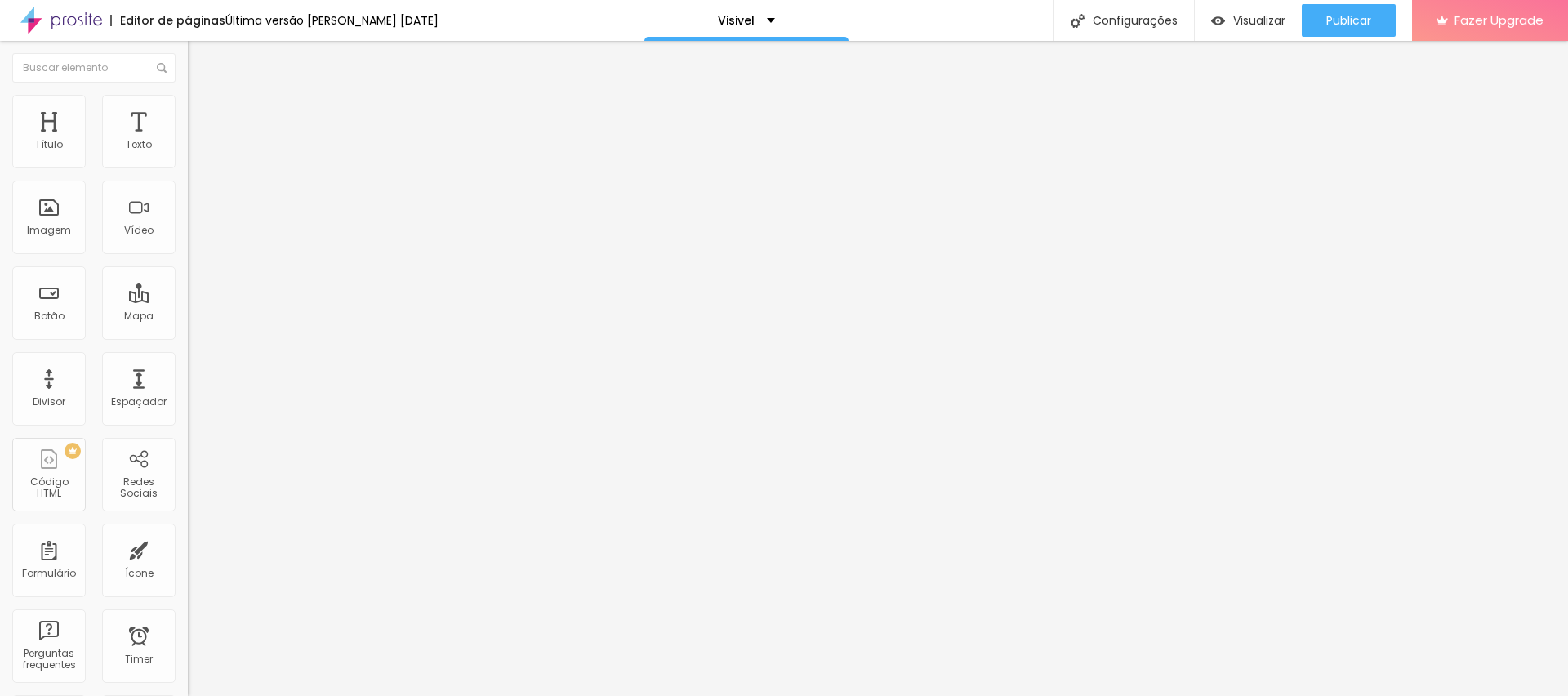
click at [200, 55] on img "button" at bounding box center [207, 60] width 13 height 13
click at [15, 55] on input "text" at bounding box center [94, 67] width 163 height 29
click at [138, 588] on div "Ícone" at bounding box center [139, 560] width 73 height 73
click at [1368, 16] on span "Publicar" at bounding box center [1349, 21] width 45 height 13
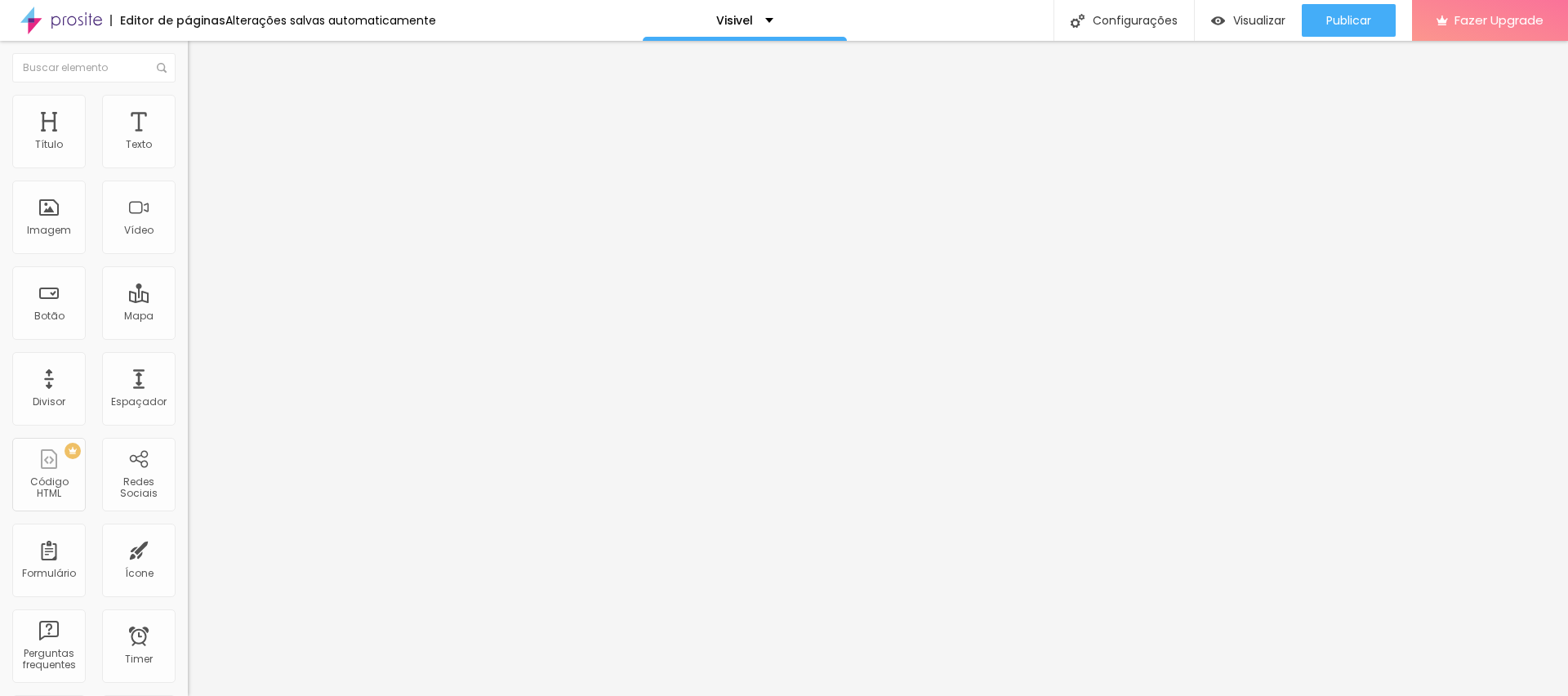
click at [188, 95] on img at bounding box center [196, 102] width 15 height 15
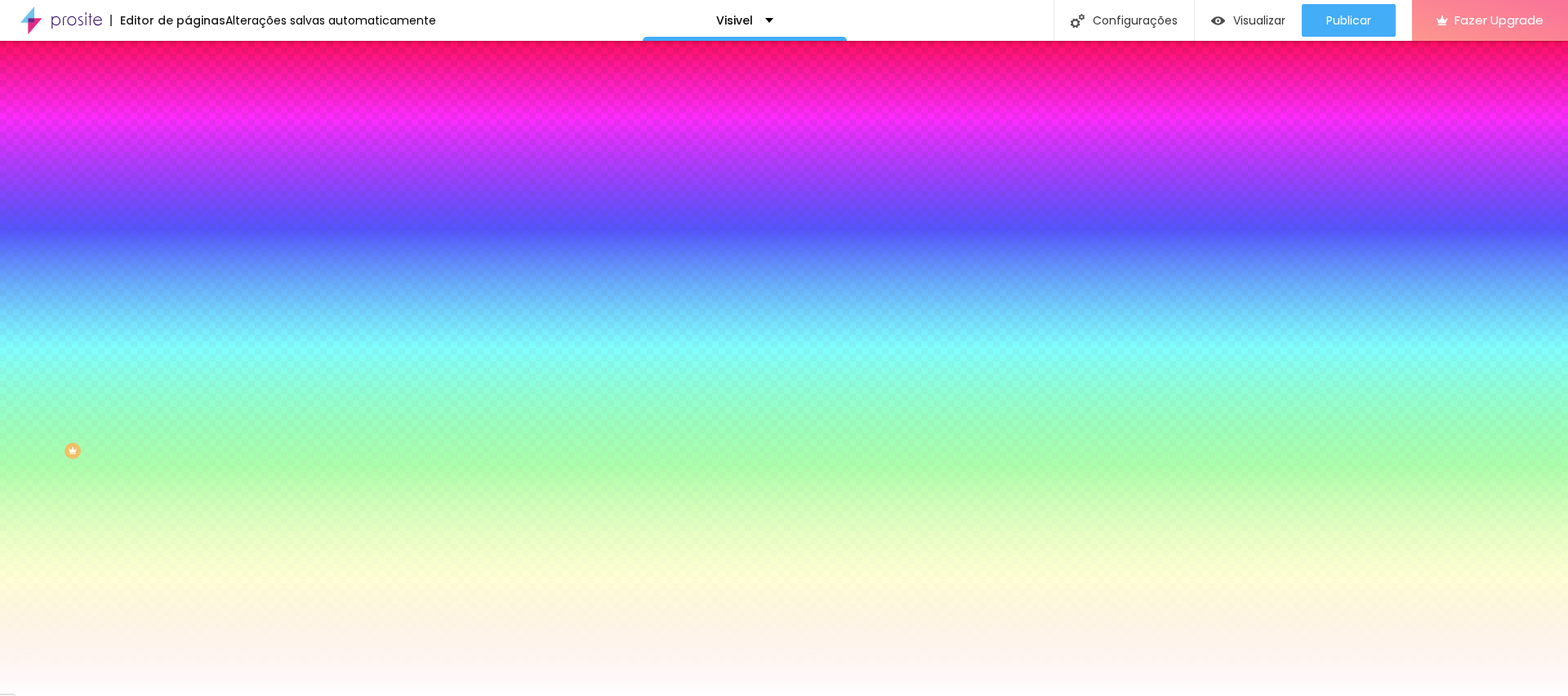
click at [188, 67] on button "Editar Coluna" at bounding box center [282, 60] width 188 height 37
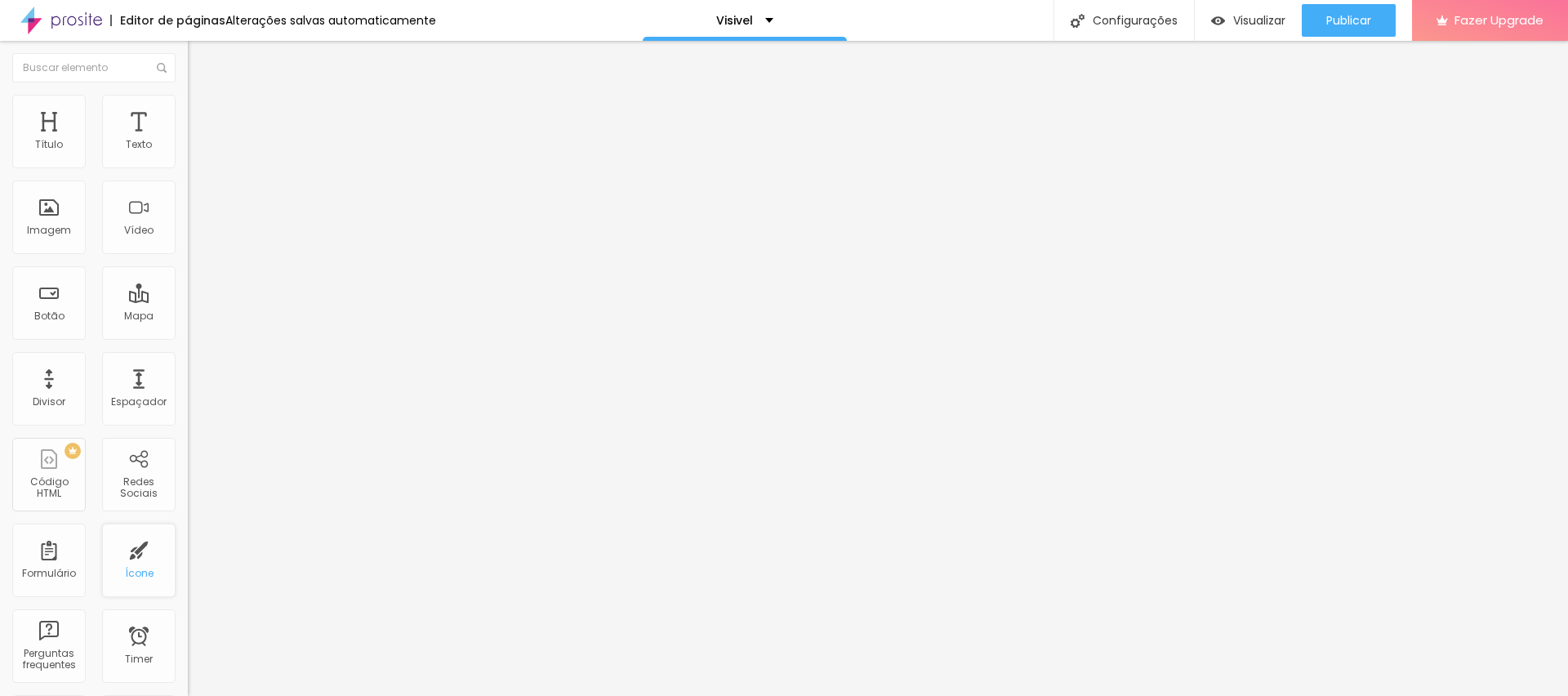
click at [127, 569] on div "Ícone" at bounding box center [139, 573] width 29 height 11
click at [119, 553] on div "Ícone" at bounding box center [139, 560] width 73 height 73
click at [126, 554] on div "Ícone" at bounding box center [139, 560] width 73 height 73
click at [198, 150] on span "Trocar icone" at bounding box center [234, 143] width 73 height 14
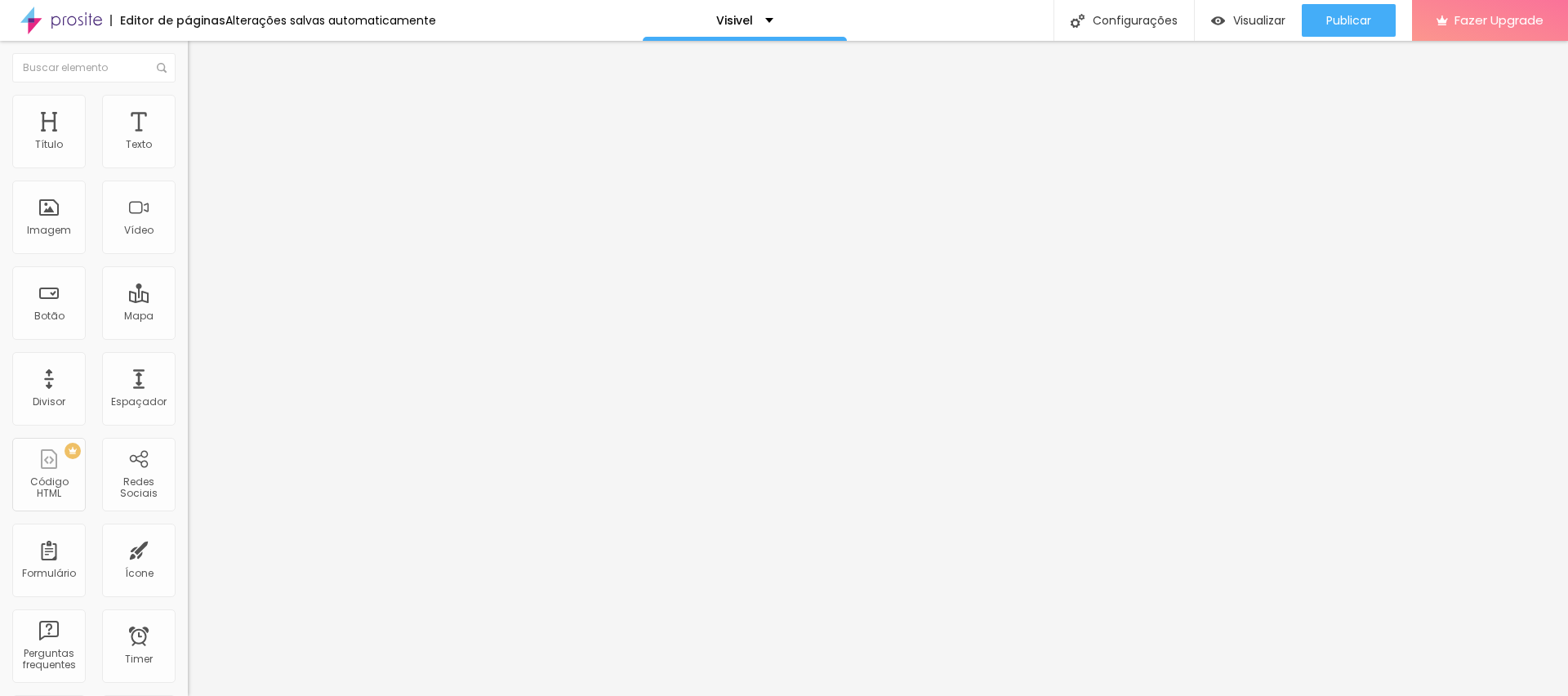
scroll to position [406, 642]
type input "A"
type input "E"
type input "M"
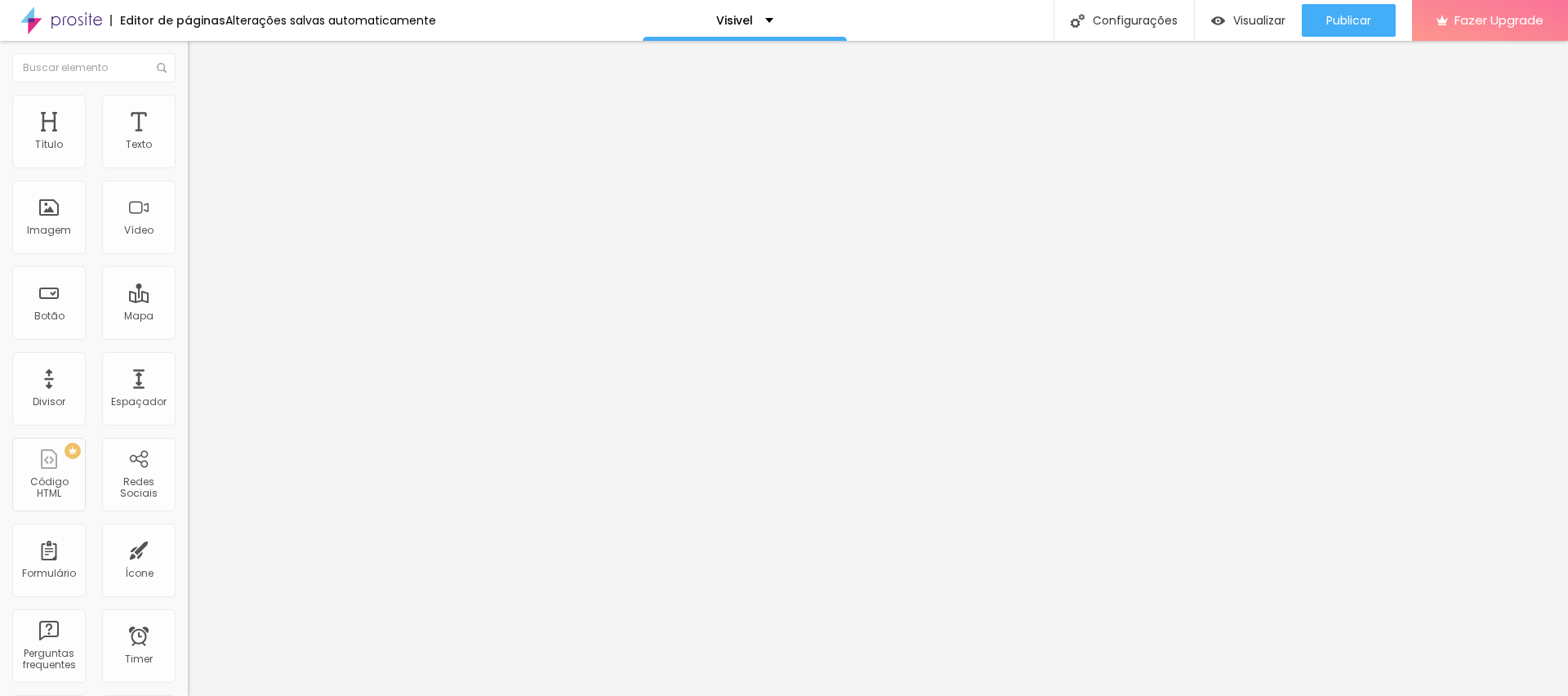
type input "46"
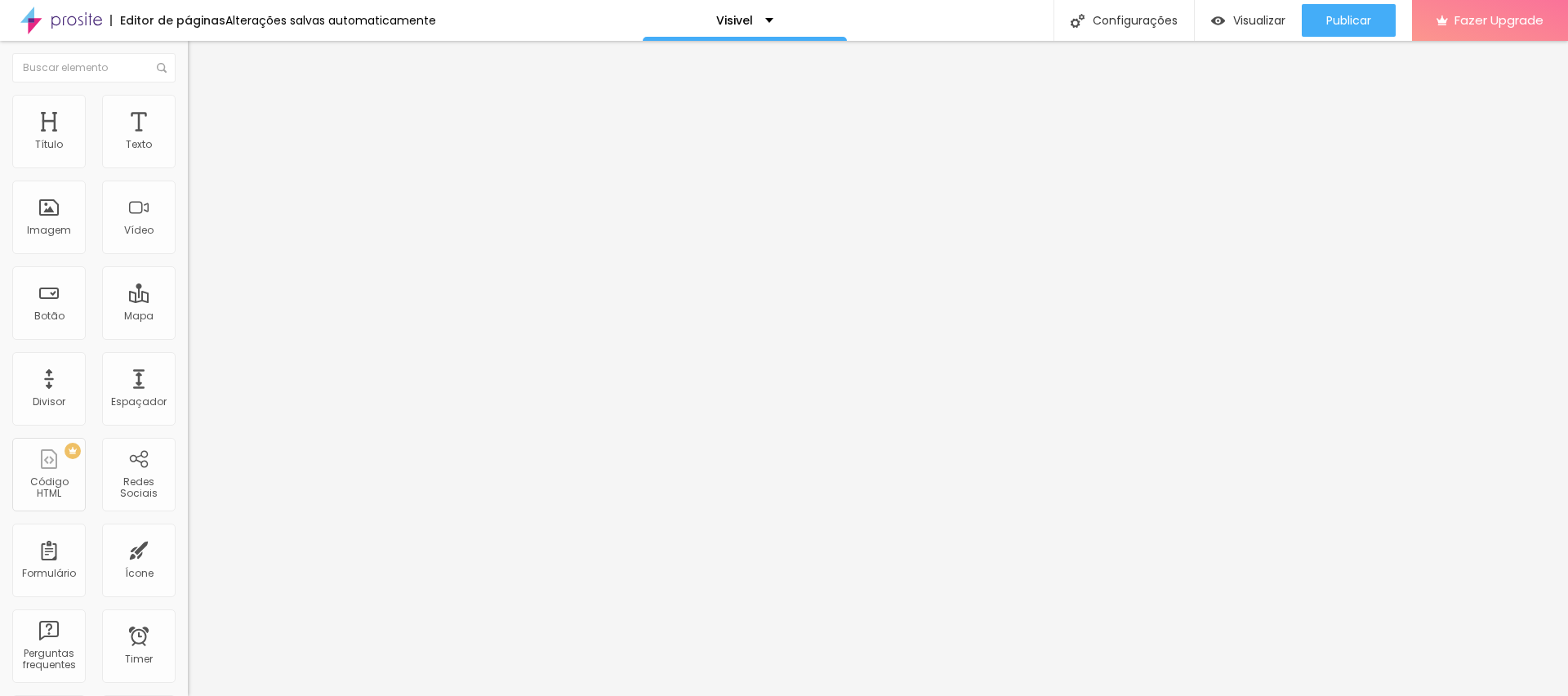
type input "40"
type input "36"
type input "34"
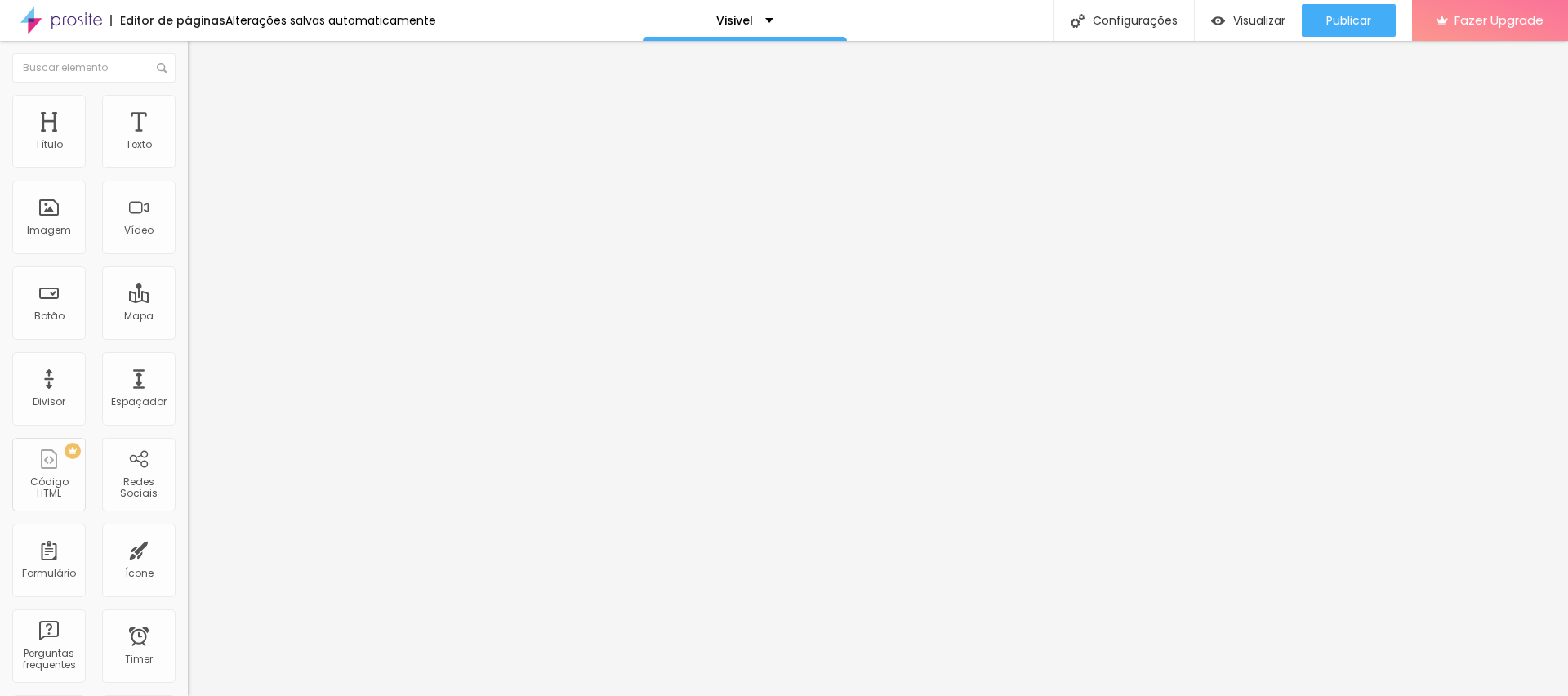
type input "34"
type input "36"
type input "38"
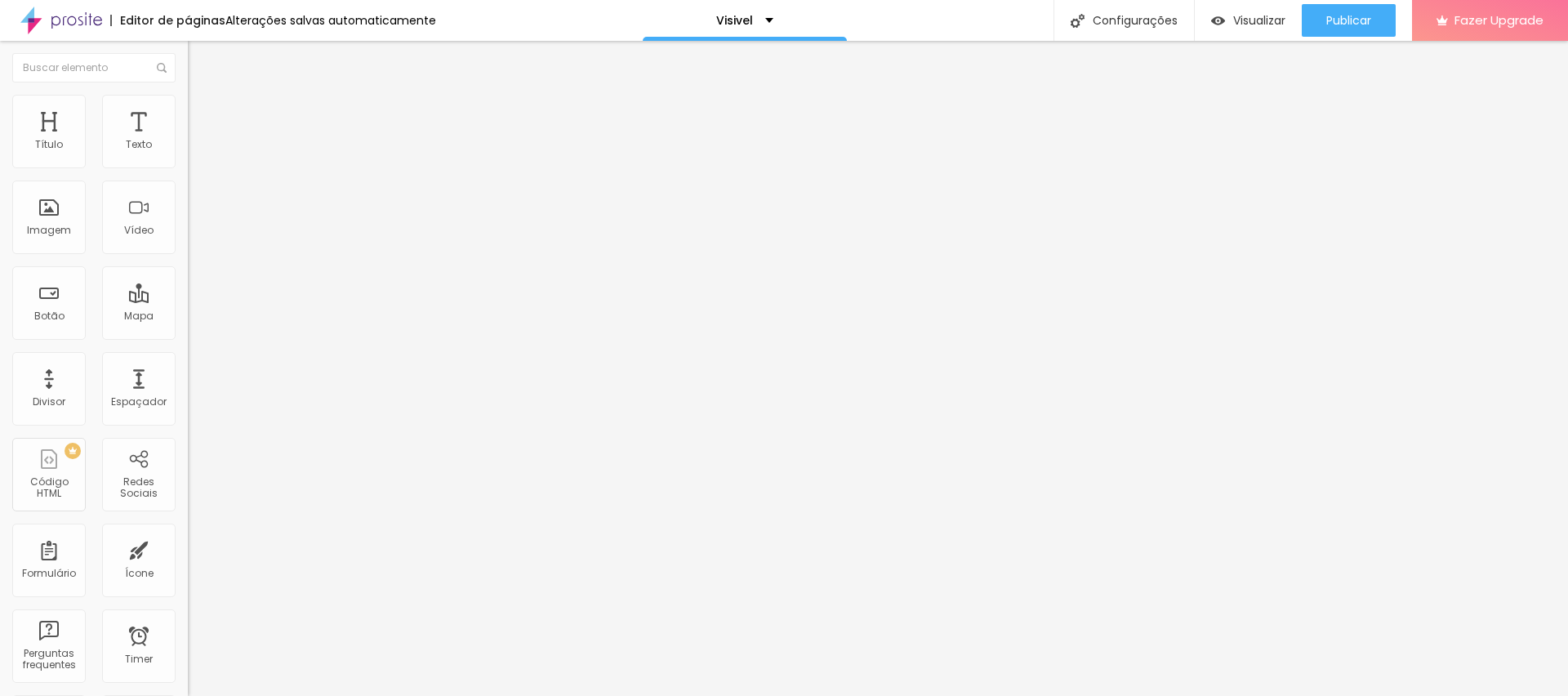
type input "36"
type input "34"
type input "32"
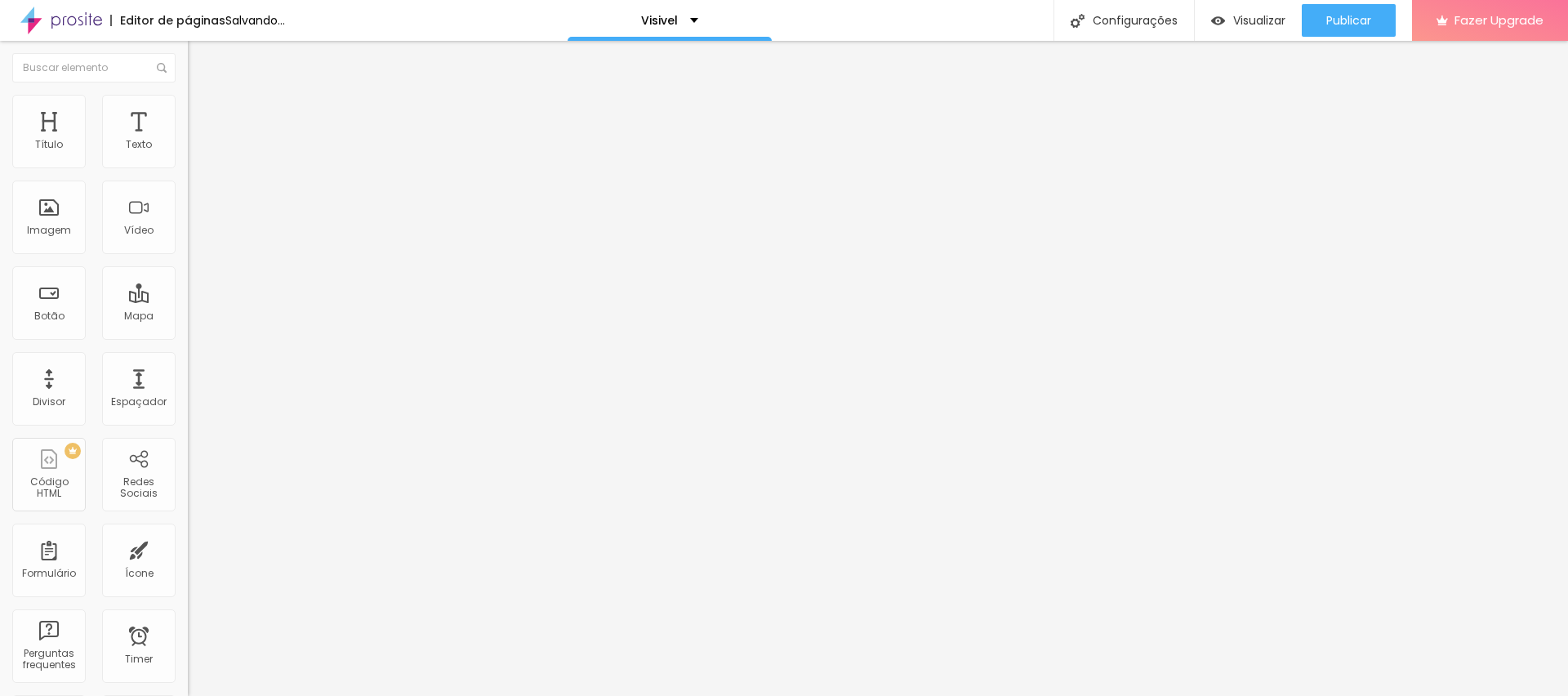
drag, startPoint x: 66, startPoint y: 303, endPoint x: 46, endPoint y: 303, distance: 20.0
type input "32"
click at [188, 188] on input "range" at bounding box center [241, 183] width 106 height 13
click at [188, 99] on img at bounding box center [196, 102] width 15 height 15
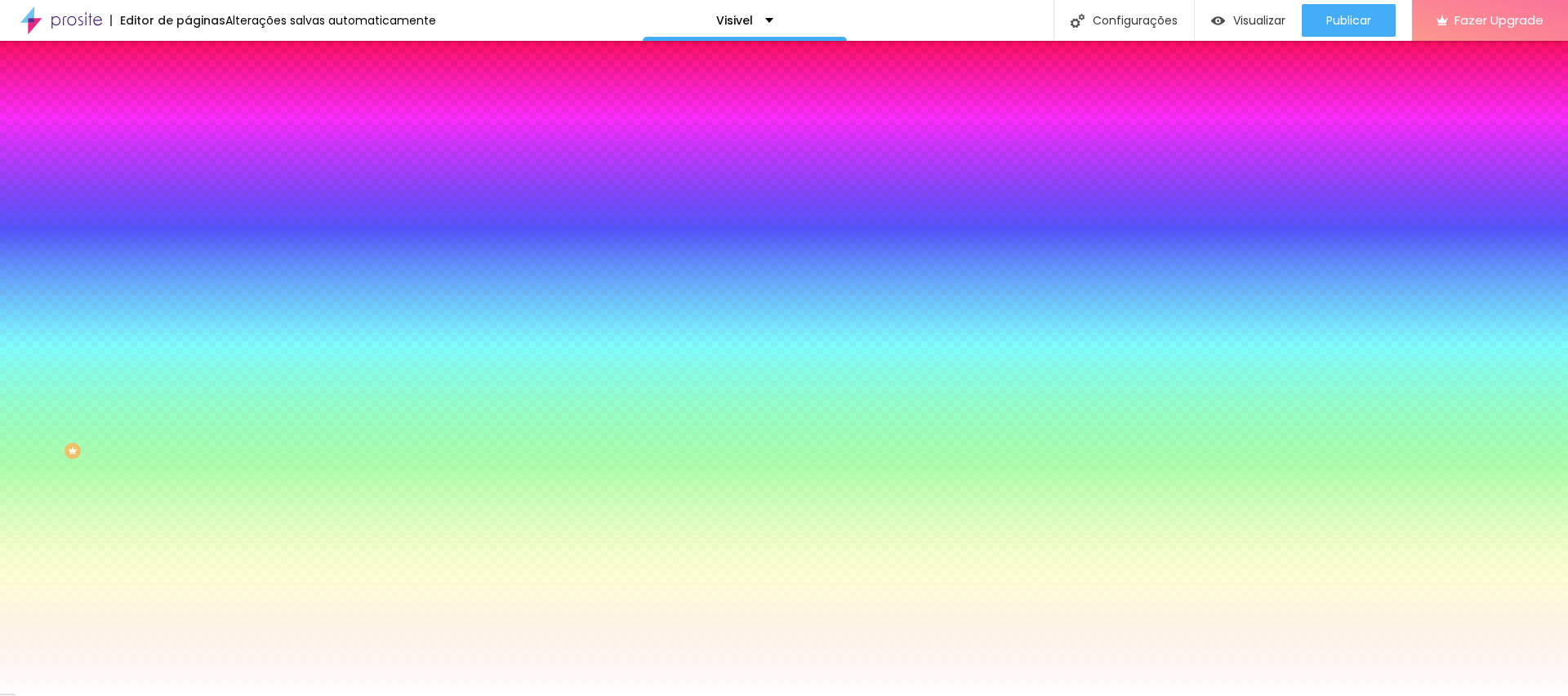
click at [188, 200] on div at bounding box center [282, 200] width 188 height 0
click at [188, 156] on div at bounding box center [282, 156] width 188 height 0
type input "#FFFFFF"
drag, startPoint x: 7, startPoint y: 170, endPoint x: 0, endPoint y: 143, distance: 27.9
click at [188, 143] on div "Cor do icone Voltar ao padrão #FFFFFF Cor de fundo Voltar ao padrão #FFFFFF [PE…" at bounding box center [282, 310] width 188 height 366
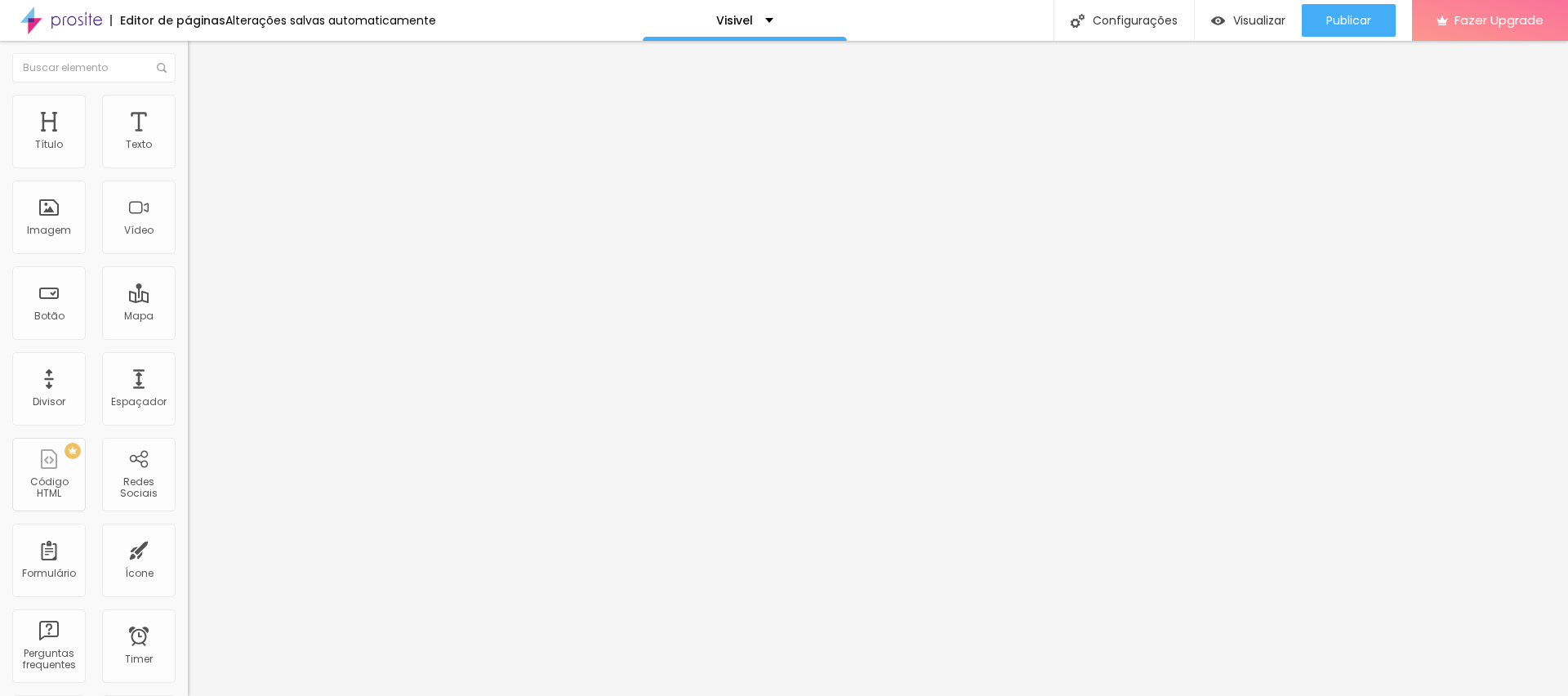
click at [188, 108] on li "Estilo" at bounding box center [282, 102] width 188 height 16
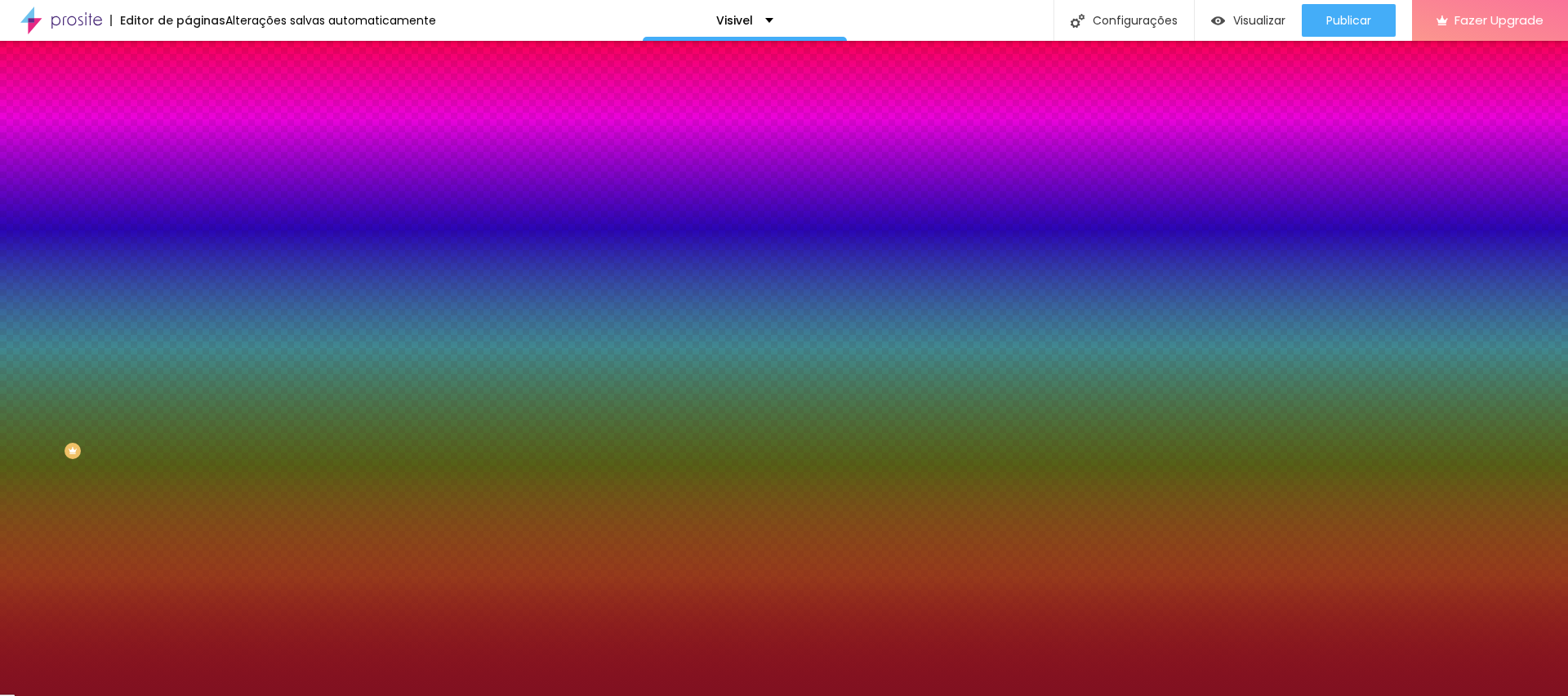
click at [188, 222] on div at bounding box center [282, 222] width 188 height 0
click at [188, 239] on input "#811121" at bounding box center [286, 230] width 196 height 16
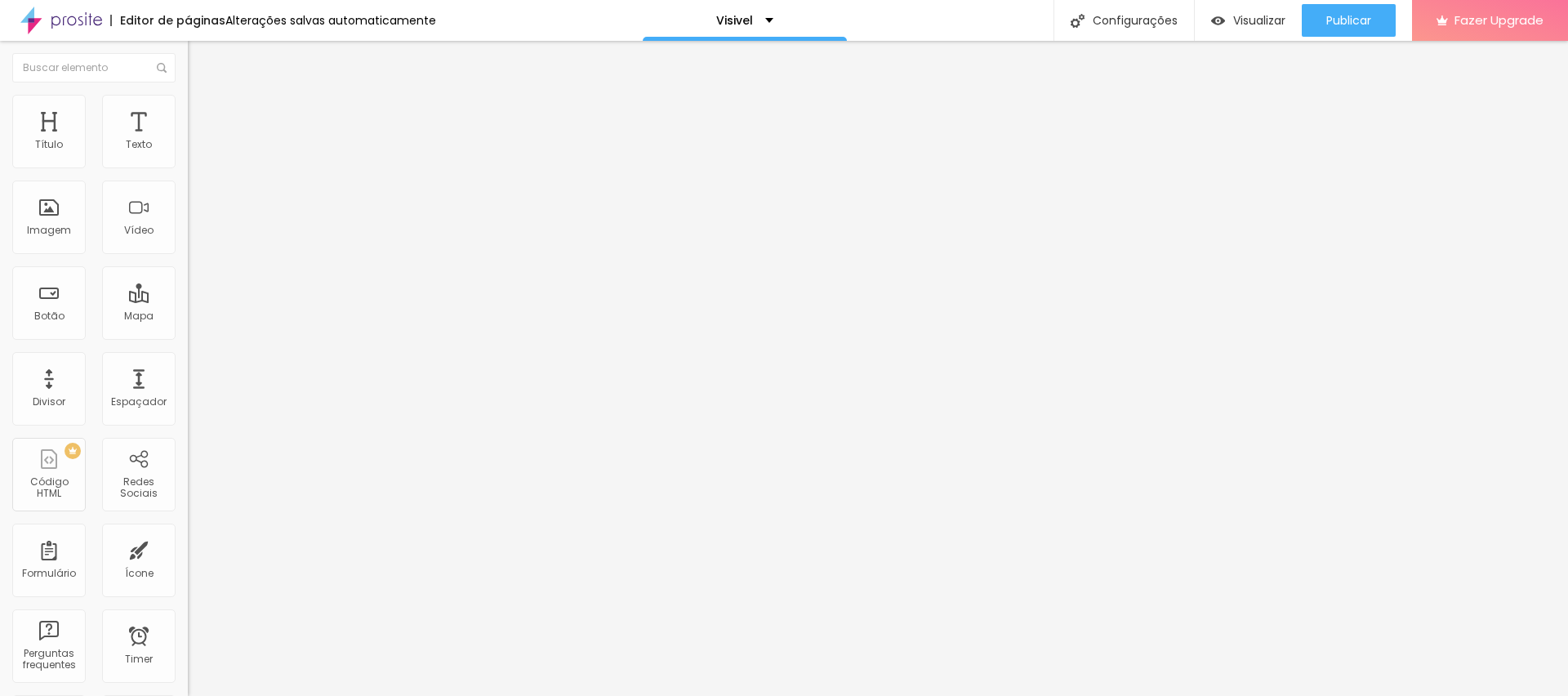
click at [188, 95] on img at bounding box center [196, 102] width 15 height 15
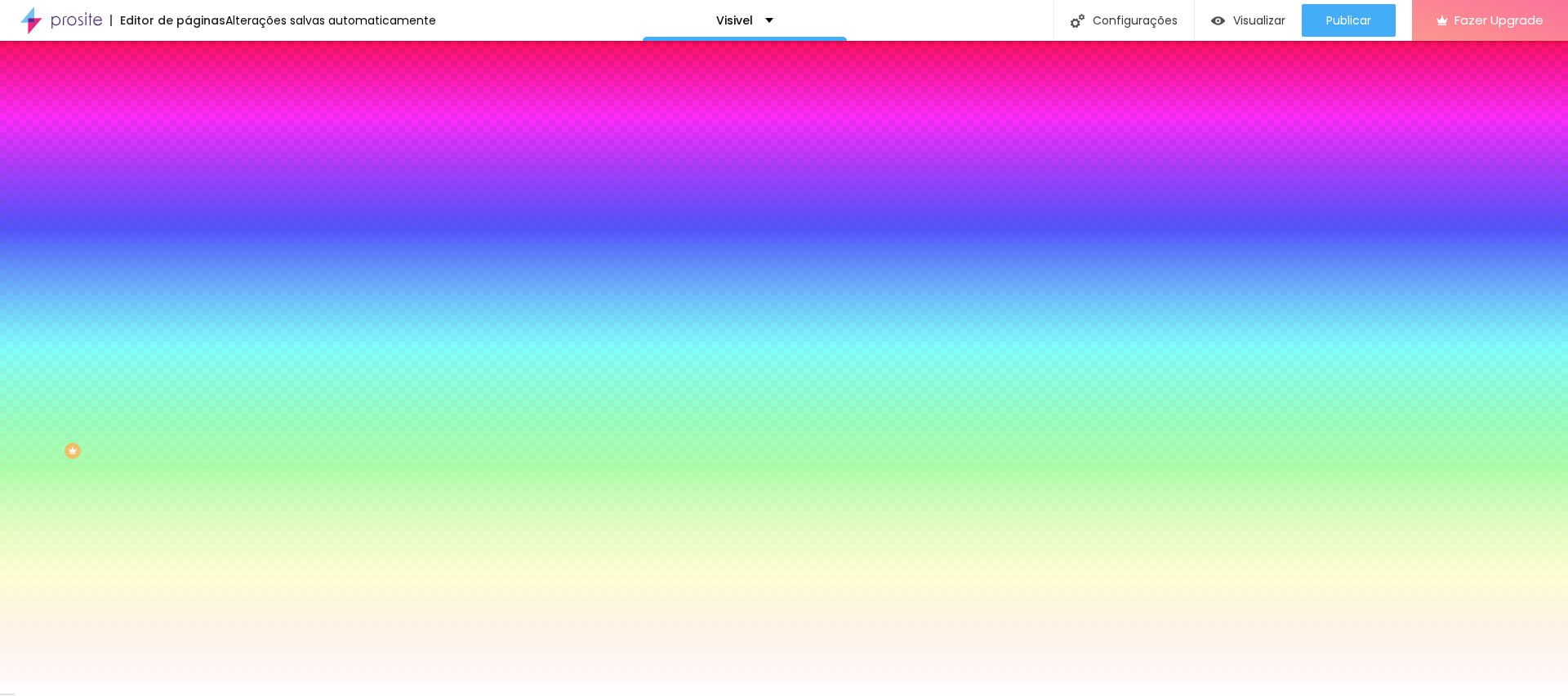
click at [188, 163] on input "#FFFFFF" at bounding box center [286, 164] width 196 height 16
paste input "811121"
type input "#811121"
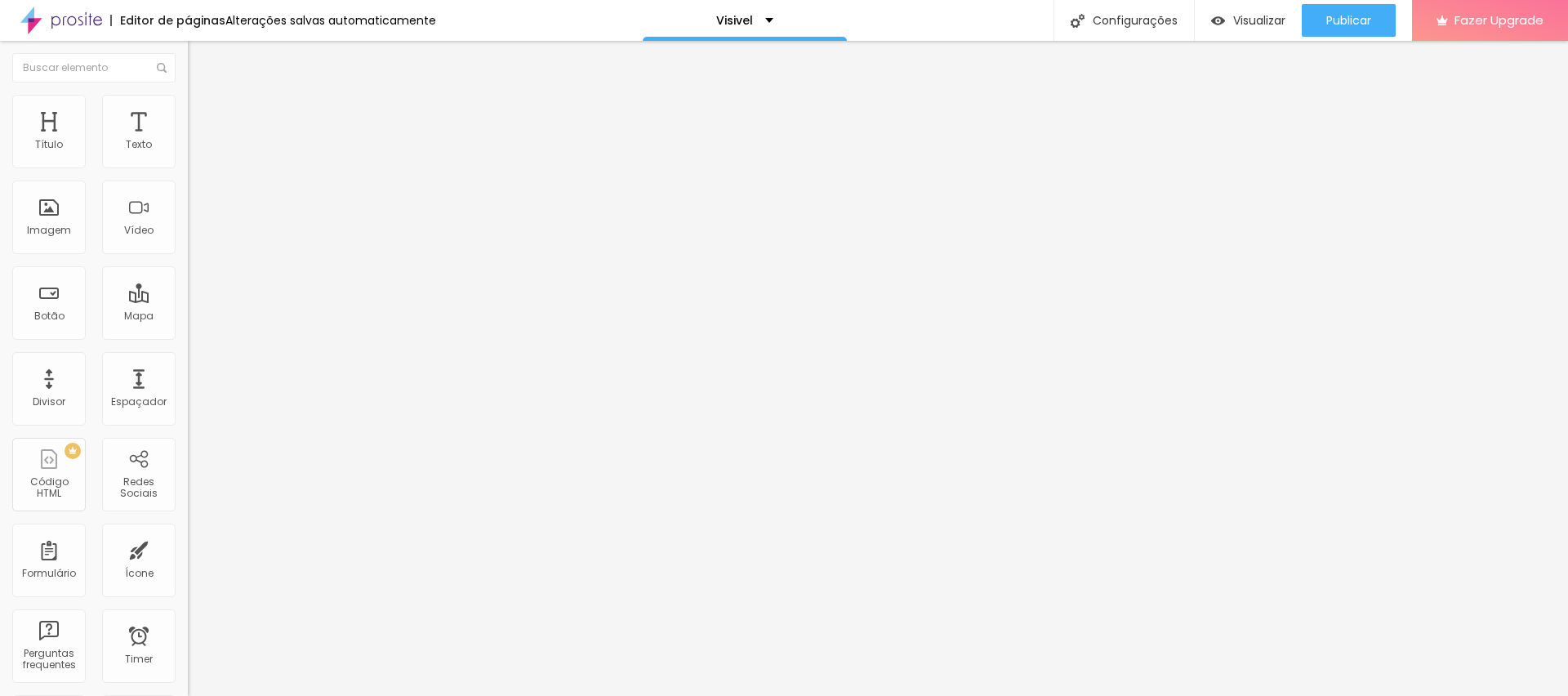
click at [196, 150] on icon "button" at bounding box center [199, 146] width 7 height 7
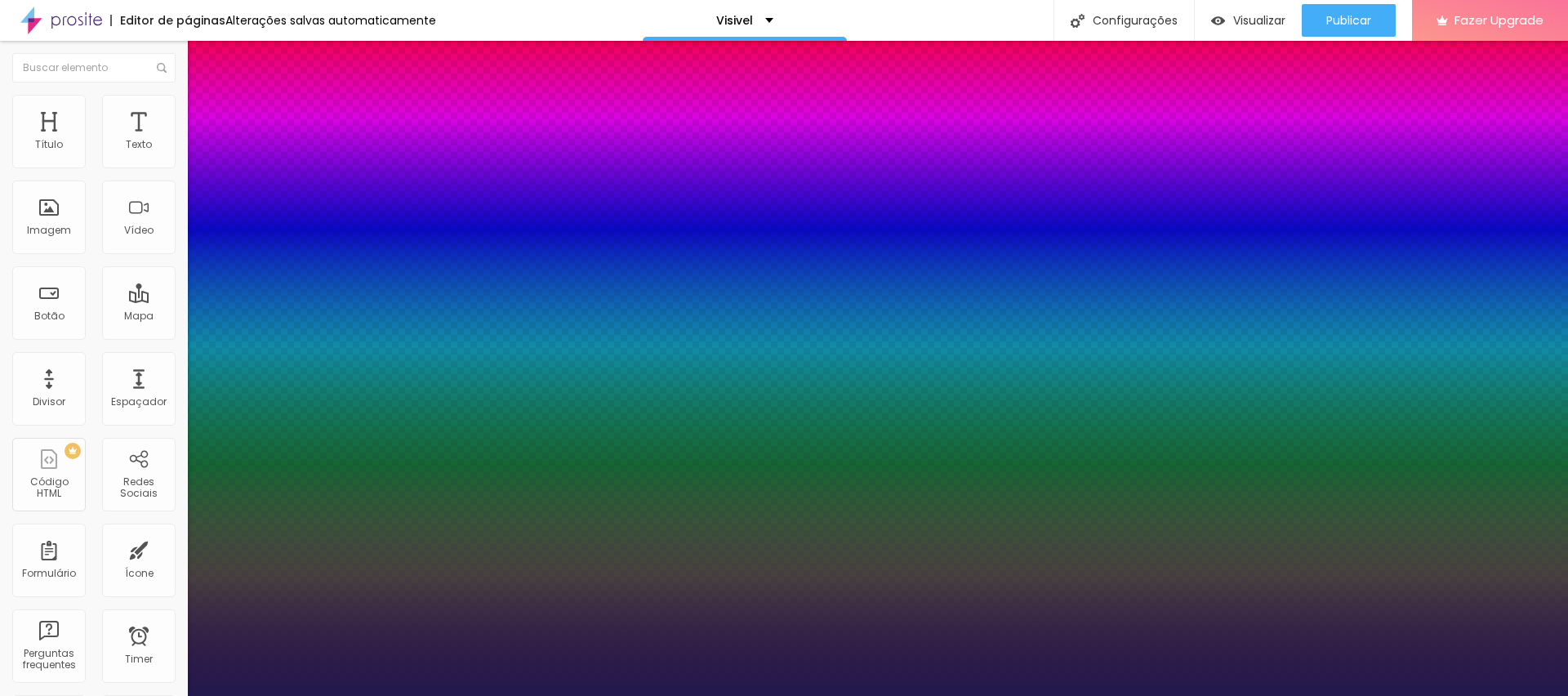
type input "1"
type input "14"
type input "1"
type input "15"
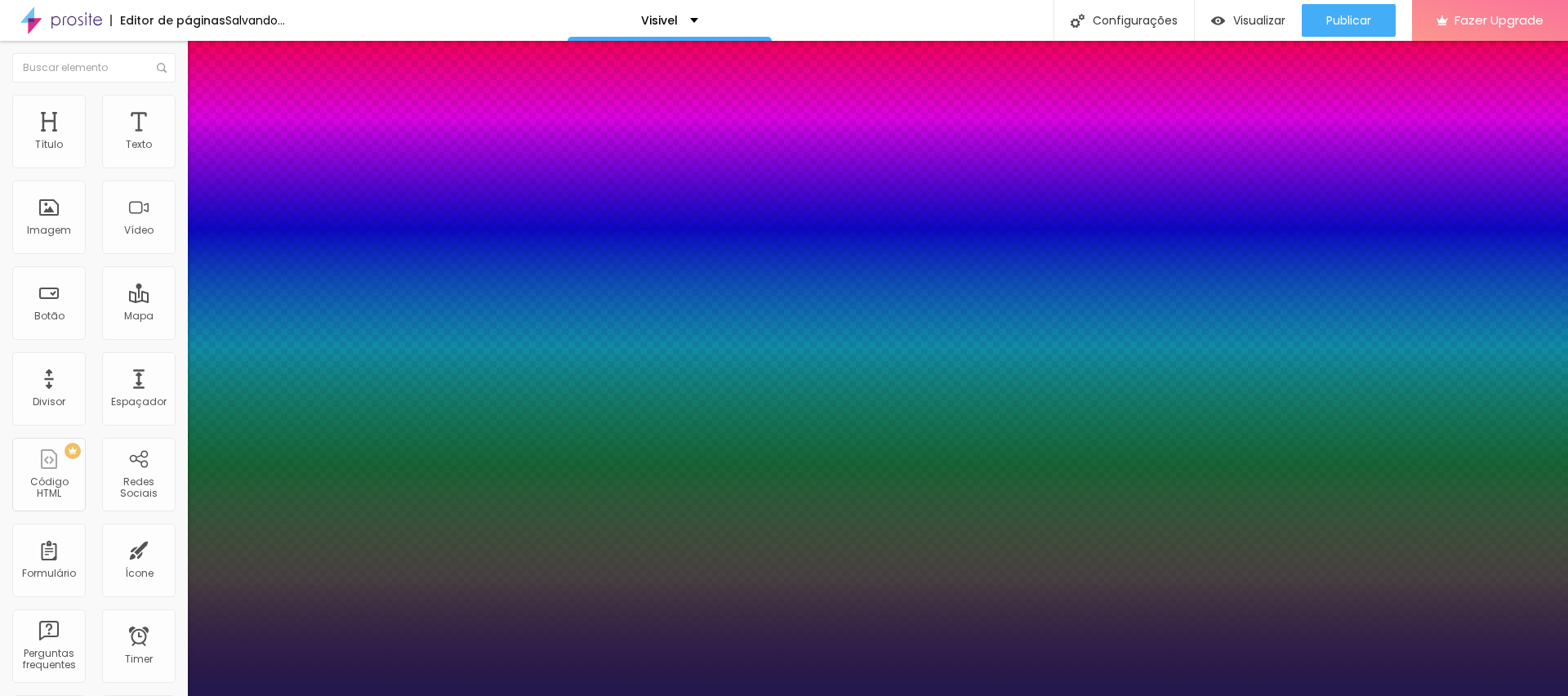
type input "15"
type input "1"
type input "16"
type input "1"
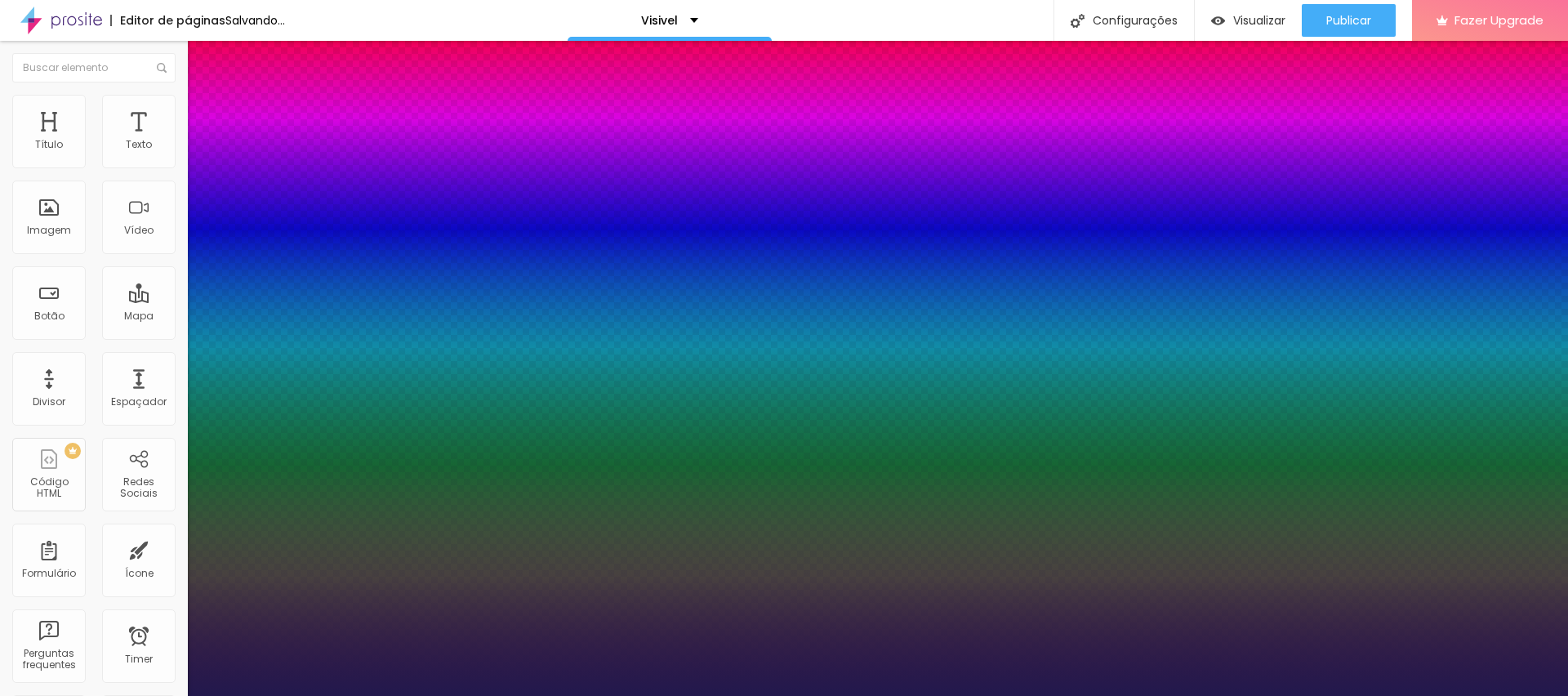
type input "17"
type input "1"
type input "18"
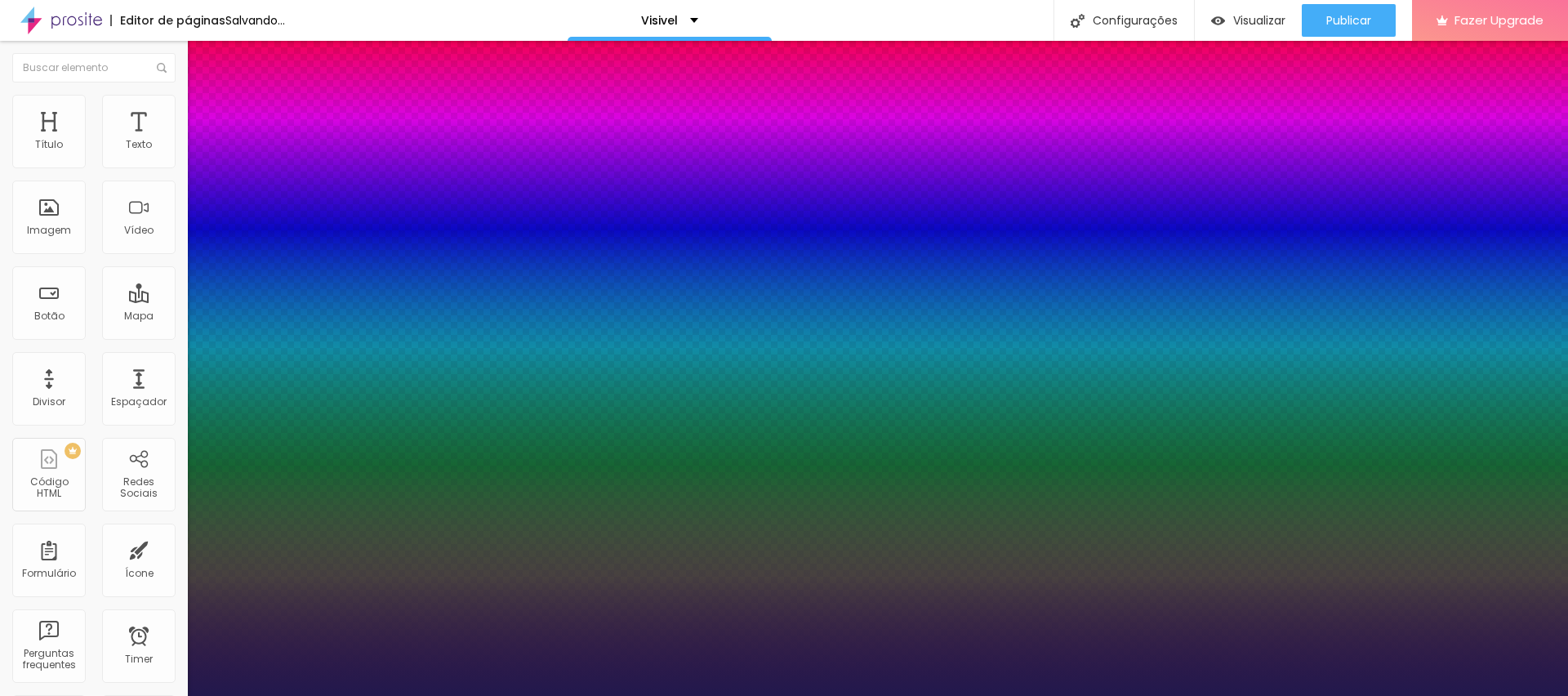
type input "1"
type input "19"
type input "1"
type input "20"
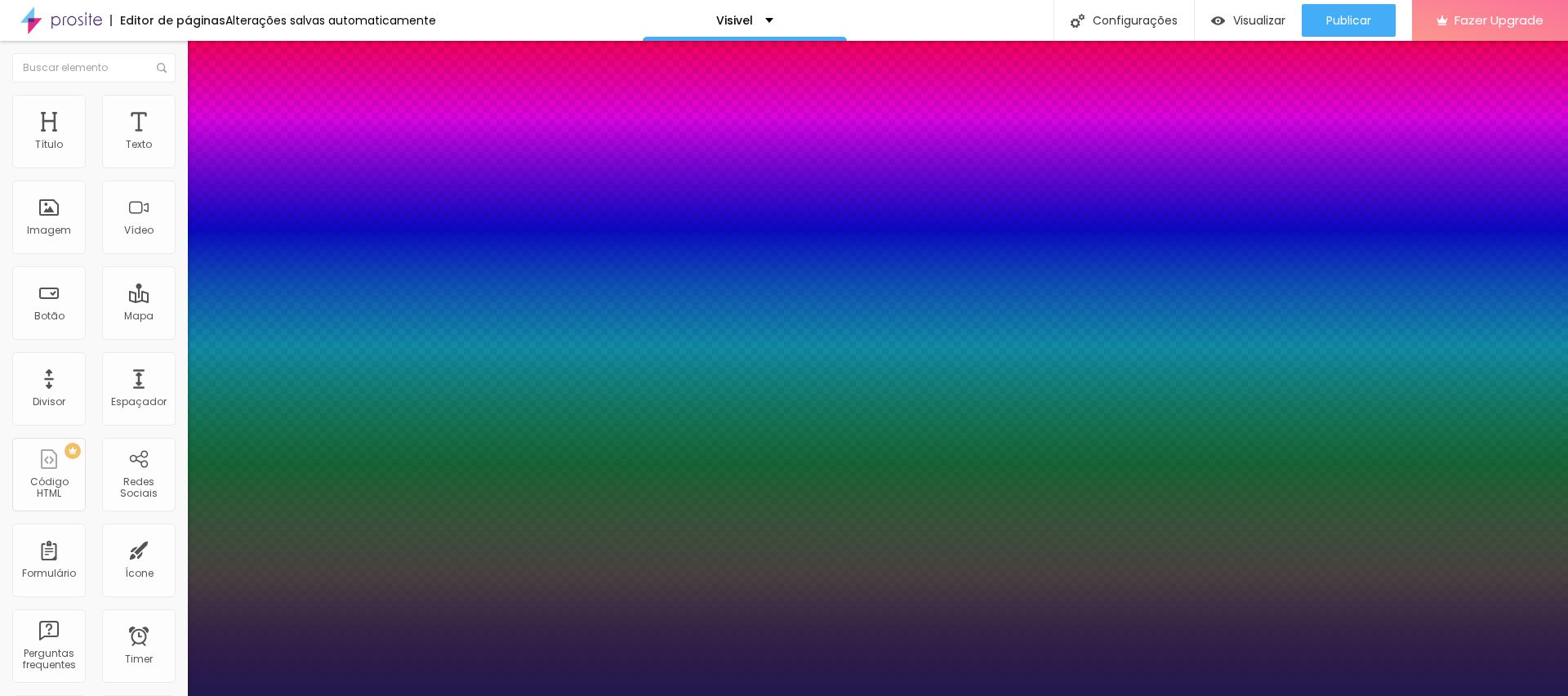
type input "20"
type input "1"
type input "20"
type input "1"
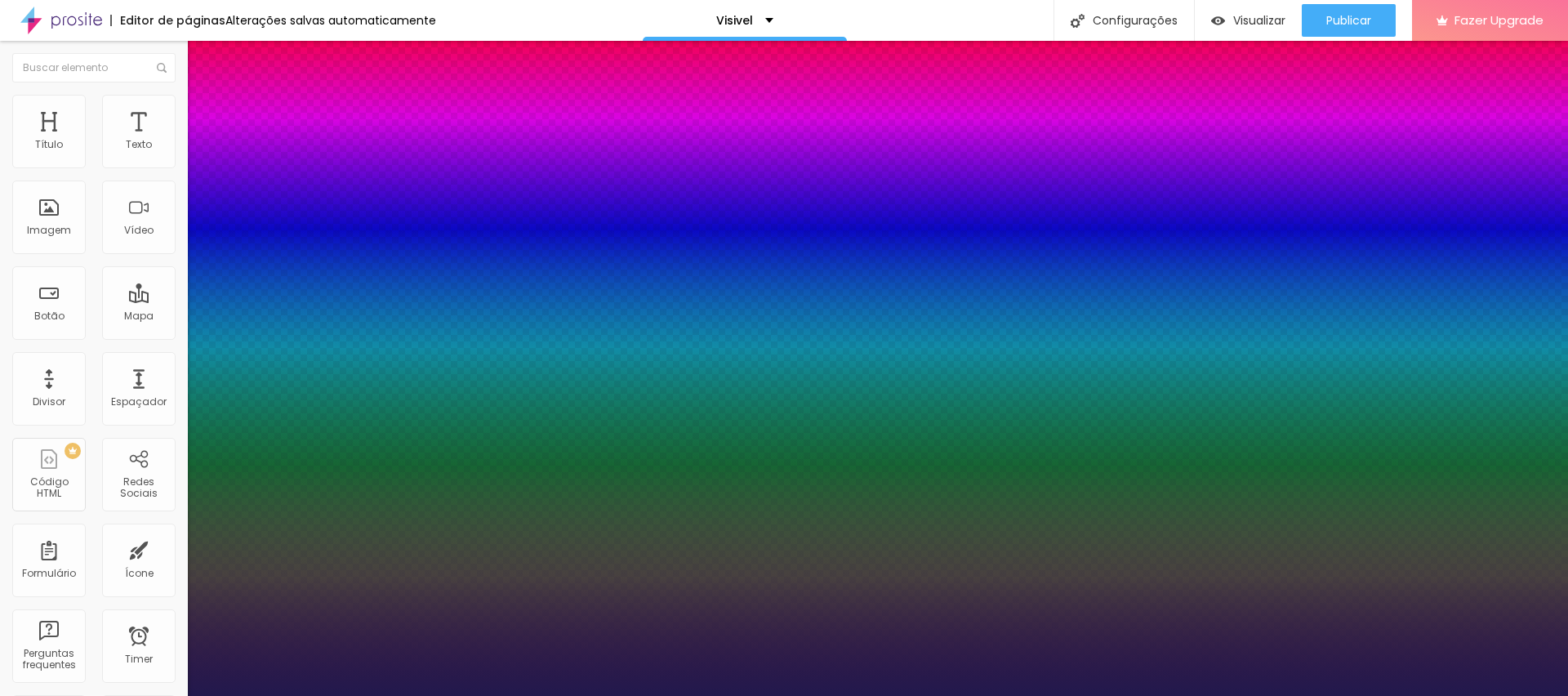
paste input "AA"
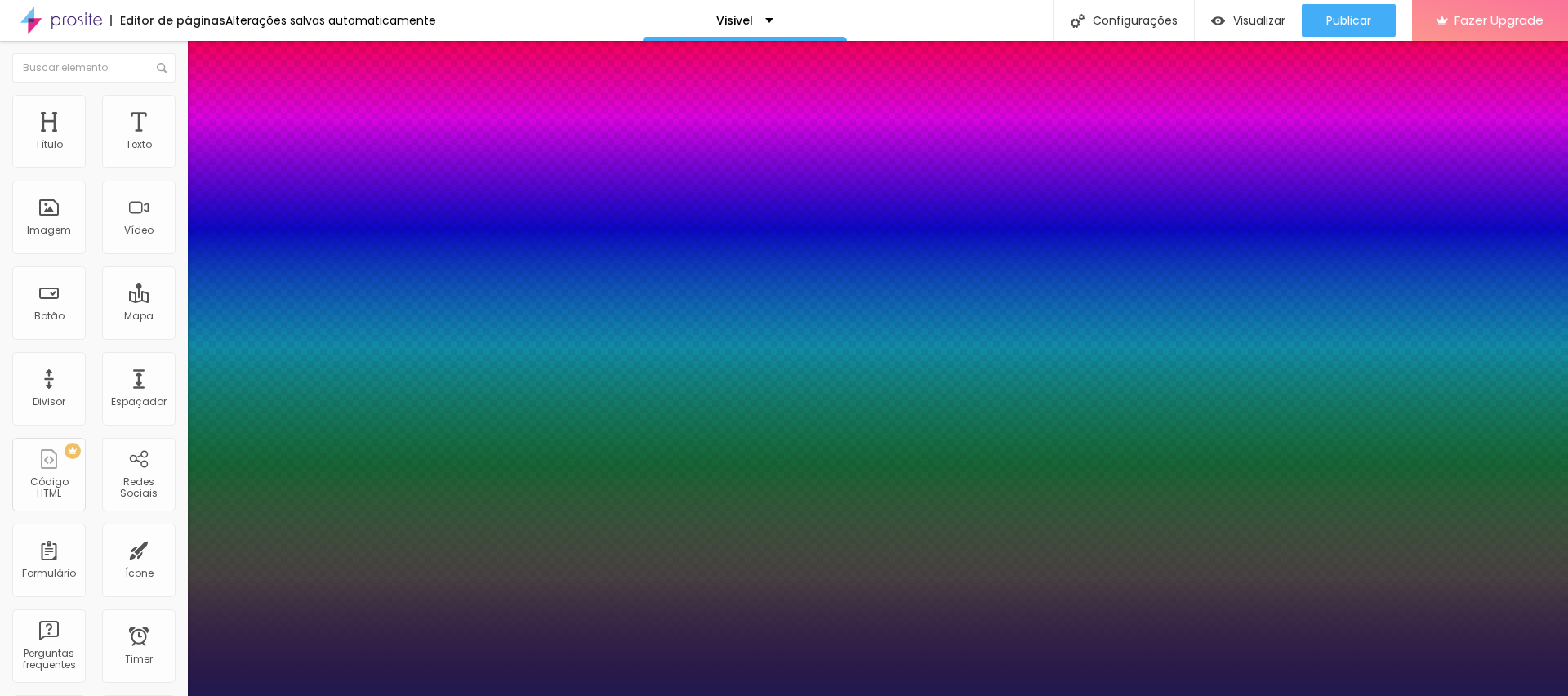
paste input
drag, startPoint x: 365, startPoint y: 430, endPoint x: 348, endPoint y: 425, distance: 17.7
paste input
type input "#"
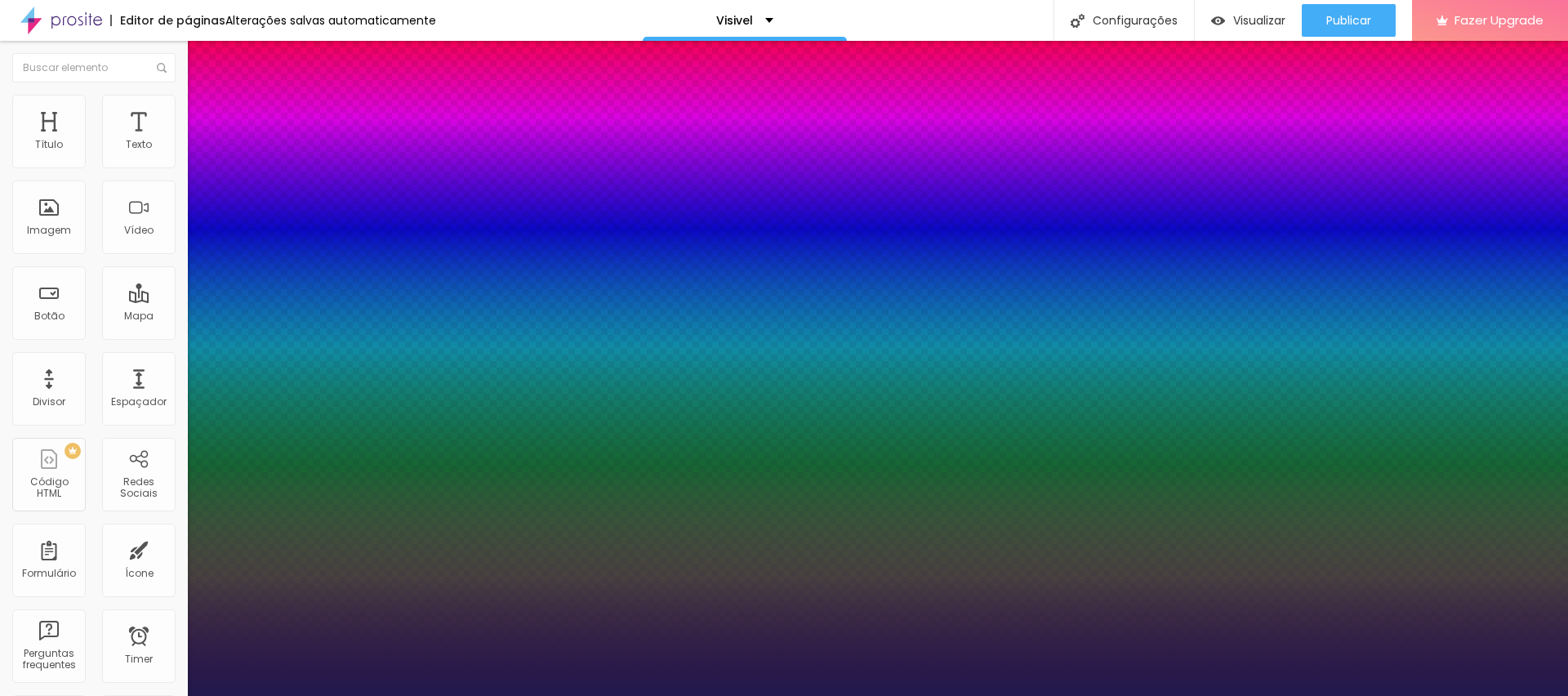
click at [332, 695] on div at bounding box center [784, 696] width 1568 height 0
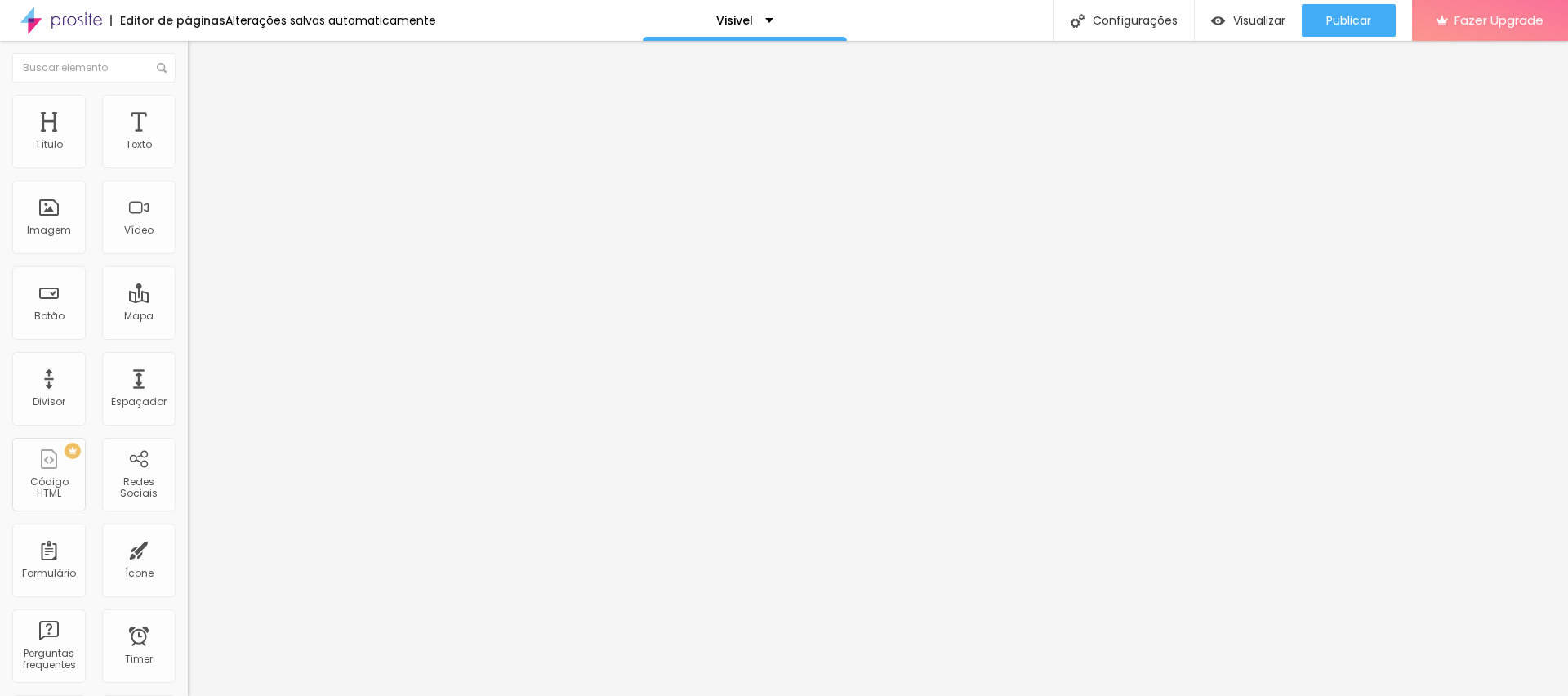
click at [188, 106] on li "Estilo" at bounding box center [282, 102] width 188 height 16
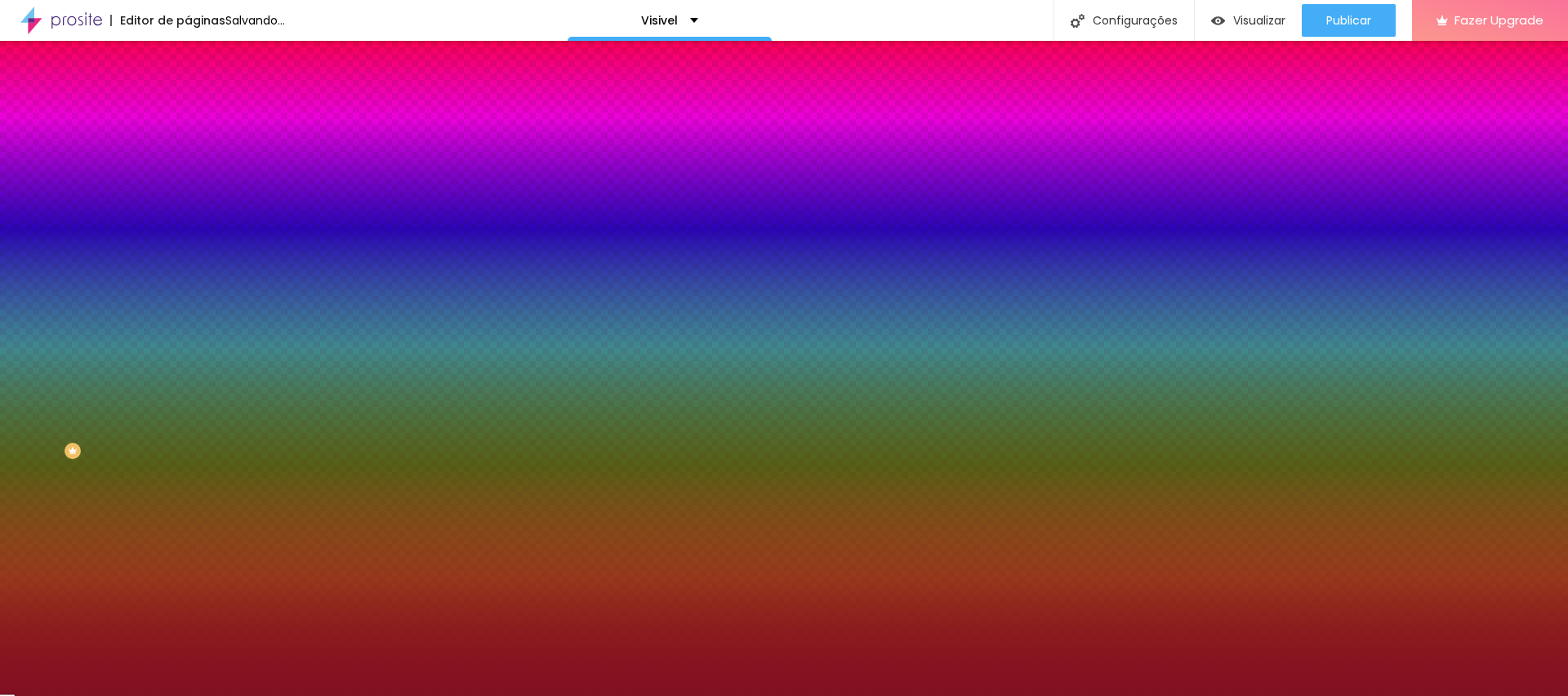
click at [188, 239] on input "#811121" at bounding box center [286, 230] width 196 height 16
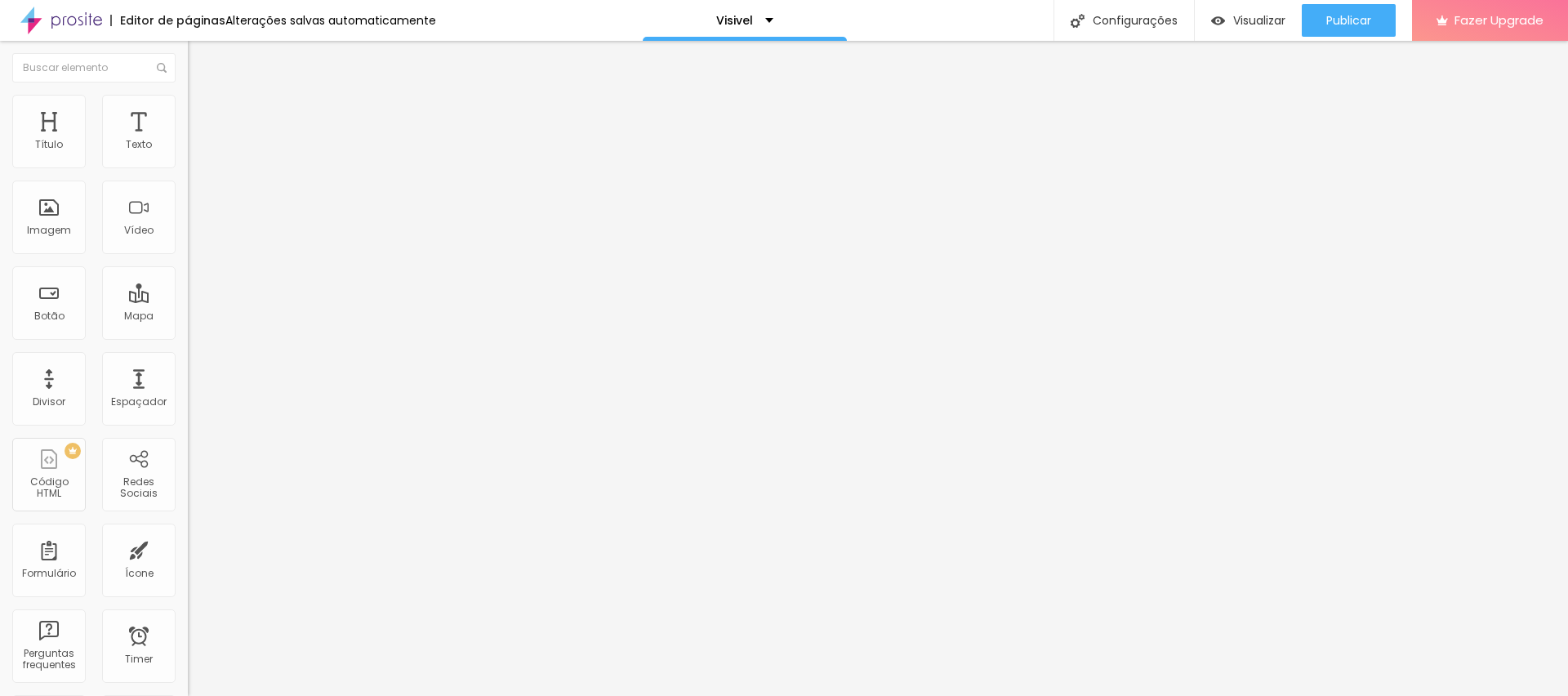
click at [195, 152] on icon "button" at bounding box center [200, 147] width 9 height 9
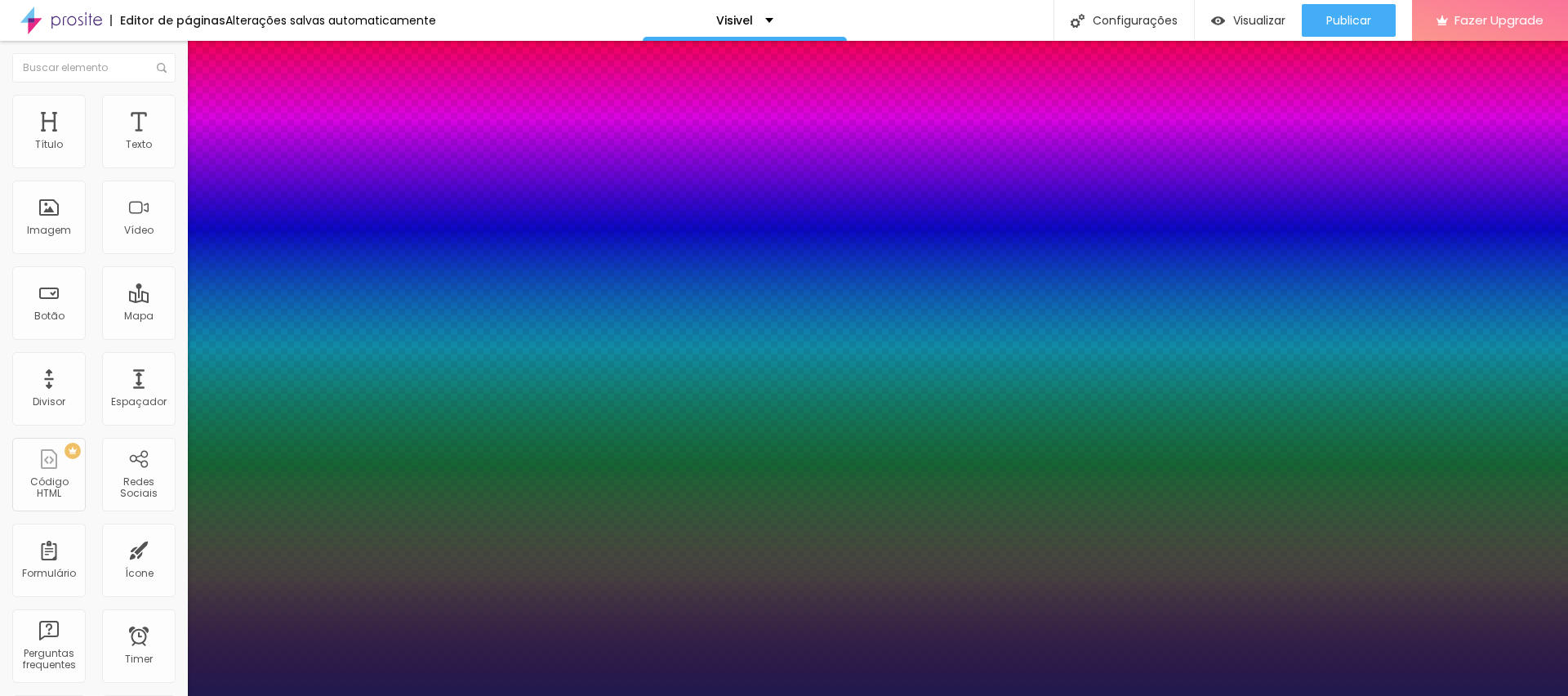
paste input "811121"
type input "1"
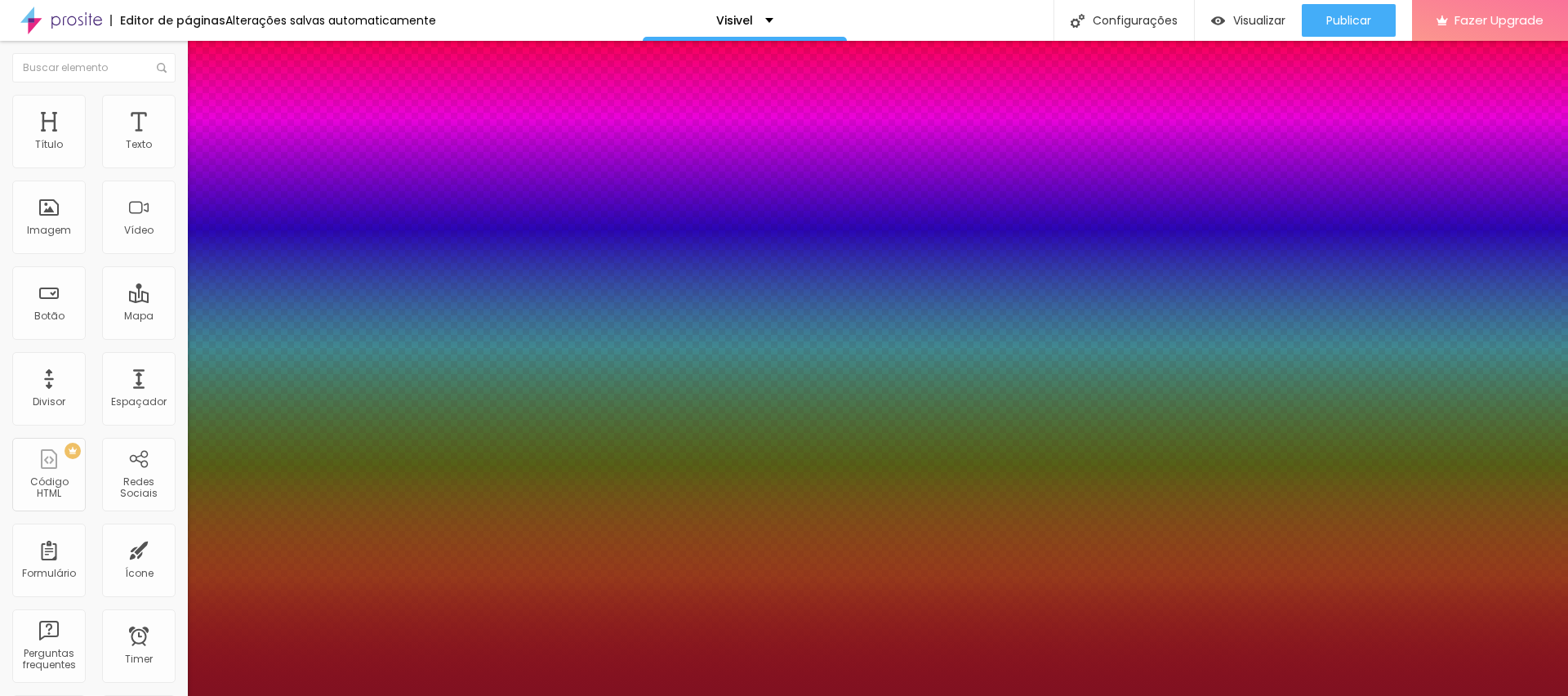
type input "#811121"
click at [650, 695] on div at bounding box center [784, 696] width 1568 height 0
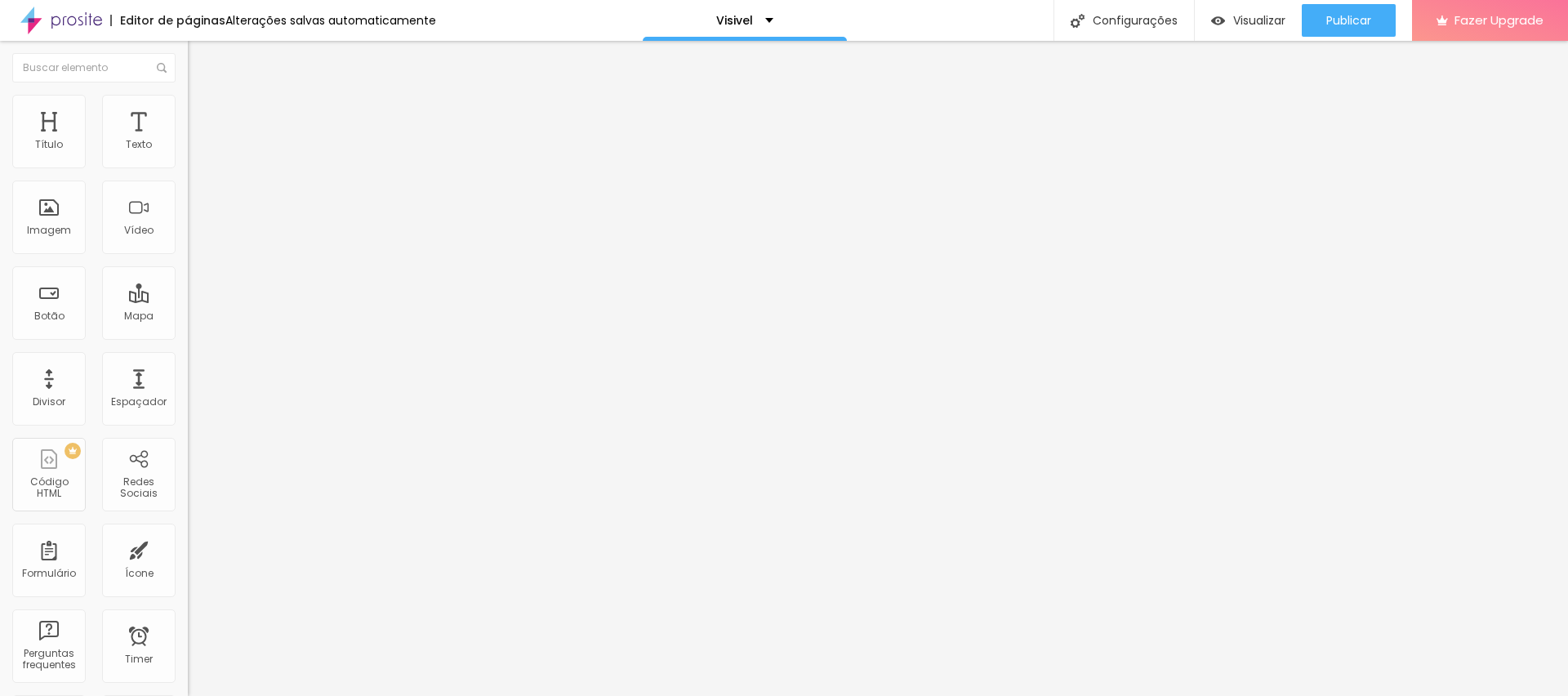
click at [195, 150] on span "Trocar icone" at bounding box center [231, 143] width 73 height 14
type input "MULHER"
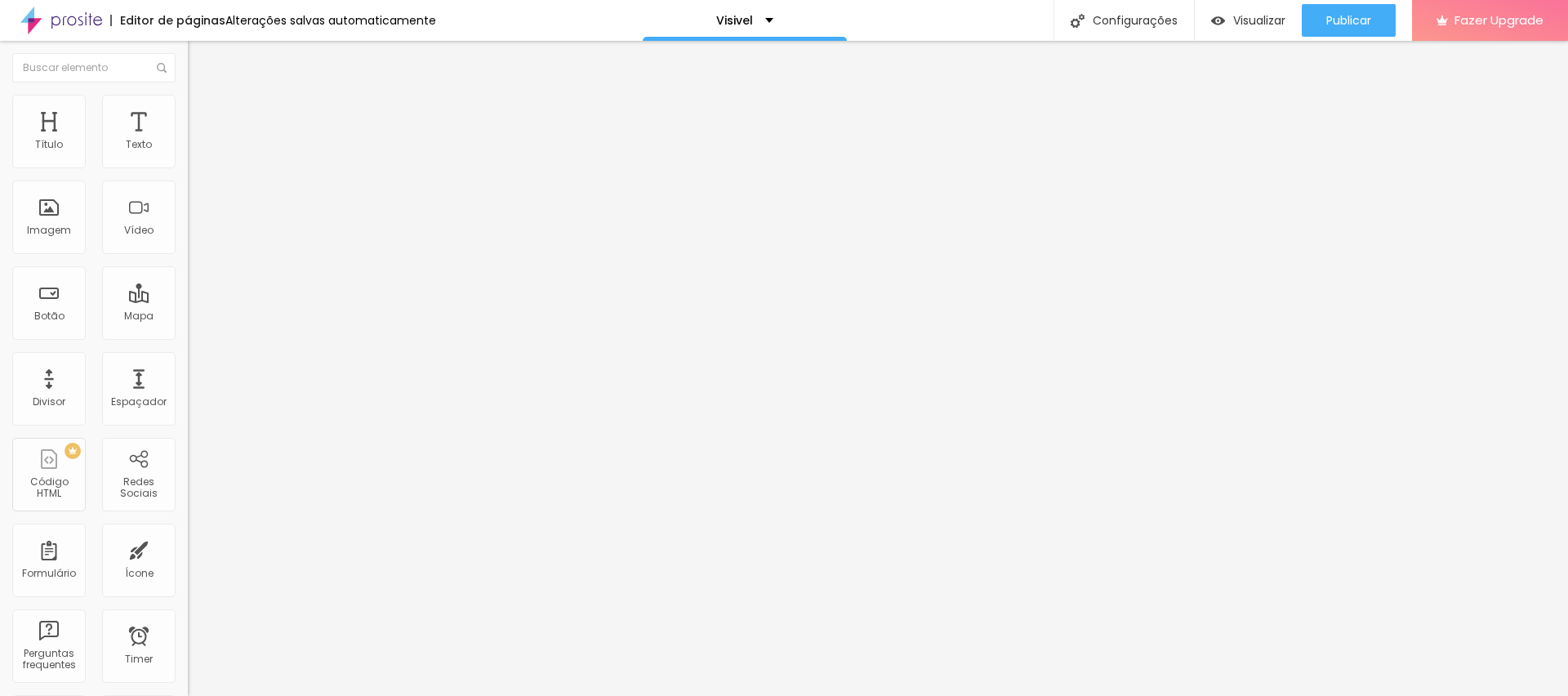
click at [193, 150] on span "Trocar icone" at bounding box center [229, 143] width 73 height 14
type input "OBJET"
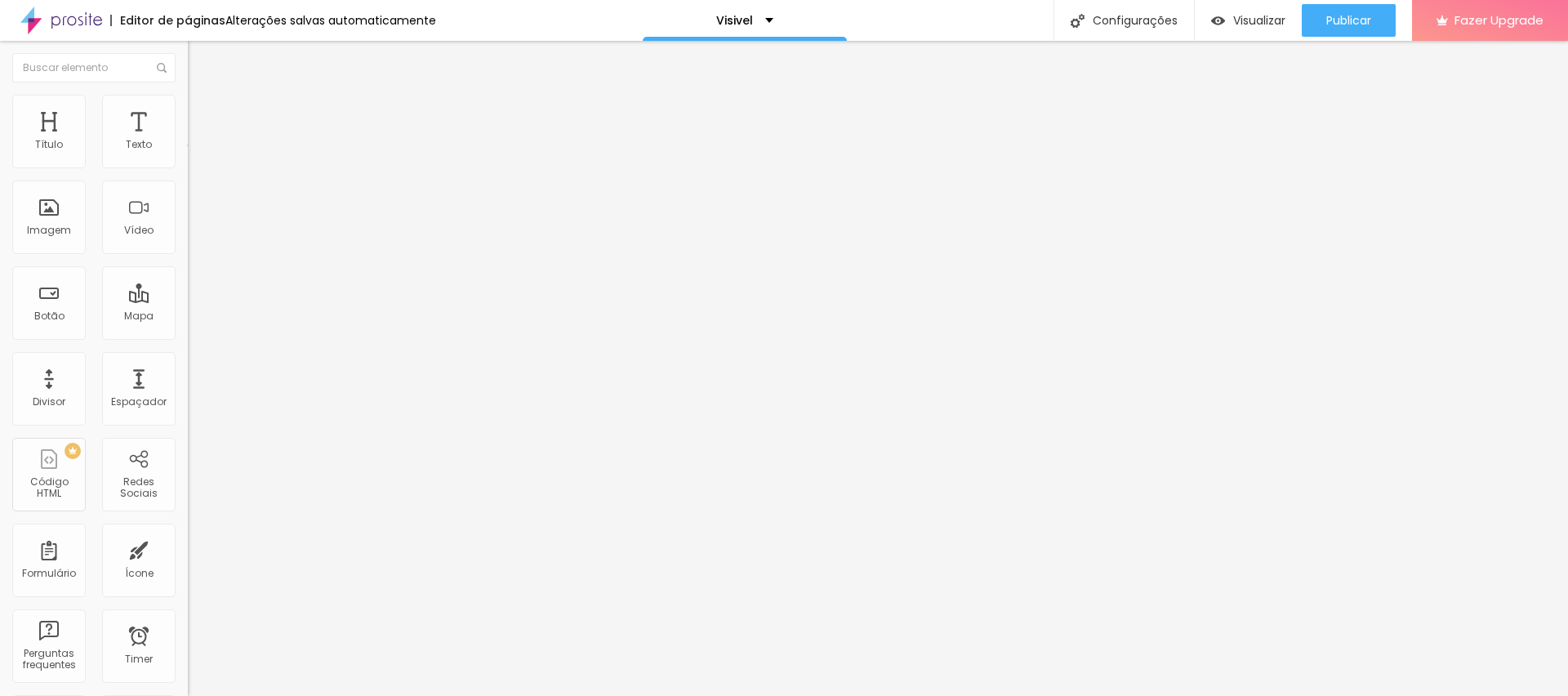
click at [193, 150] on span "Trocar icone" at bounding box center [229, 143] width 73 height 14
type input "RESUL"
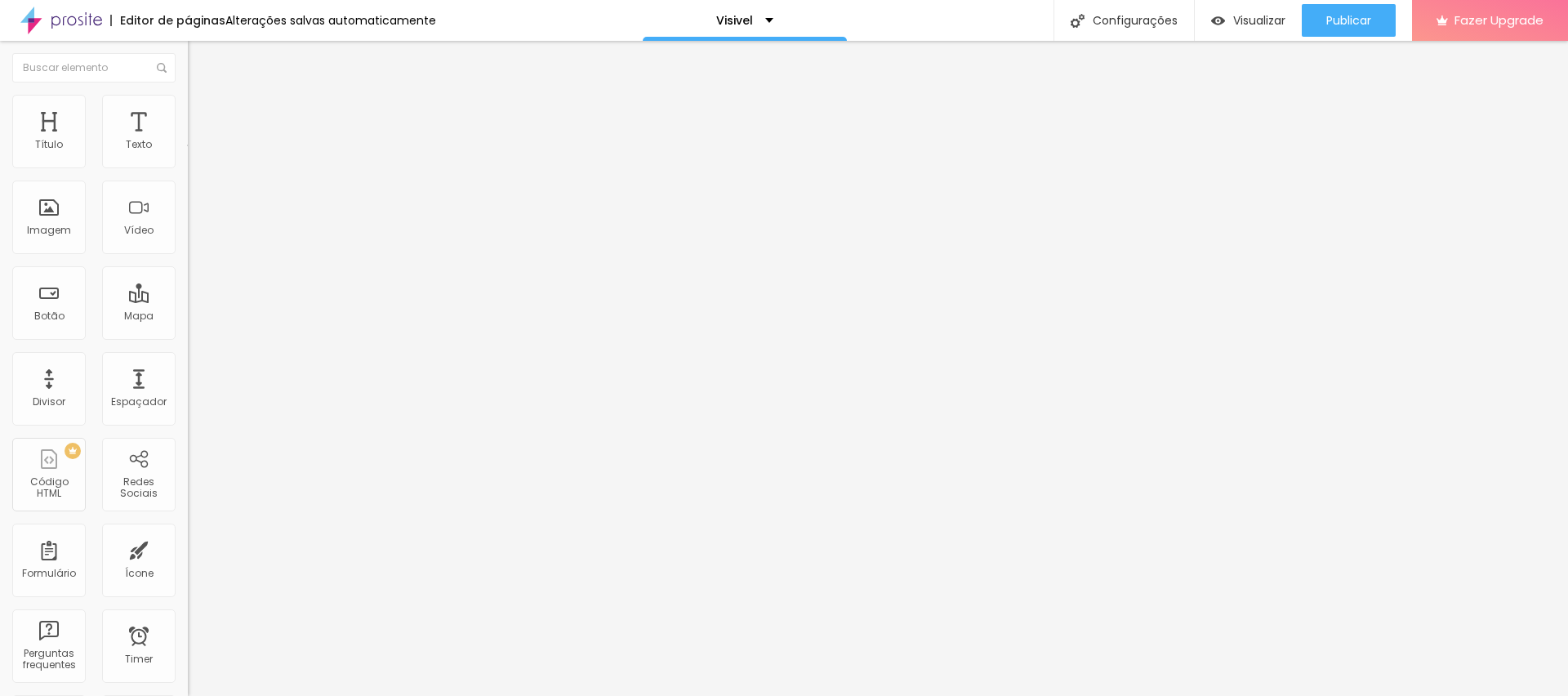
click at [188, 111] on li "Avançado" at bounding box center [282, 119] width 188 height 16
type input "0"
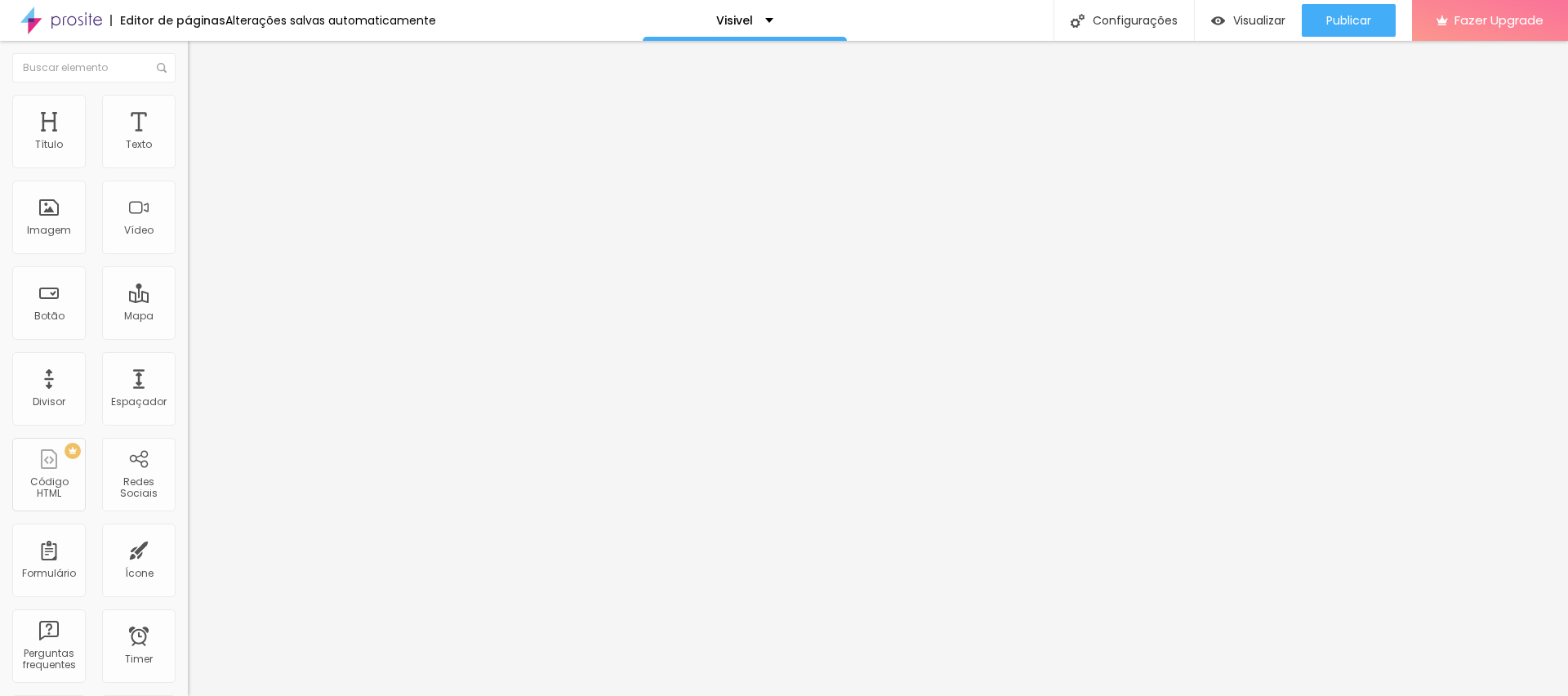
drag, startPoint x: 37, startPoint y: 191, endPoint x: 11, endPoint y: 190, distance: 26.0
type input "0"
click at [188, 548] on input "range" at bounding box center [241, 555] width 106 height 13
click at [188, 111] on img at bounding box center [196, 119] width 15 height 15
click at [188, 317] on input "range" at bounding box center [241, 323] width 106 height 13
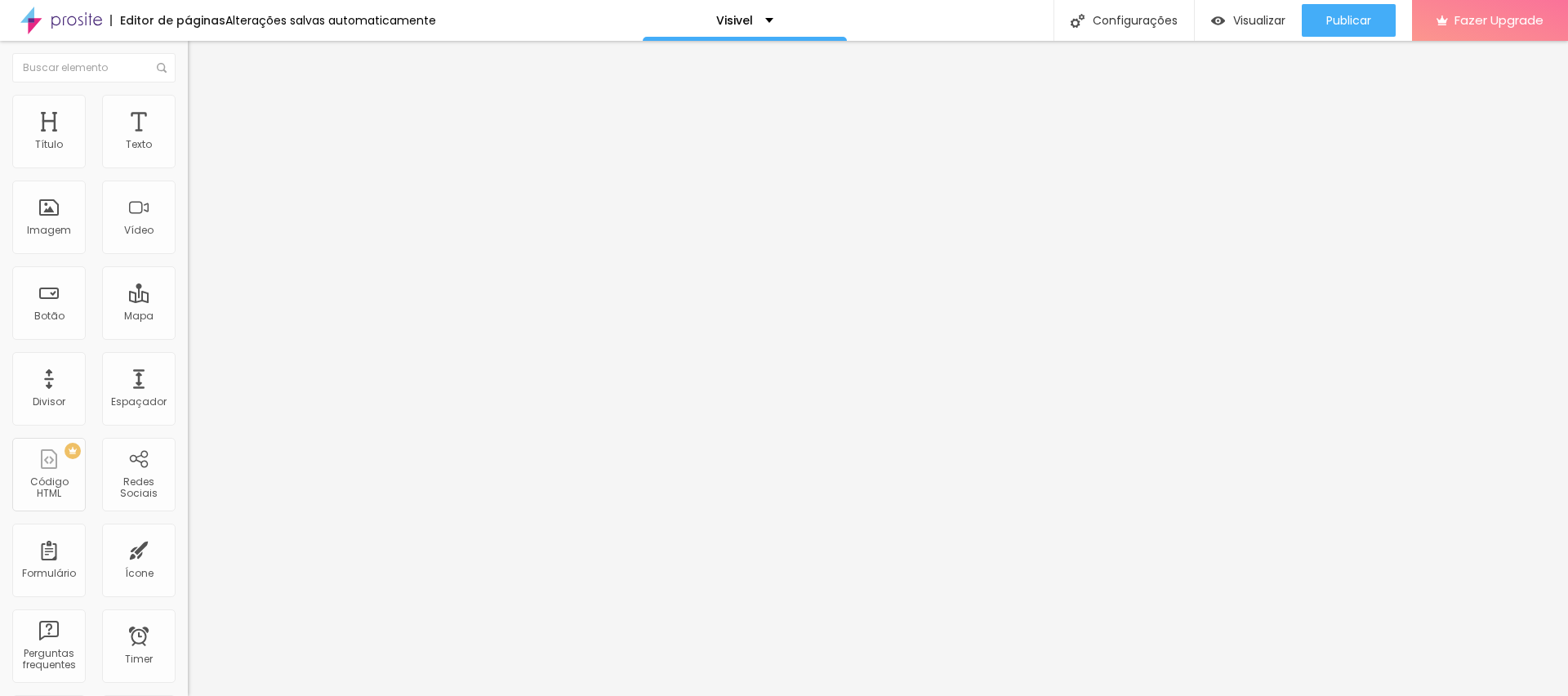
click at [188, 317] on input "range" at bounding box center [241, 323] width 106 height 13
click at [202, 115] on span "Avançado" at bounding box center [229, 122] width 54 height 14
type input "0"
drag, startPoint x: 37, startPoint y: 191, endPoint x: 0, endPoint y: 191, distance: 37.0
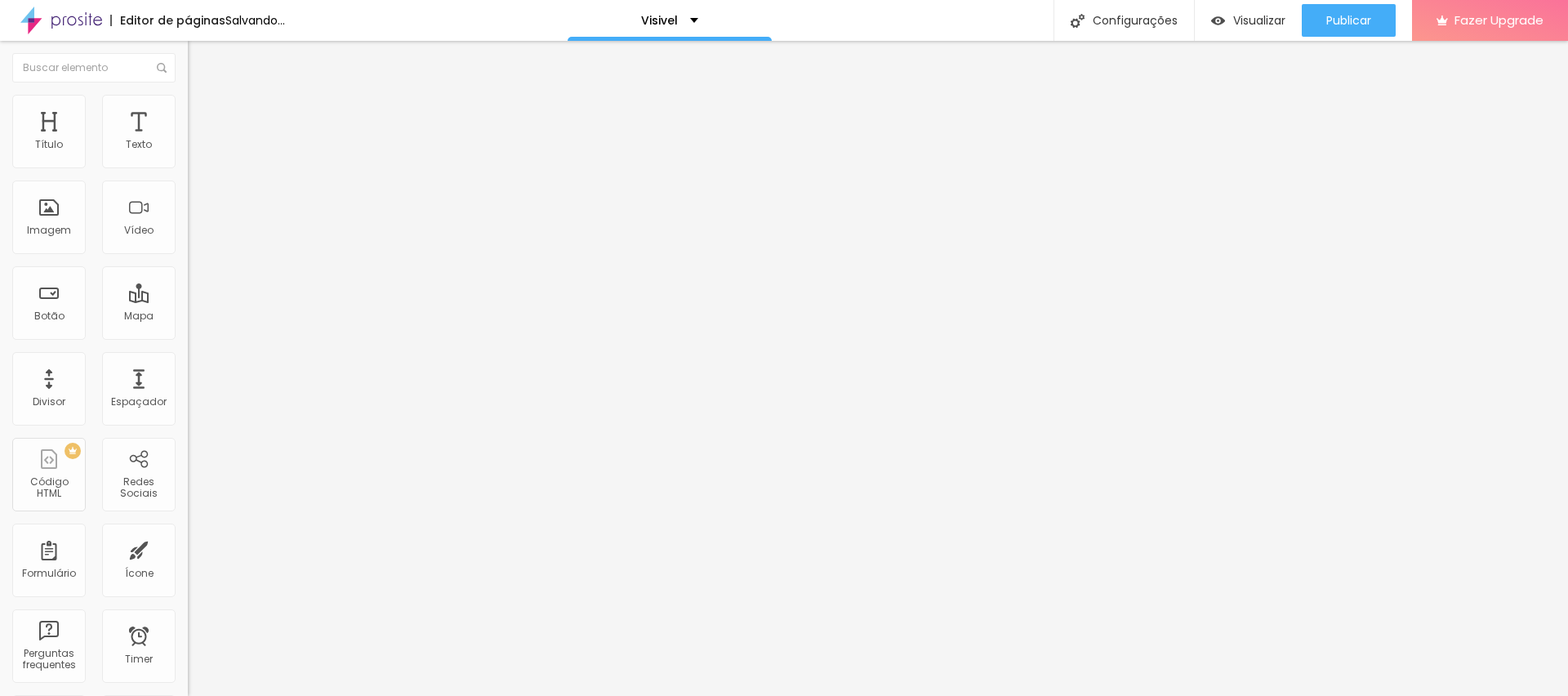
type input "0"
click at [188, 548] on input "range" at bounding box center [241, 555] width 106 height 13
click at [188, 111] on li "Avançado" at bounding box center [282, 119] width 188 height 16
type input "35"
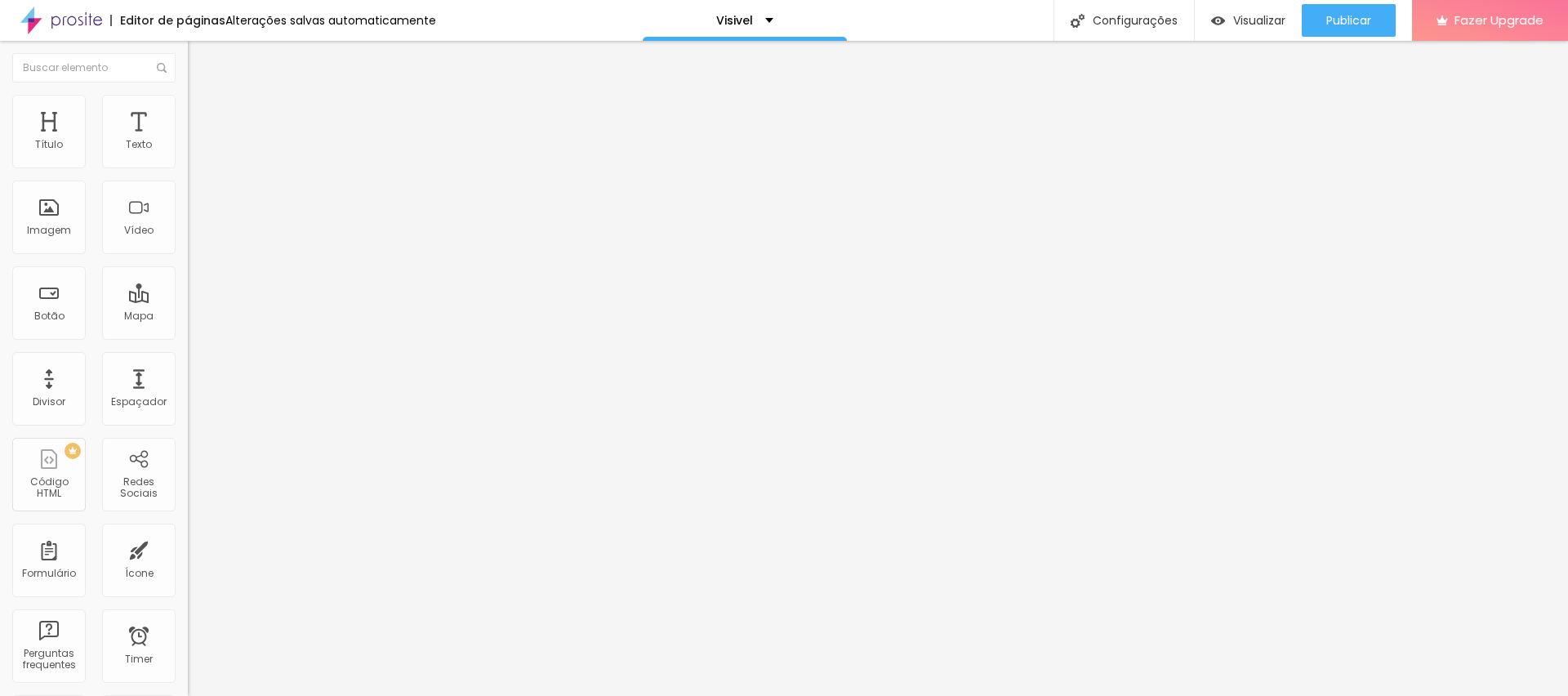
type input "0"
type input "25"
type input "50"
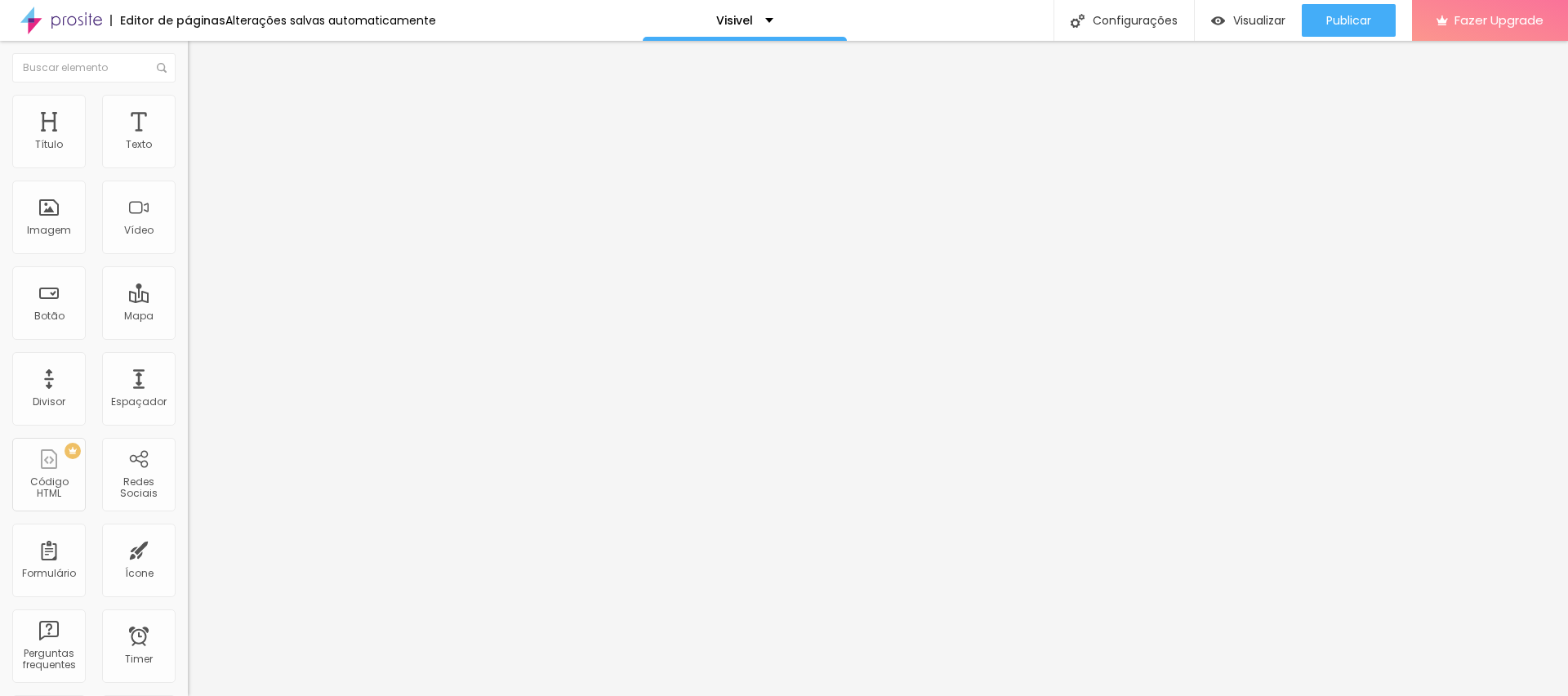
type input "50"
type input "0"
drag, startPoint x: 115, startPoint y: 160, endPoint x: 0, endPoint y: 181, distance: 116.9
type input "0"
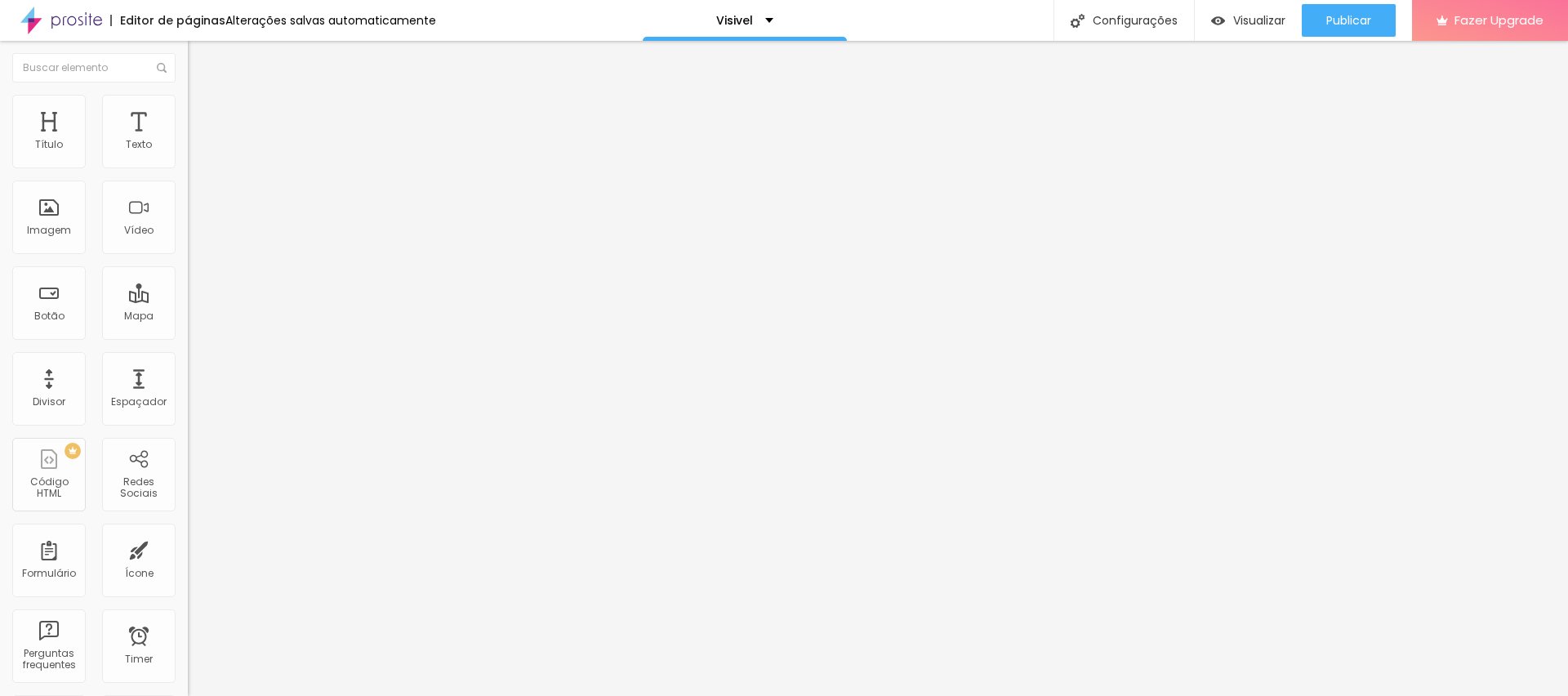
click at [188, 317] on input "range" at bounding box center [241, 323] width 106 height 13
click at [202, 115] on span "Avançado" at bounding box center [229, 122] width 54 height 14
type input "0"
drag, startPoint x: 115, startPoint y: 155, endPoint x: 0, endPoint y: 152, distance: 115.0
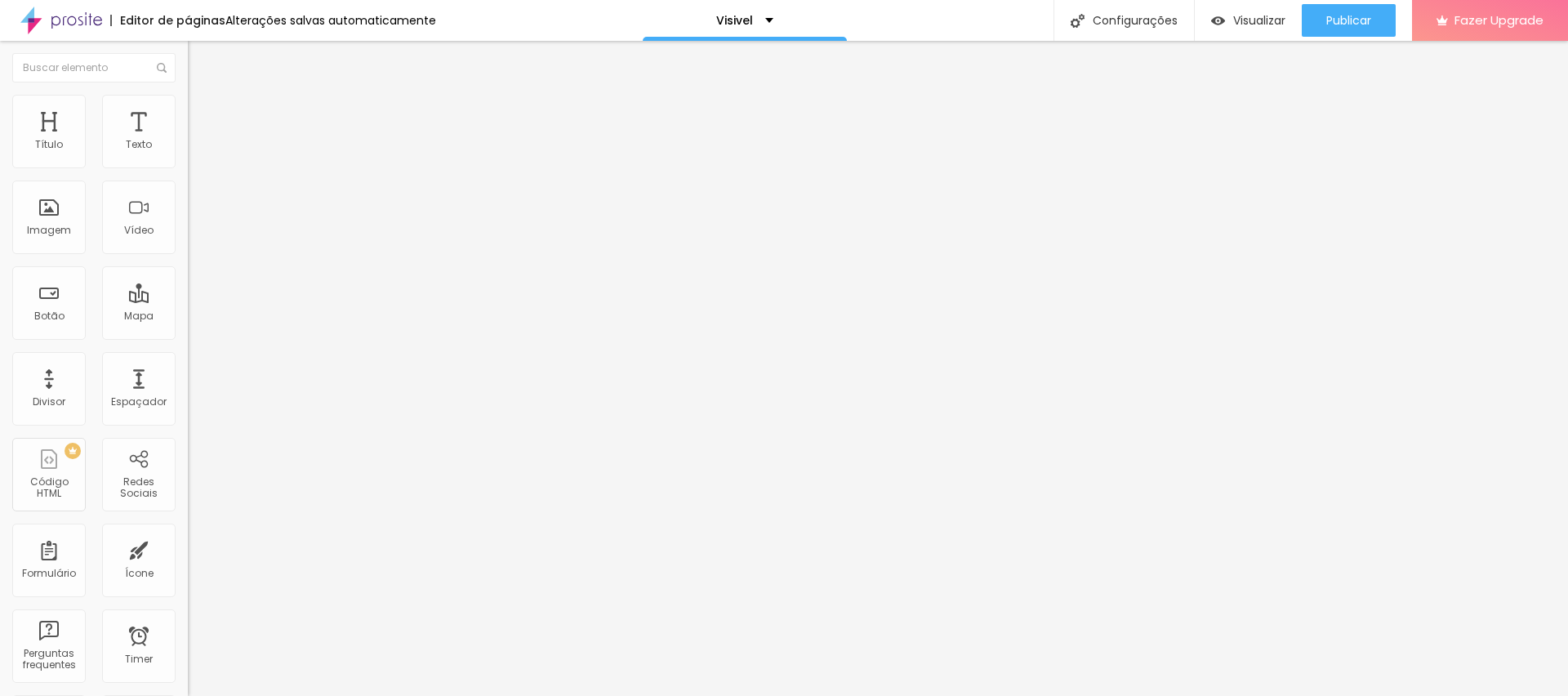
type input "0"
click at [188, 317] on input "range" at bounding box center [241, 323] width 106 height 13
click at [188, 111] on img at bounding box center [196, 119] width 15 height 15
type input "40"
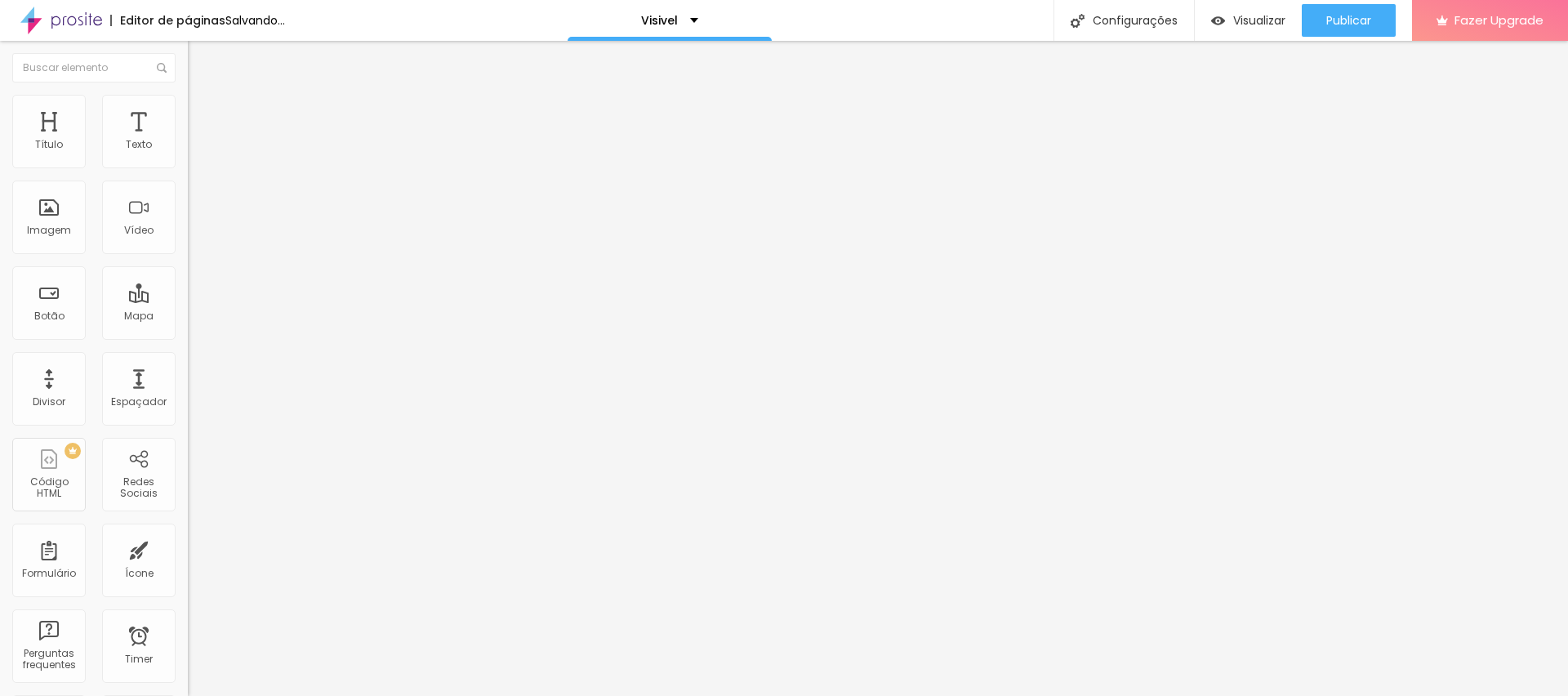
type input "0"
drag, startPoint x: 99, startPoint y: 157, endPoint x: 0, endPoint y: 157, distance: 99.0
type input "0"
click at [188, 317] on input "range" at bounding box center [241, 323] width 106 height 13
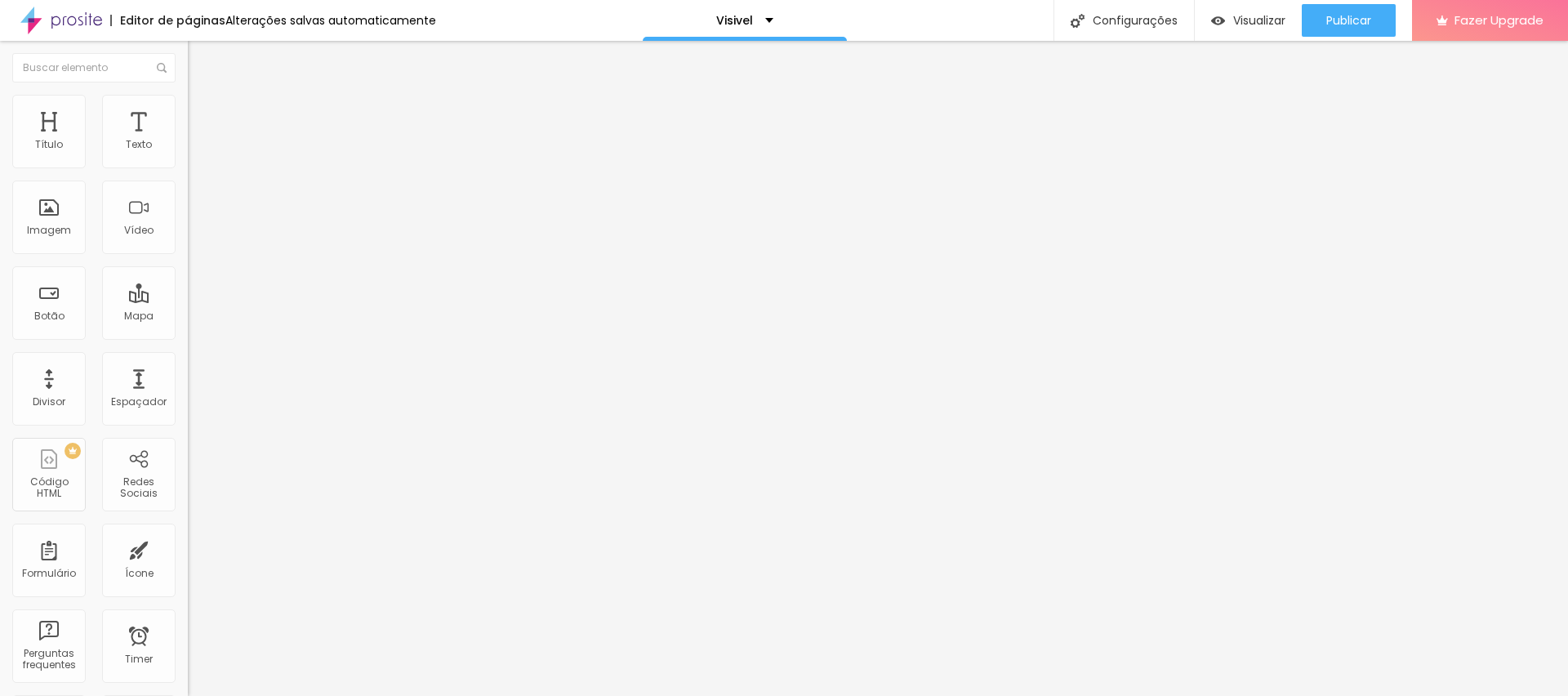
click at [202, 115] on span "Avançado" at bounding box center [229, 122] width 54 height 14
type input "90"
type input "102"
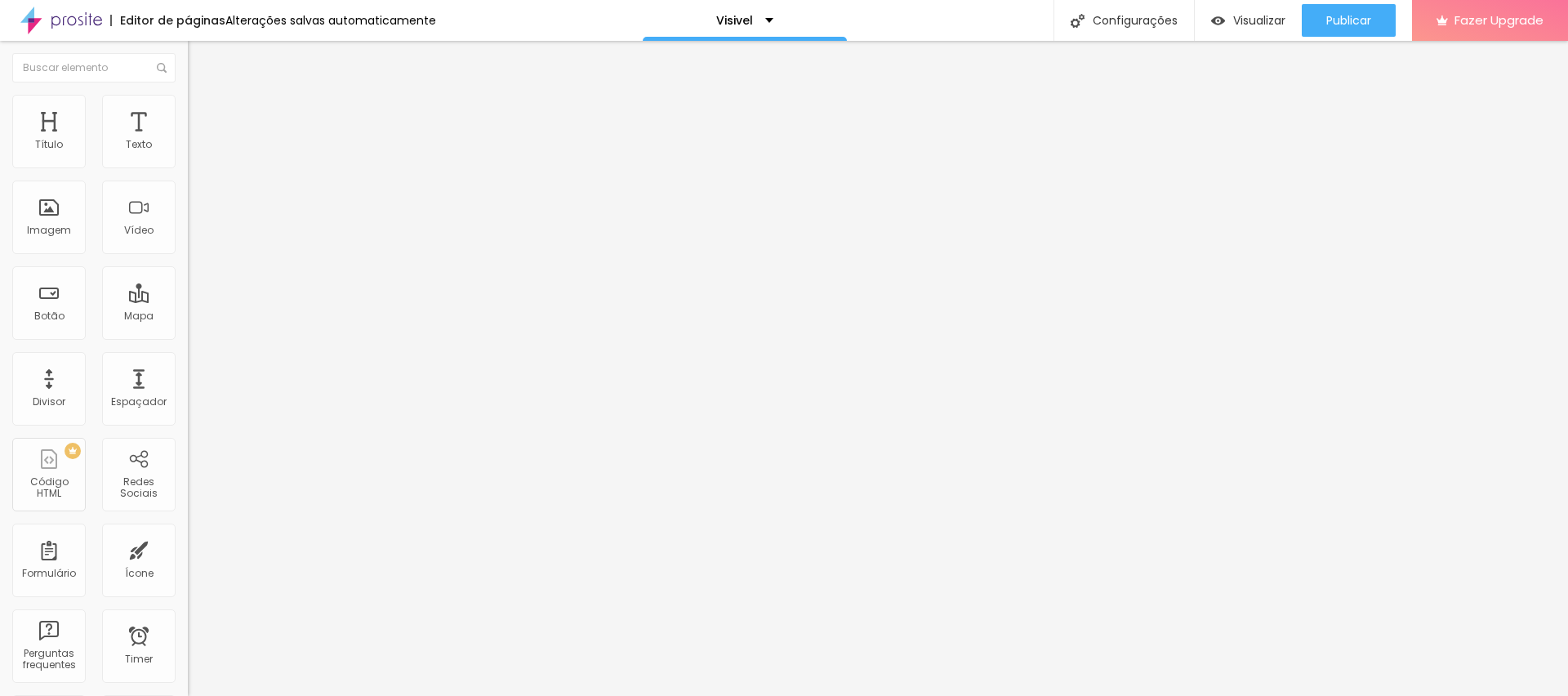
type input "85"
type input "65"
type input "58"
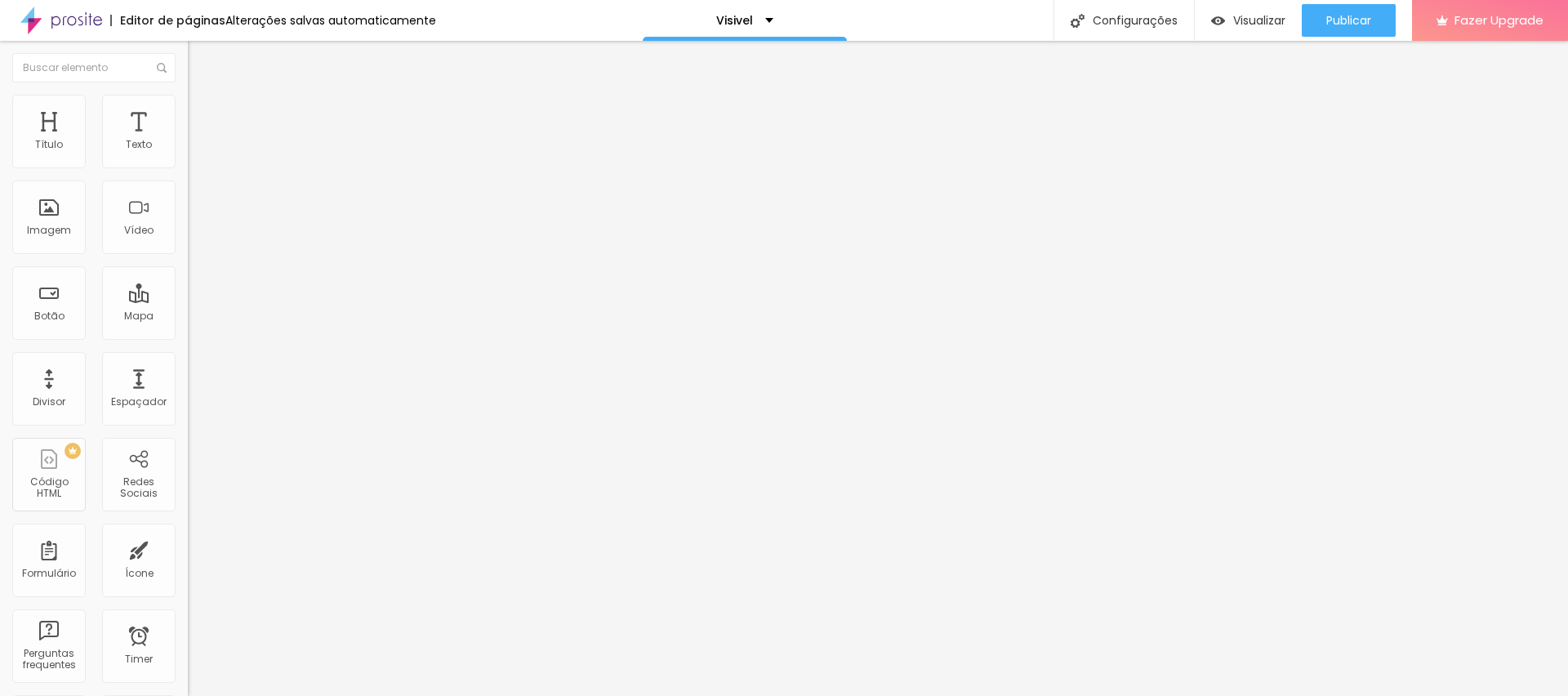
type input "58"
type input "52"
type input "44"
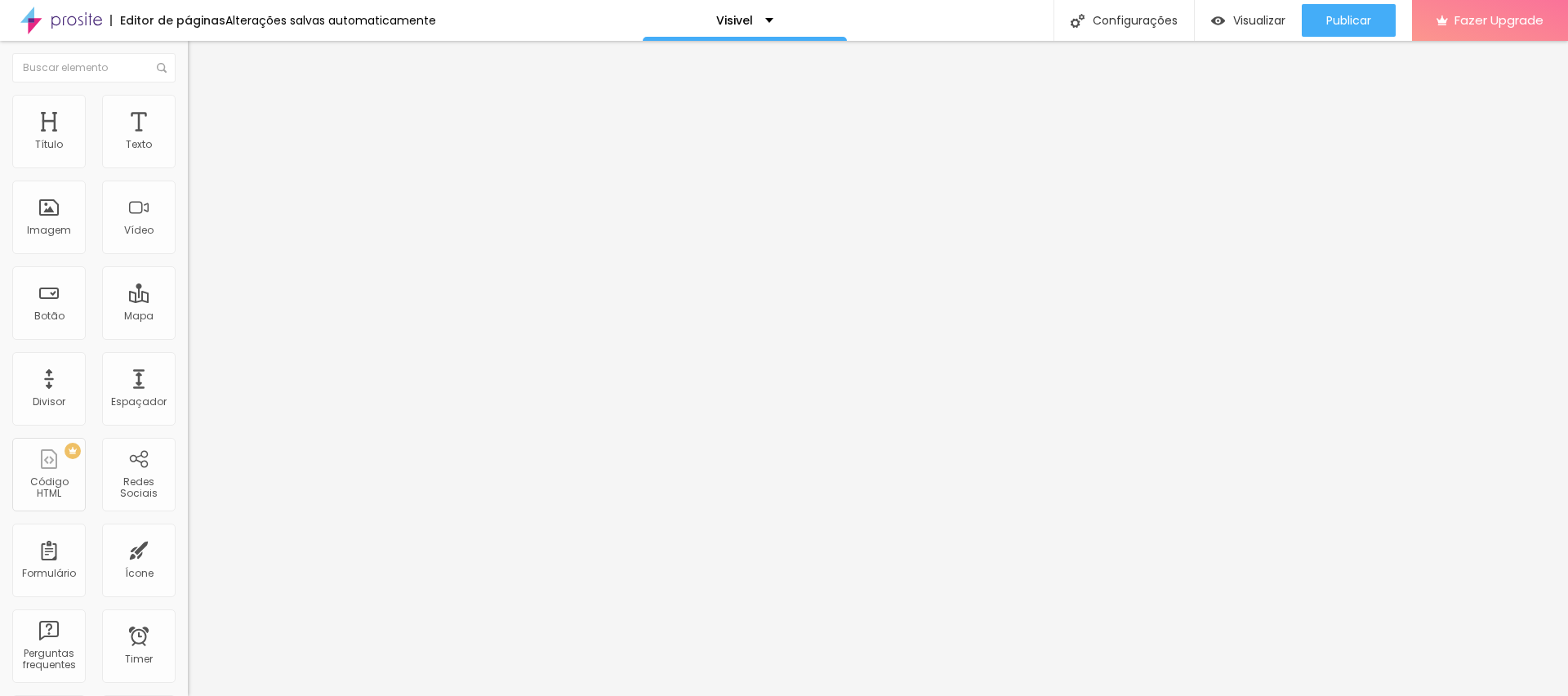
type input "31"
type input "29"
type input "25"
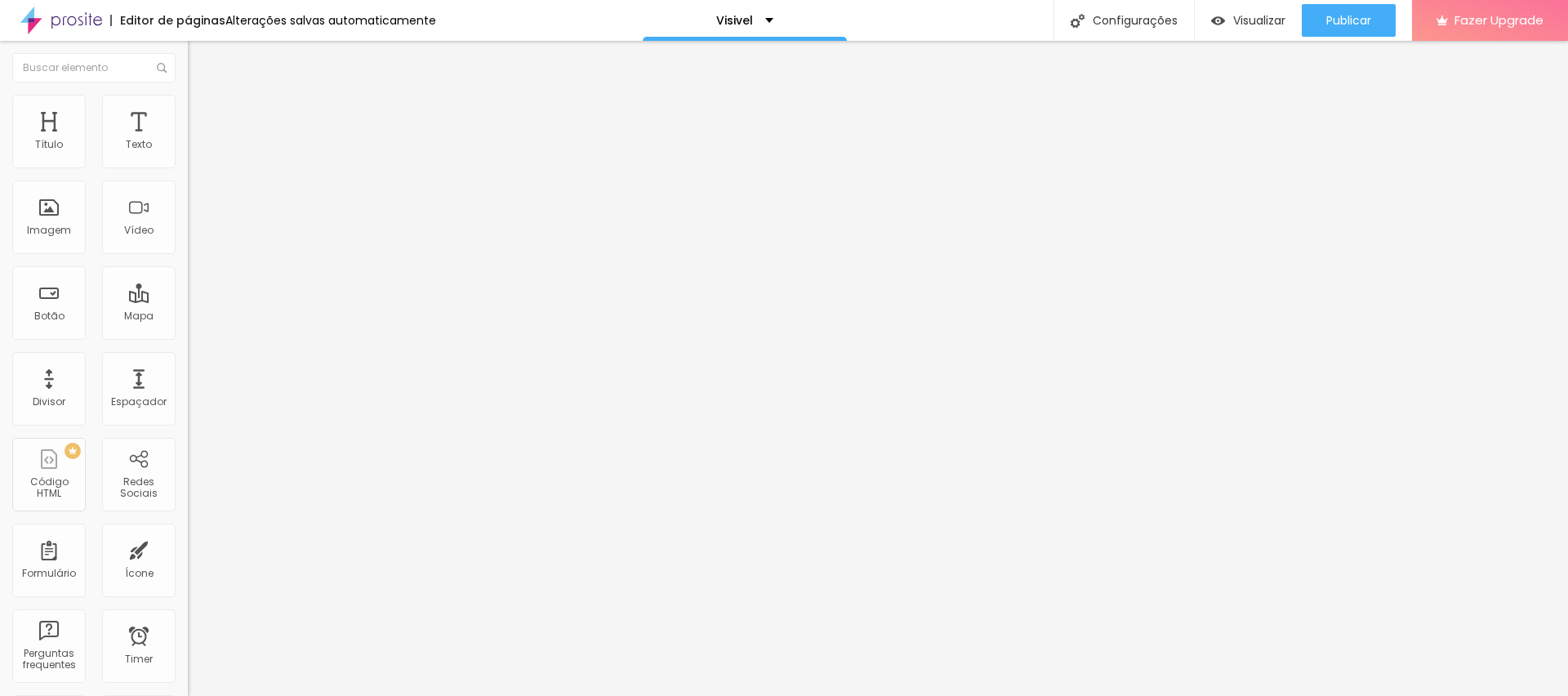
type input "25"
type input "28"
type input "30"
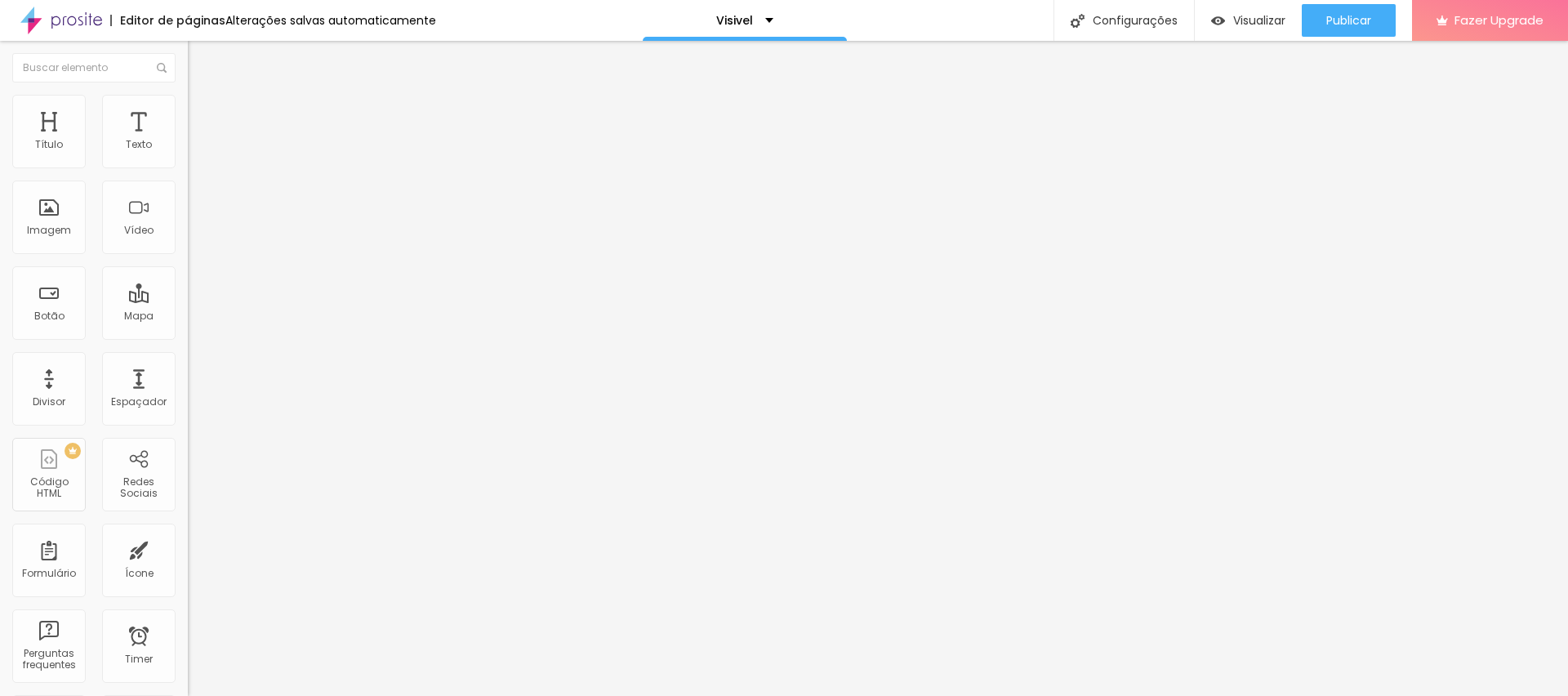
type input "33"
type input "47"
type input "45"
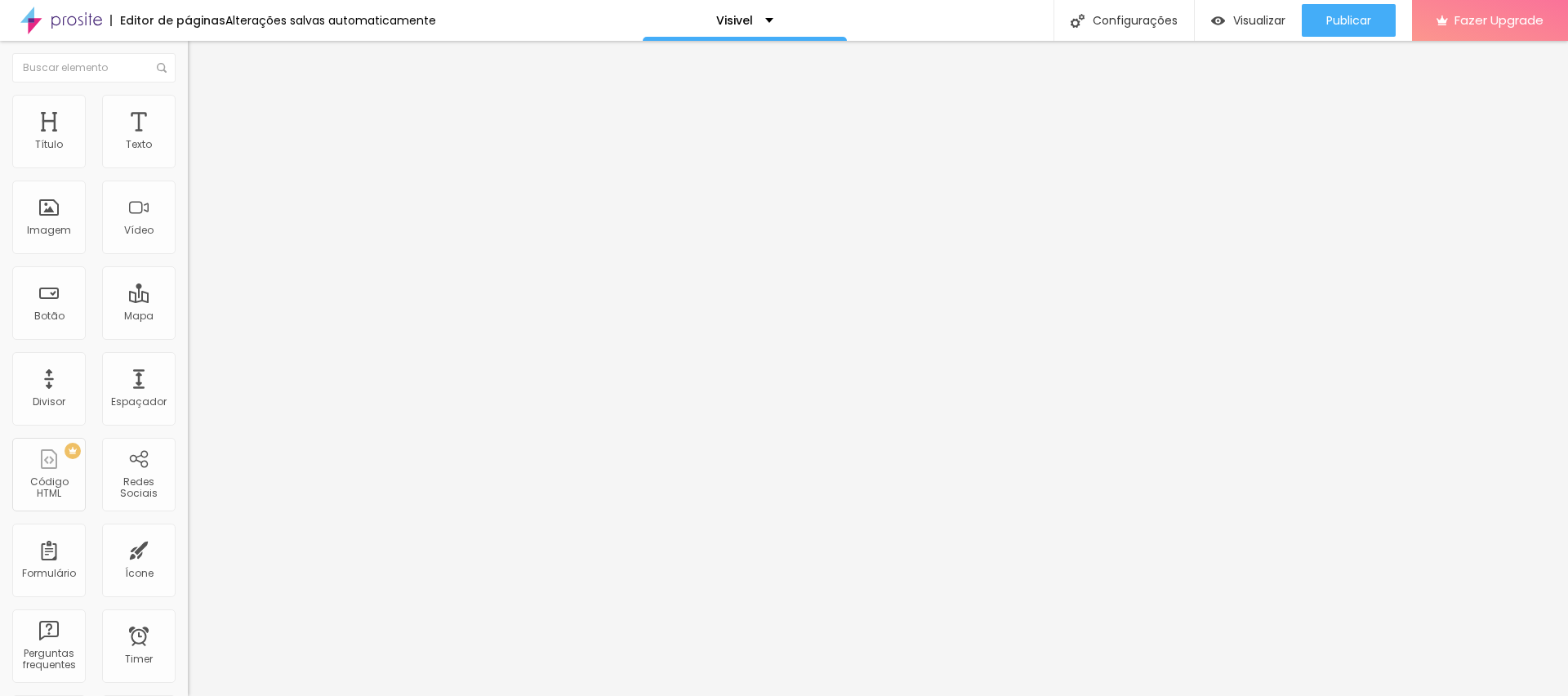
type input "45"
type input "42"
type input "40"
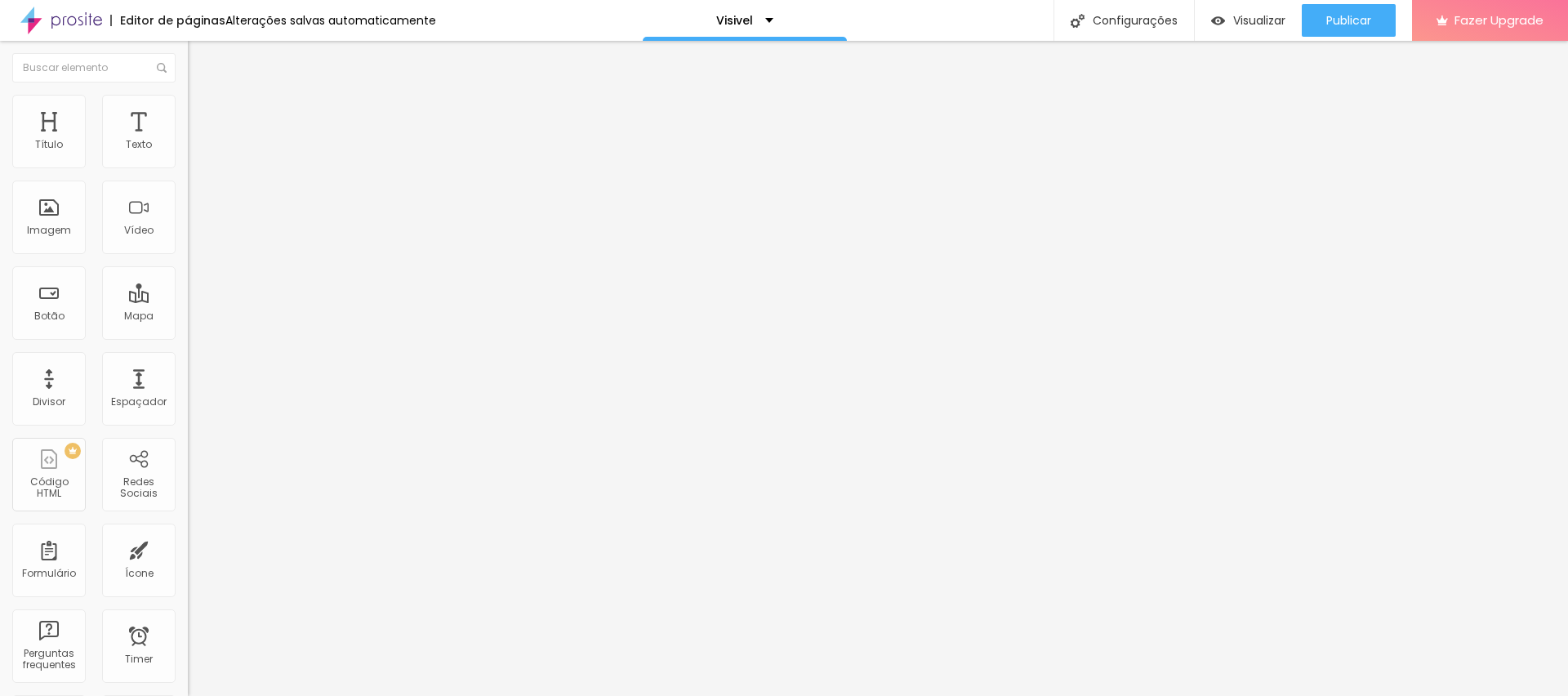
type input "37"
type input "35"
type input "32"
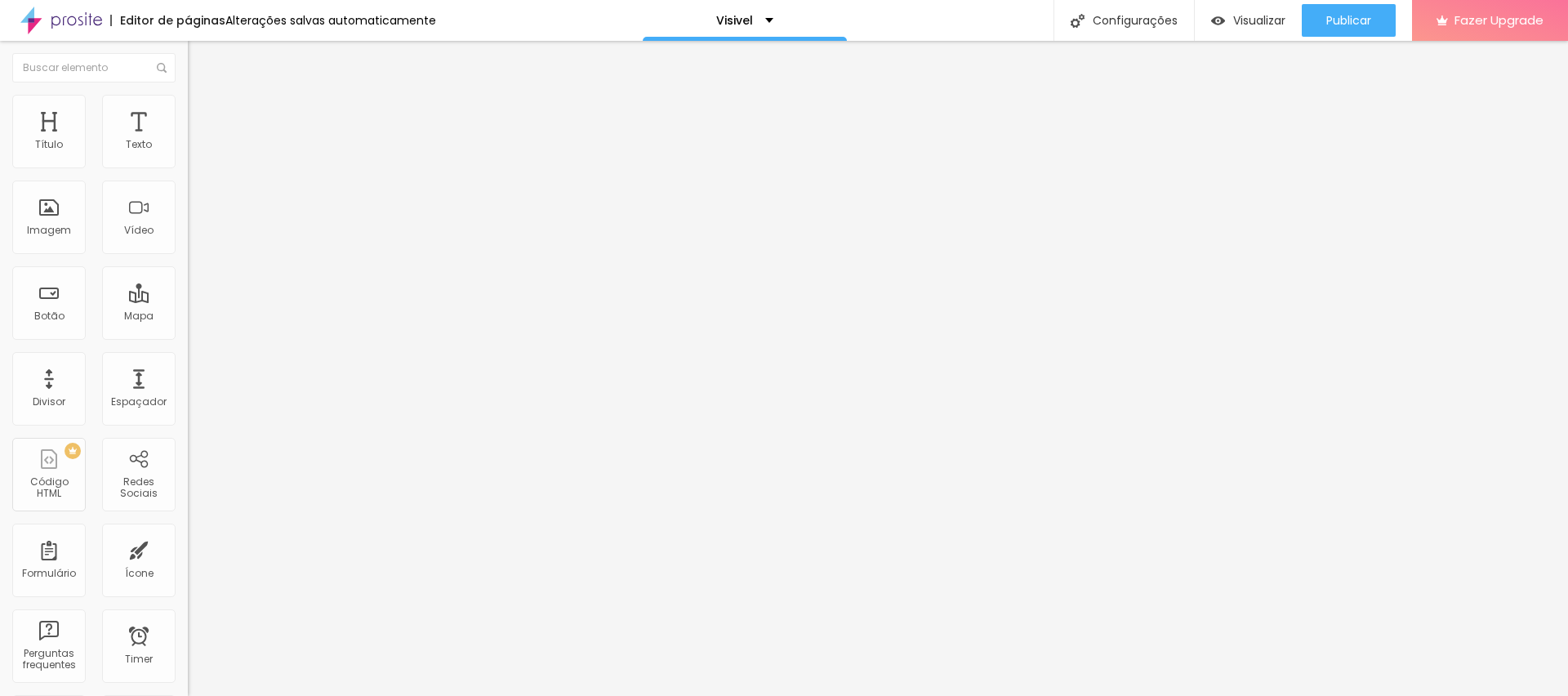
type input "32"
type input "37"
type input "40"
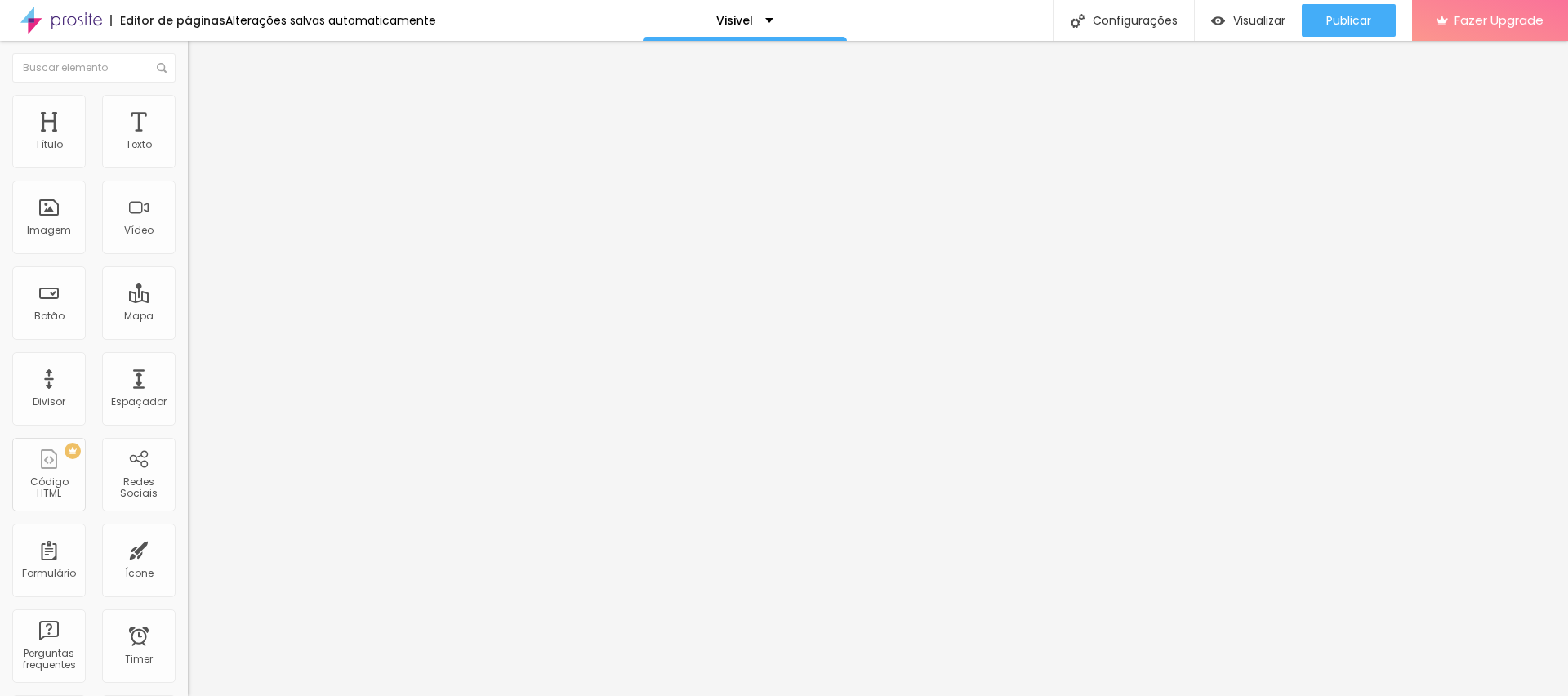
type input "42"
drag, startPoint x: 29, startPoint y: 195, endPoint x: 42, endPoint y: 195, distance: 13.0
type input "42"
click at [188, 548] on input "range" at bounding box center [241, 555] width 106 height 13
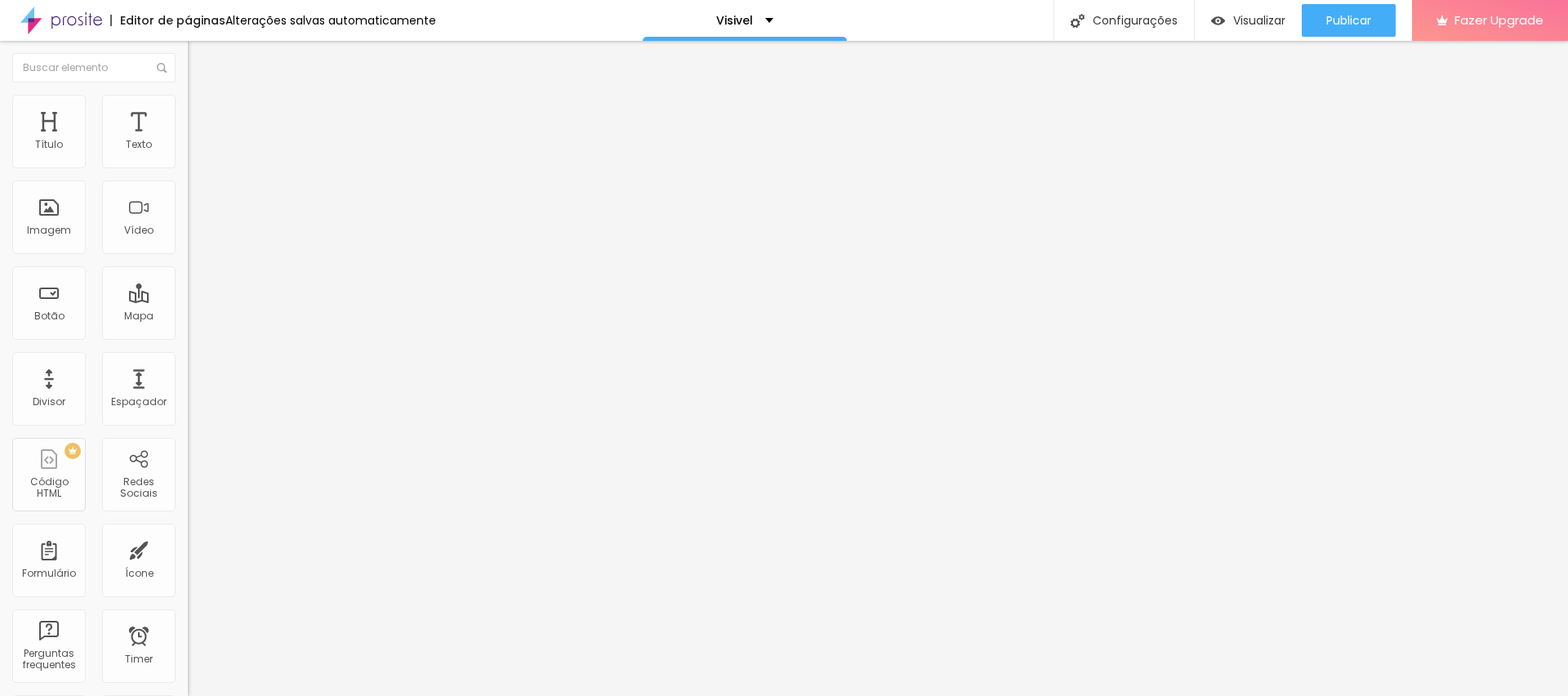
click at [188, 111] on img at bounding box center [196, 119] width 15 height 15
type input "45"
type input "0"
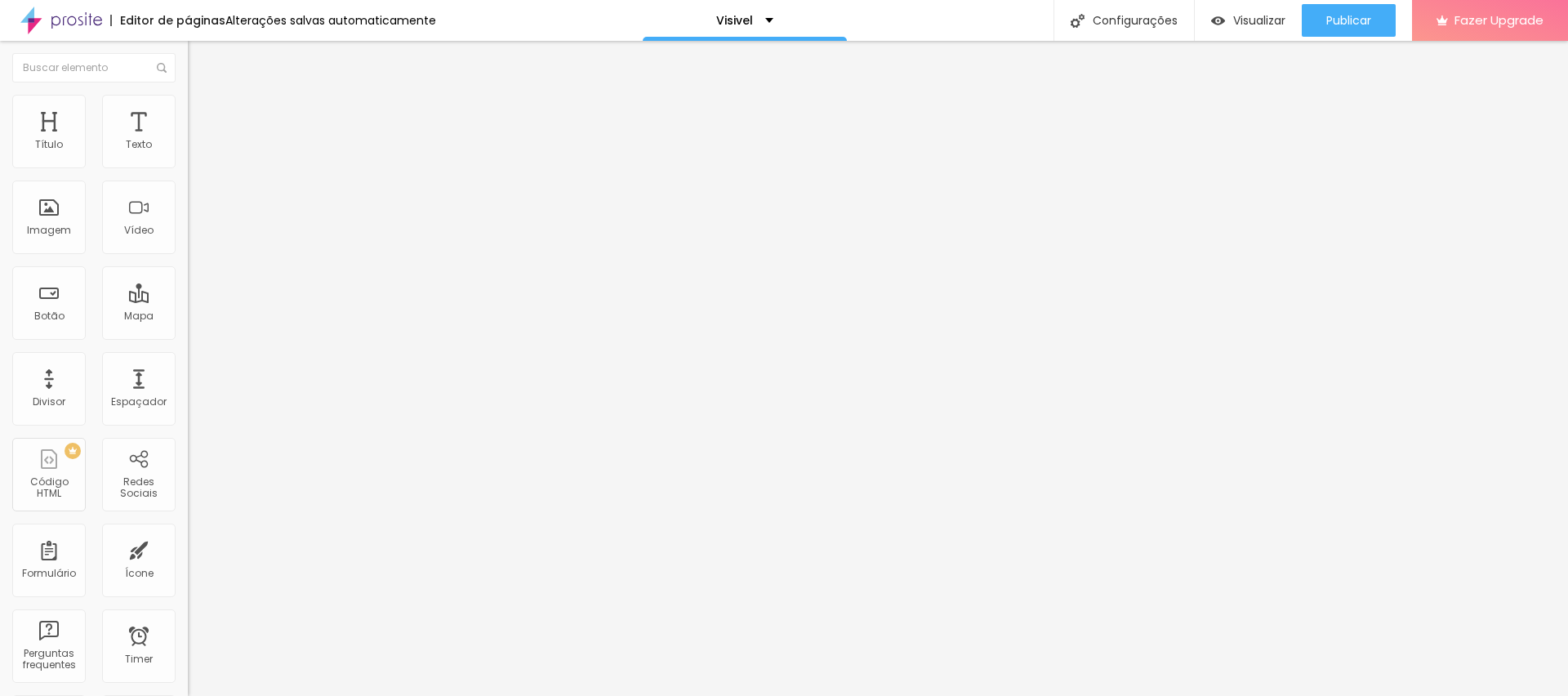
drag, startPoint x: 113, startPoint y: 162, endPoint x: 0, endPoint y: 141, distance: 114.9
type input "0"
click at [188, 317] on input "range" at bounding box center [241, 323] width 106 height 13
click at [197, 150] on span "Trocar icone" at bounding box center [233, 143] width 73 height 14
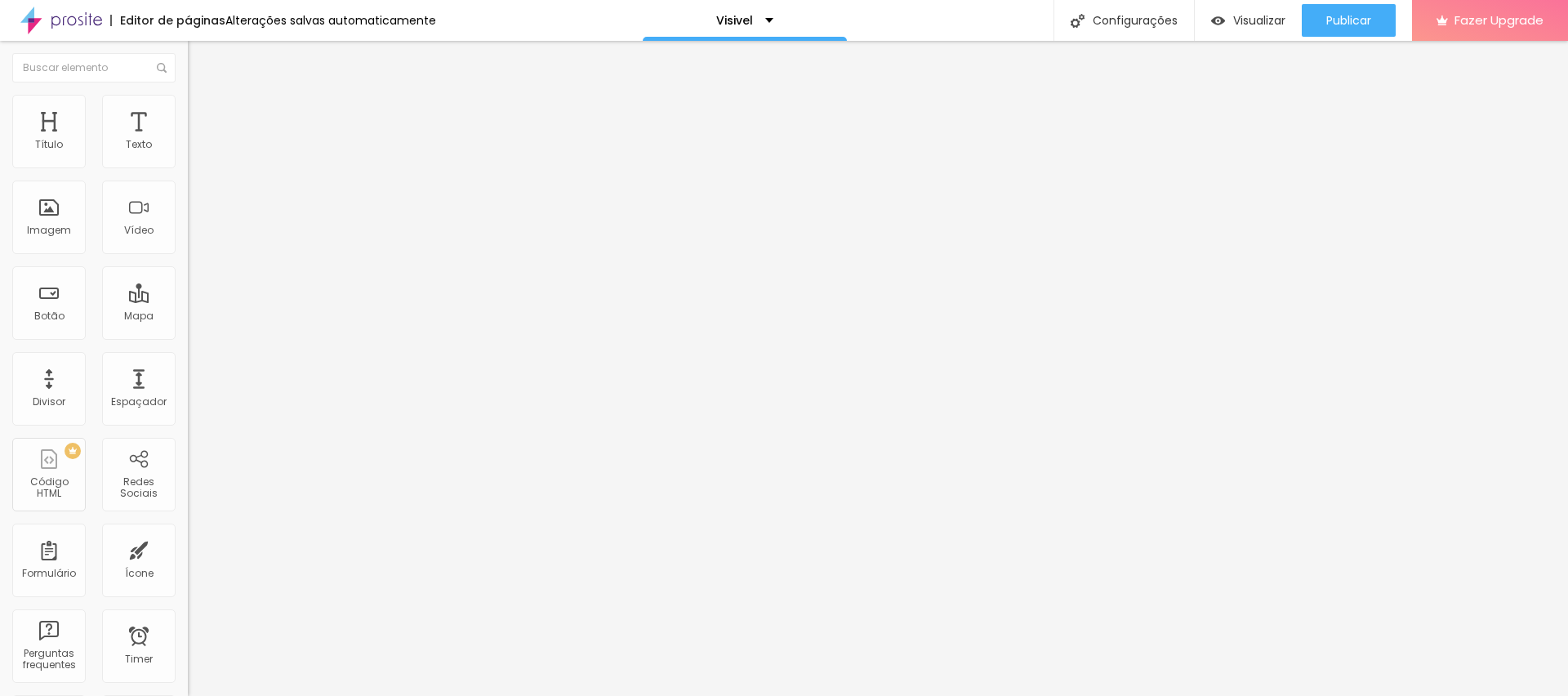
type input "E"
type input "A"
type input "R"
type input "A"
type input "CALEN"
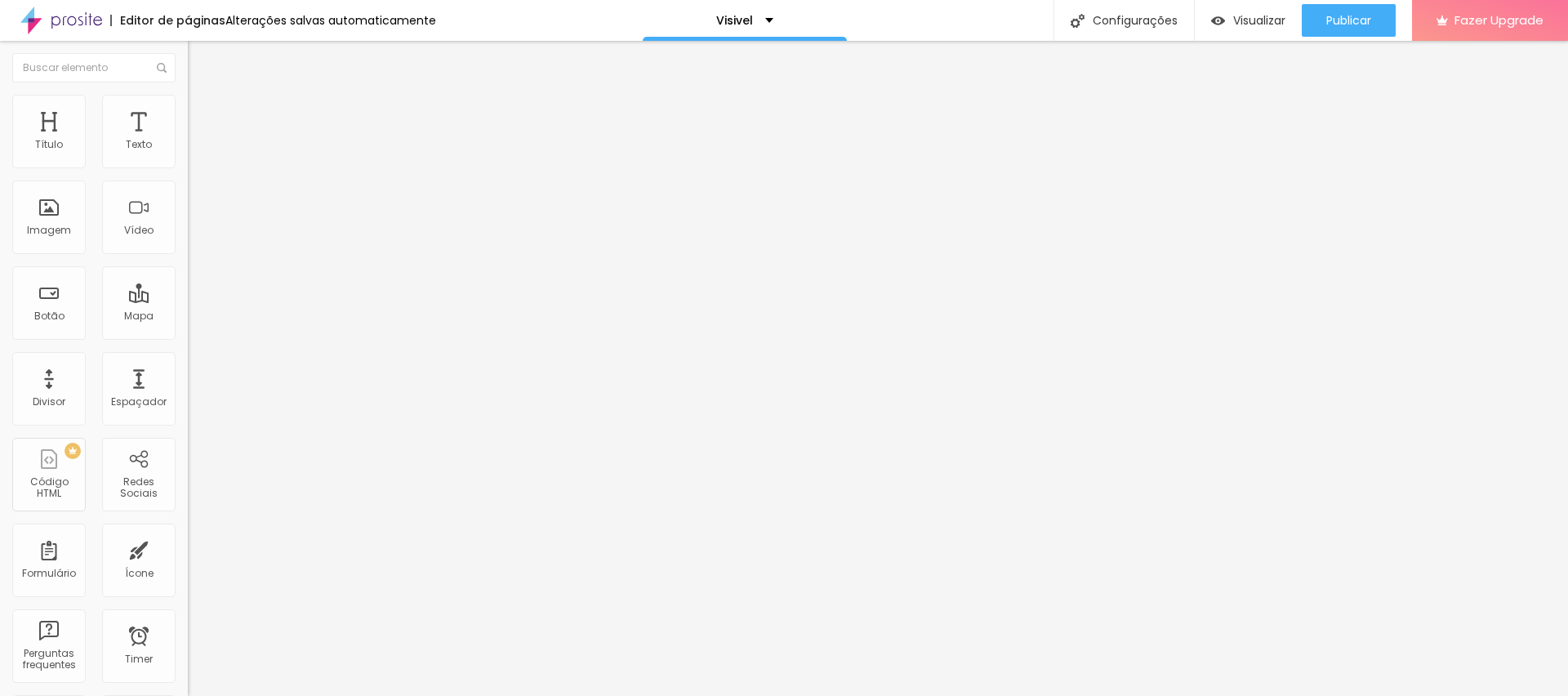
click at [1353, 9] on div "Publicar" at bounding box center [1349, 20] width 45 height 33
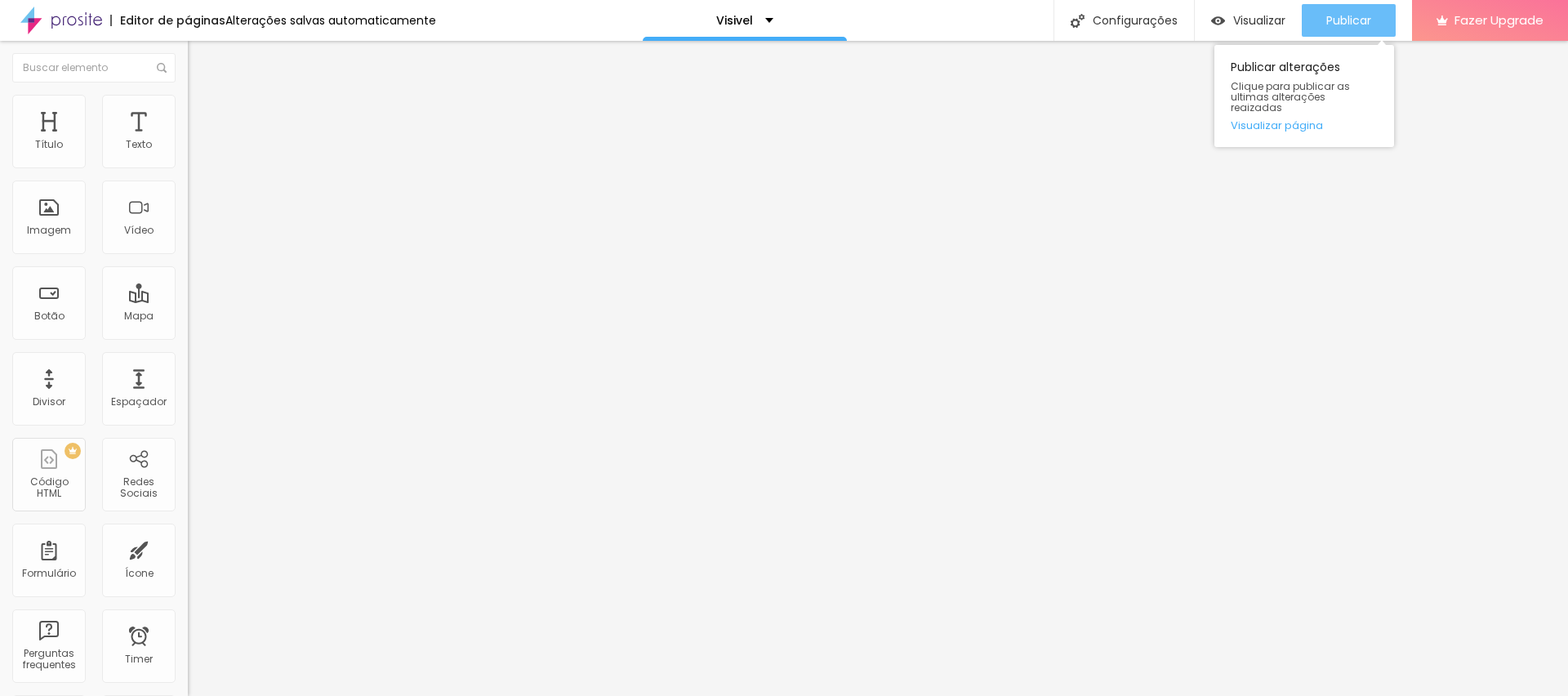
click at [1341, 14] on span "Publicar" at bounding box center [1349, 21] width 45 height 13
click at [1347, 14] on span "Publicar" at bounding box center [1349, 21] width 45 height 13
click at [1357, 14] on span "Publicar" at bounding box center [1349, 21] width 45 height 13
click at [188, 141] on span "Trocar imagem" at bounding box center [232, 133] width 89 height 14
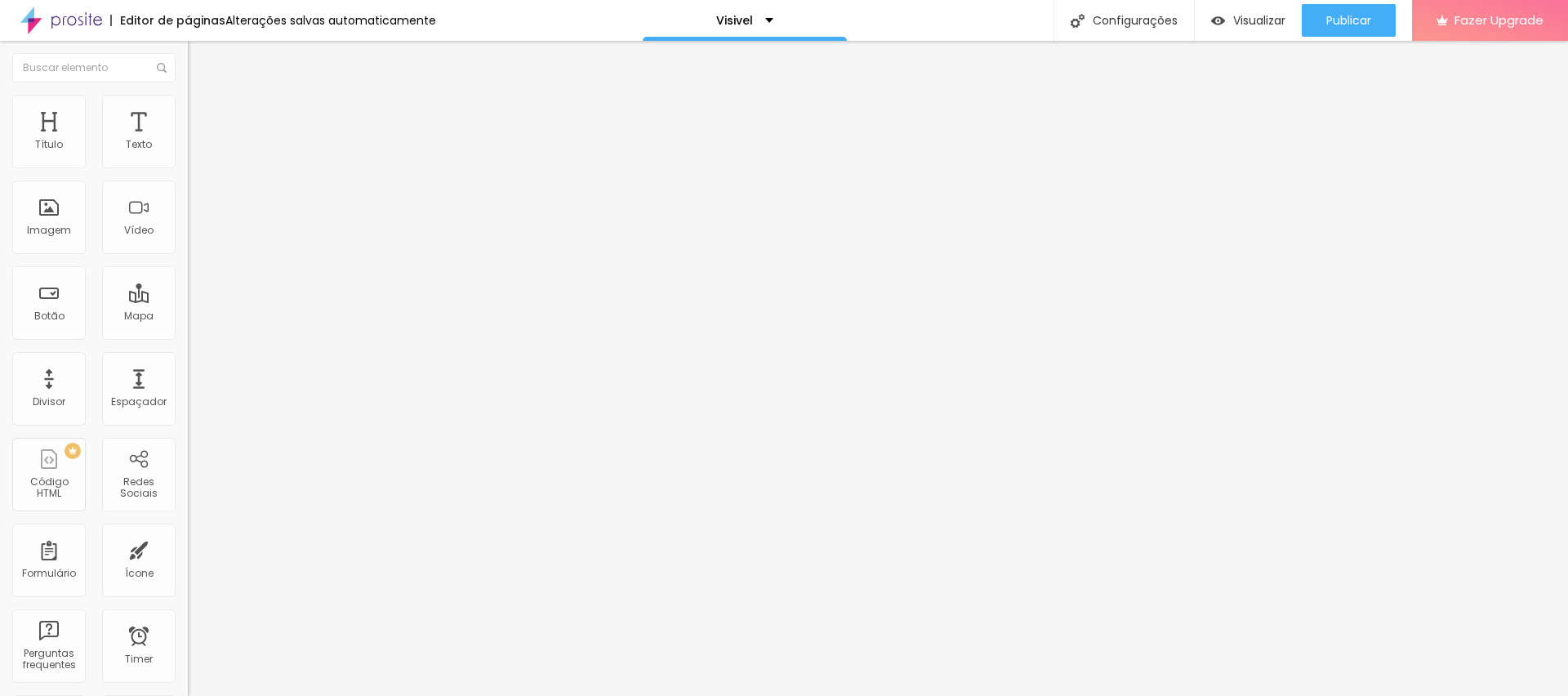
drag, startPoint x: 307, startPoint y: 227, endPoint x: 341, endPoint y: 229, distance: 34.1
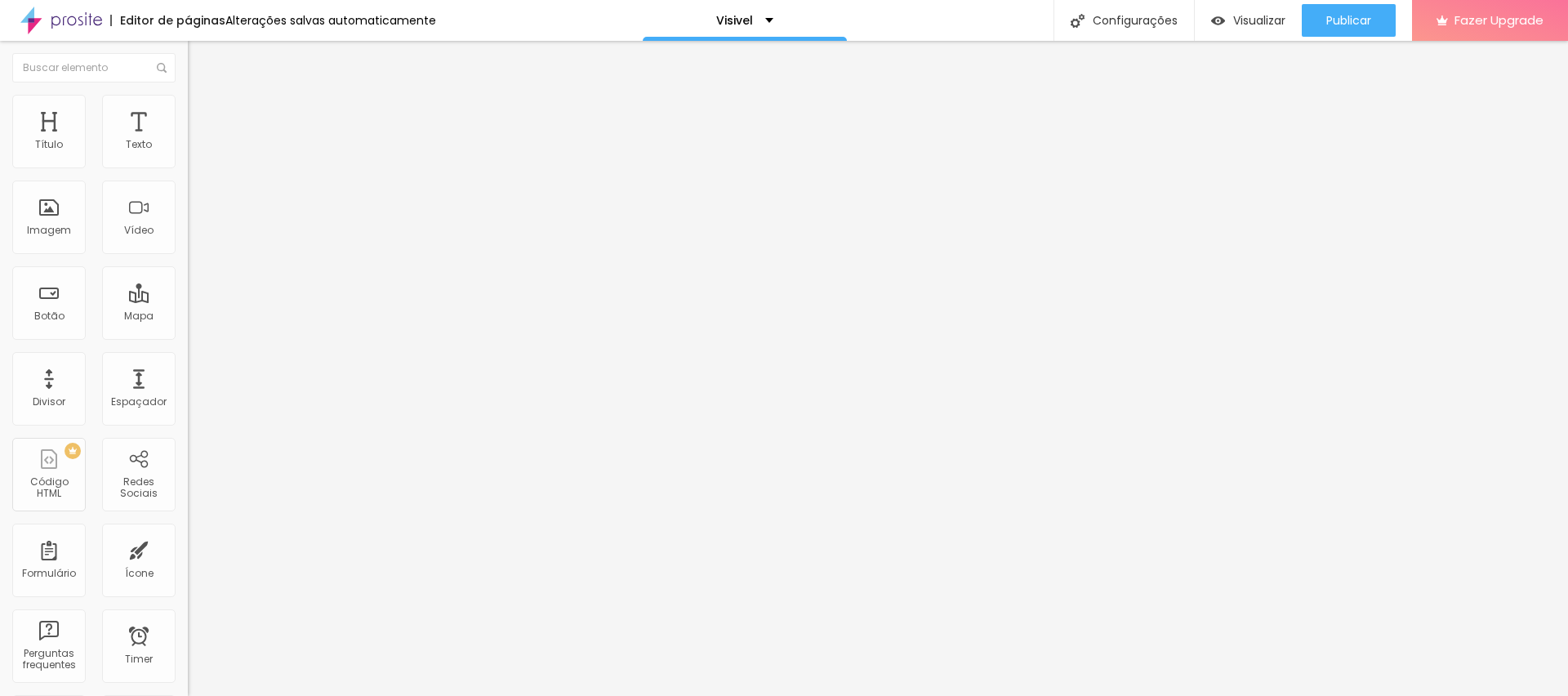
click at [188, 141] on span "Trocar imagem" at bounding box center [232, 133] width 89 height 14
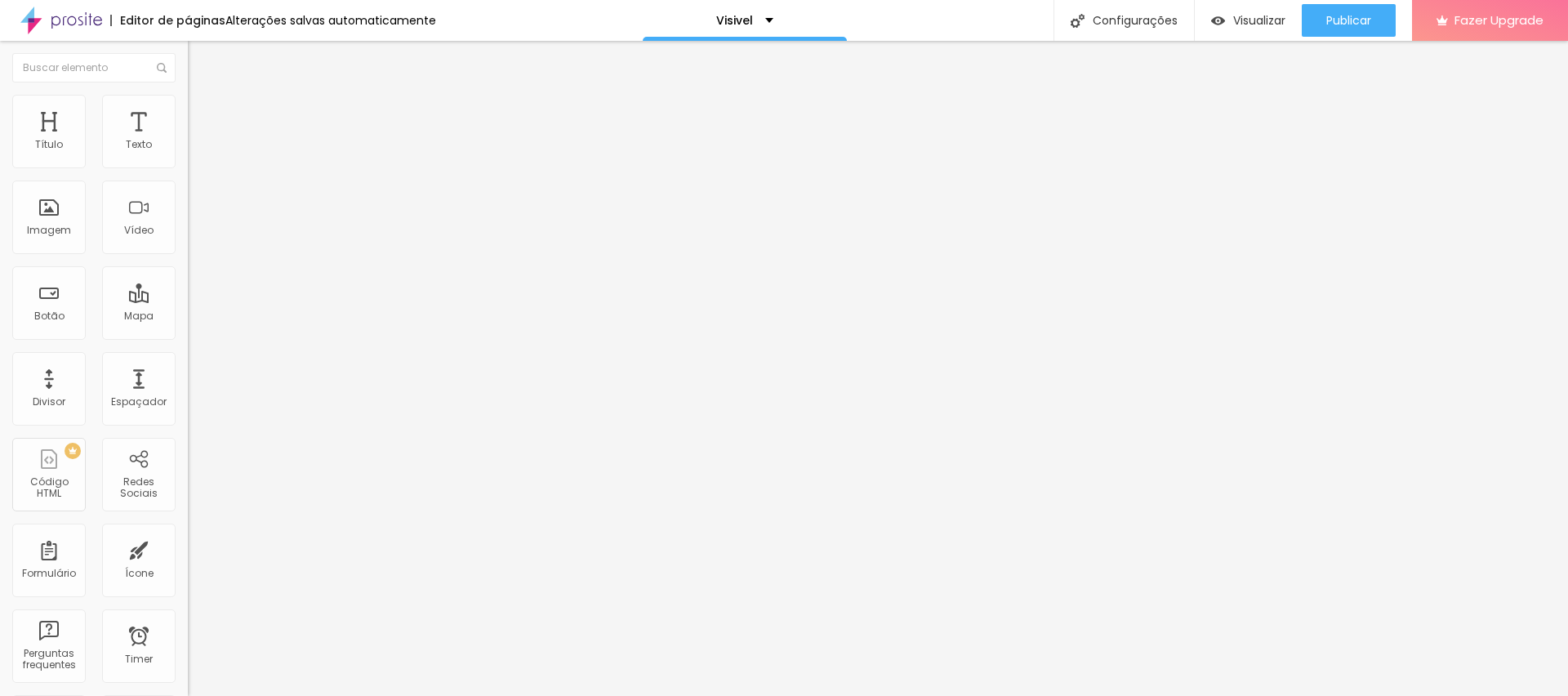
click at [188, 141] on span "Trocar imagem" at bounding box center [232, 133] width 89 height 14
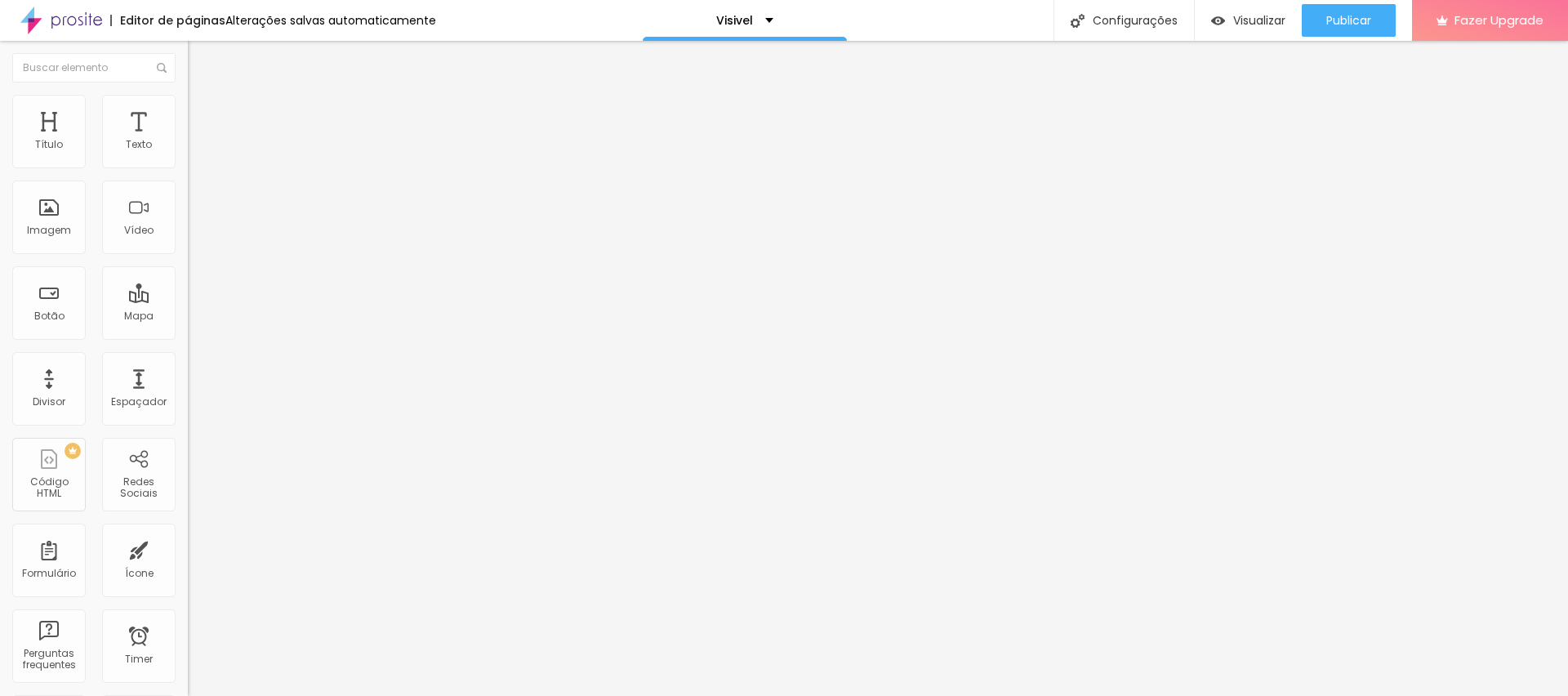
click at [188, 138] on img at bounding box center [193, 132] width 9 height 9
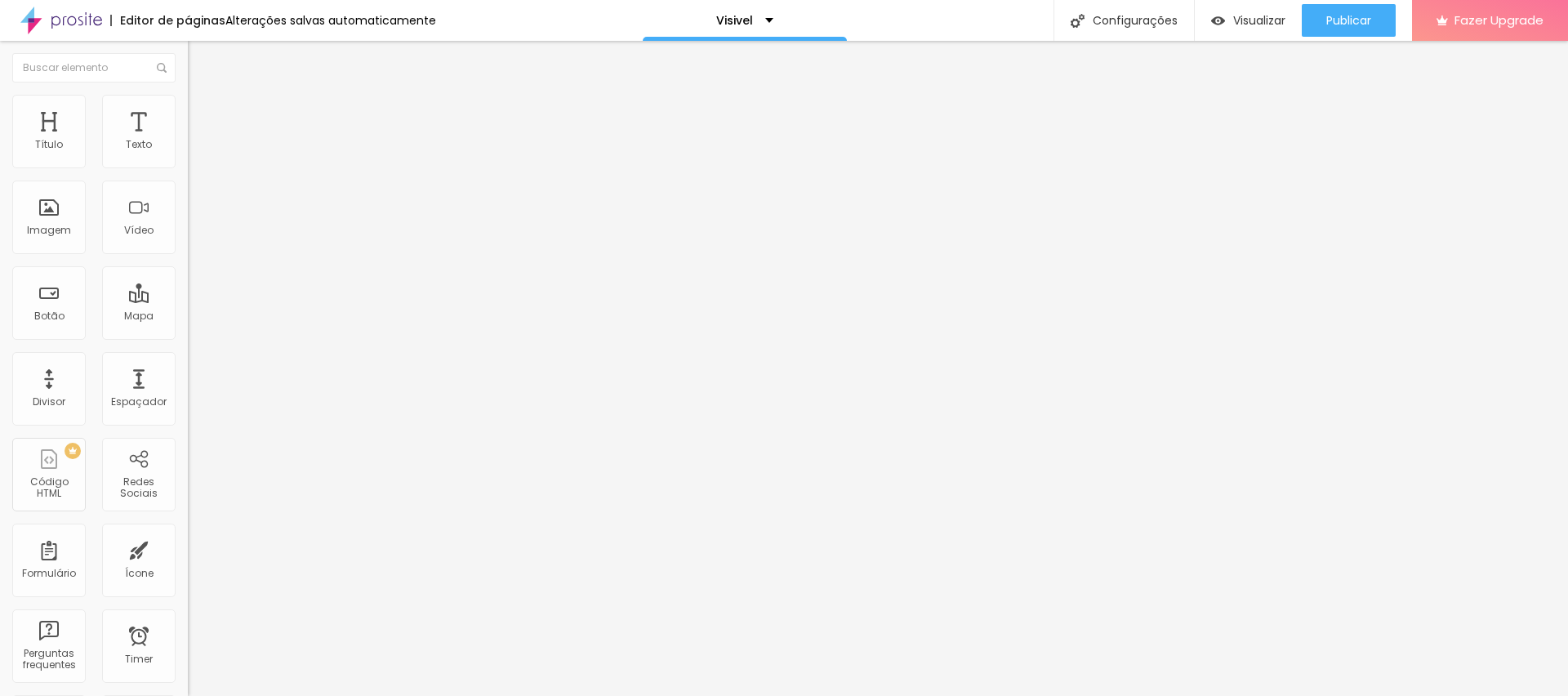
click at [188, 141] on span "Trocar imagem" at bounding box center [232, 133] width 89 height 14
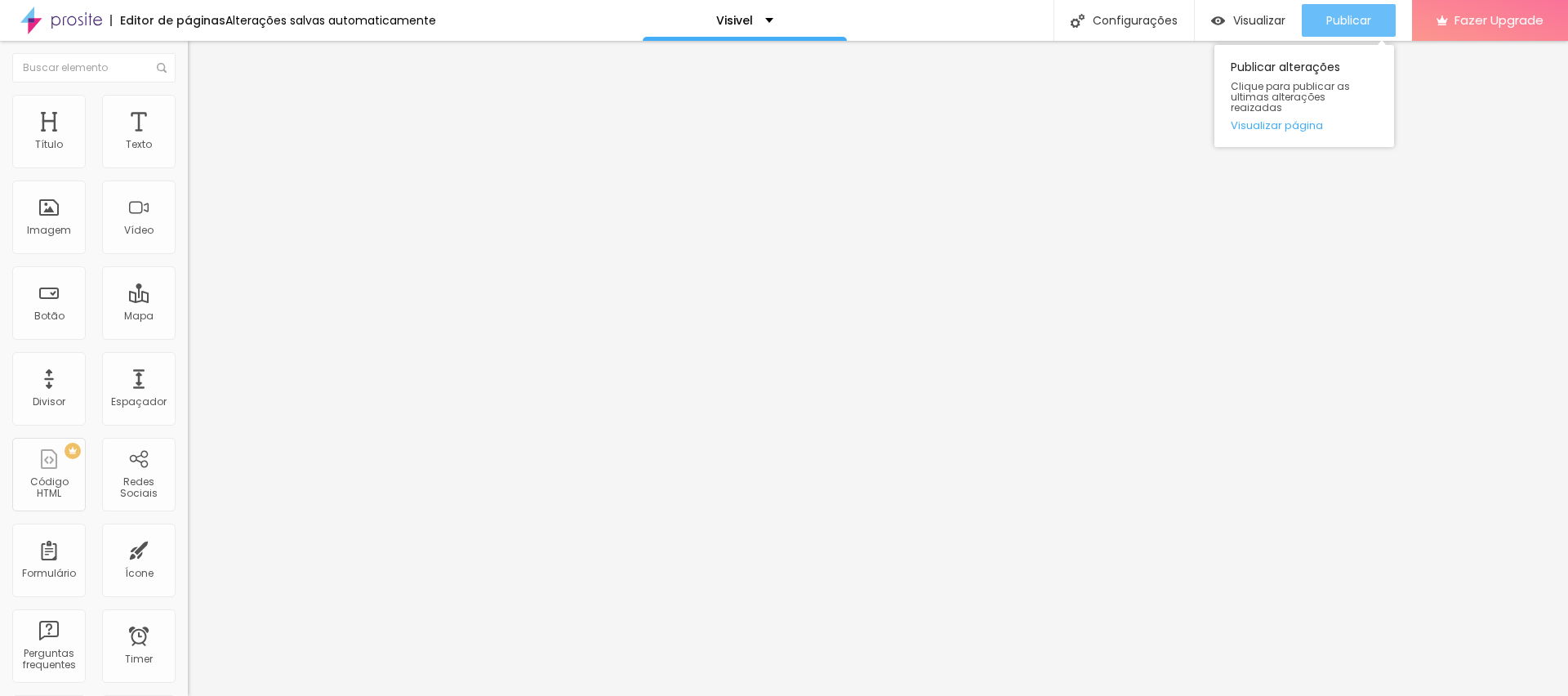
click at [1357, 17] on span "Publicar" at bounding box center [1349, 21] width 45 height 13
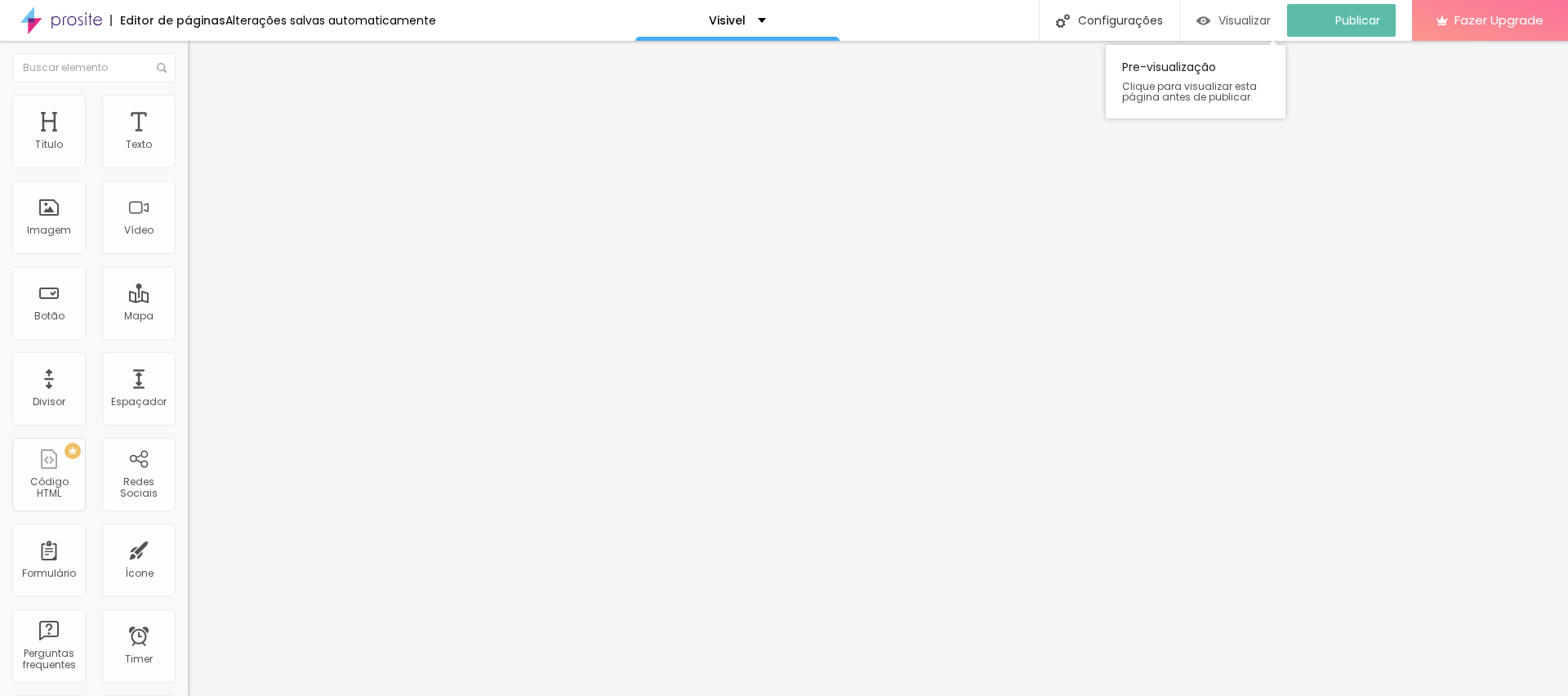
click at [1250, 22] on span "Visualizar" at bounding box center [1245, 21] width 52 height 13
click at [195, 152] on icon "button" at bounding box center [200, 147] width 9 height 9
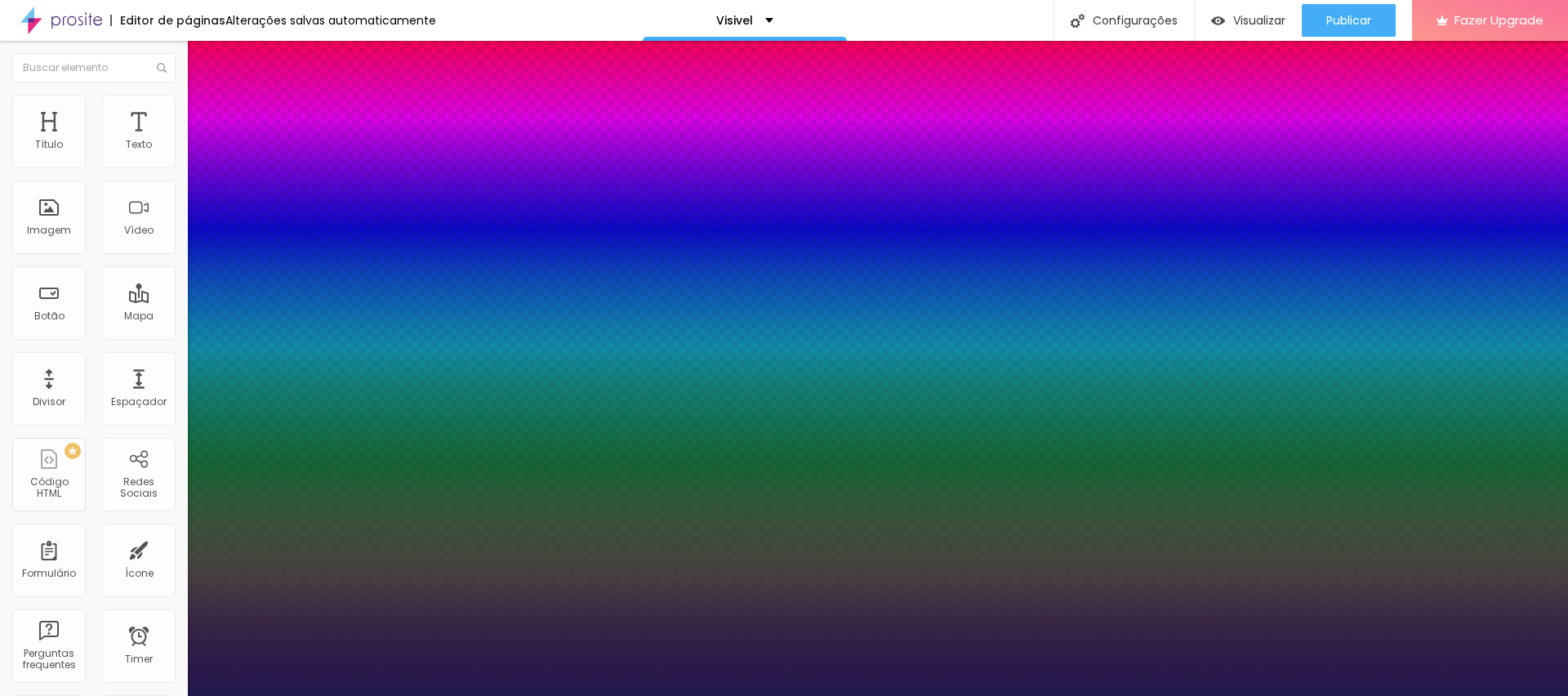
type input "1"
click at [1058, 695] on div at bounding box center [784, 696] width 1568 height 0
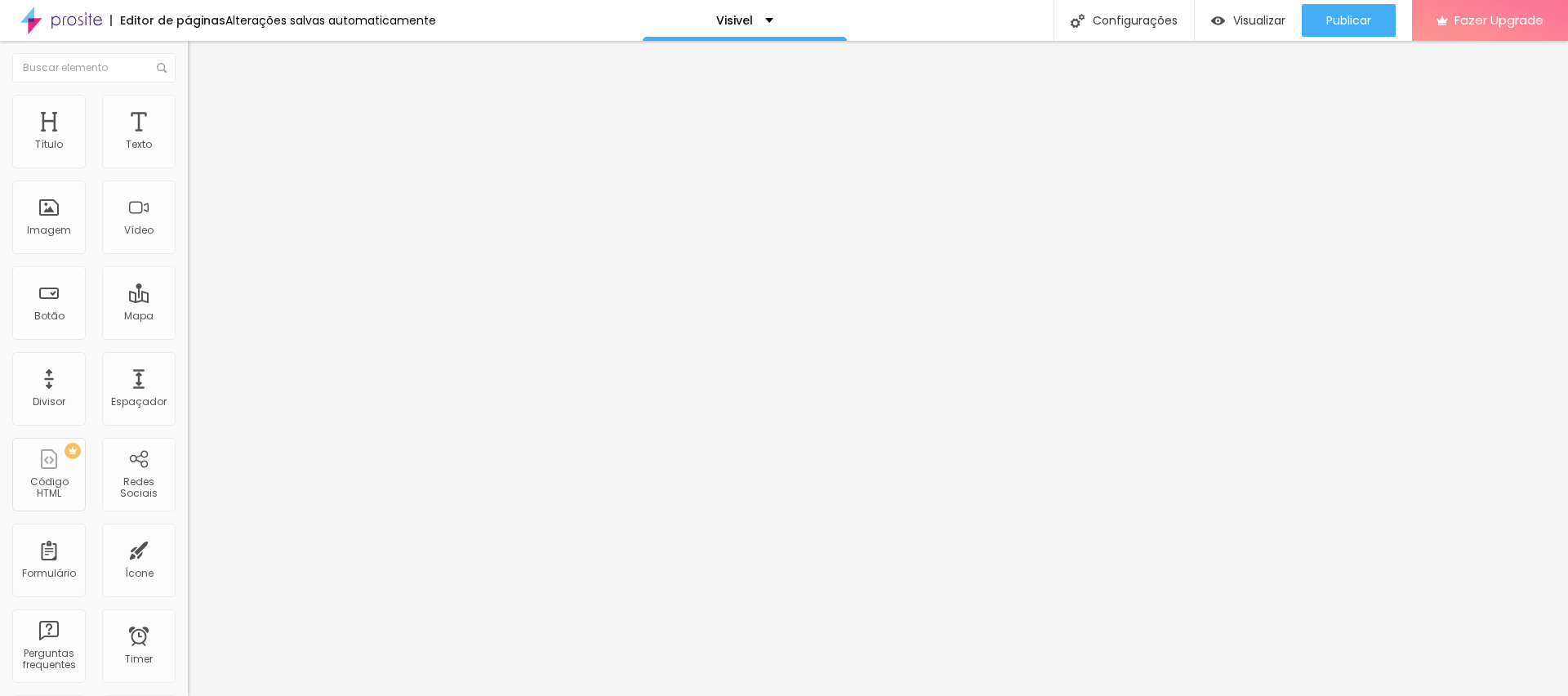
click at [188, 156] on button "button" at bounding box center [200, 148] width 22 height 17
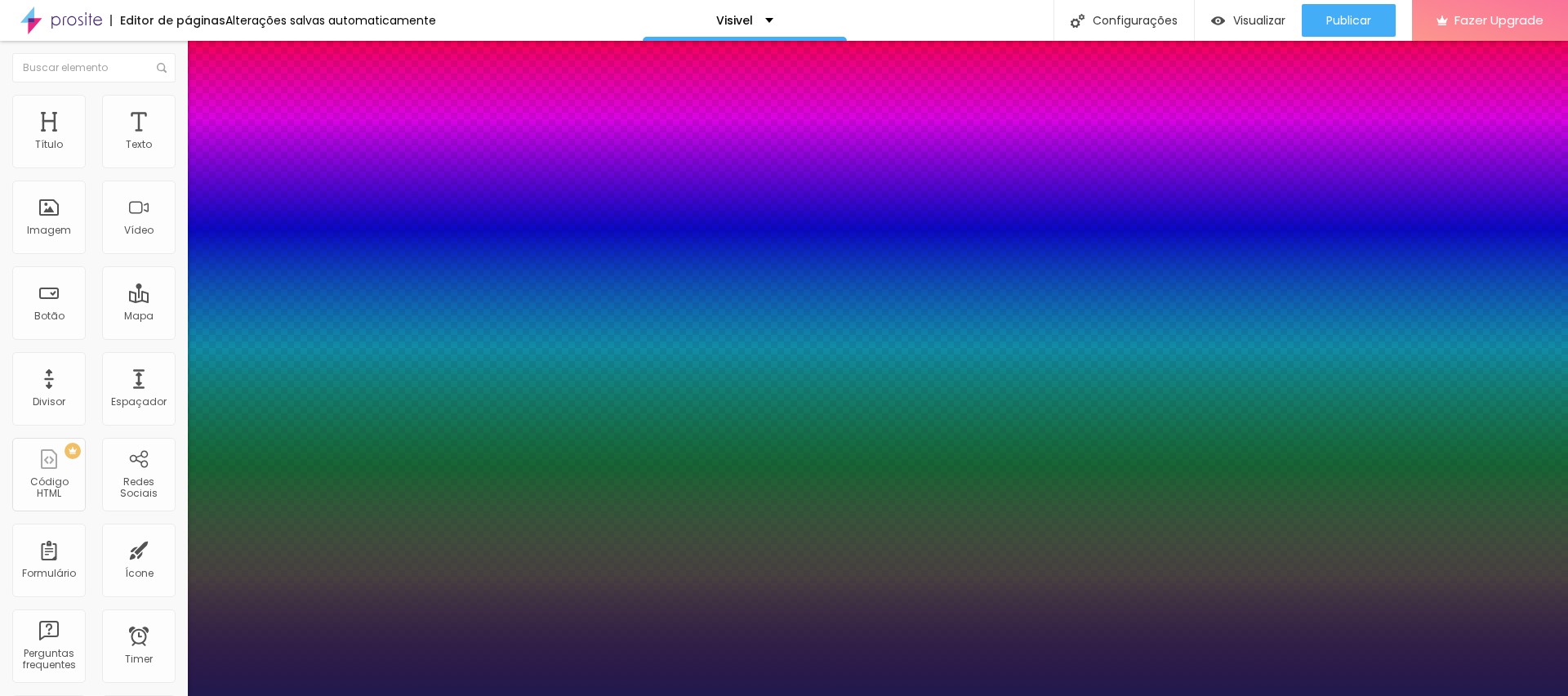
type input "1"
type input "32"
type input "1"
type input "31"
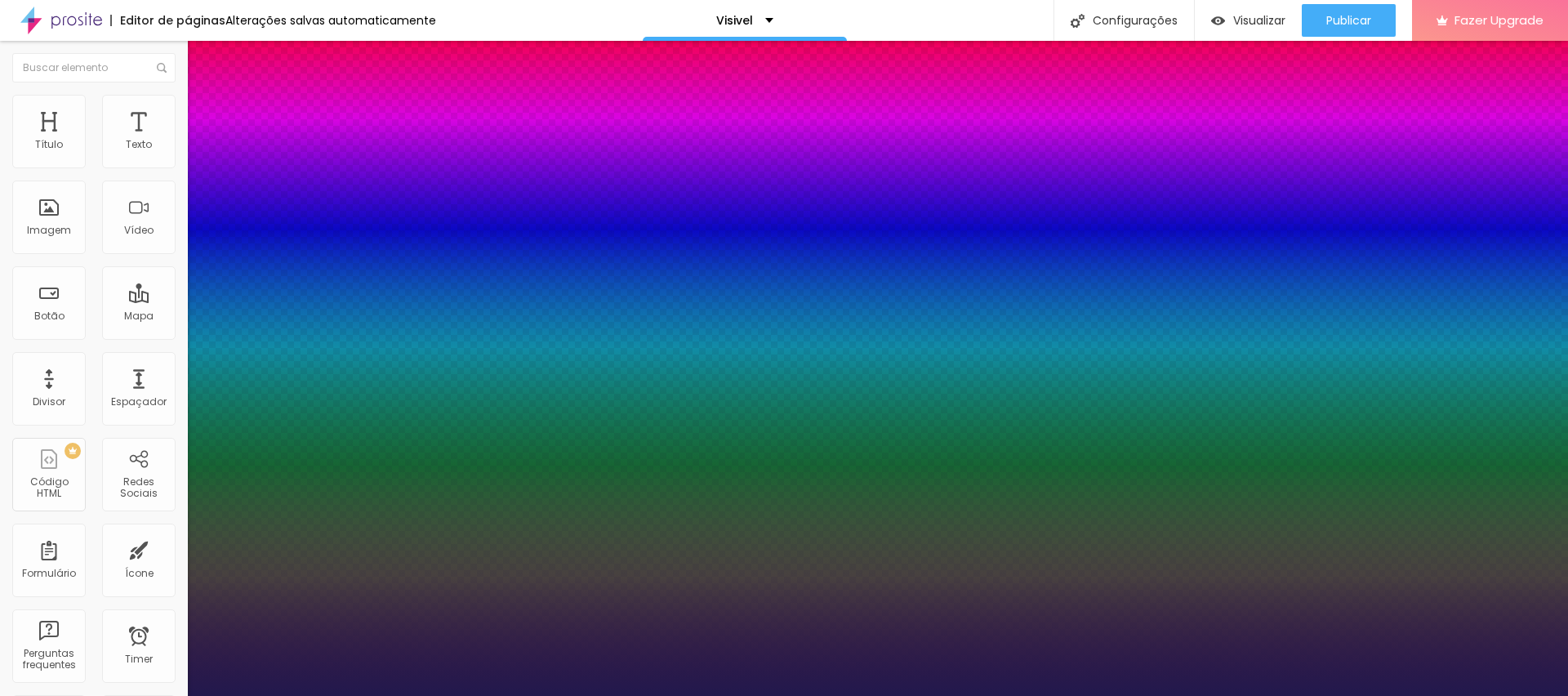
type input "31"
type input "1"
type input "30"
type input "1"
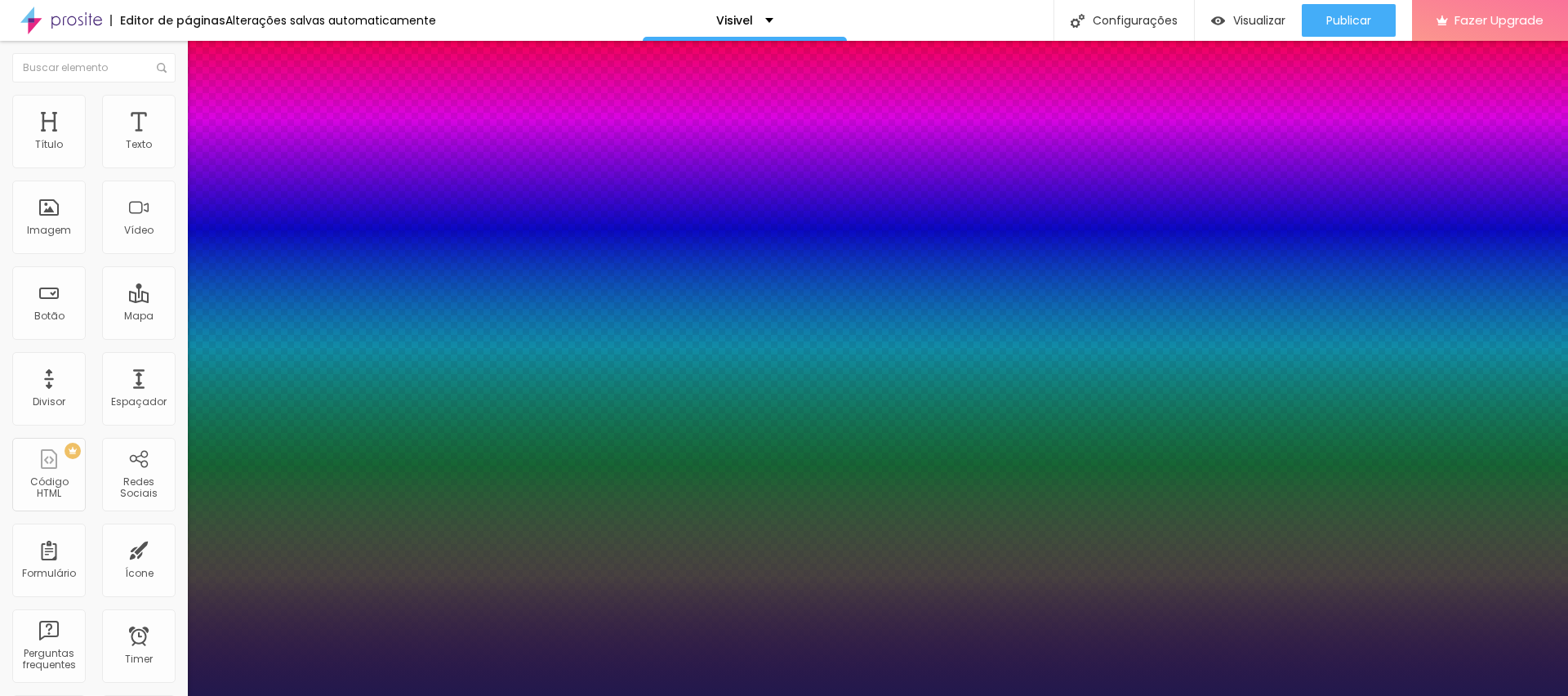
type input "29"
type input "1"
type input "28"
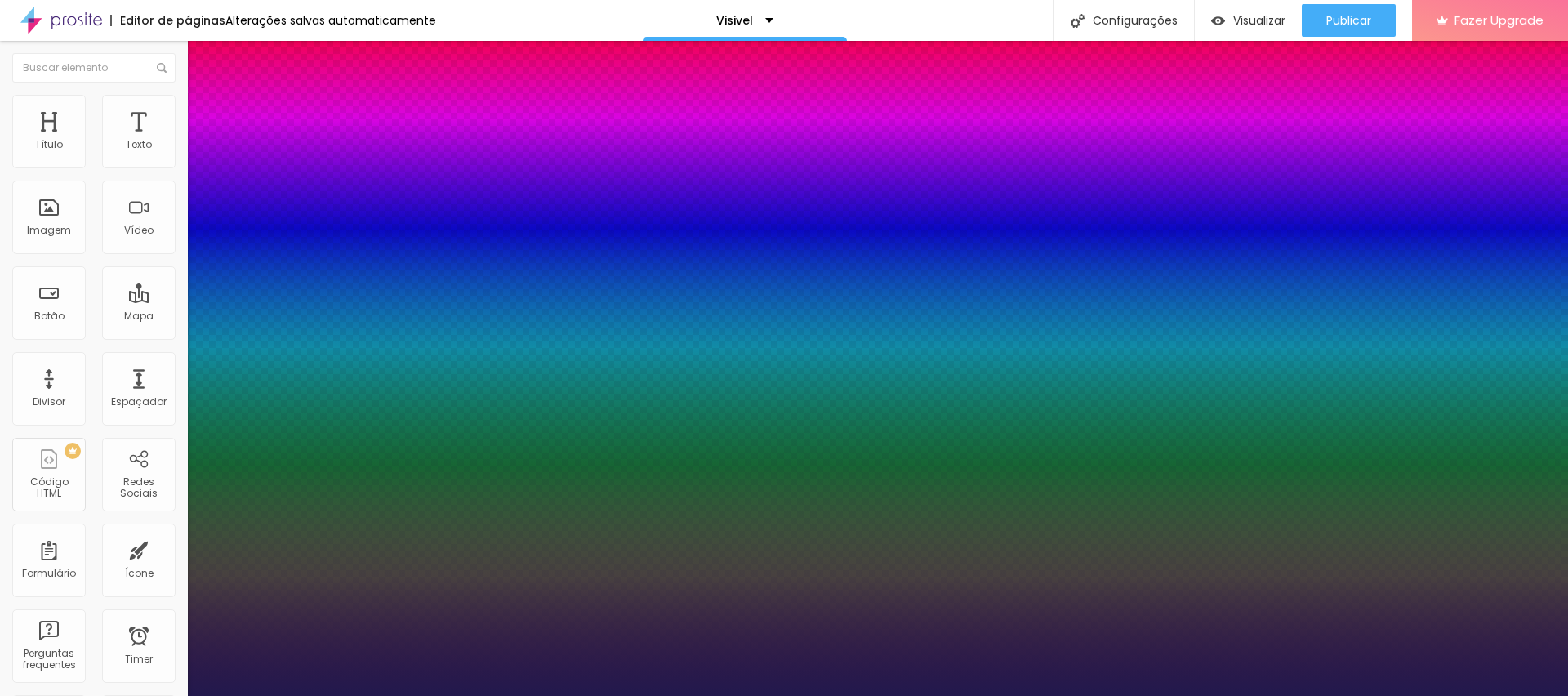
type input "1"
type input "27"
type input "1"
type input "26"
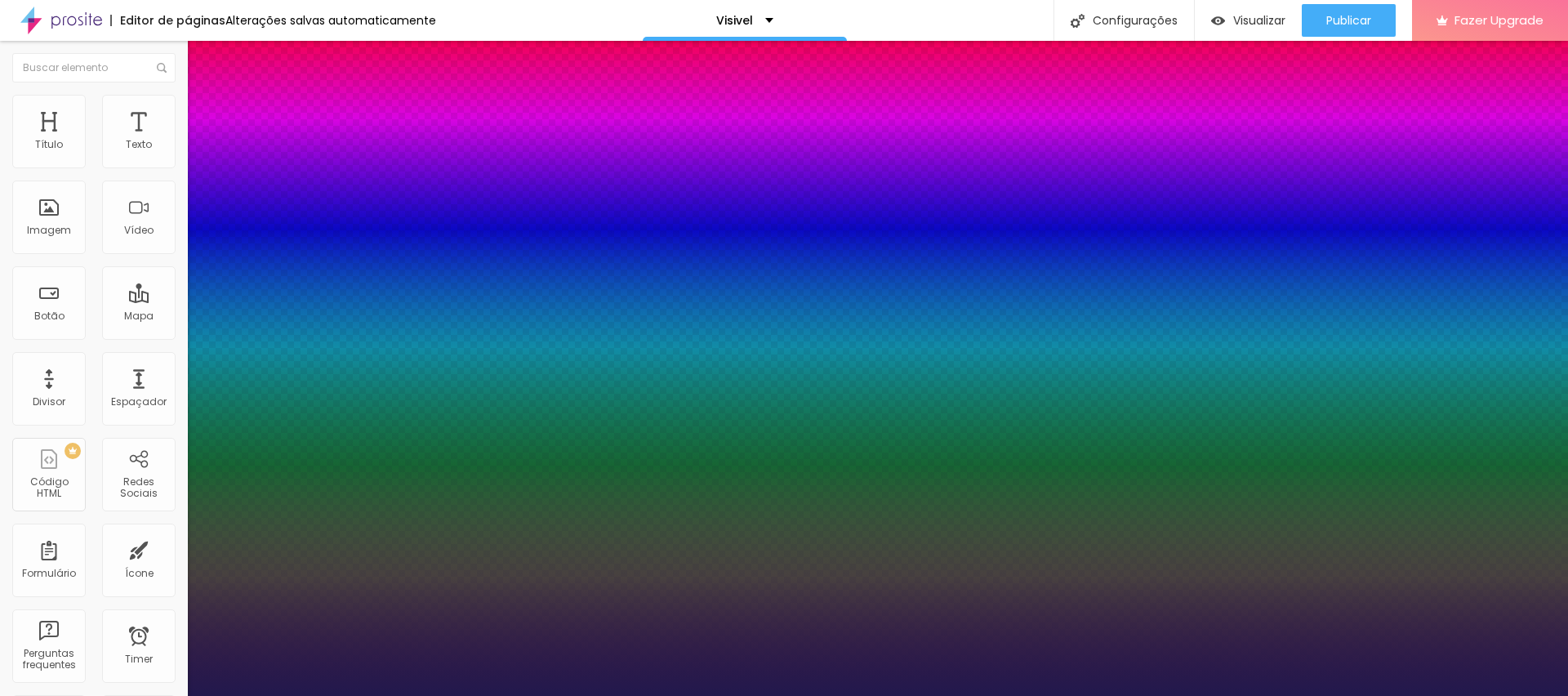
type input "26"
type input "1"
type input "27"
type input "1"
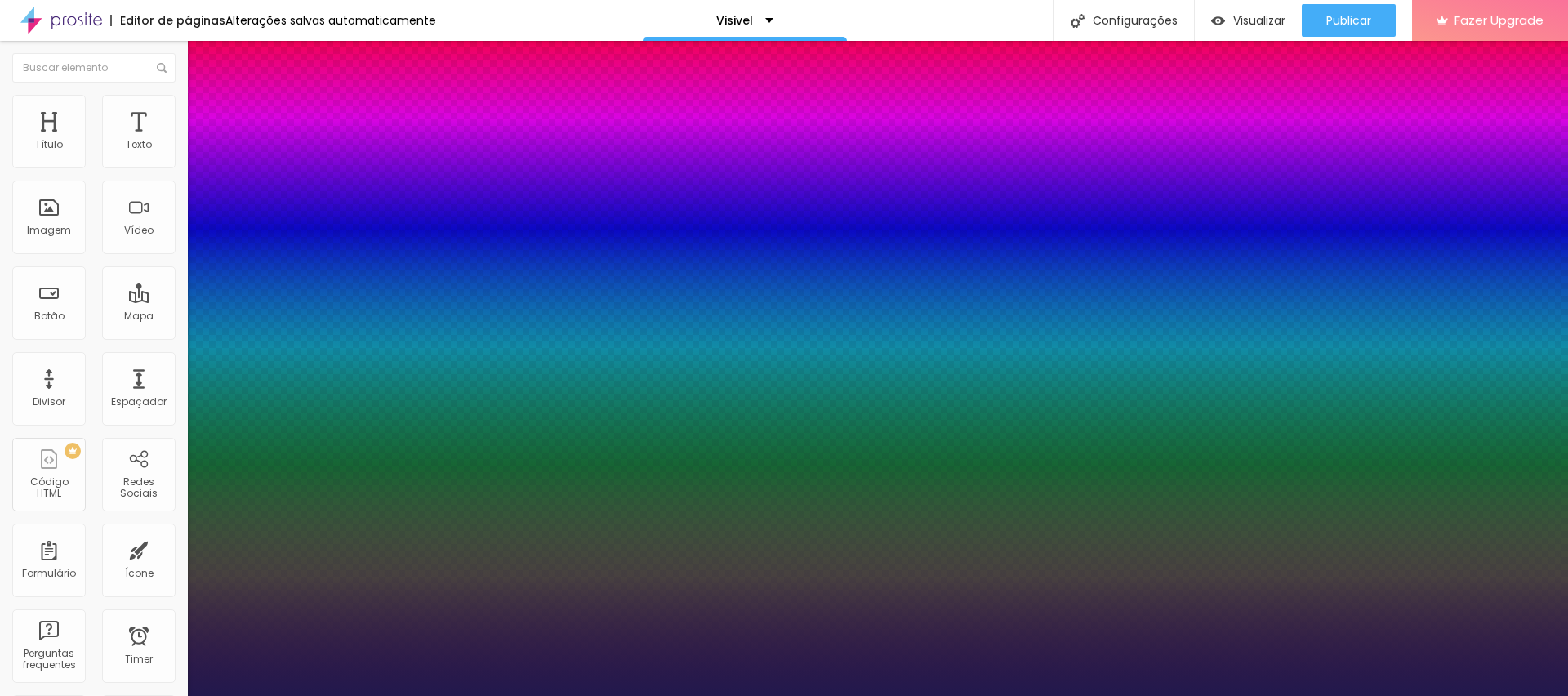
type input "28"
type input "1"
type input "29"
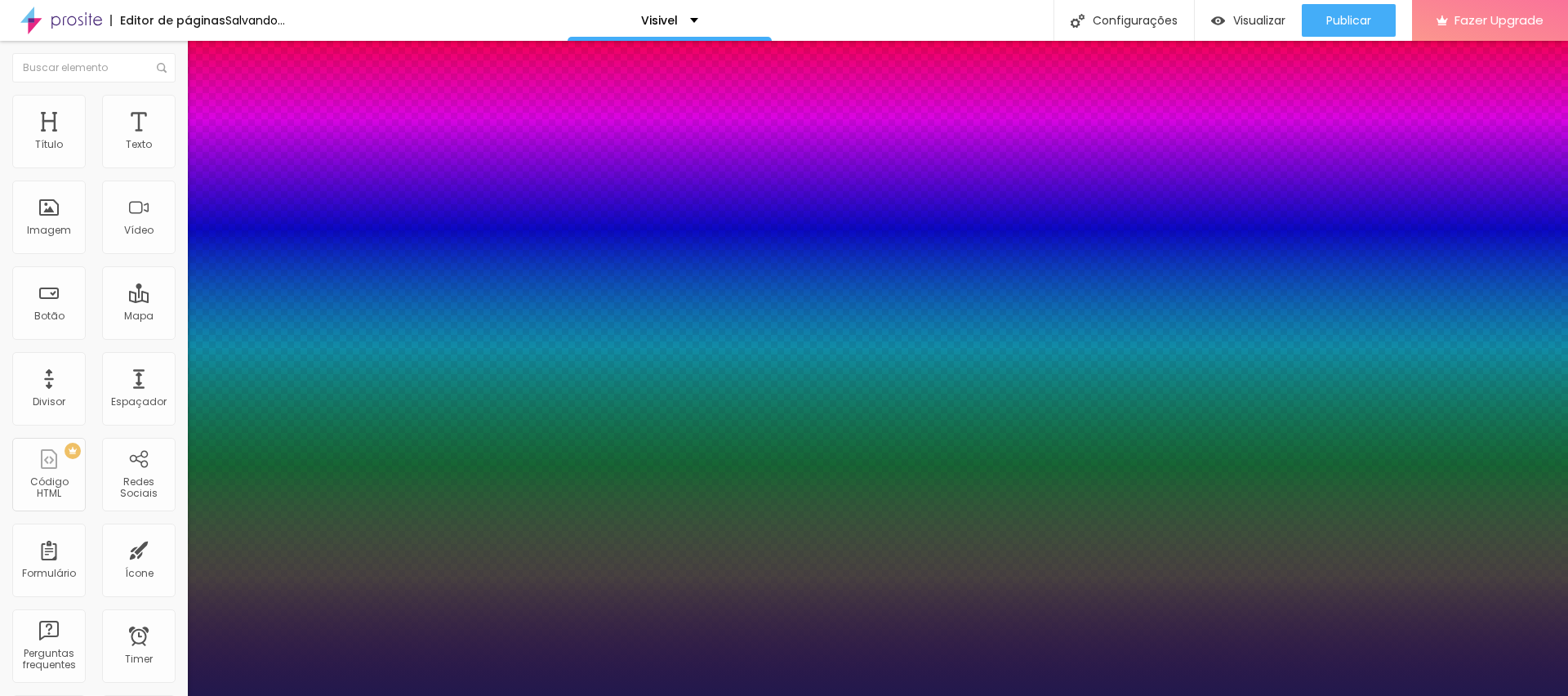
type input "1"
type input "28"
type input "1"
type input "27"
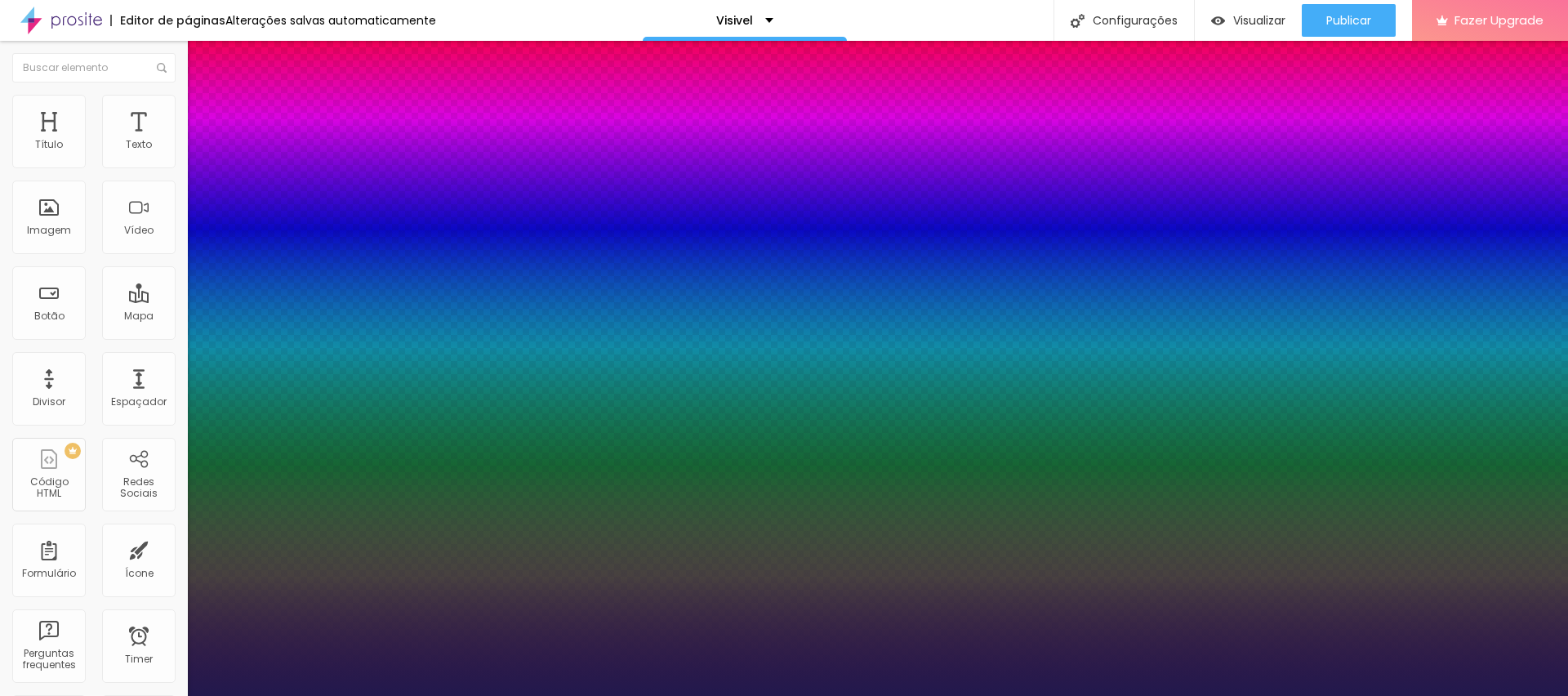
type input "27"
type input "1"
type input "26"
type input "1"
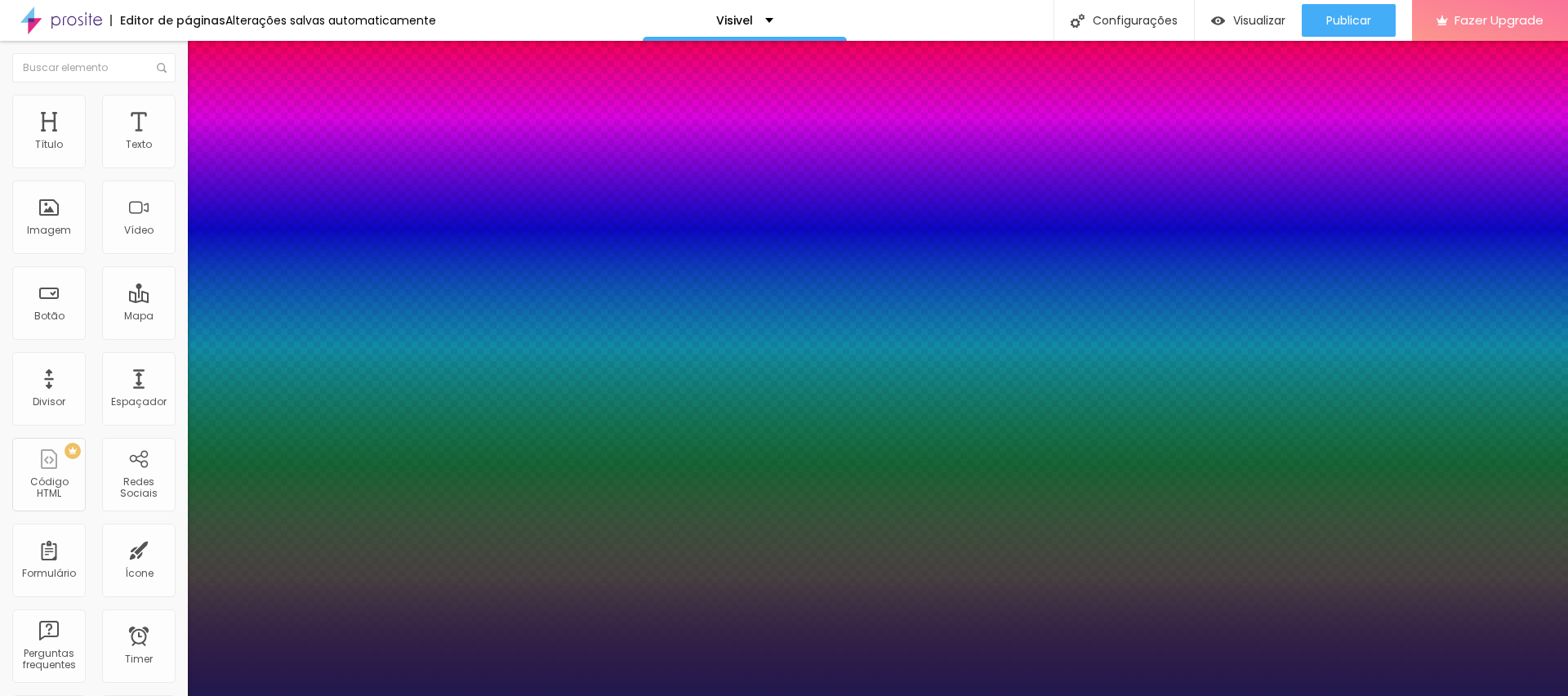
type input "25"
type input "1"
drag, startPoint x: 242, startPoint y: 281, endPoint x: 233, endPoint y: 281, distance: 9.0
type input "25"
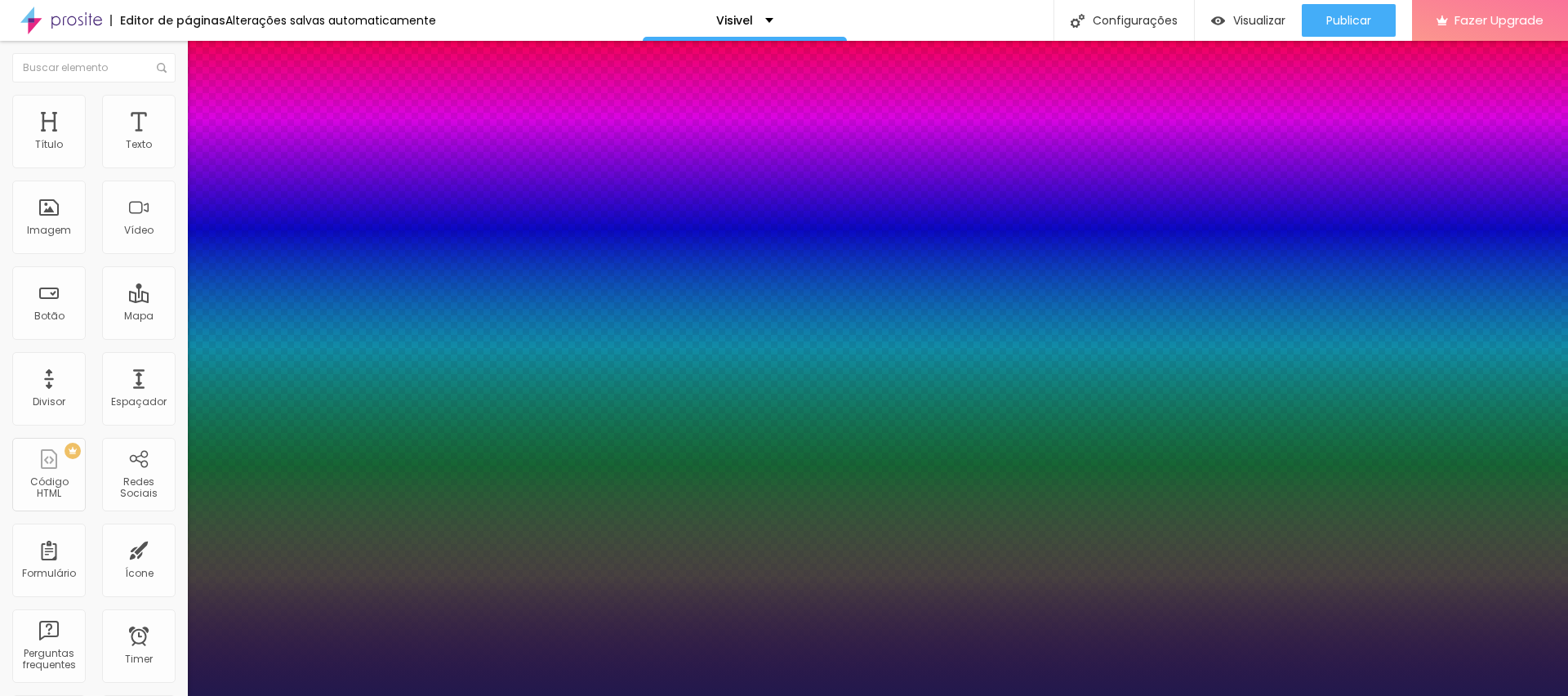
click at [663, 695] on div at bounding box center [784, 696] width 1568 height 0
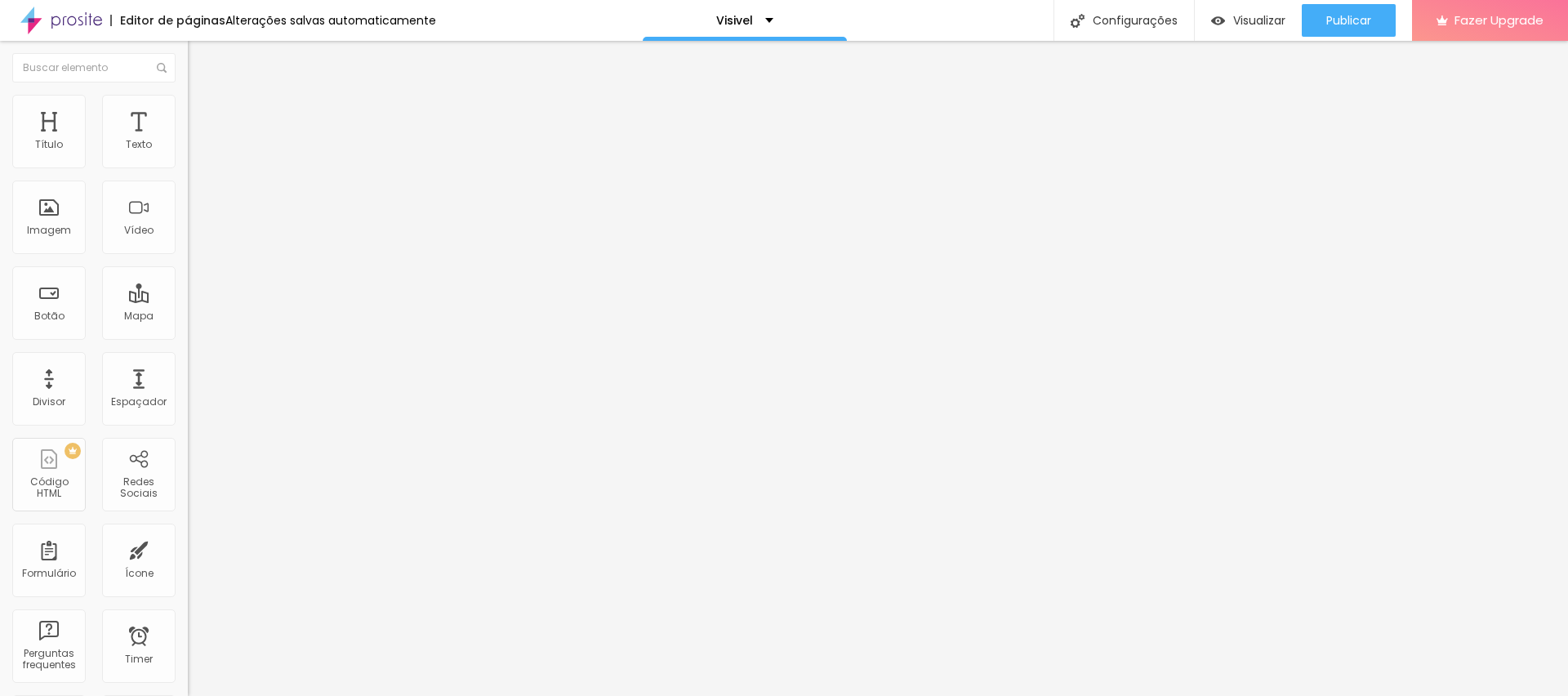
click at [188, 156] on button "button" at bounding box center [200, 148] width 22 height 17
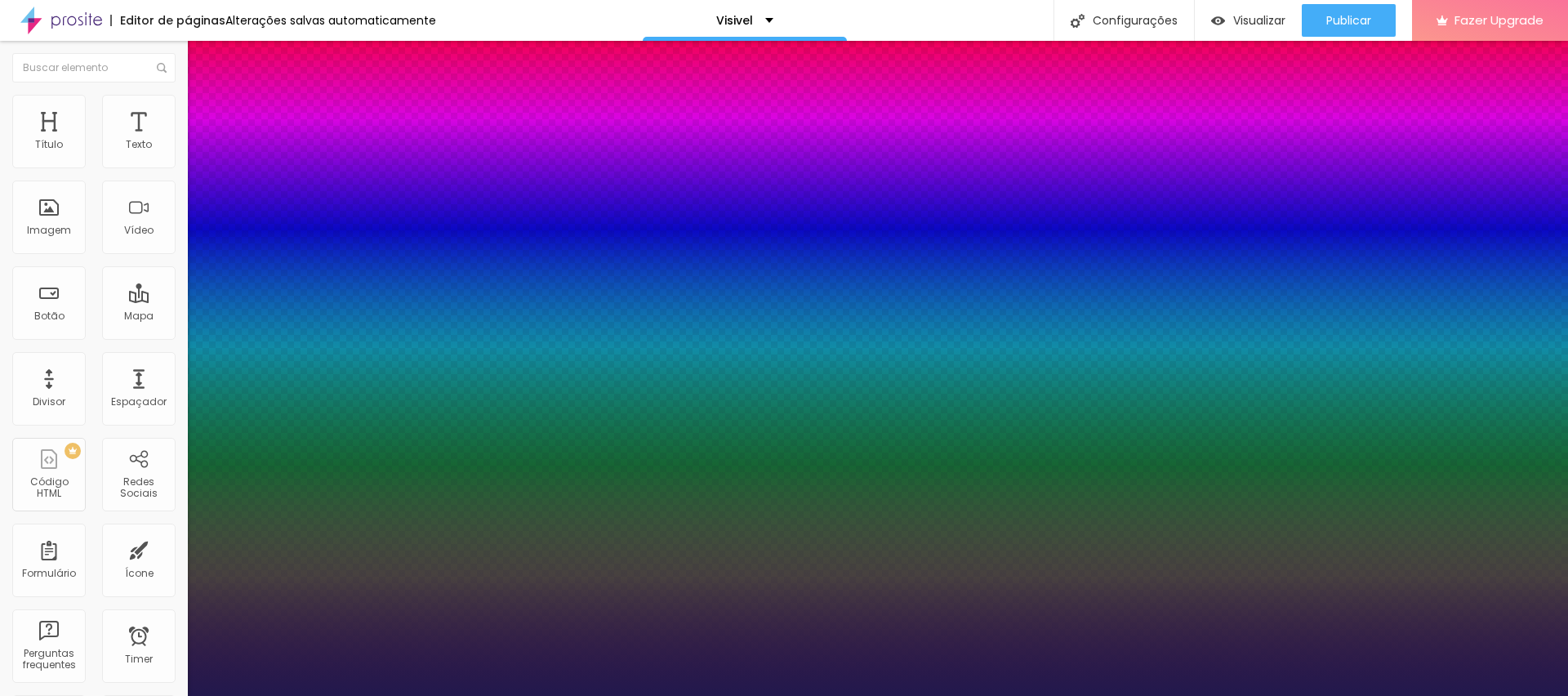
type input "1"
type input "8"
type input "5"
type input "1"
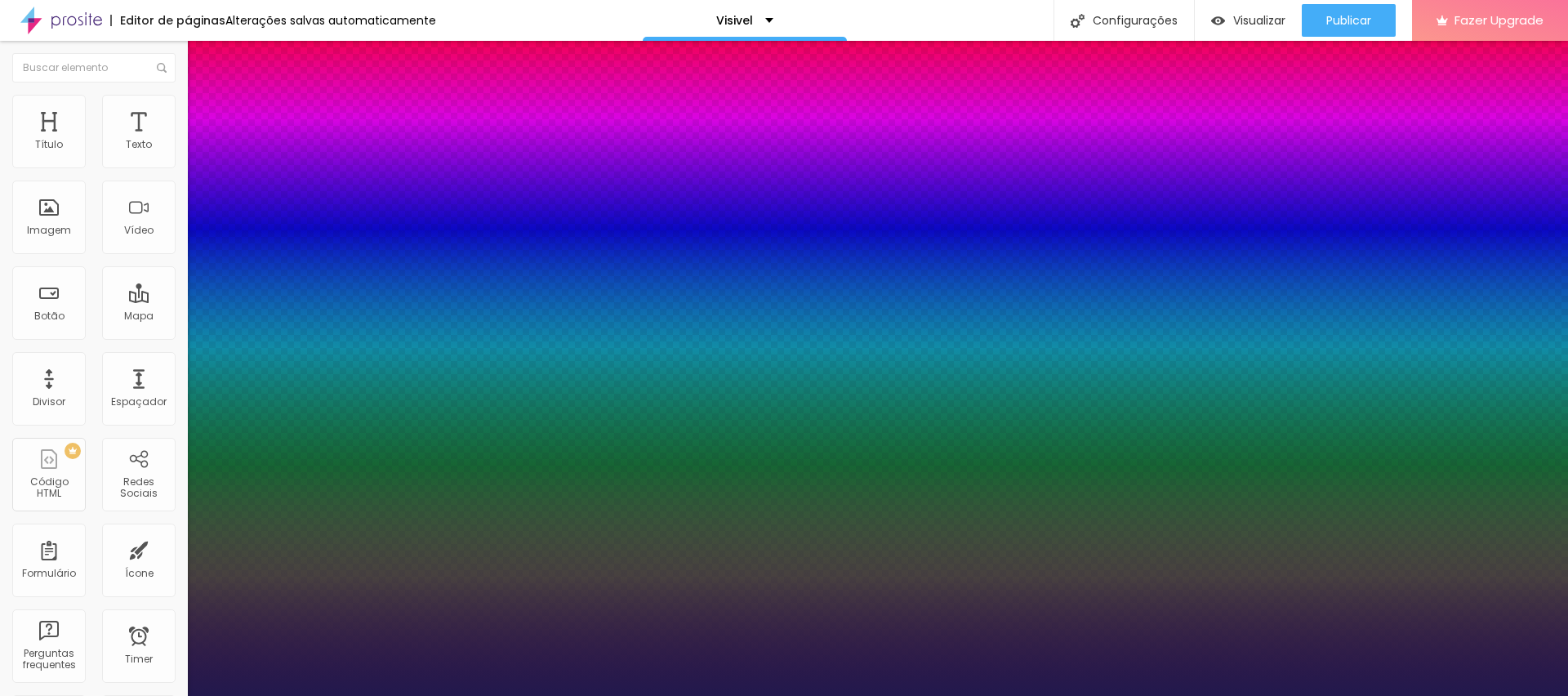
type input "25"
type input "1"
type input "25"
type input "1"
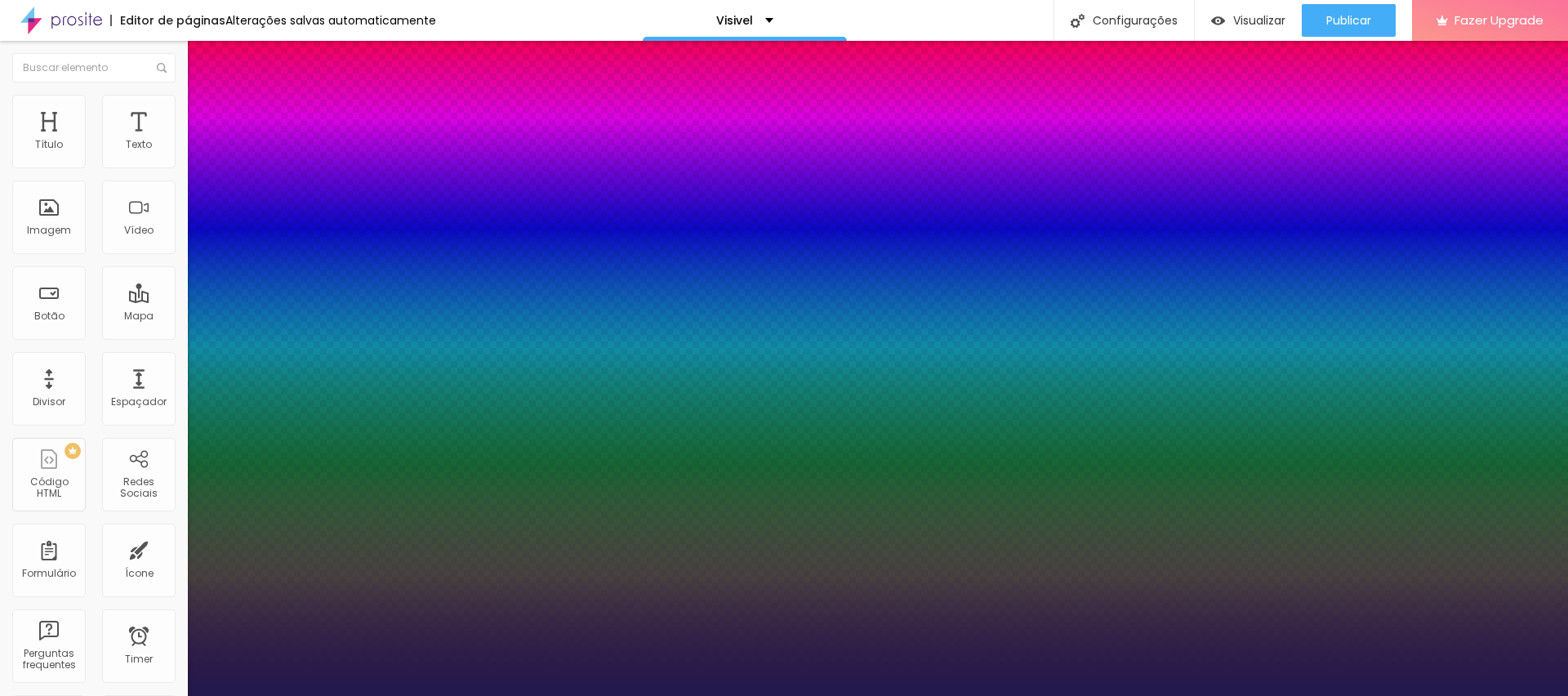
click at [874, 695] on div at bounding box center [784, 696] width 1568 height 0
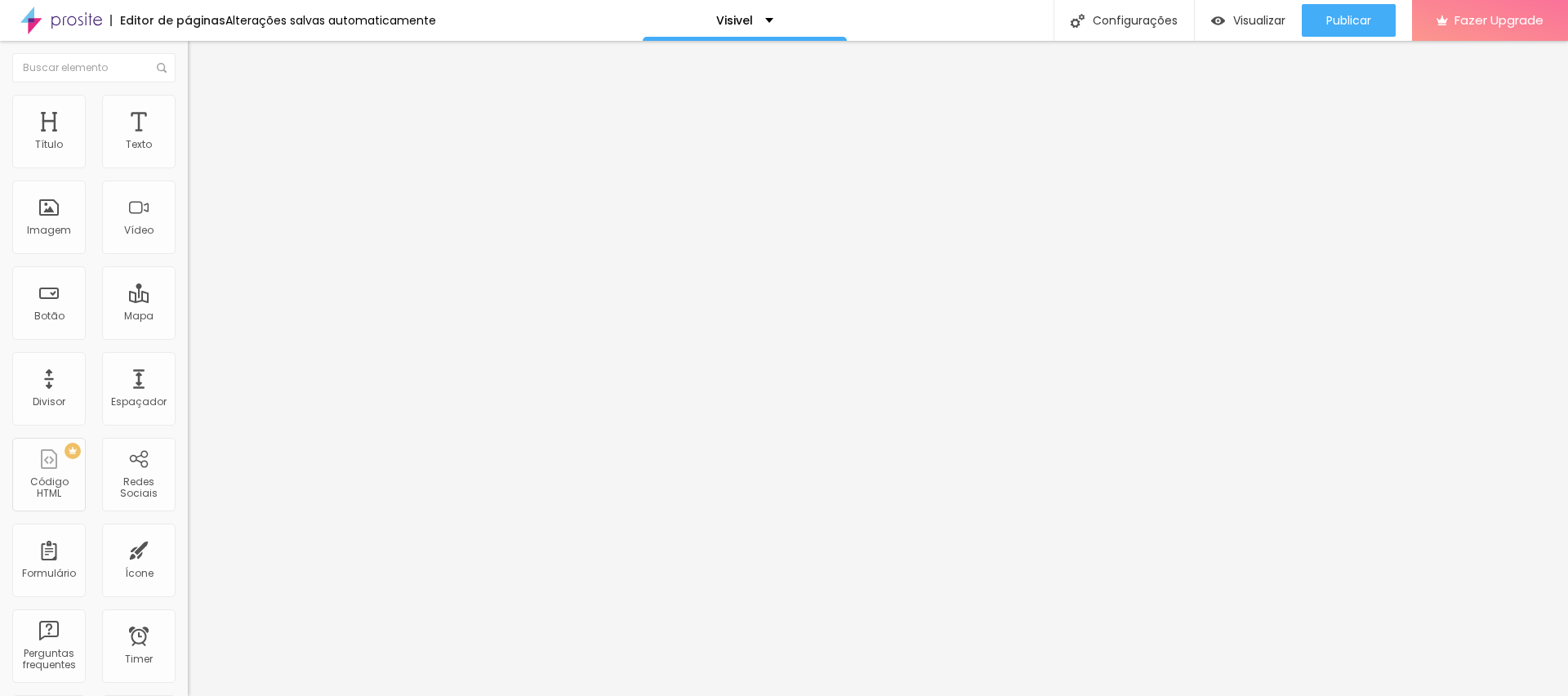
click at [188, 158] on div "Tipografia Voltar ao padrão Sombra DESATIVADO Voltar ao padrão" at bounding box center [282, 161] width 188 height 100
click at [188, 156] on button "button" at bounding box center [200, 148] width 22 height 17
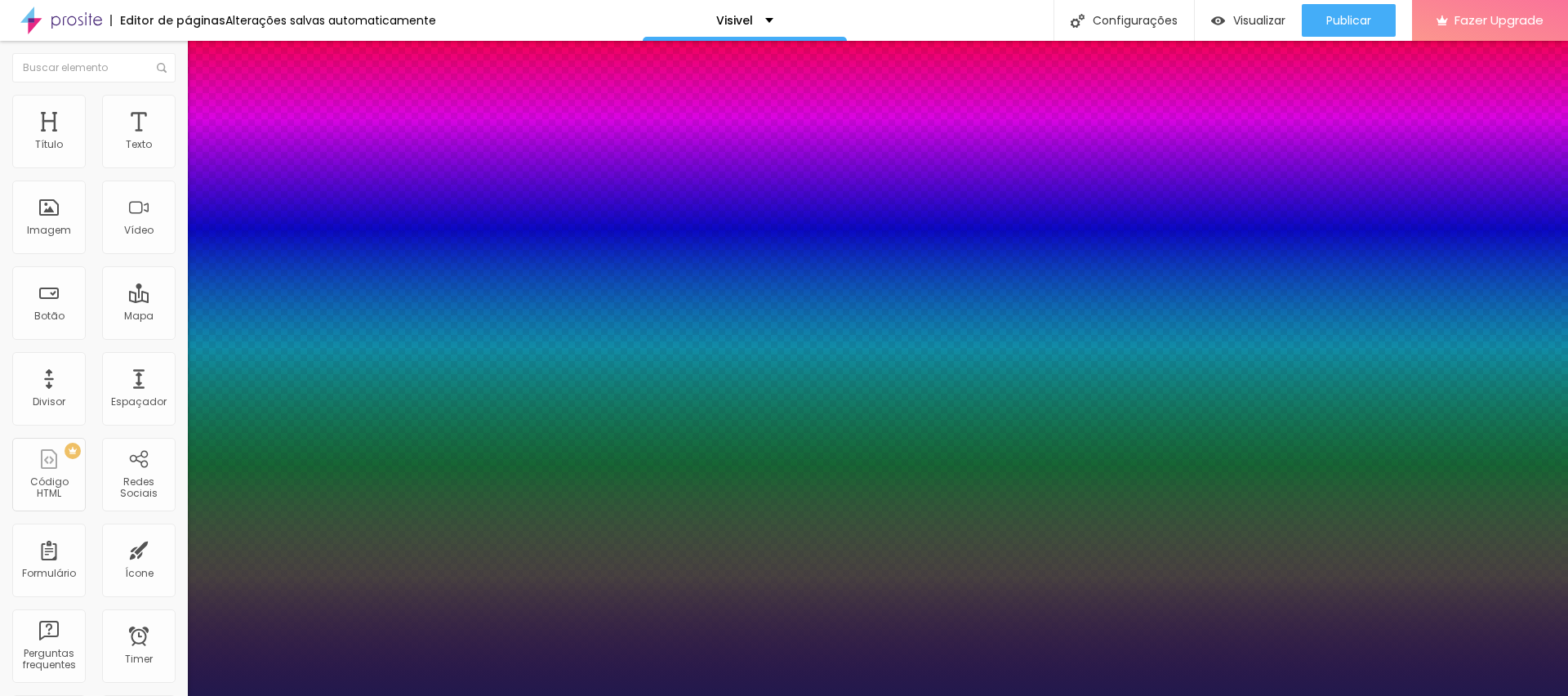
type input "1"
click at [295, 695] on div at bounding box center [784, 696] width 1568 height 0
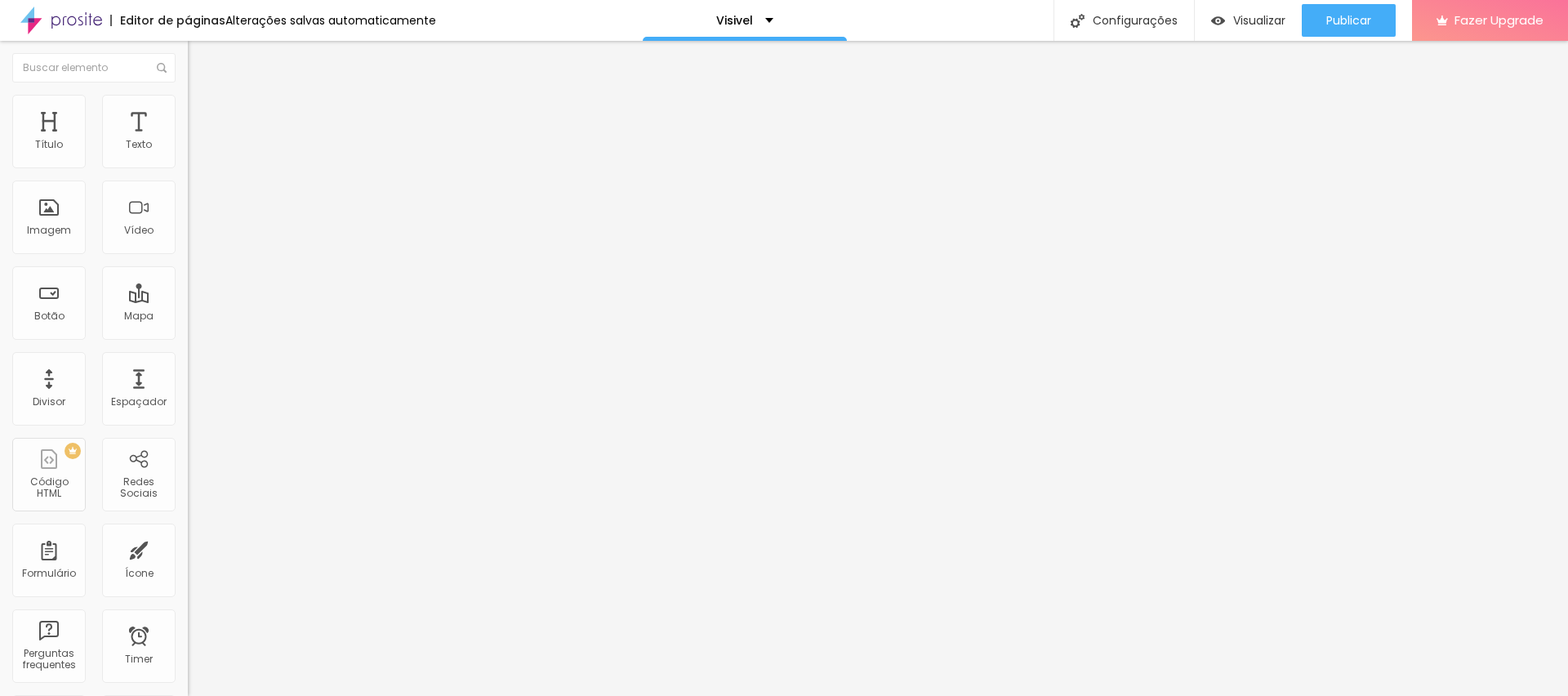
click at [196, 150] on icon "button" at bounding box center [199, 146] width 7 height 7
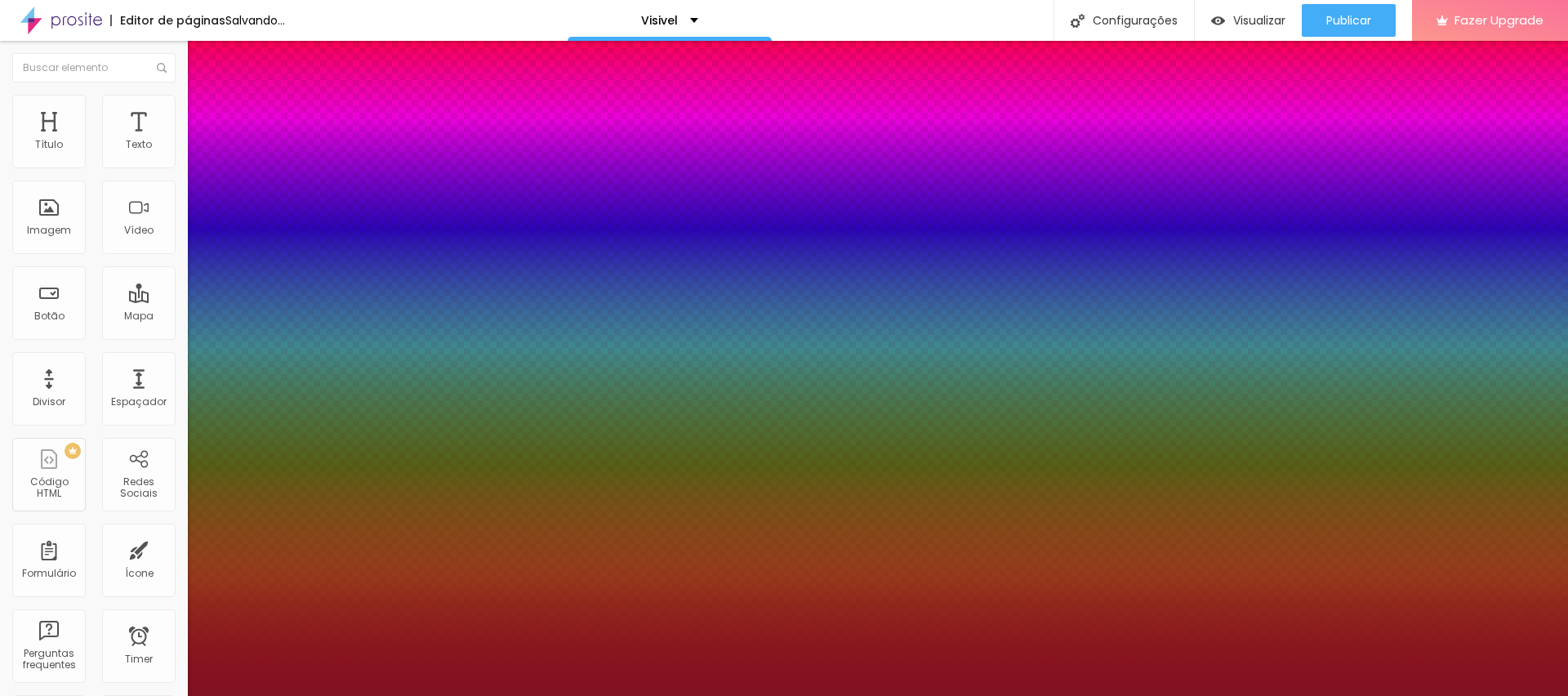
type input "1"
type input "8"
type input "5"
type input "1"
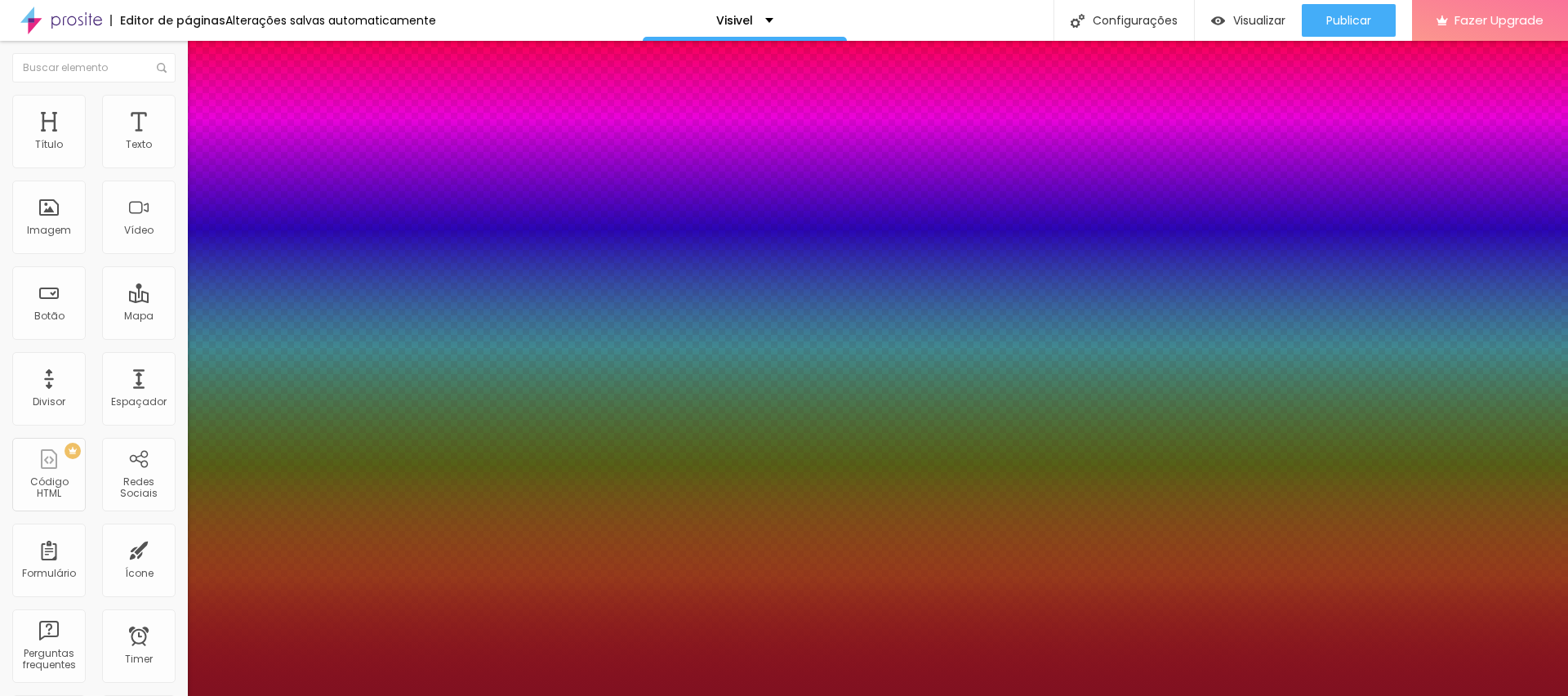
type input "25"
type input "1"
type input "25"
type input "1"
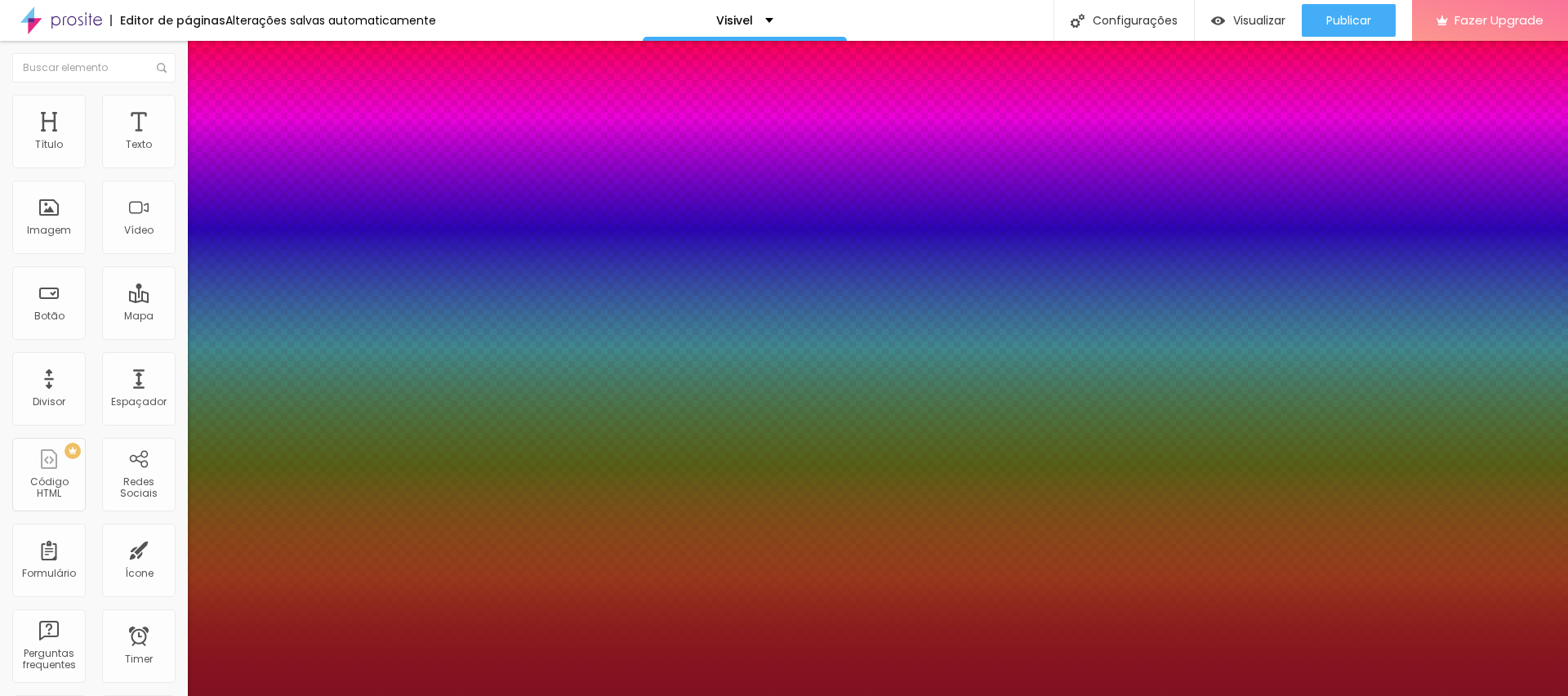
click at [898, 695] on div at bounding box center [784, 696] width 1568 height 0
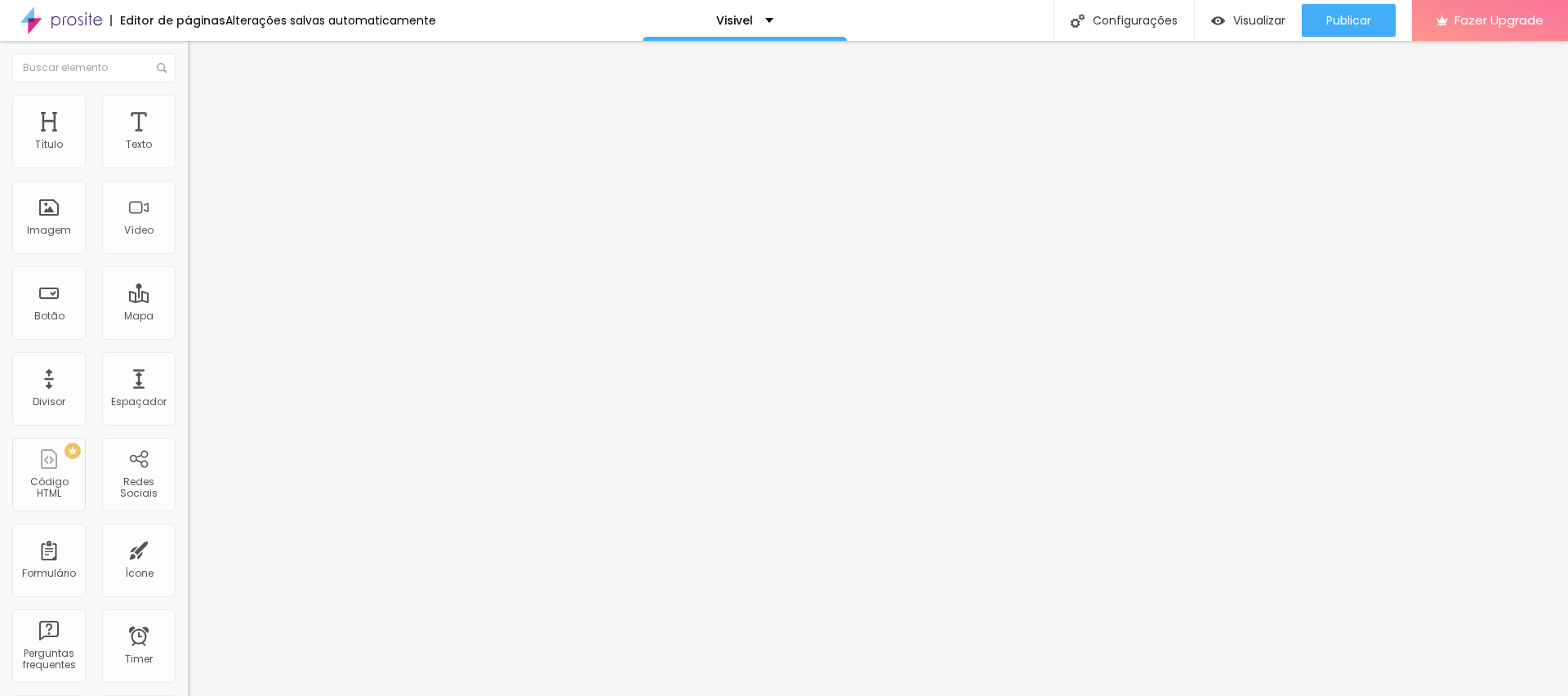
click at [188, 156] on button "button" at bounding box center [200, 148] width 22 height 17
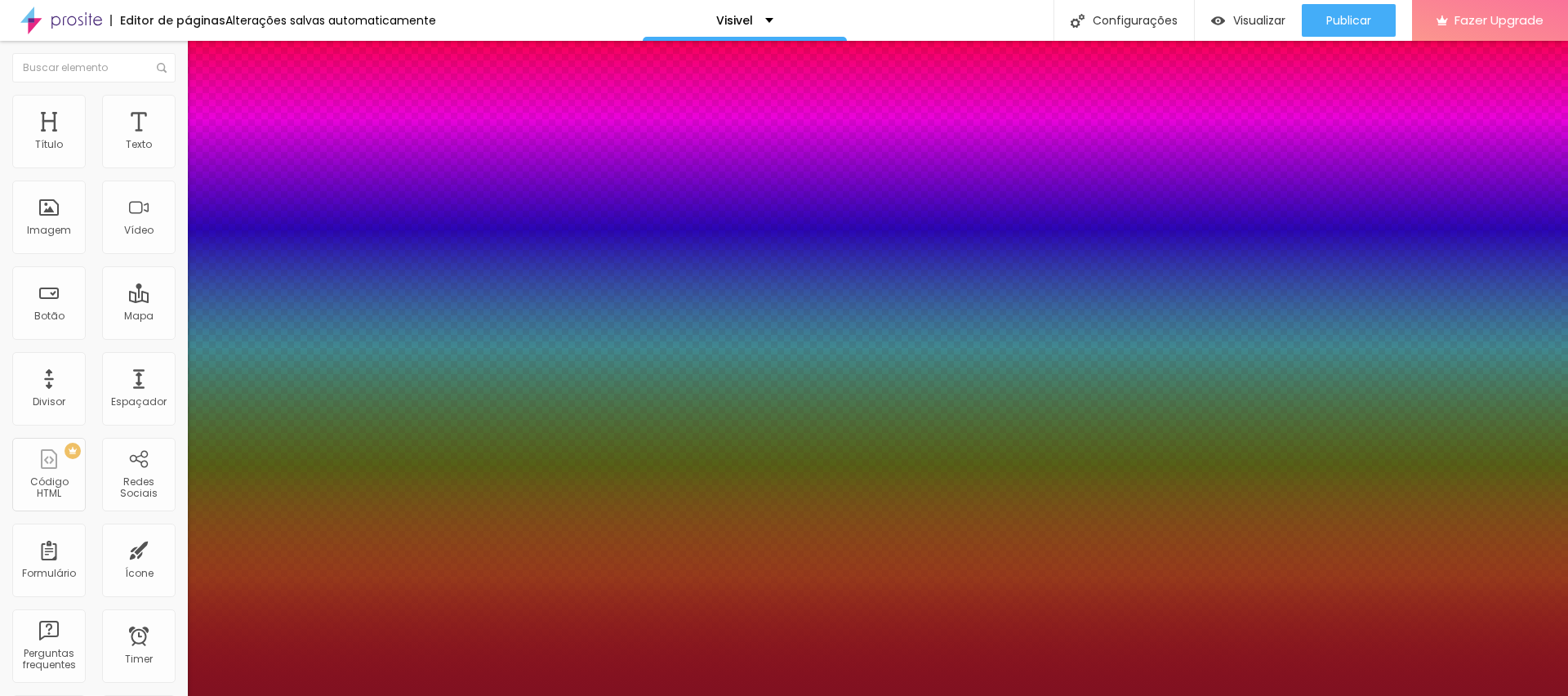
click at [929, 695] on div at bounding box center [784, 696] width 1568 height 0
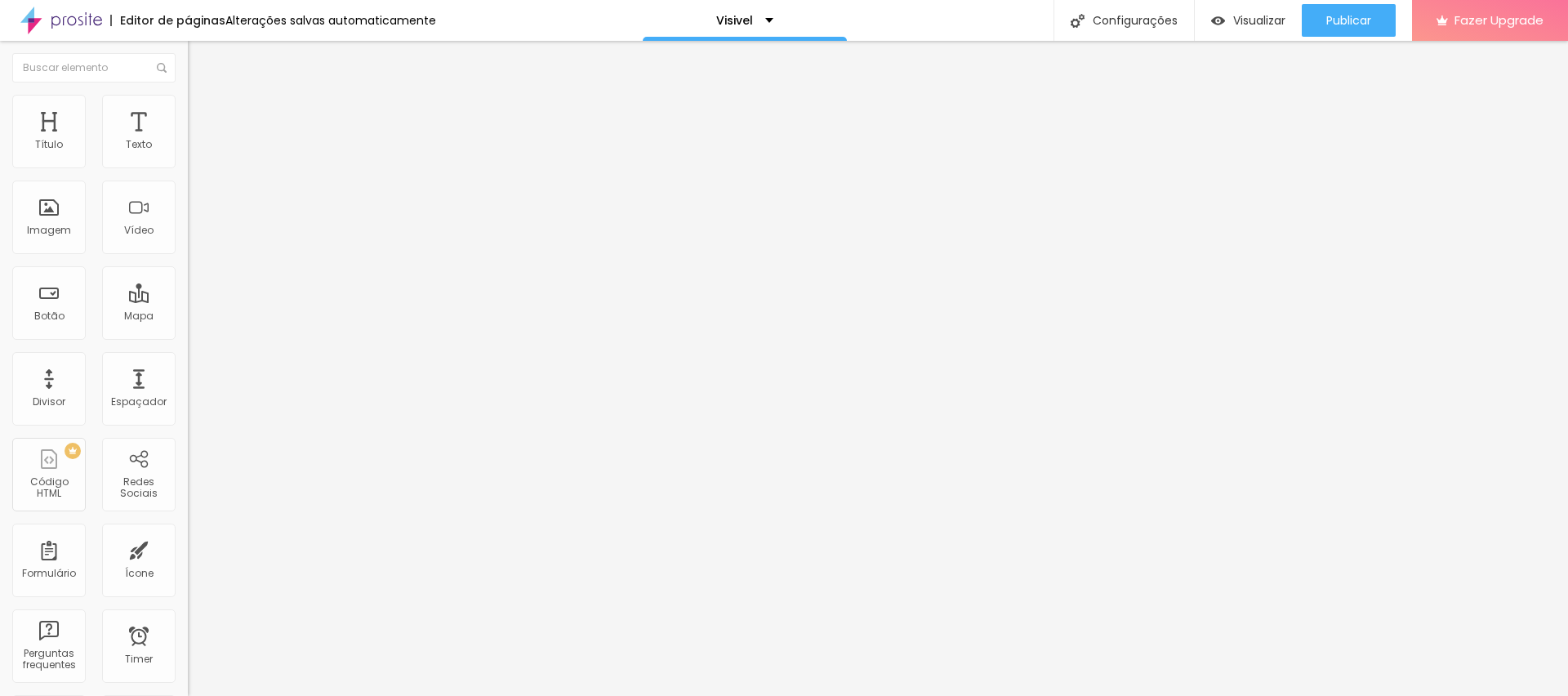
click at [195, 152] on icon "button" at bounding box center [200, 147] width 9 height 9
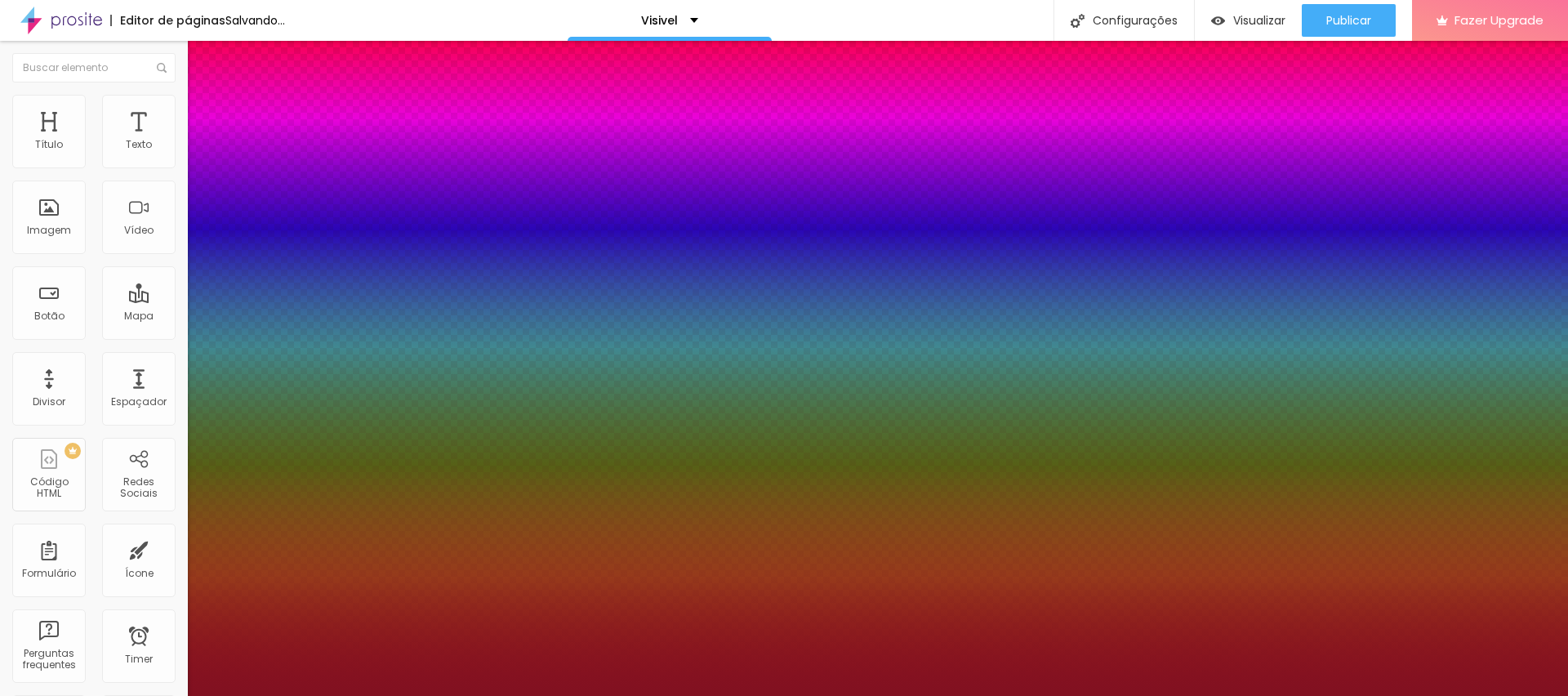
click at [946, 695] on div at bounding box center [784, 696] width 1568 height 0
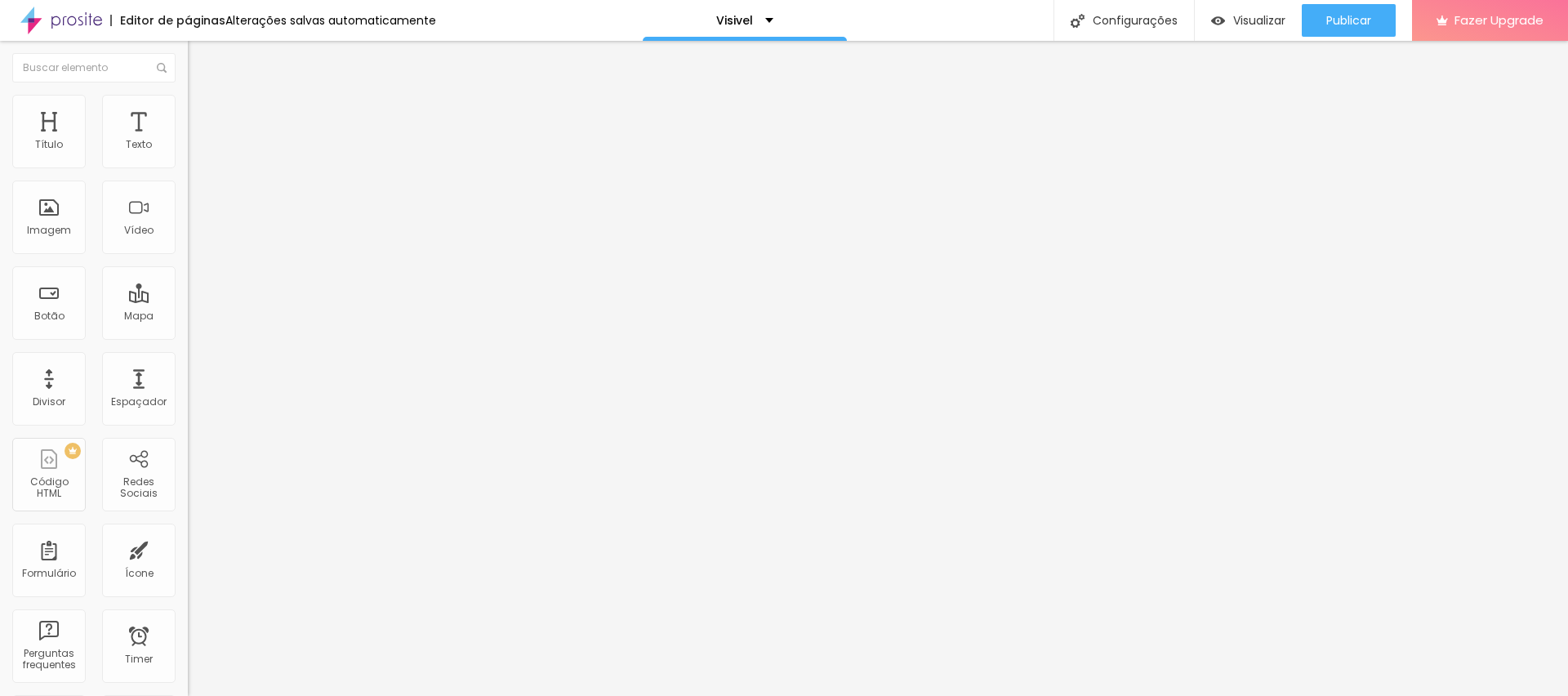
click at [188, 156] on button "button" at bounding box center [200, 148] width 22 height 17
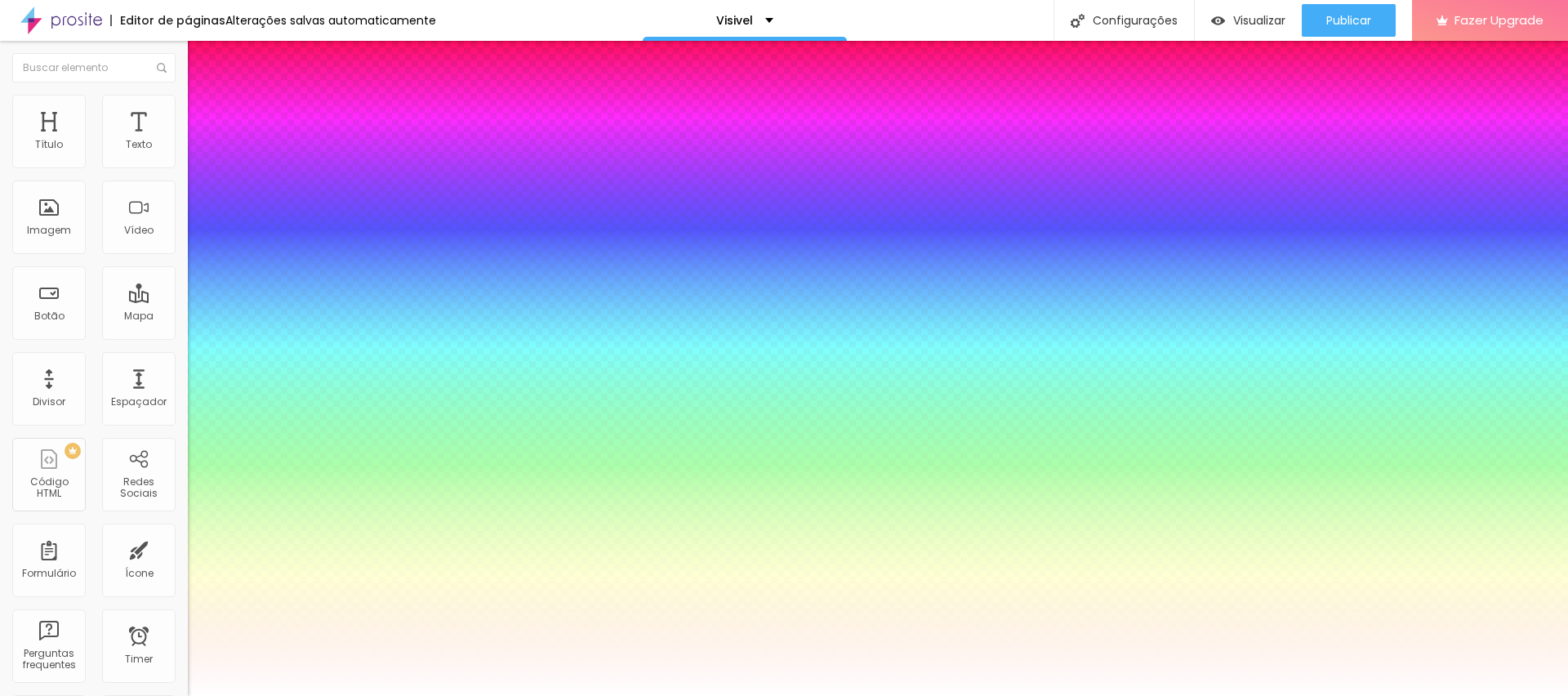
drag, startPoint x: 252, startPoint y: 472, endPoint x: 186, endPoint y: 441, distance: 72.9
click at [930, 695] on div at bounding box center [784, 696] width 1568 height 0
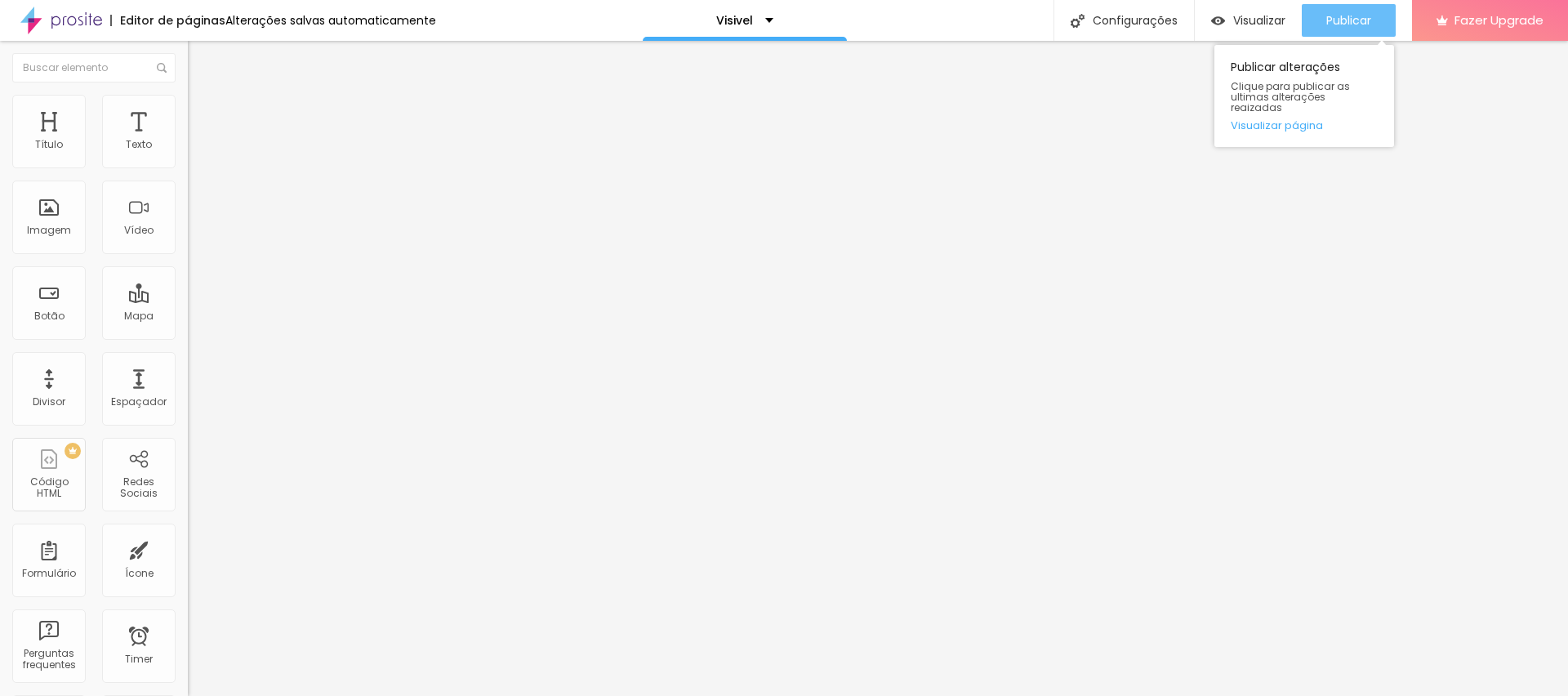
click at [1368, 24] on span "Publicar" at bounding box center [1349, 21] width 45 height 13
click at [188, 156] on button "button" at bounding box center [200, 148] width 22 height 17
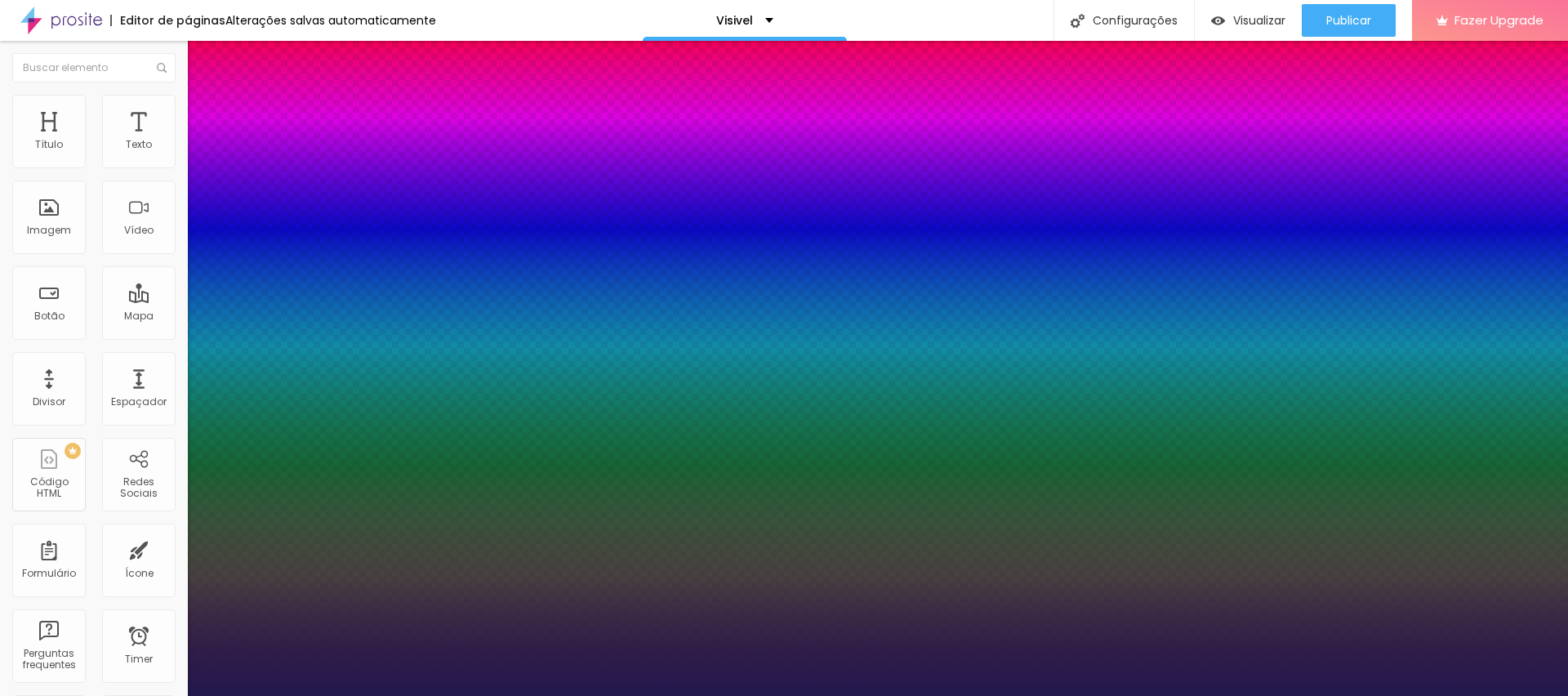
drag, startPoint x: 274, startPoint y: 391, endPoint x: 287, endPoint y: 391, distance: 13.0
click at [966, 695] on div at bounding box center [784, 696] width 1568 height 0
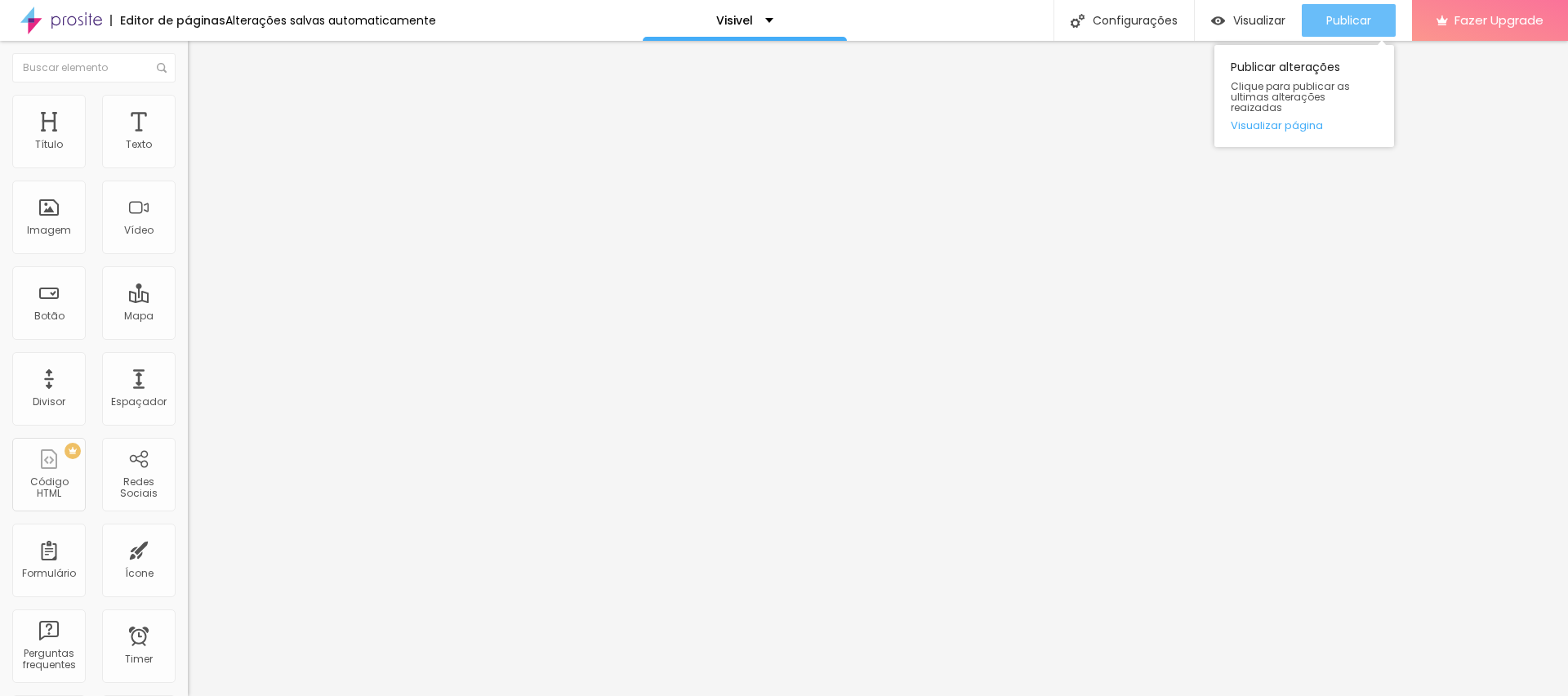
click at [1358, 14] on span "Publicar" at bounding box center [1349, 21] width 45 height 13
click at [188, 156] on button "button" at bounding box center [200, 148] width 22 height 17
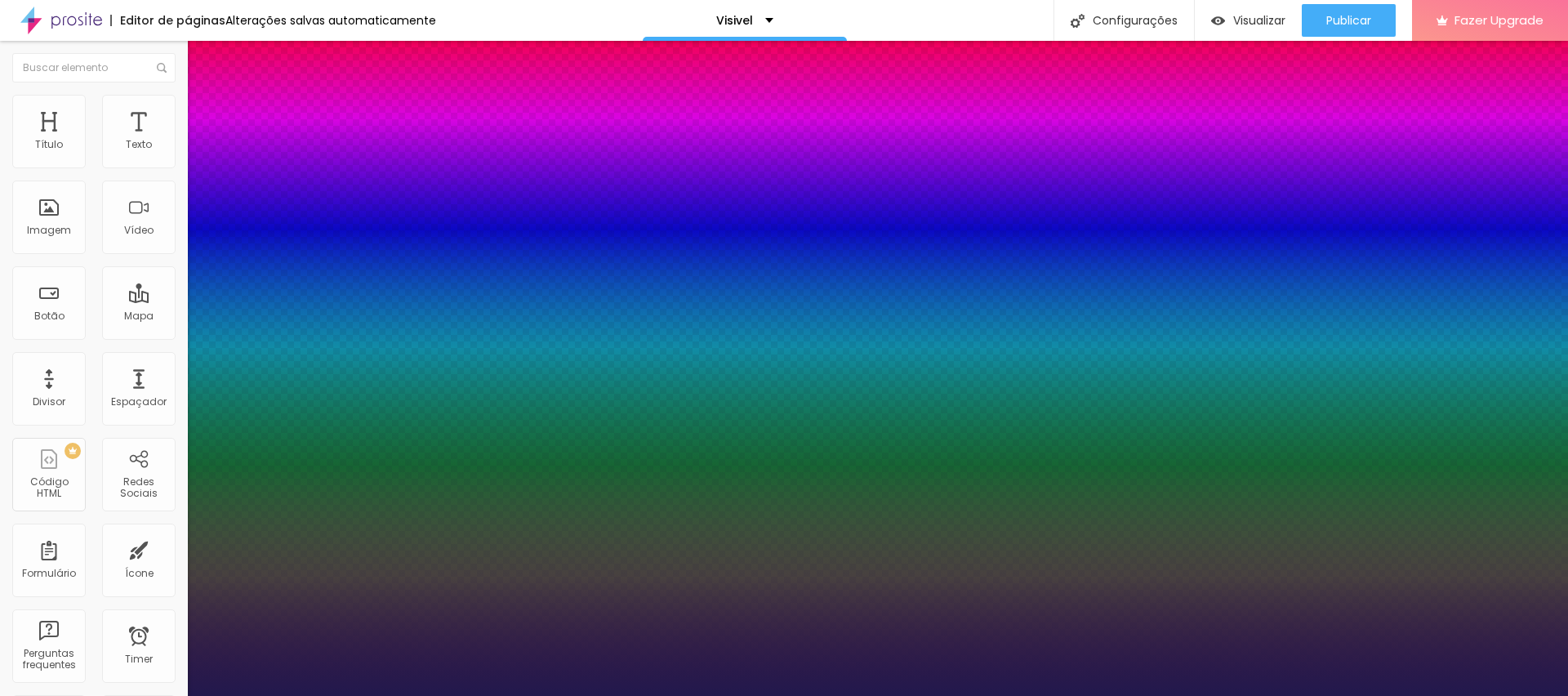
drag, startPoint x: 213, startPoint y: 317, endPoint x: 222, endPoint y: 318, distance: 9.1
drag, startPoint x: 271, startPoint y: 393, endPoint x: 287, endPoint y: 393, distance: 16.0
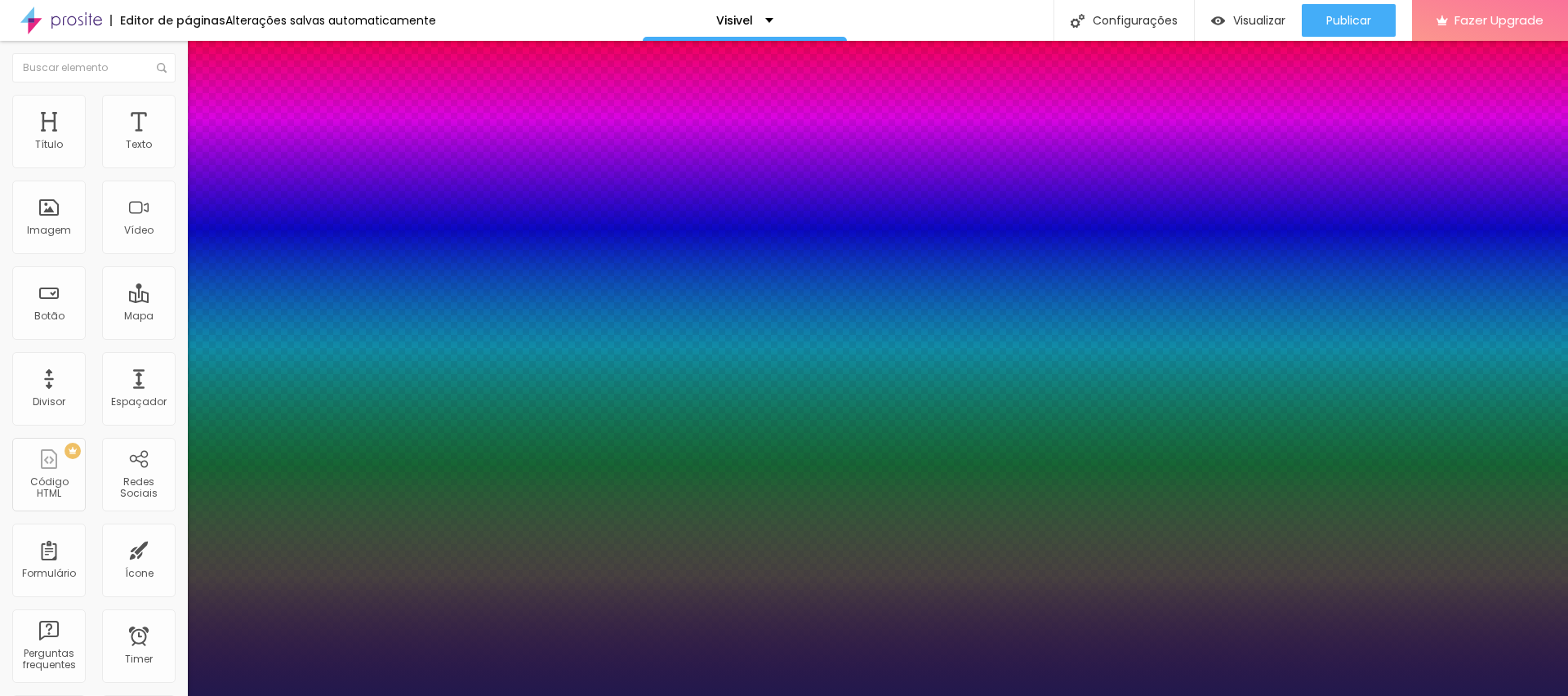
click at [739, 695] on div at bounding box center [784, 696] width 1568 height 0
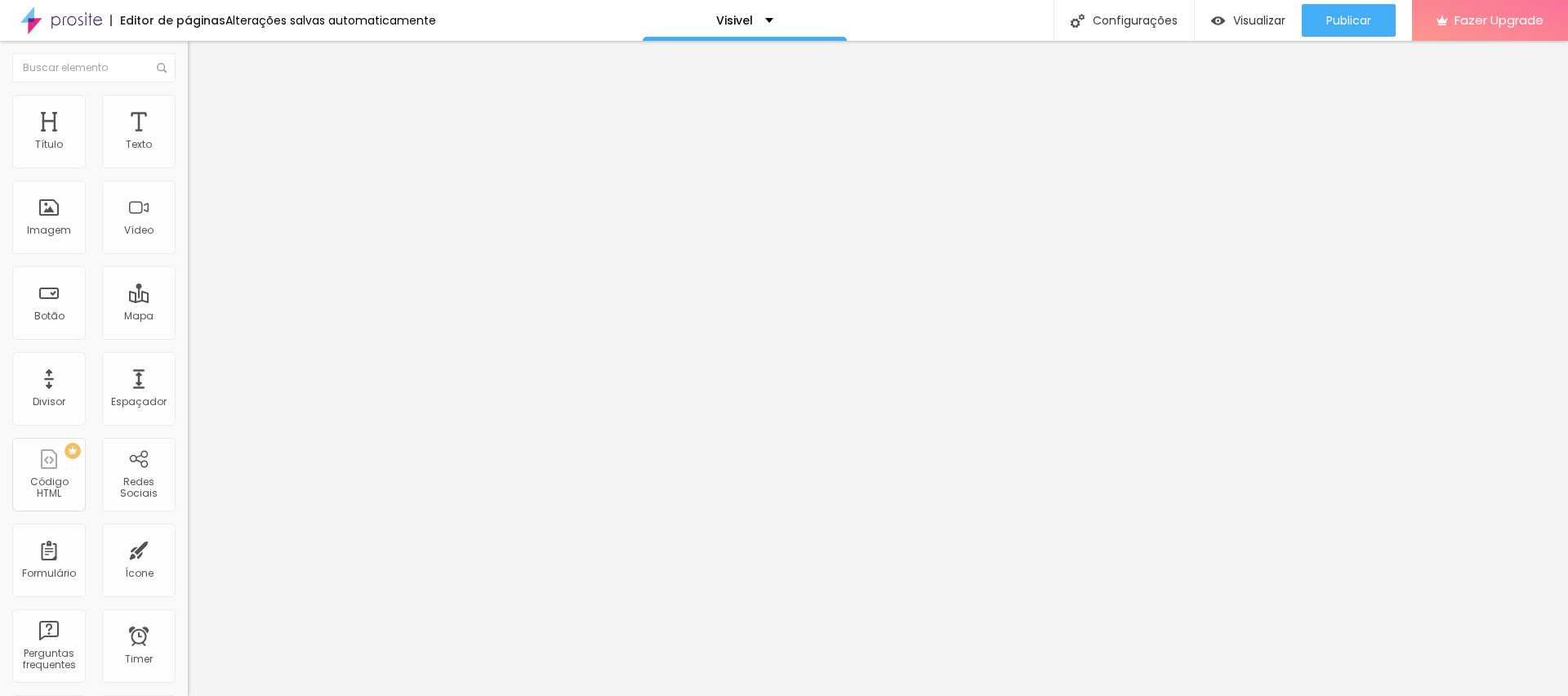
click at [195, 152] on icon "button" at bounding box center [200, 147] width 9 height 9
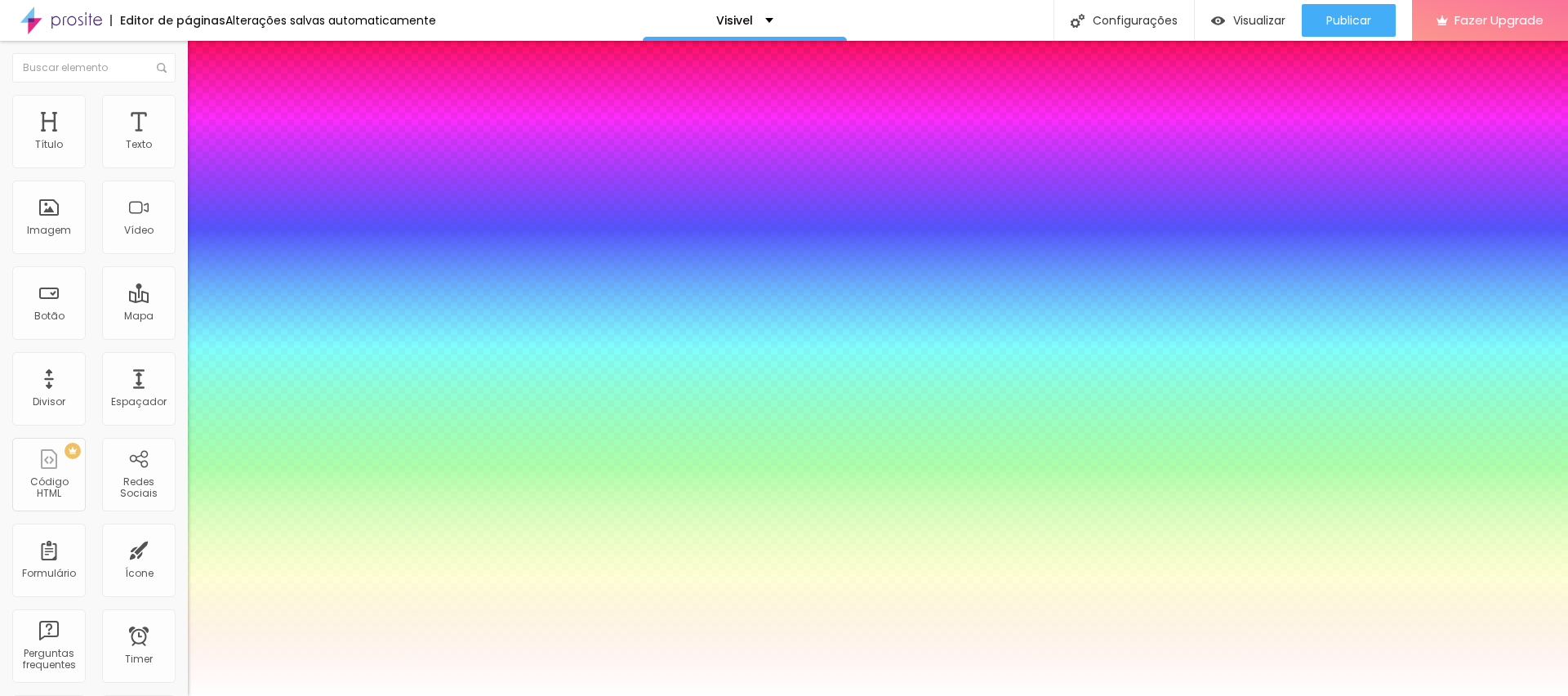
click at [508, 695] on div at bounding box center [784, 696] width 1568 height 0
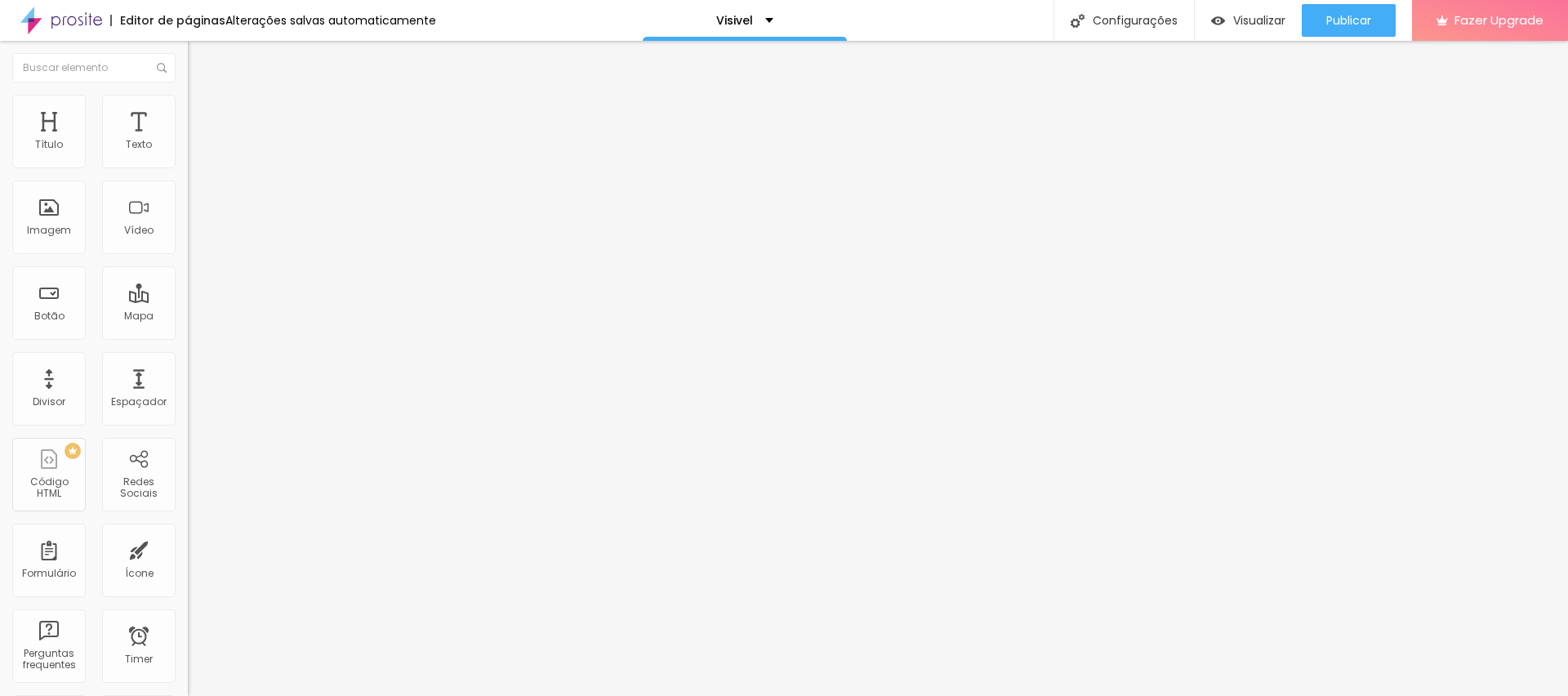
click at [188, 156] on button "button" at bounding box center [200, 148] width 22 height 17
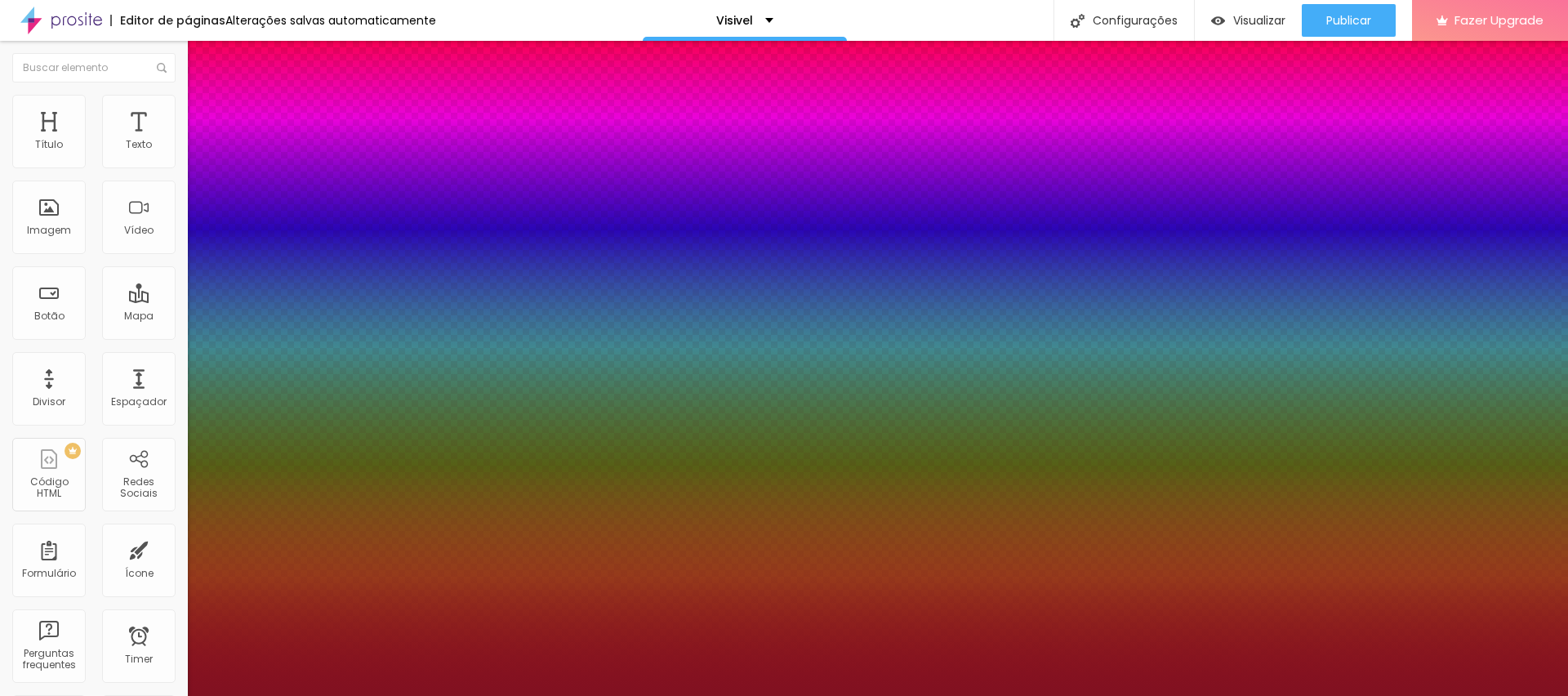
click at [292, 695] on div at bounding box center [784, 696] width 1568 height 0
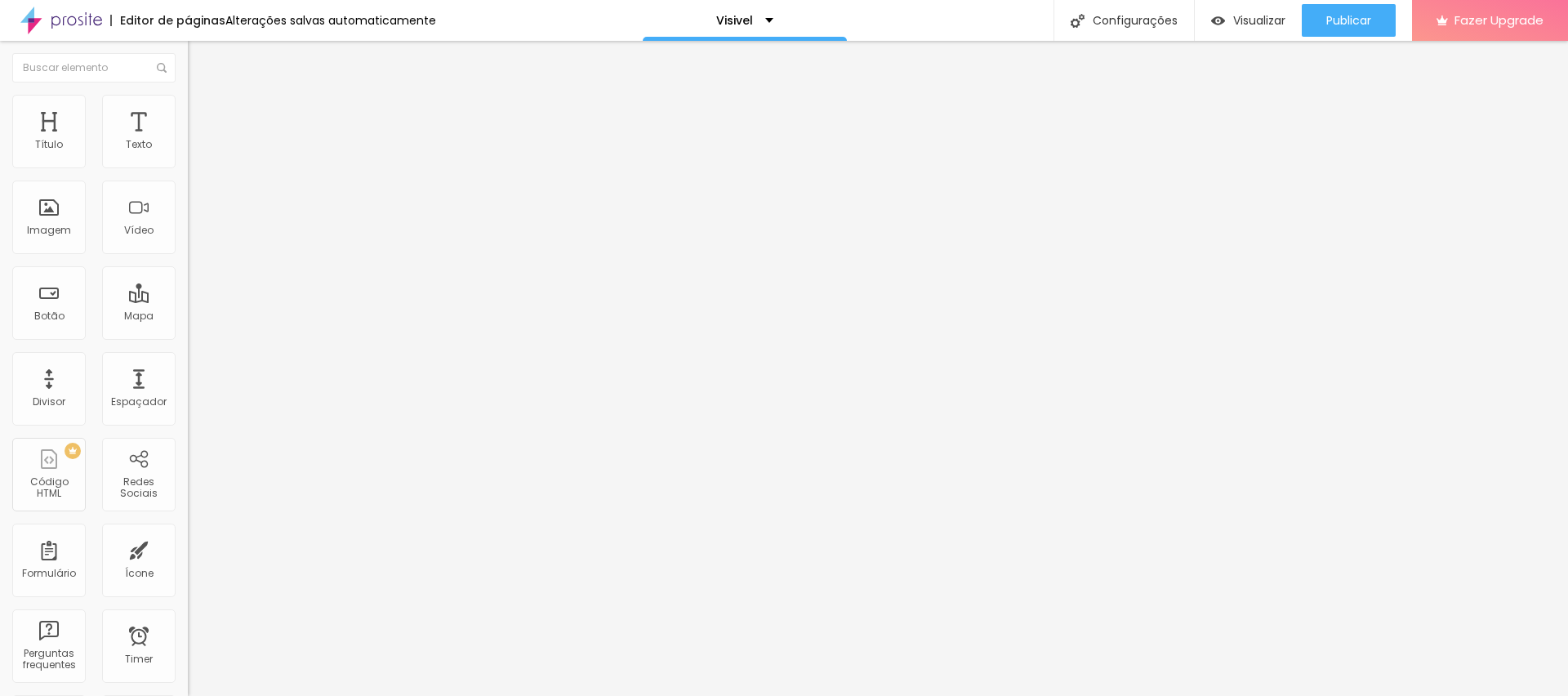
click at [188, 140] on button "Voltar ao padrão" at bounding box center [244, 130] width 111 height 19
click at [188, 156] on button "button" at bounding box center [200, 148] width 22 height 17
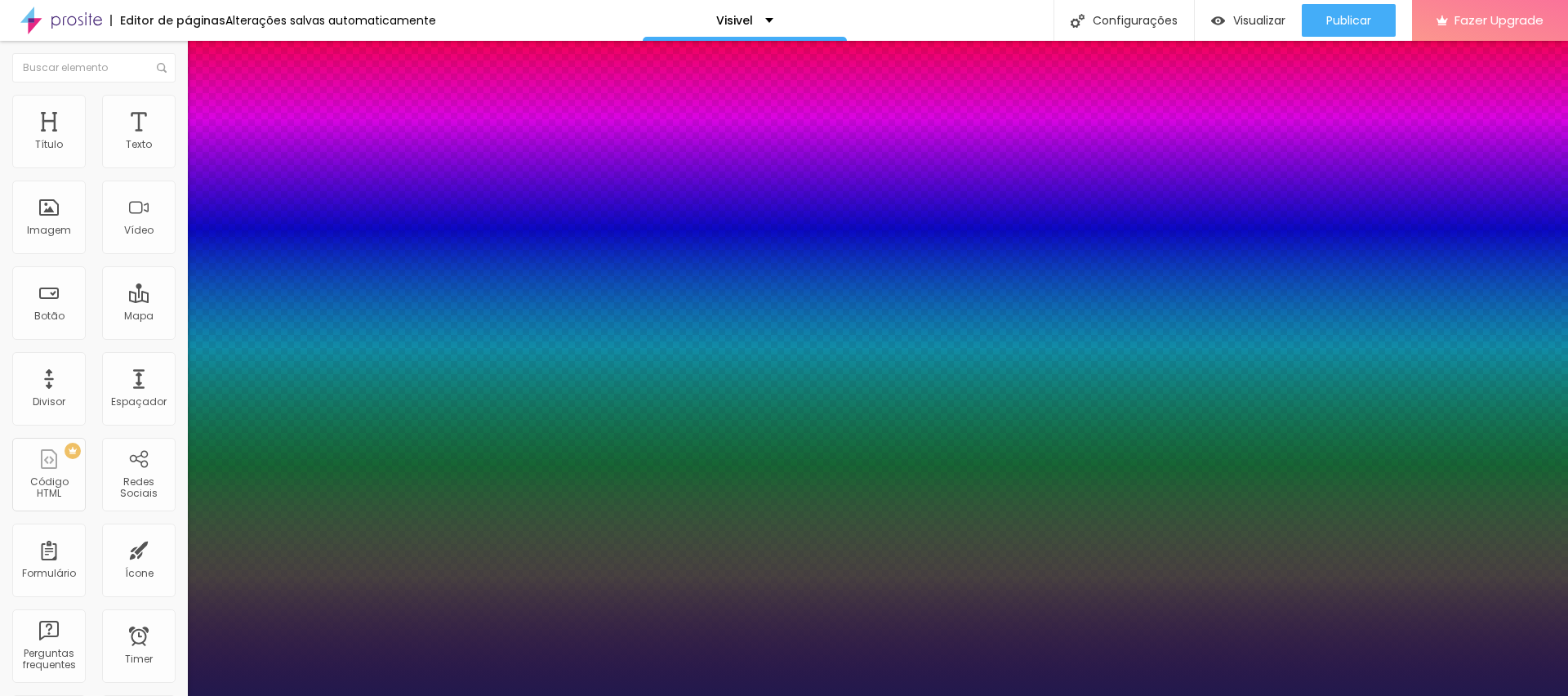
click at [662, 695] on div at bounding box center [784, 696] width 1568 height 0
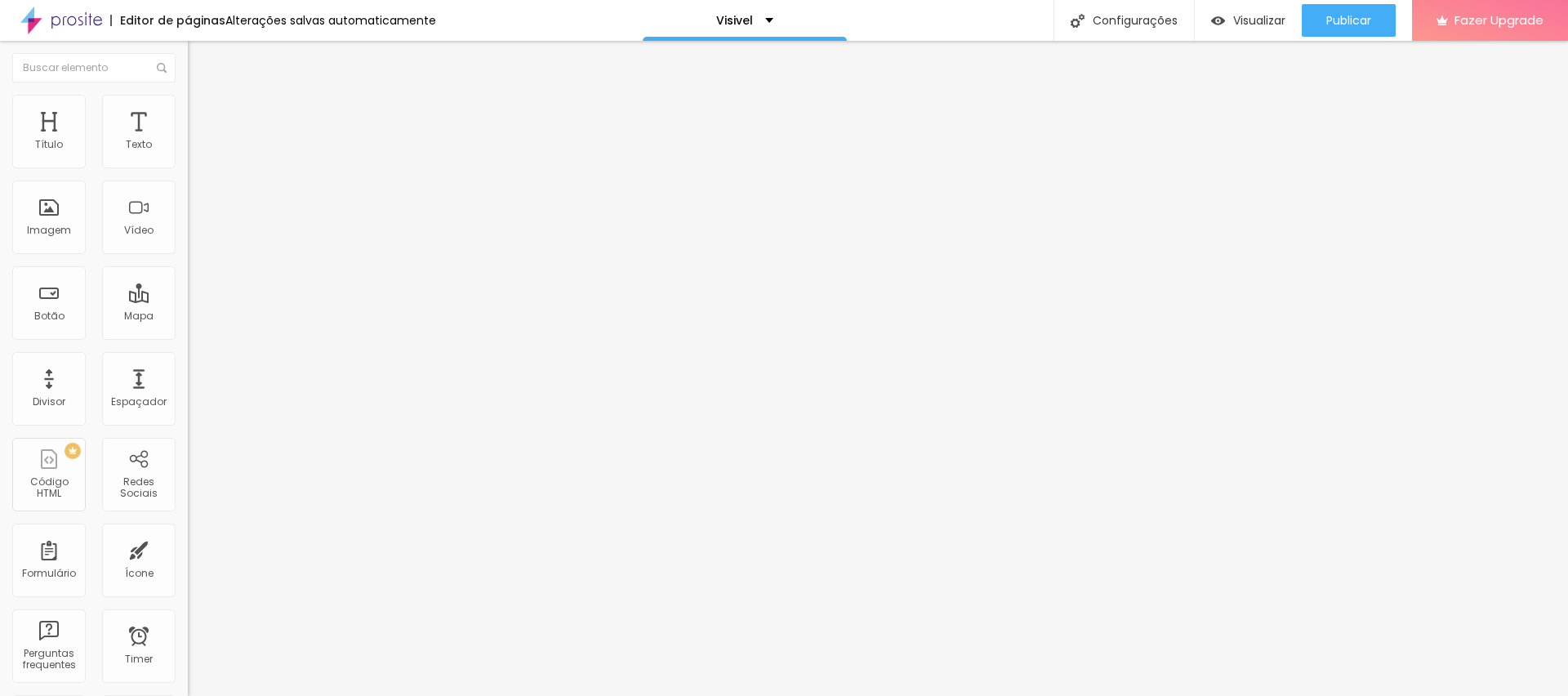
click at [188, 150] on div "Tipografia Voltar ao padrão" at bounding box center [282, 134] width 188 height 46
click at [188, 156] on div "Tipografia Voltar ao padrão" at bounding box center [282, 134] width 188 height 46
click at [188, 156] on button "button" at bounding box center [200, 148] width 22 height 17
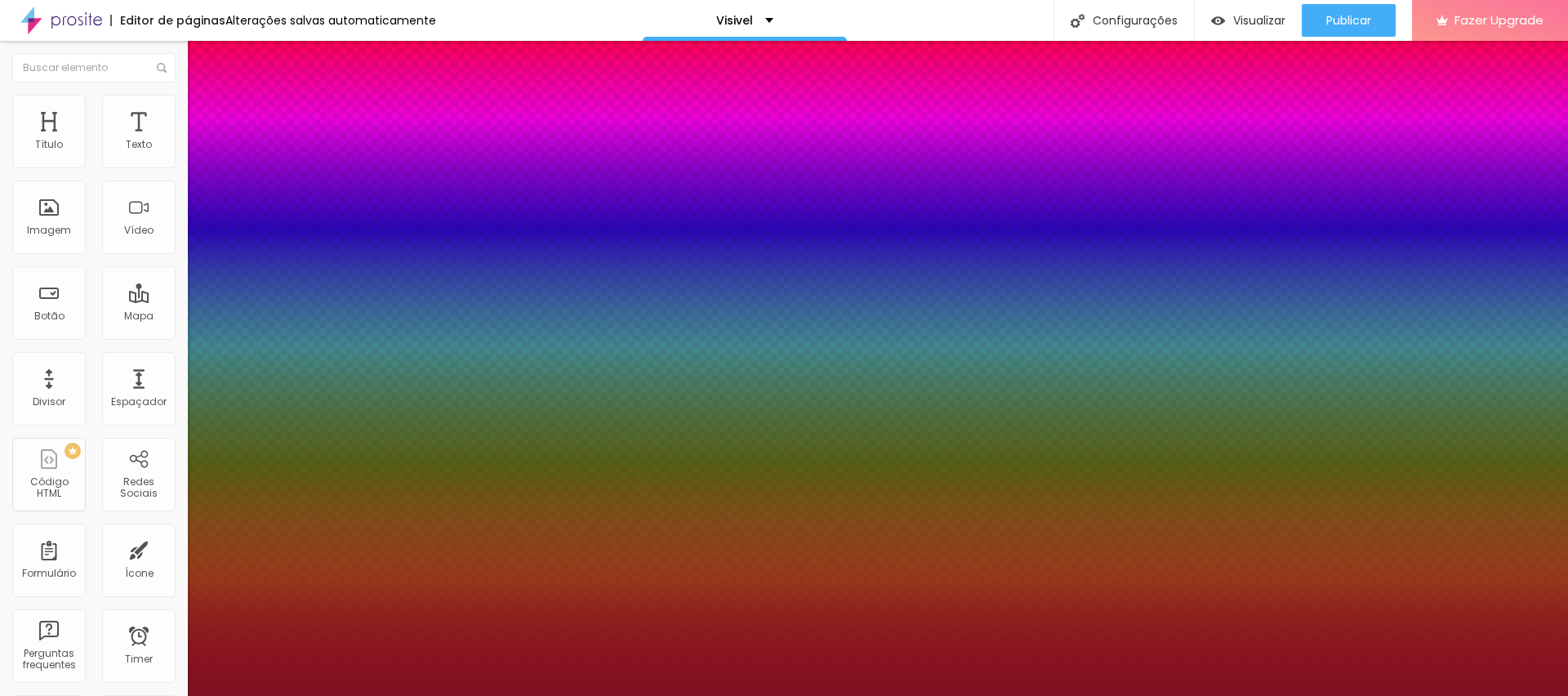
drag, startPoint x: 207, startPoint y: 314, endPoint x: 222, endPoint y: 316, distance: 15.1
click at [788, 695] on div at bounding box center [784, 696] width 1568 height 0
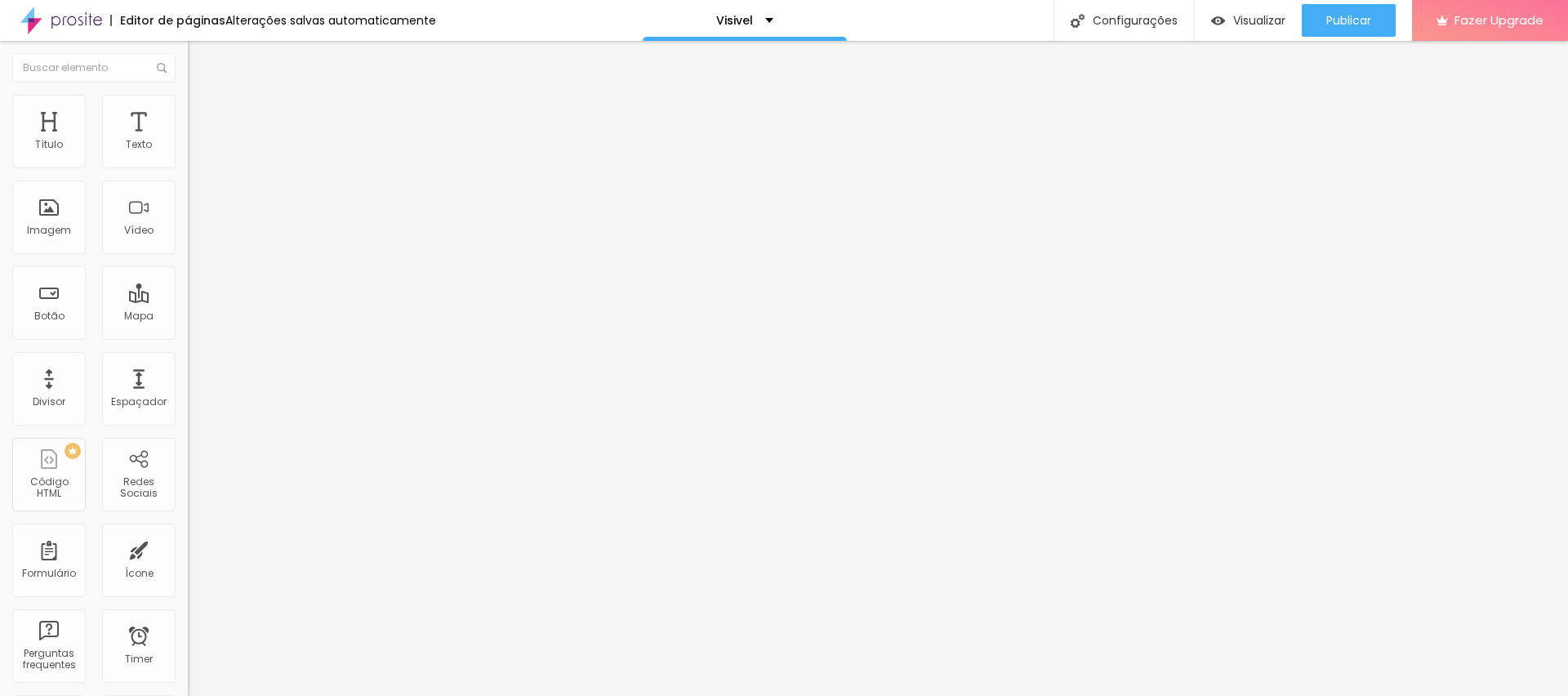
click at [188, 156] on button "button" at bounding box center [200, 148] width 22 height 17
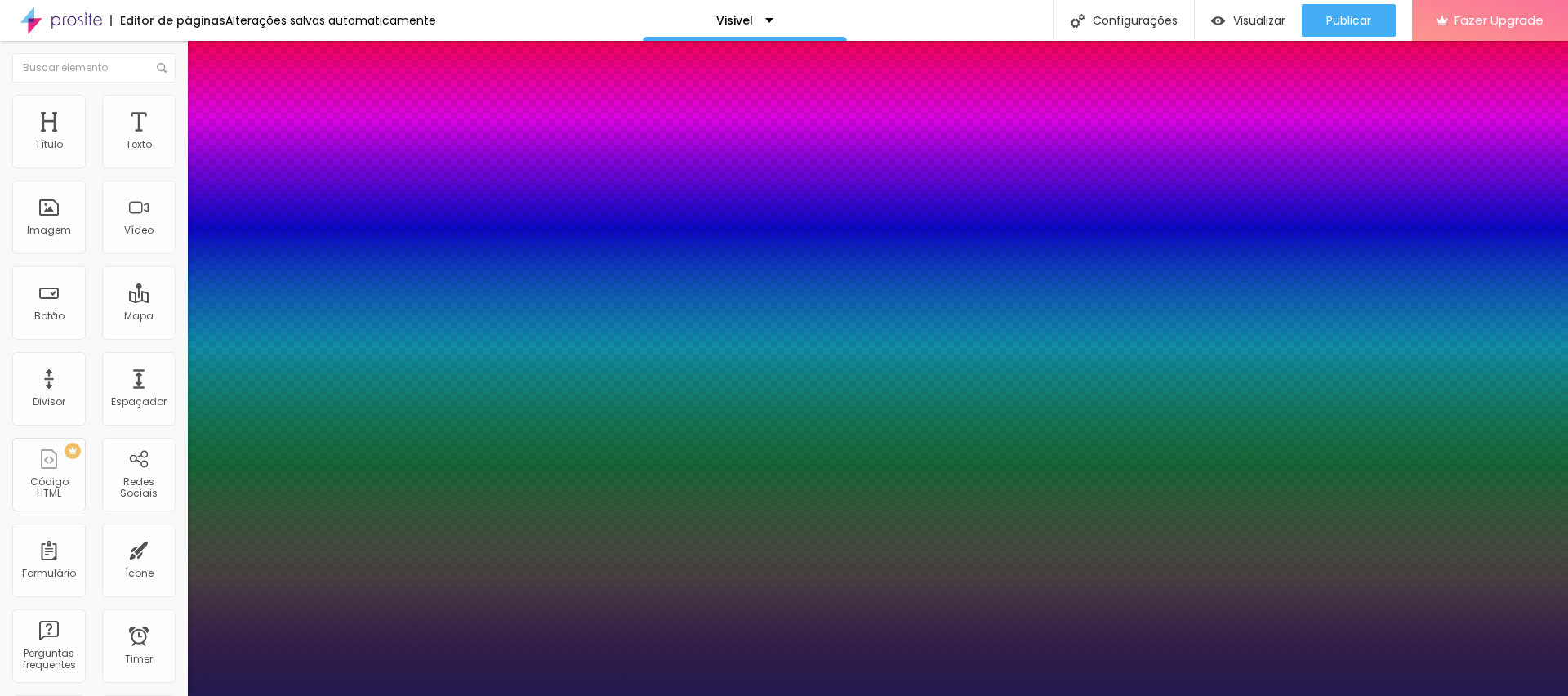
paste input "811121"
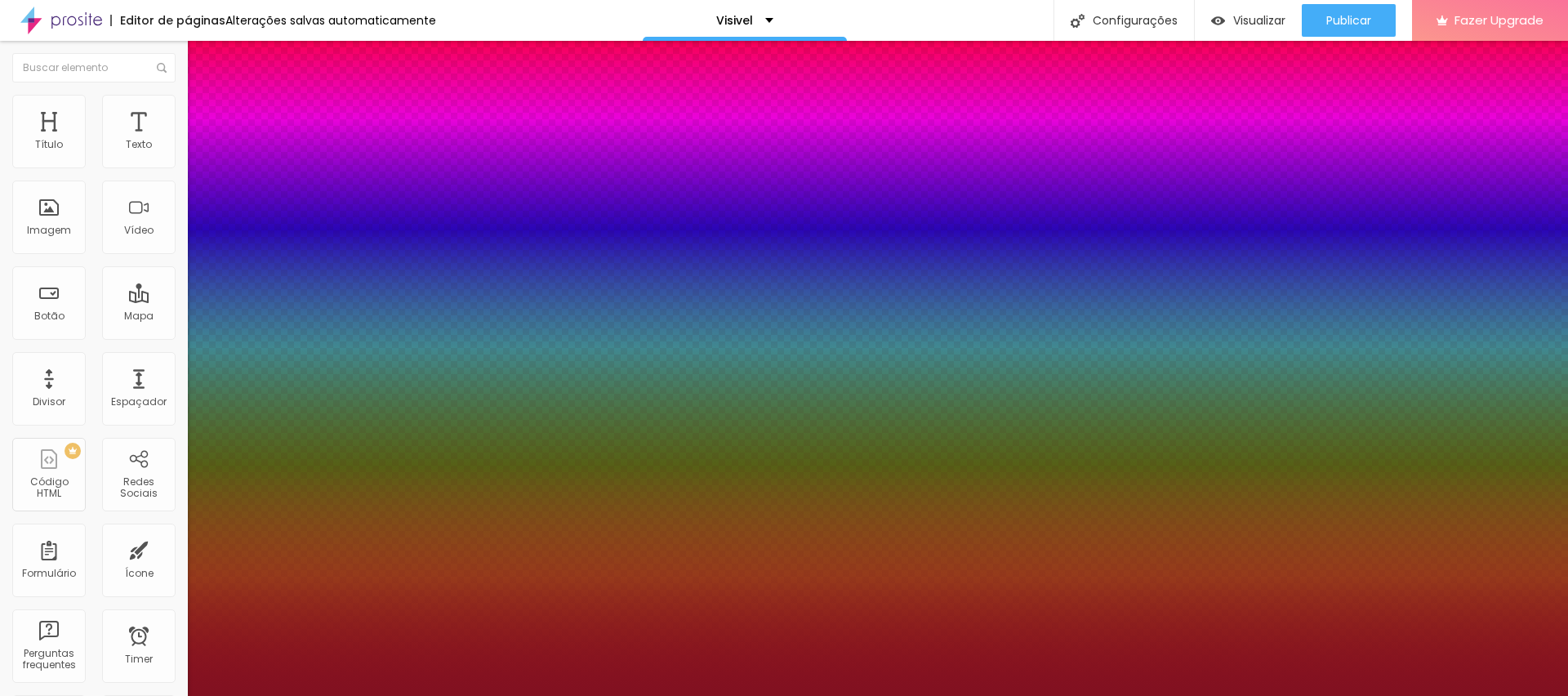
click at [819, 695] on div at bounding box center [784, 696] width 1568 height 0
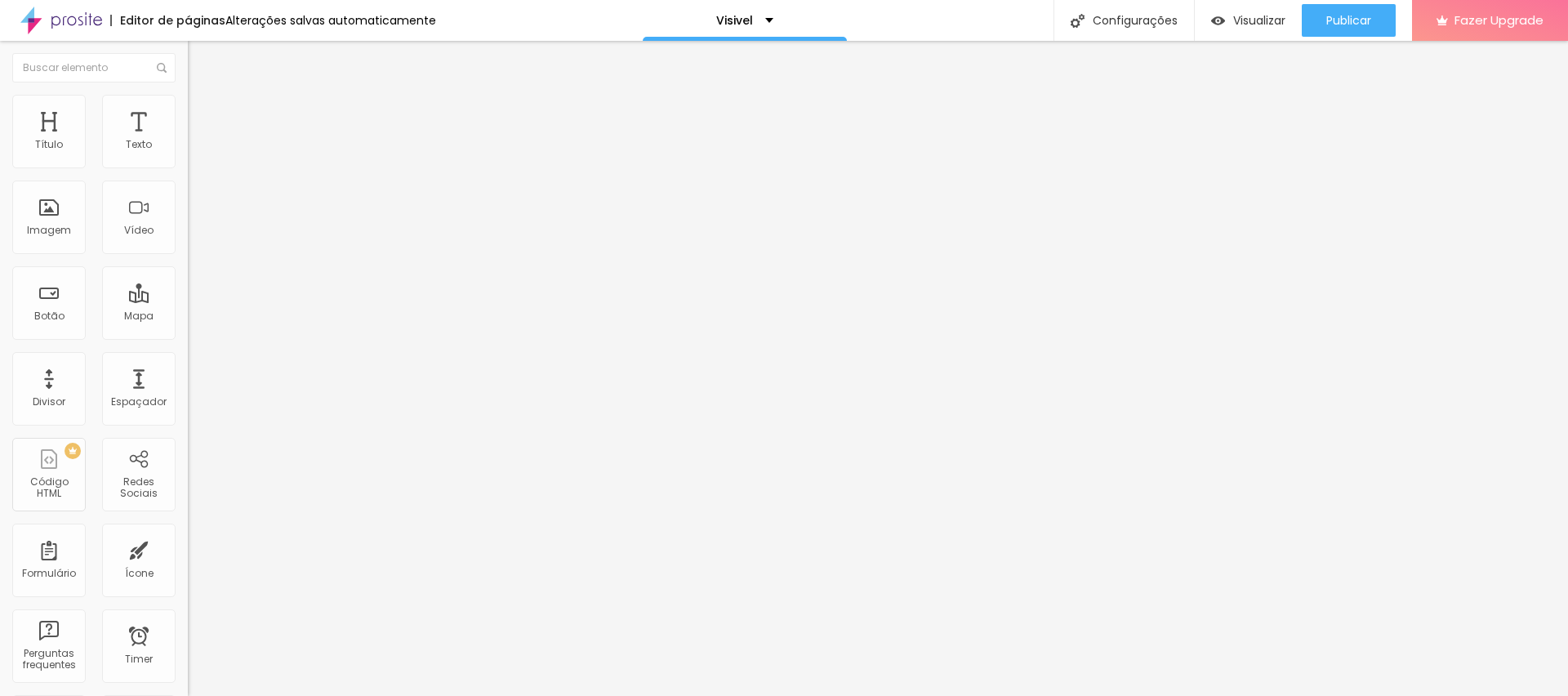
click at [188, 162] on div "Tipografia Voltar ao padrão Sombra DESATIVADO Voltar ao padrão" at bounding box center [282, 161] width 188 height 100
click at [195, 152] on icon "button" at bounding box center [200, 147] width 9 height 9
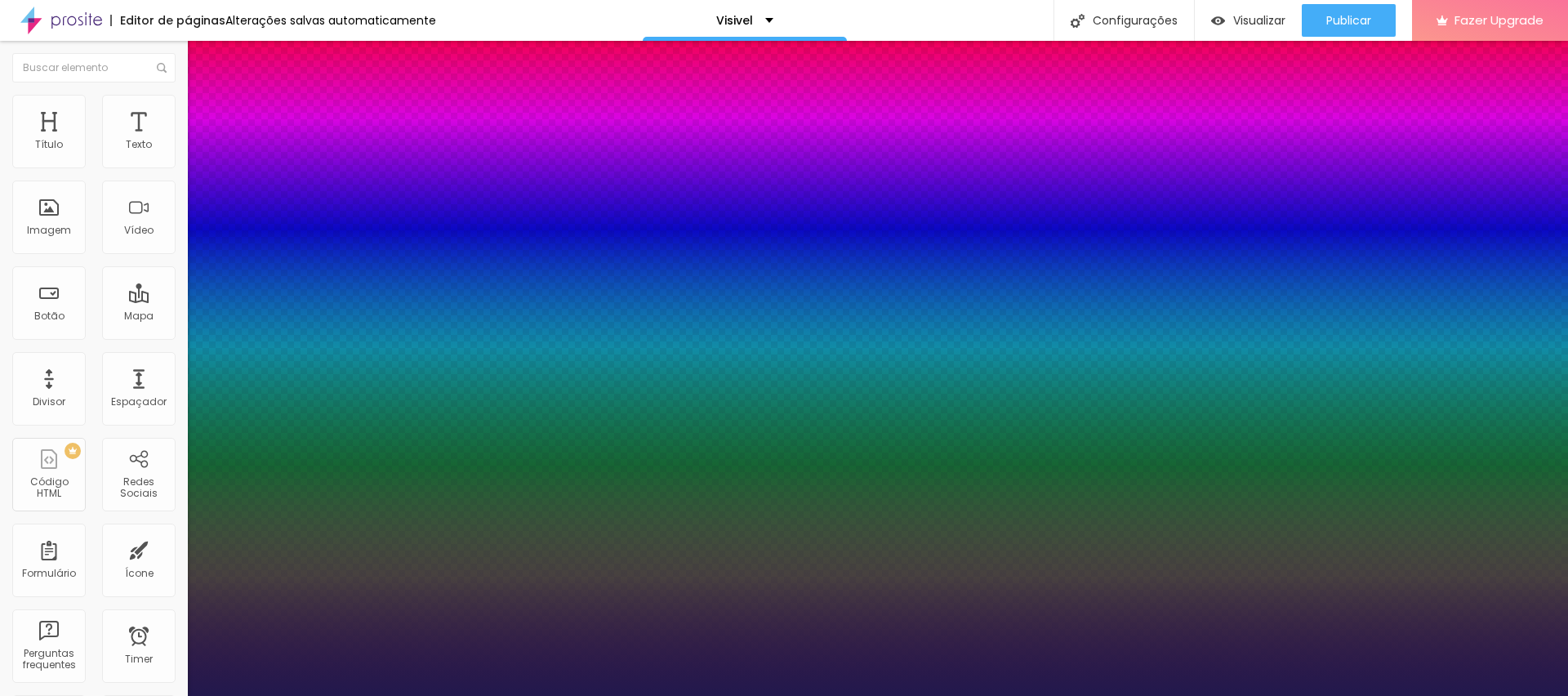
drag, startPoint x: 214, startPoint y: 313, endPoint x: 224, endPoint y: 314, distance: 10.0
drag, startPoint x: 274, startPoint y: 397, endPoint x: 286, endPoint y: 396, distance: 12.0
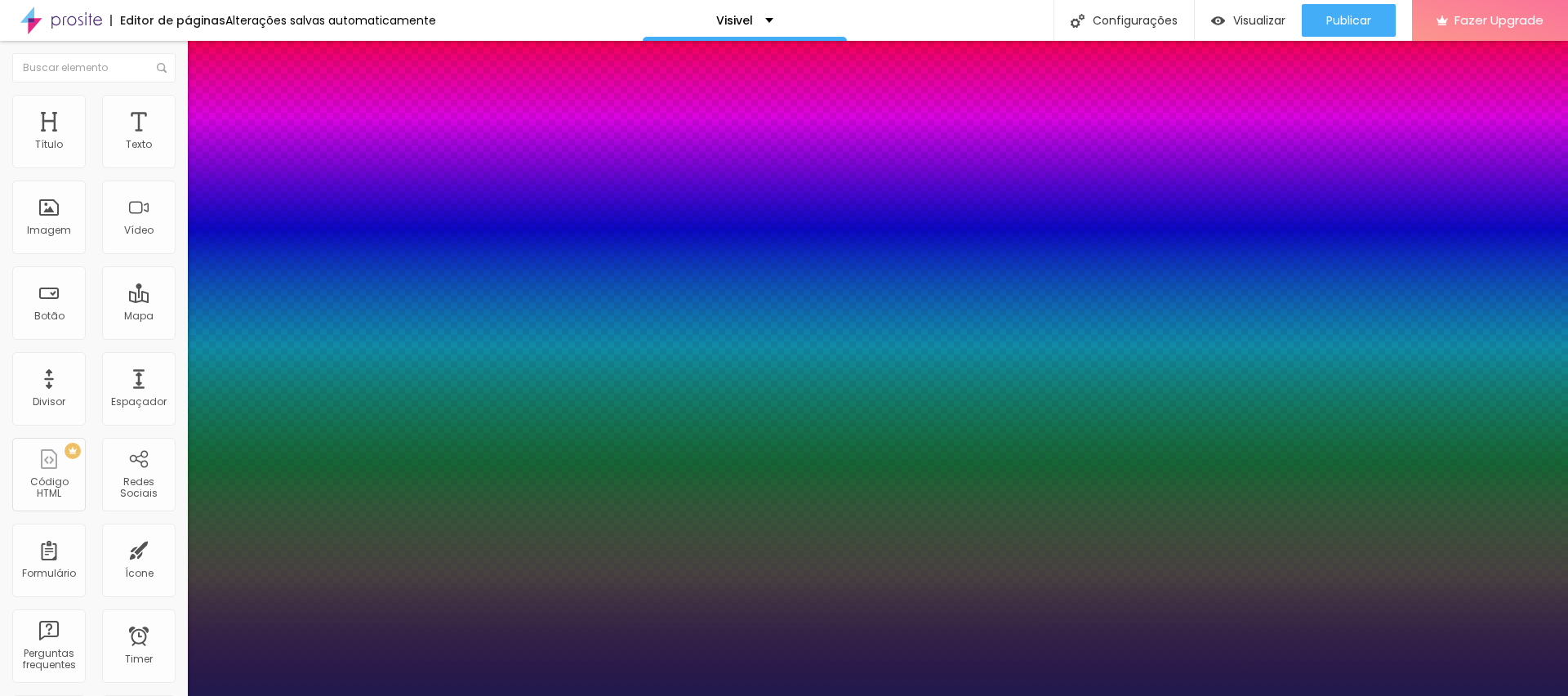
click at [953, 695] on div at bounding box center [784, 696] width 1568 height 0
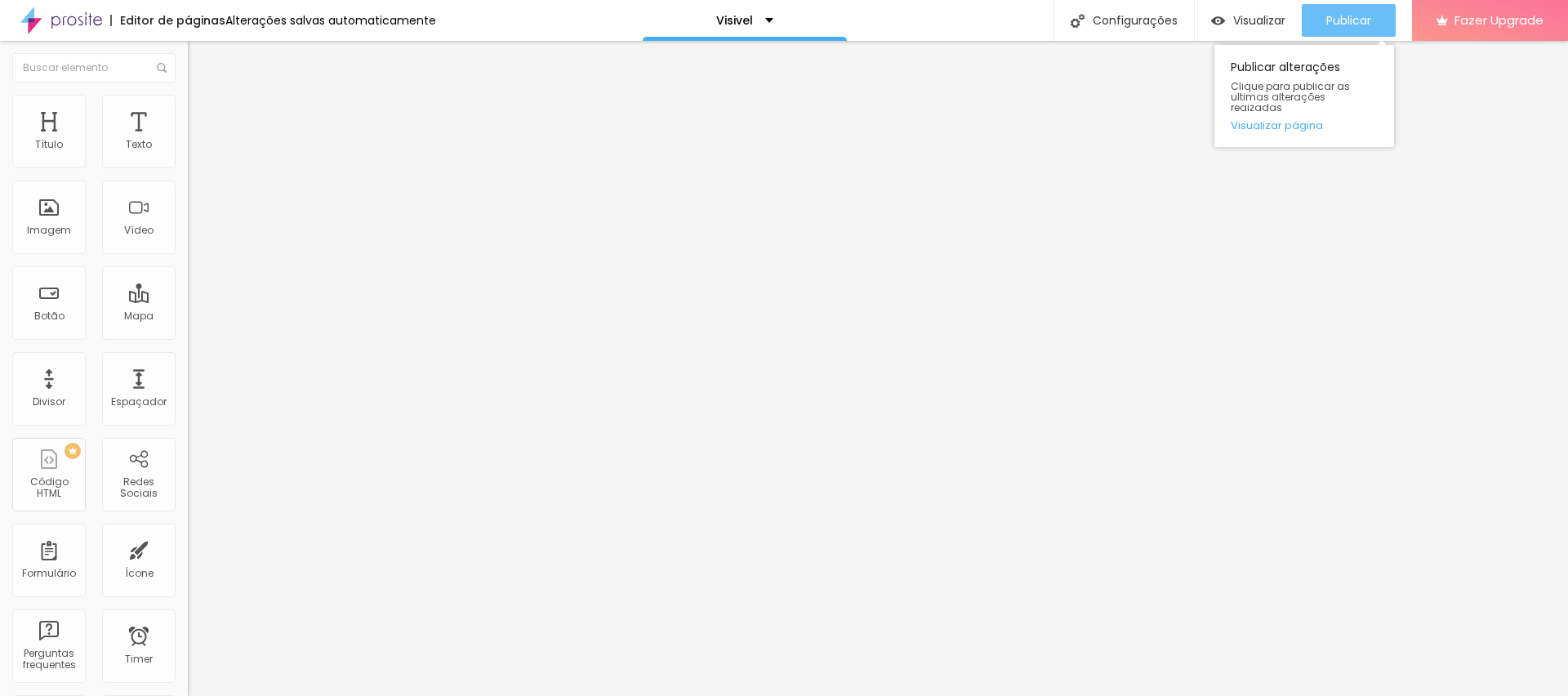
click at [1332, 30] on div "Publicar" at bounding box center [1349, 20] width 45 height 33
click at [1340, 7] on div "Publicar" at bounding box center [1349, 20] width 45 height 33
click at [188, 163] on div "Tipografia Voltar ao padrão Sombra DESATIVADO Voltar ao padrão" at bounding box center [282, 161] width 188 height 100
click at [195, 152] on icon "button" at bounding box center [200, 147] width 9 height 9
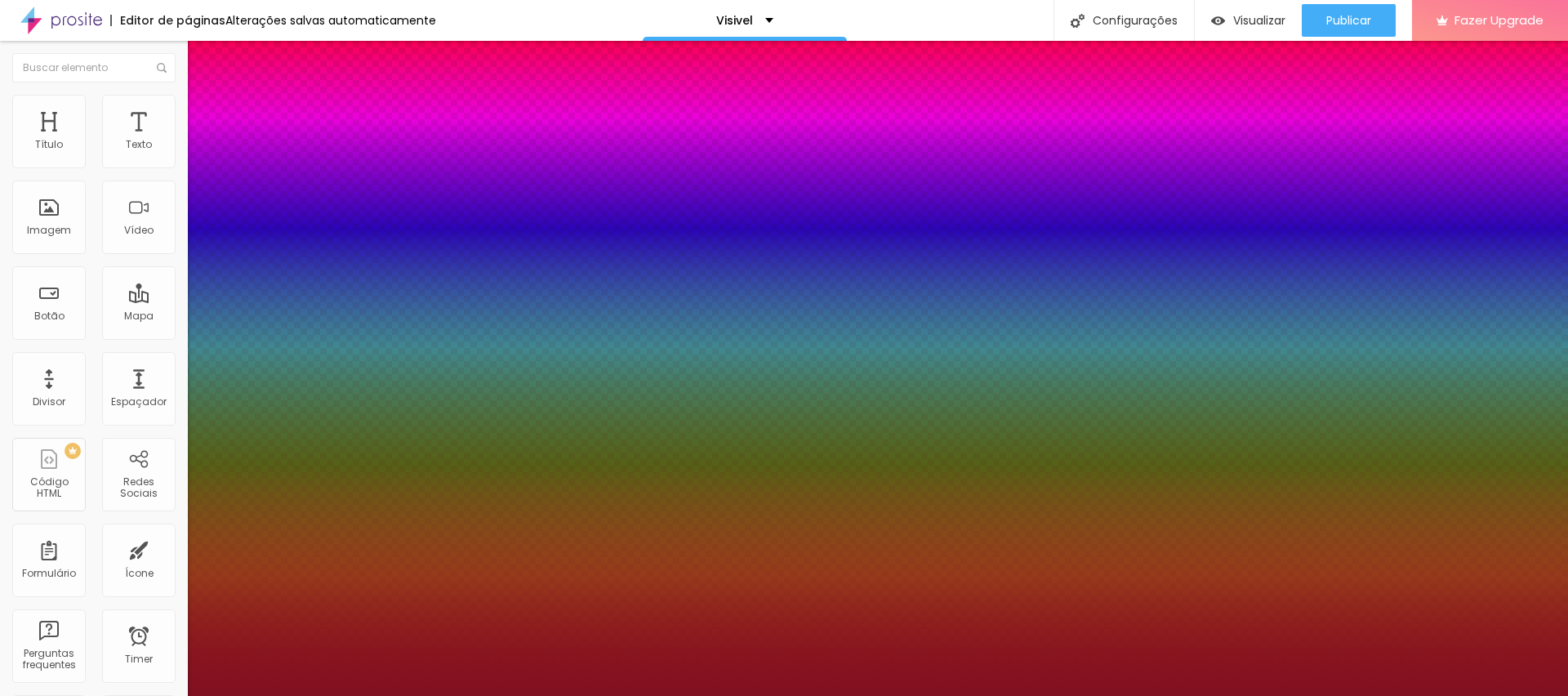
drag, startPoint x: 212, startPoint y: 318, endPoint x: 223, endPoint y: 322, distance: 11.7
click at [1078, 695] on div at bounding box center [784, 696] width 1568 height 0
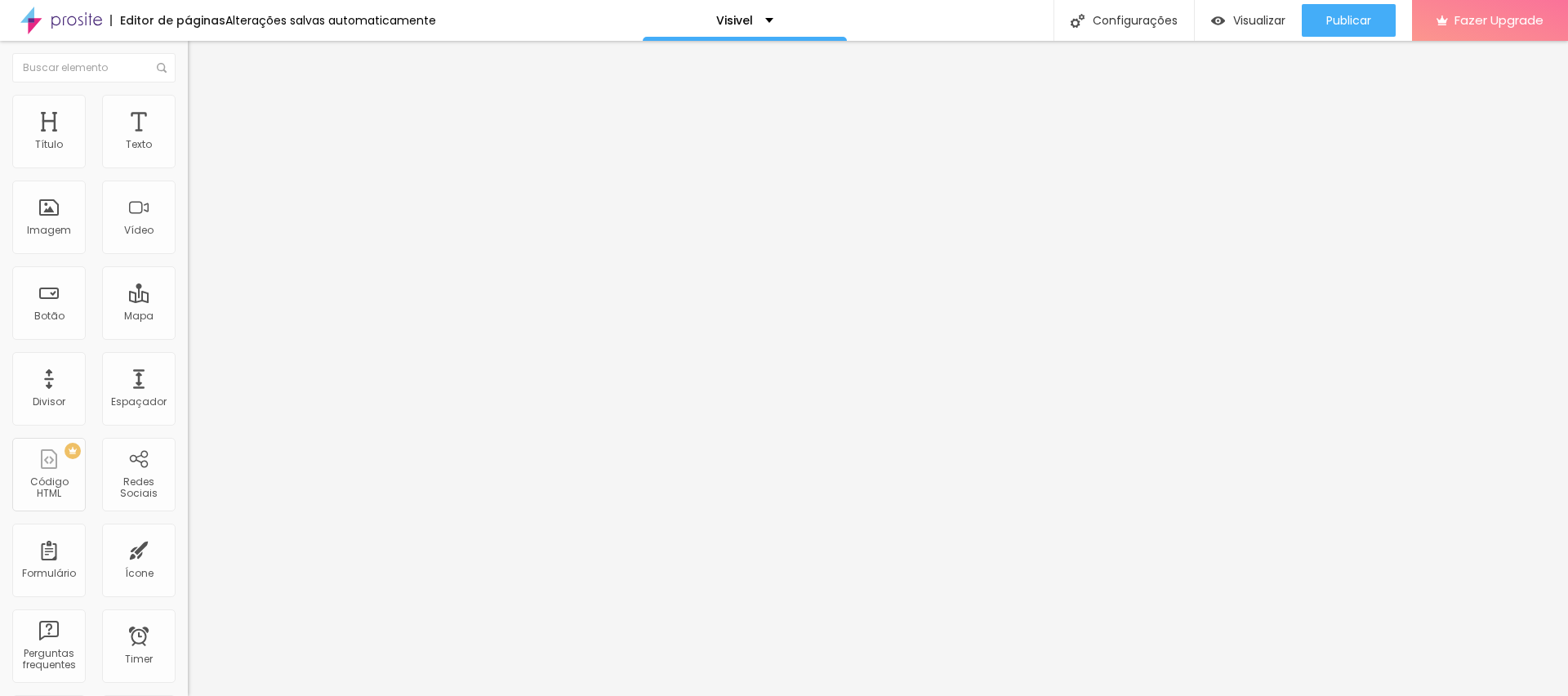
click at [188, 155] on button "button" at bounding box center [200, 148] width 22 height 17
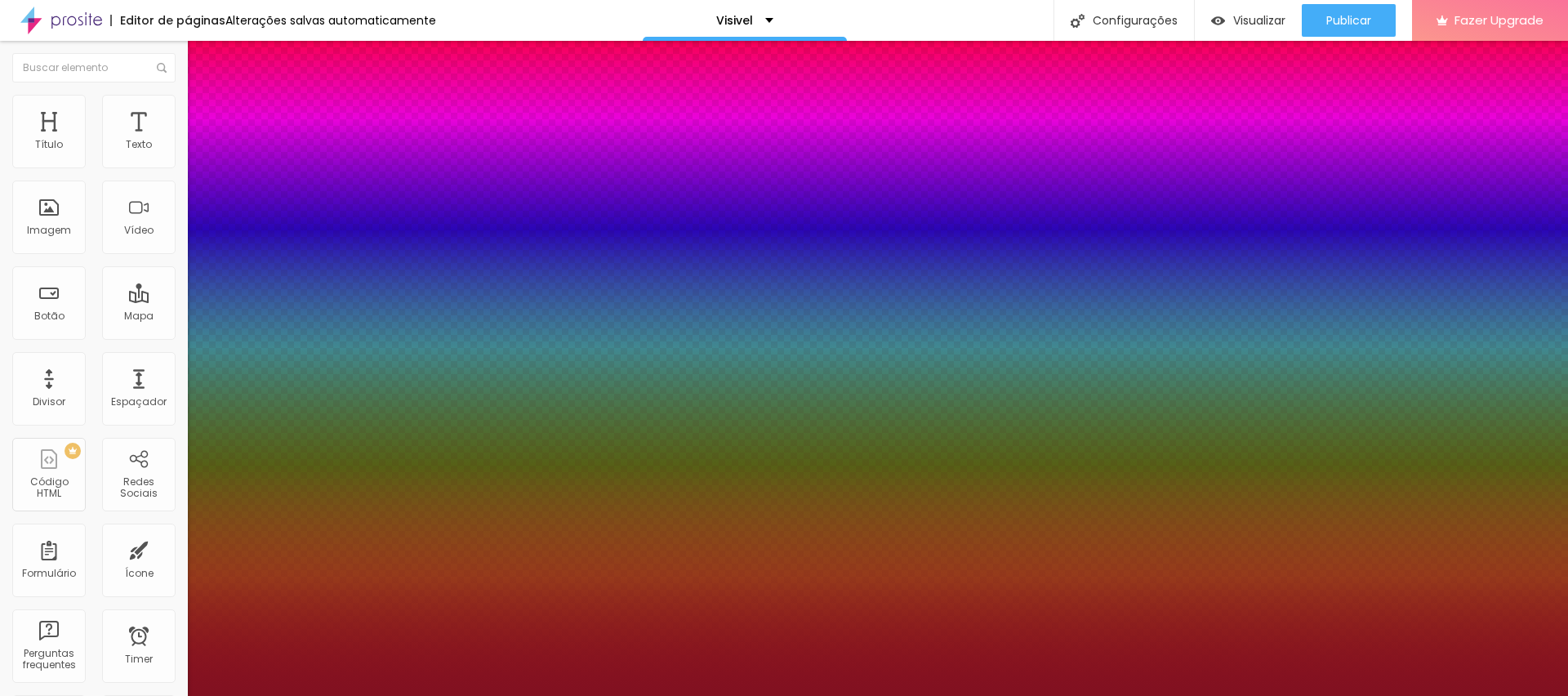
click at [1213, 695] on div at bounding box center [784, 696] width 1568 height 0
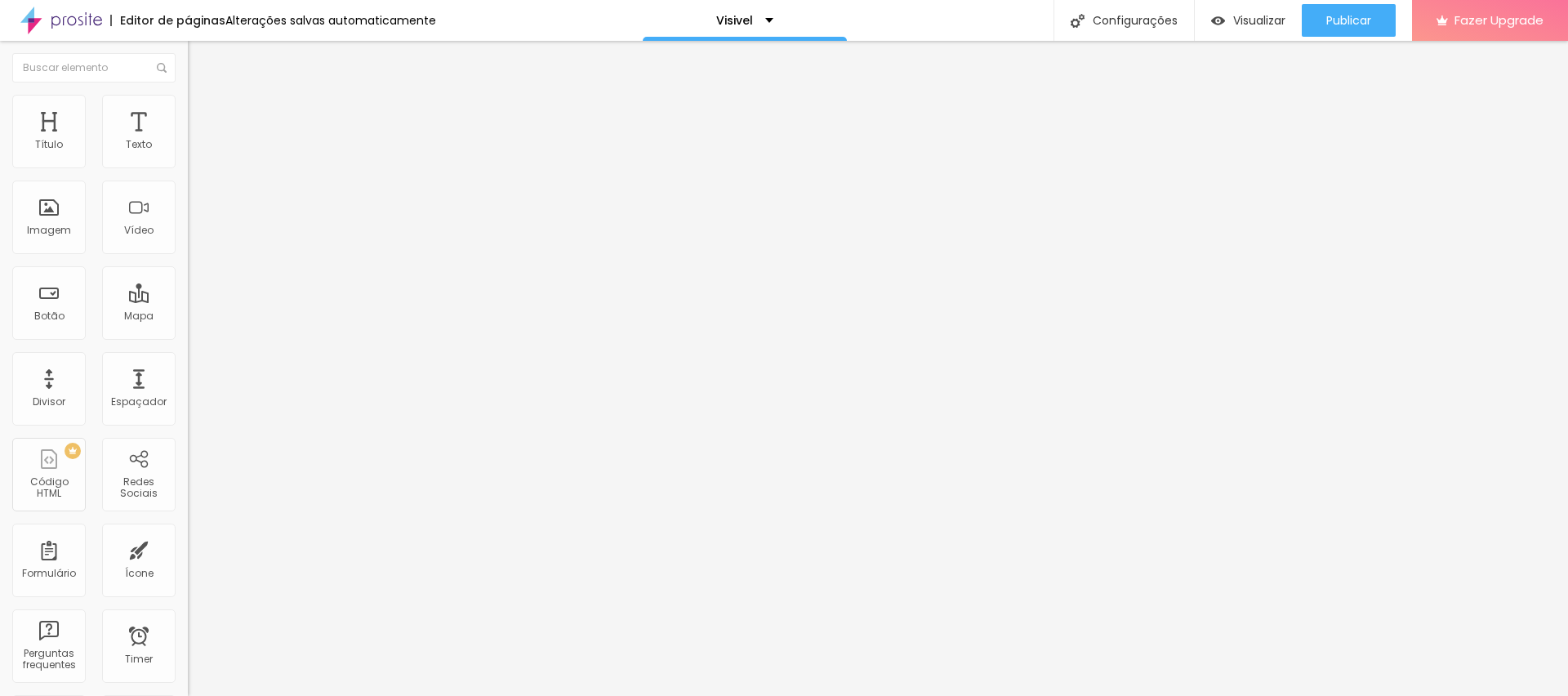
click at [188, 156] on button "button" at bounding box center [200, 148] width 22 height 17
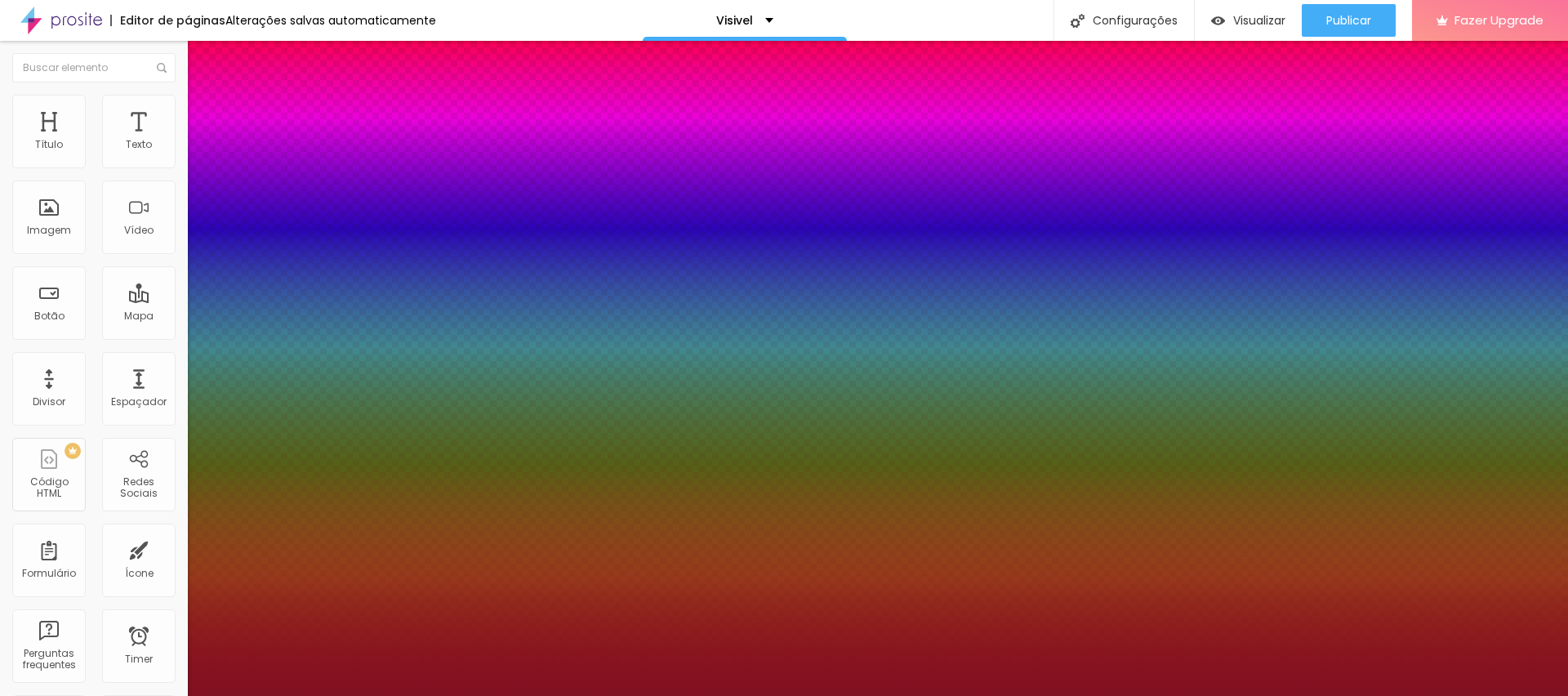
drag, startPoint x: 213, startPoint y: 317, endPoint x: 222, endPoint y: 318, distance: 9.1
click at [1051, 695] on div at bounding box center [784, 696] width 1568 height 0
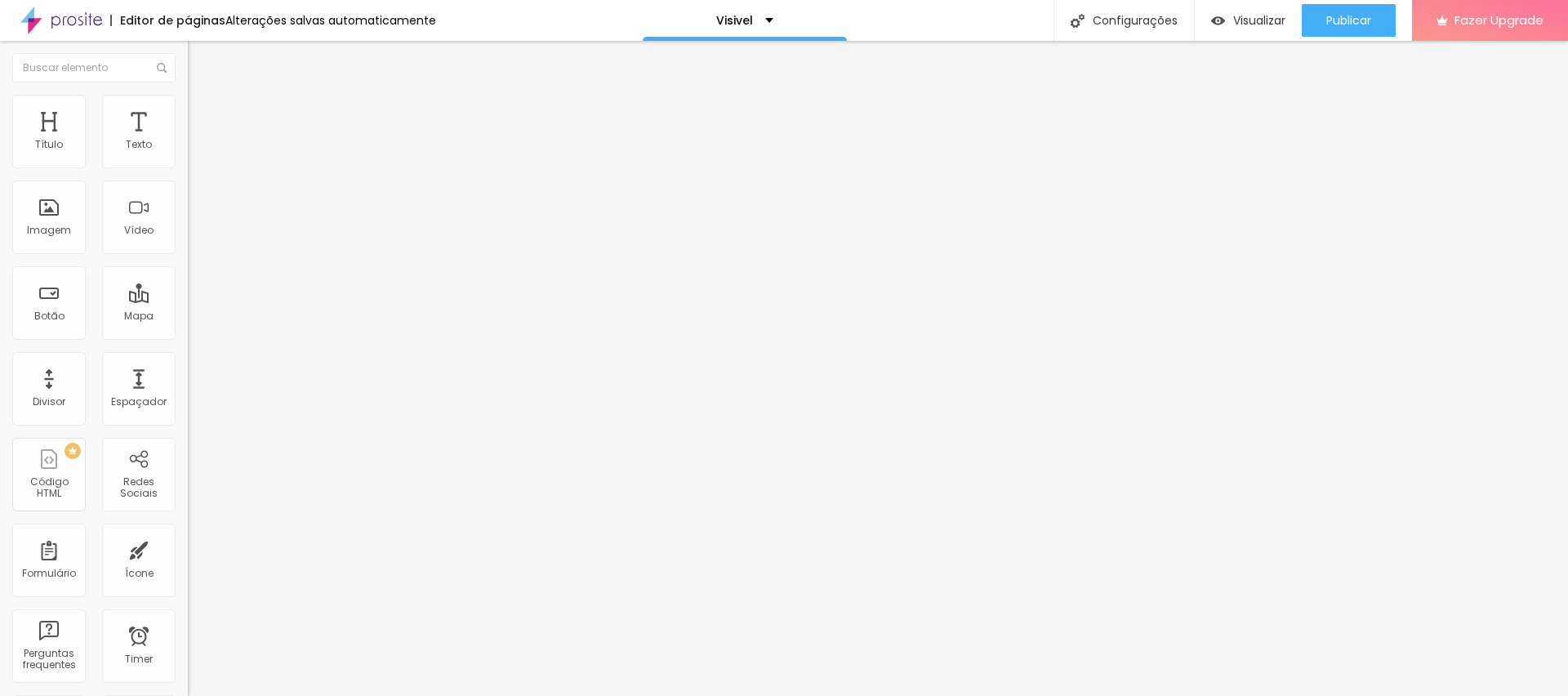
click at [195, 152] on icon "button" at bounding box center [200, 147] width 9 height 9
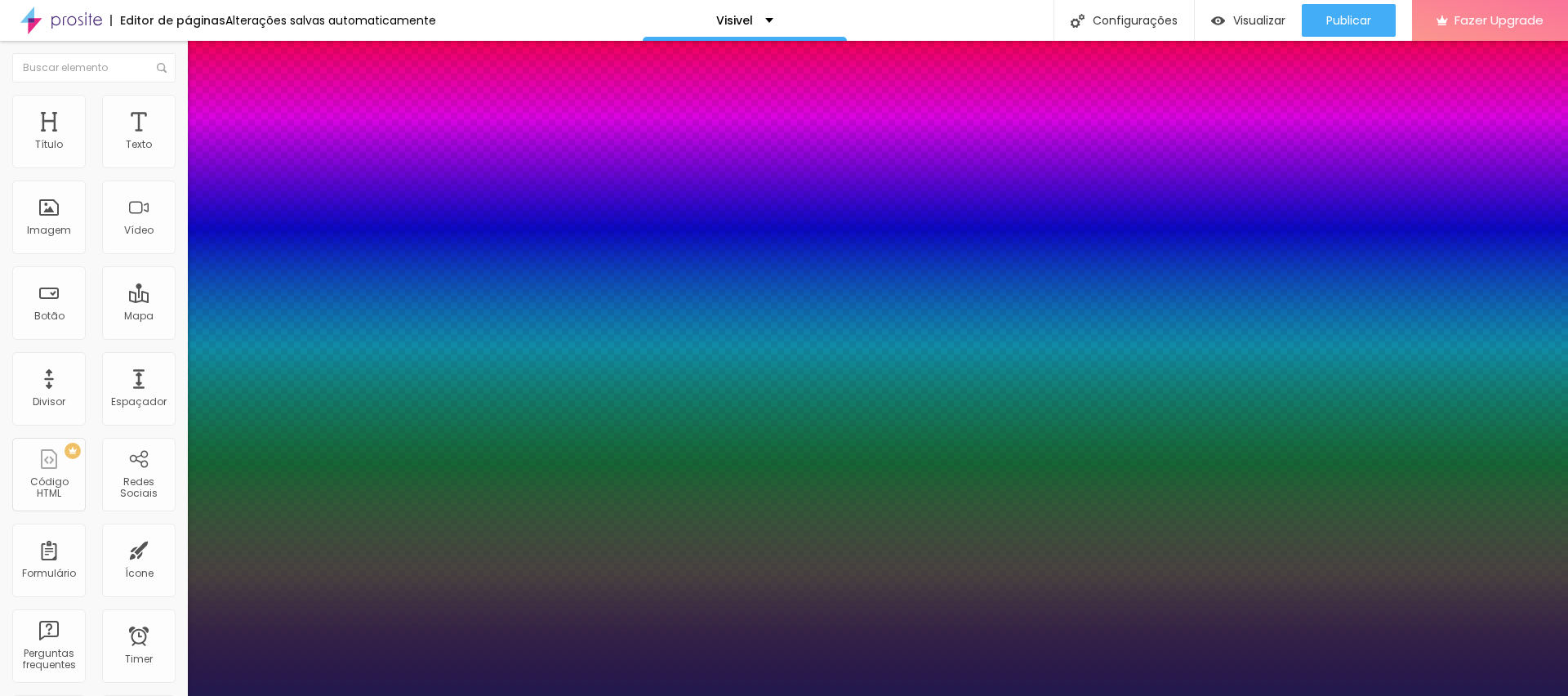
drag, startPoint x: 272, startPoint y: 389, endPoint x: 285, endPoint y: 389, distance: 13.0
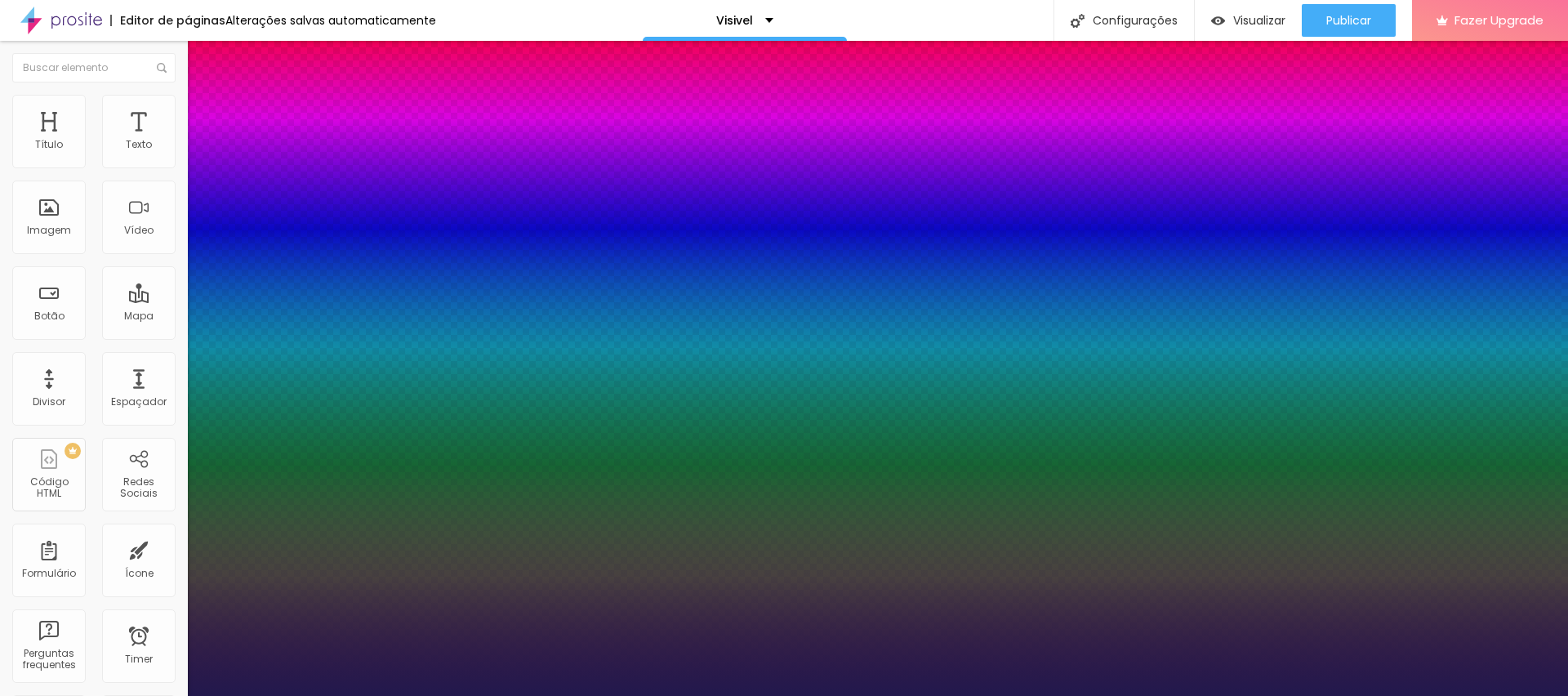
click at [1207, 695] on div at bounding box center [784, 696] width 1568 height 0
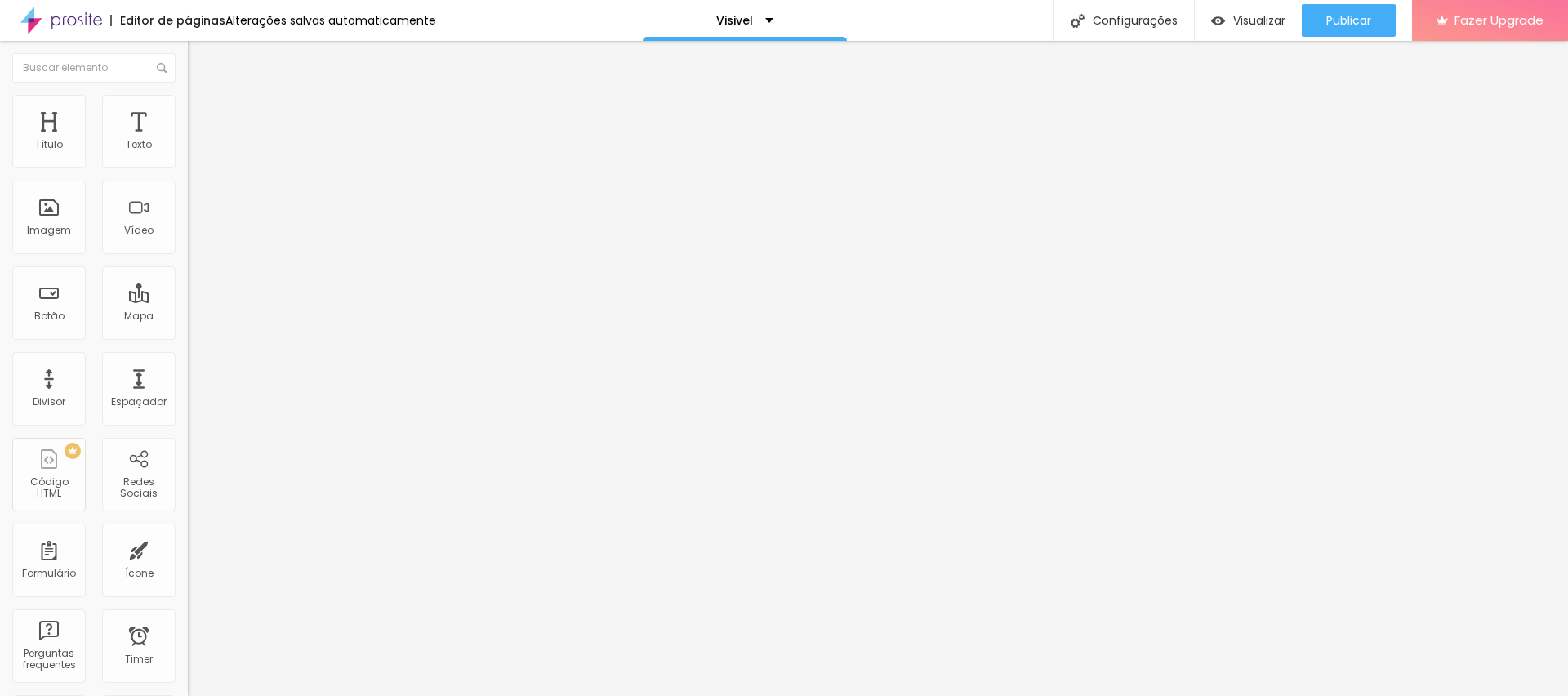
click at [195, 152] on icon "button" at bounding box center [200, 147] width 9 height 9
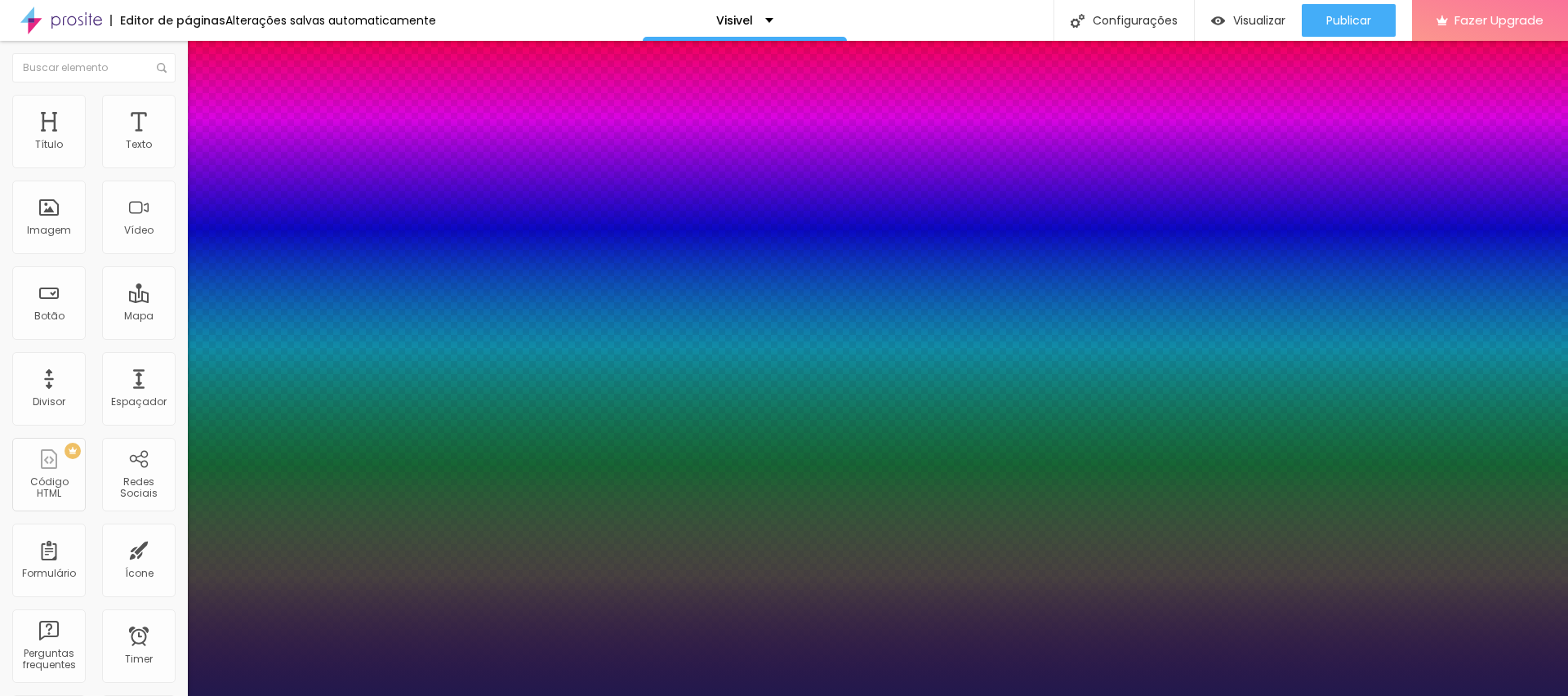
drag, startPoint x: 272, startPoint y: 389, endPoint x: 285, endPoint y: 389, distance: 13.0
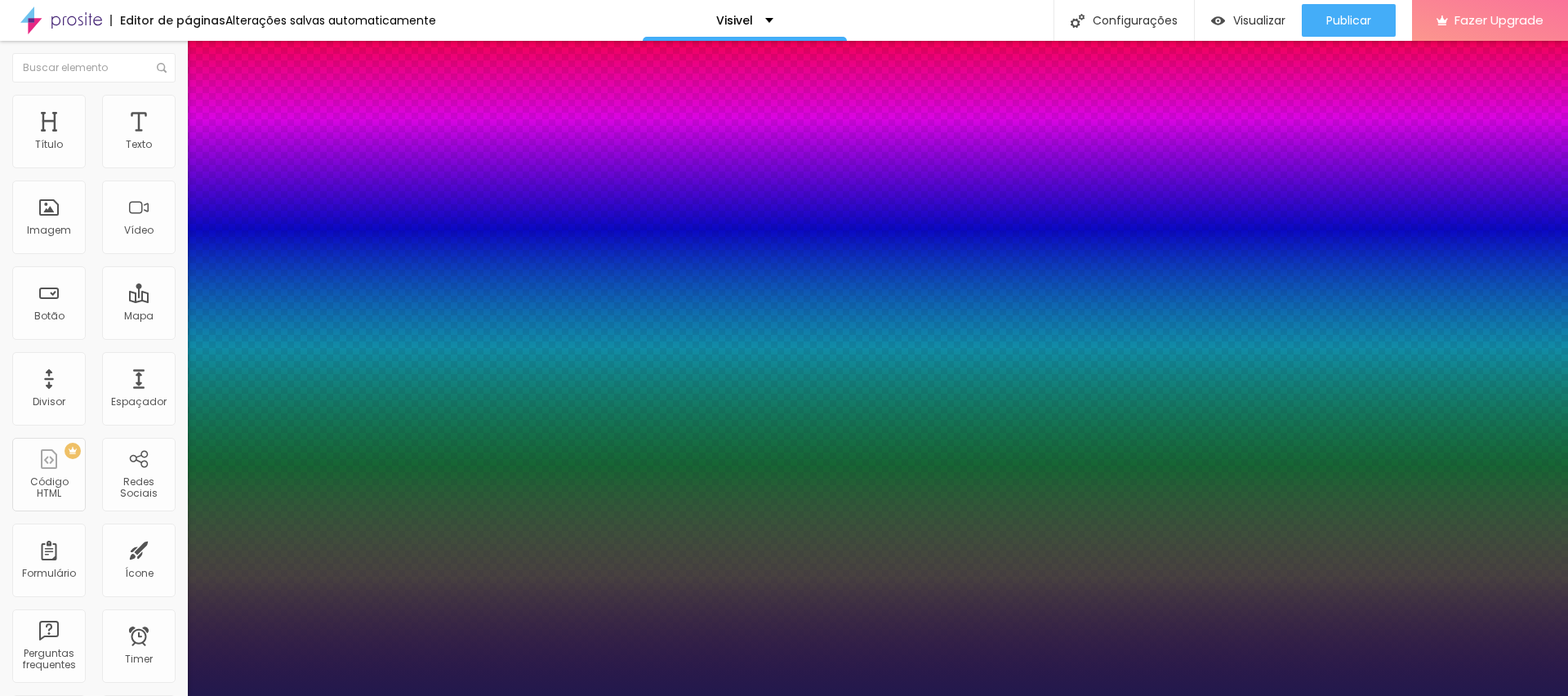
click at [1107, 695] on div at bounding box center [784, 696] width 1568 height 0
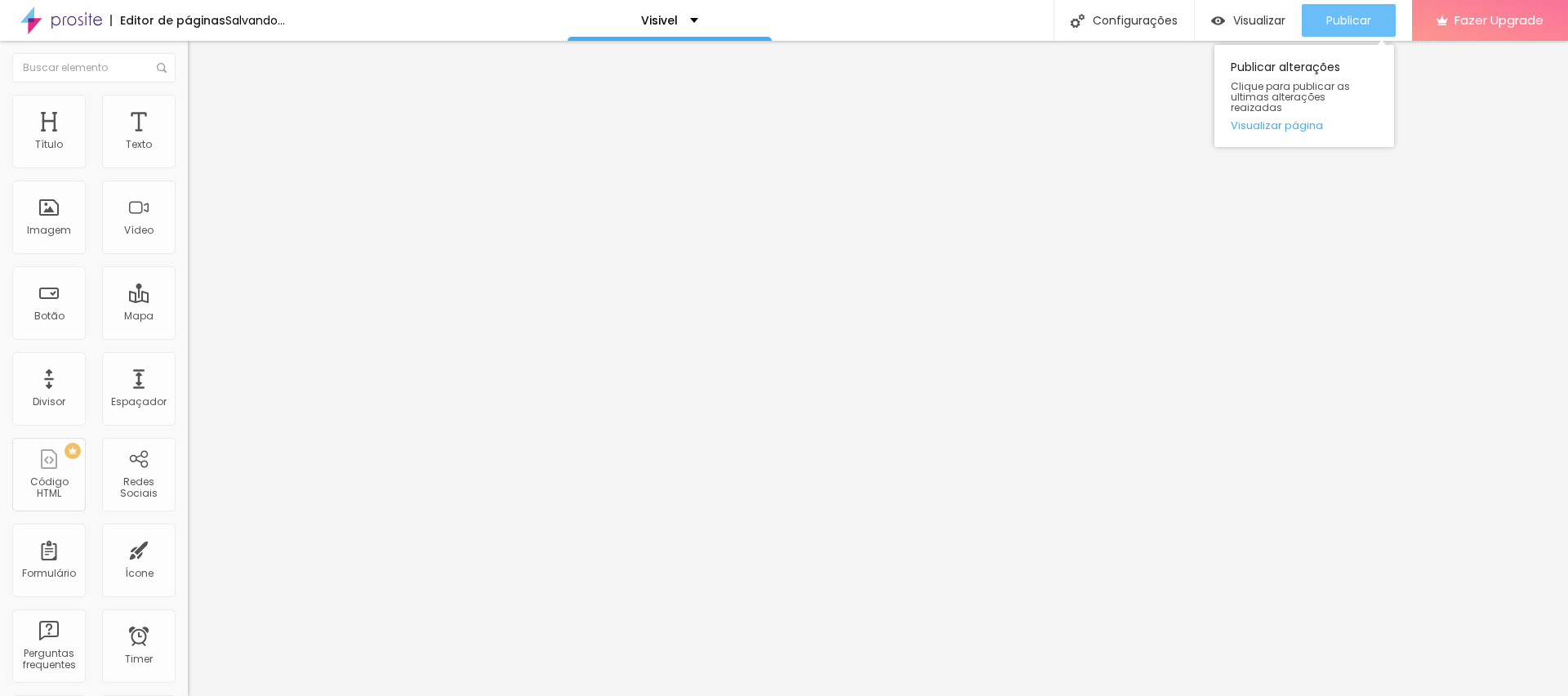
click at [1334, 14] on span "Publicar" at bounding box center [1349, 21] width 45 height 13
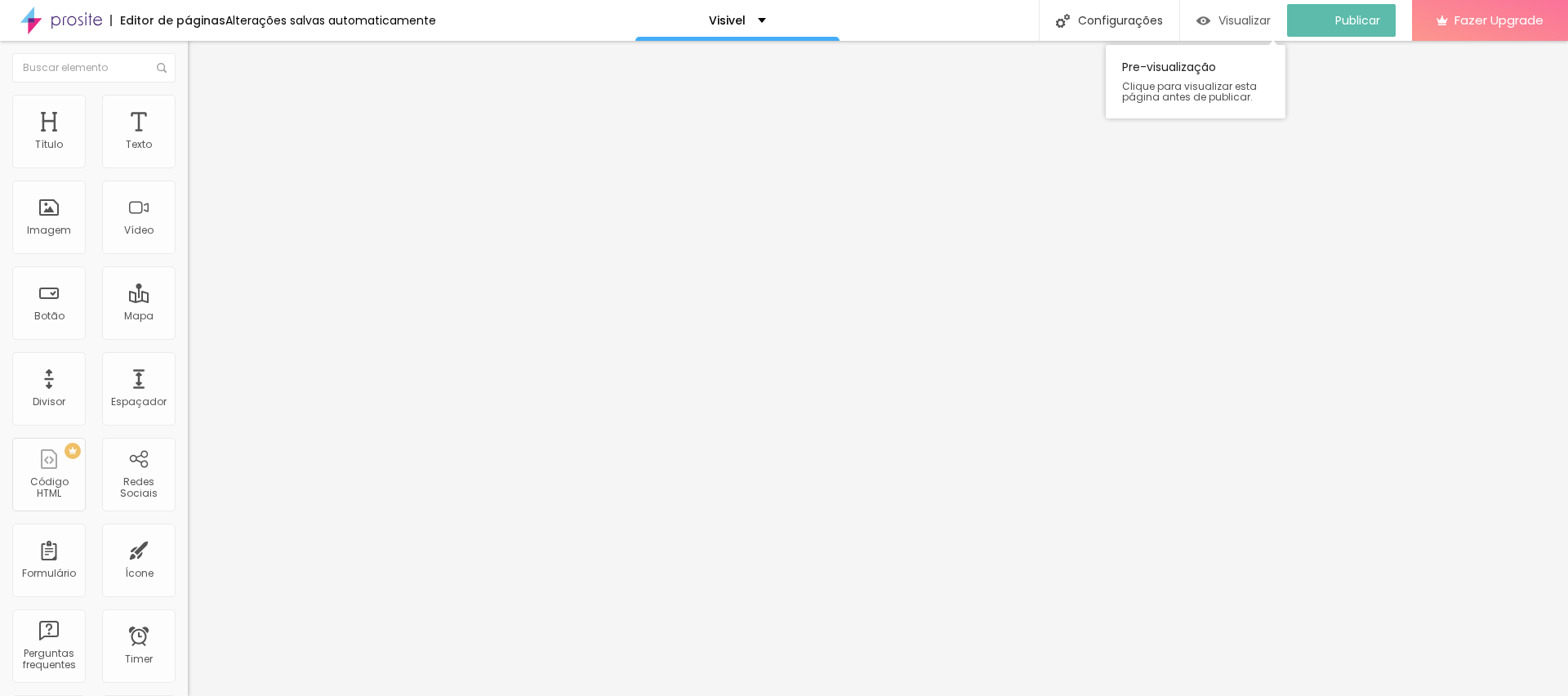
click at [1249, 16] on span "Visualizar" at bounding box center [1245, 21] width 52 height 13
click at [188, 122] on li "Avançado" at bounding box center [282, 119] width 188 height 16
click at [202, 115] on span "Avançado" at bounding box center [229, 122] width 54 height 14
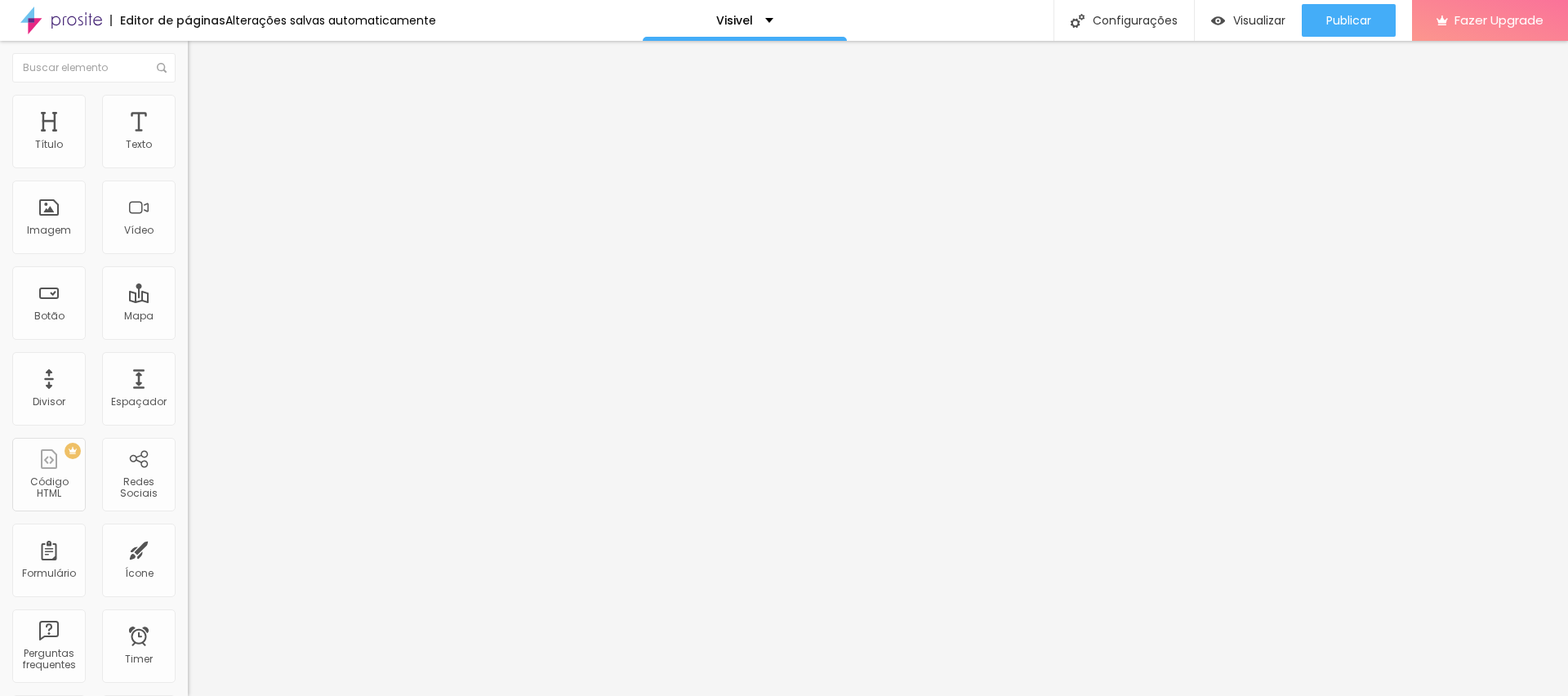
click at [188, 111] on li "Avançado" at bounding box center [282, 119] width 188 height 16
click at [202, 118] on span "Avançado" at bounding box center [229, 122] width 54 height 14
click at [188, 695] on div at bounding box center [282, 703] width 188 height 0
click at [202, 115] on span "Avançado" at bounding box center [229, 122] width 54 height 14
click at [188, 111] on img at bounding box center [196, 119] width 15 height 15
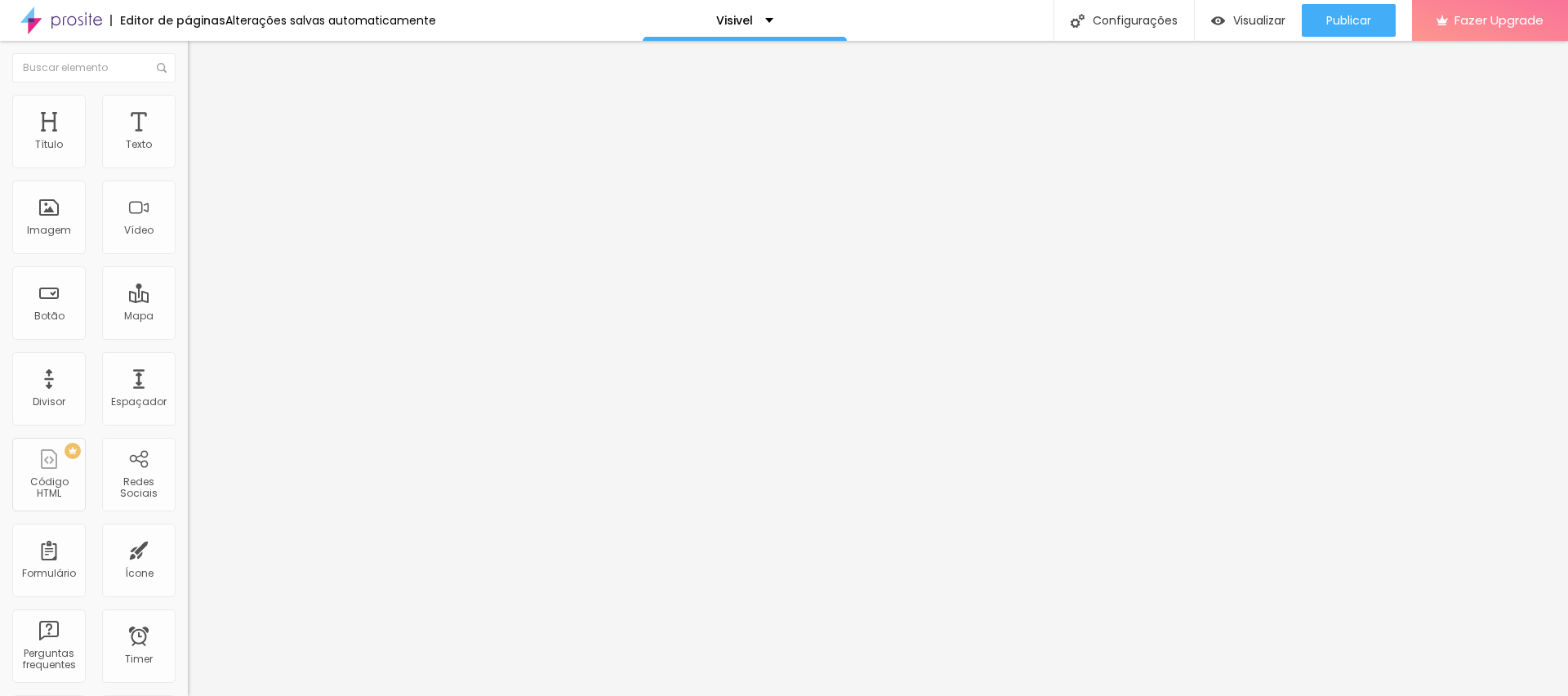
click at [202, 118] on span "Avançado" at bounding box center [229, 122] width 54 height 14
click at [188, 695] on div at bounding box center [282, 703] width 188 height 0
click at [188, 111] on li "Avançado" at bounding box center [282, 119] width 188 height 16
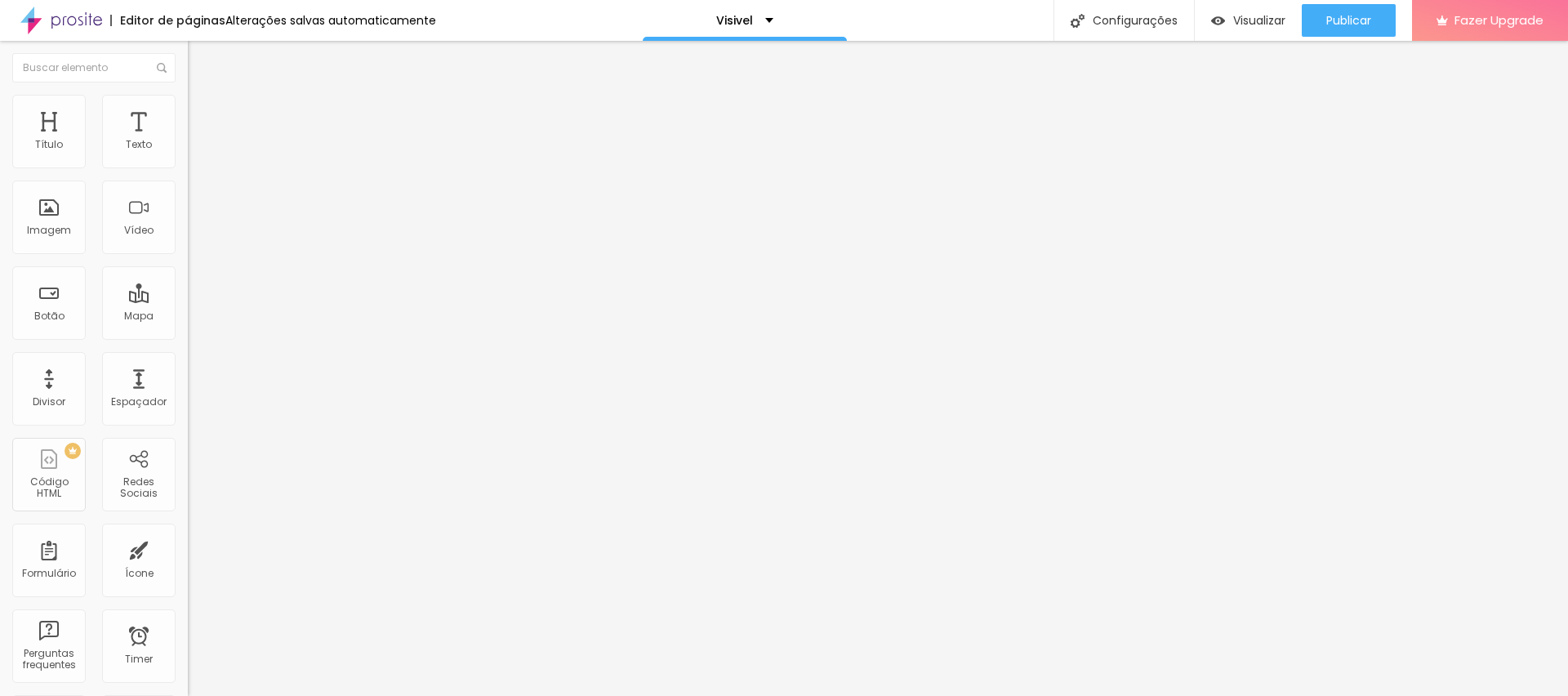
click at [188, 111] on li "Avançado" at bounding box center [282, 119] width 188 height 16
click at [202, 115] on span "Avançado" at bounding box center [229, 122] width 54 height 14
click at [188, 111] on img at bounding box center [196, 119] width 15 height 15
click at [1334, 22] on span "Publicar" at bounding box center [1349, 21] width 45 height 13
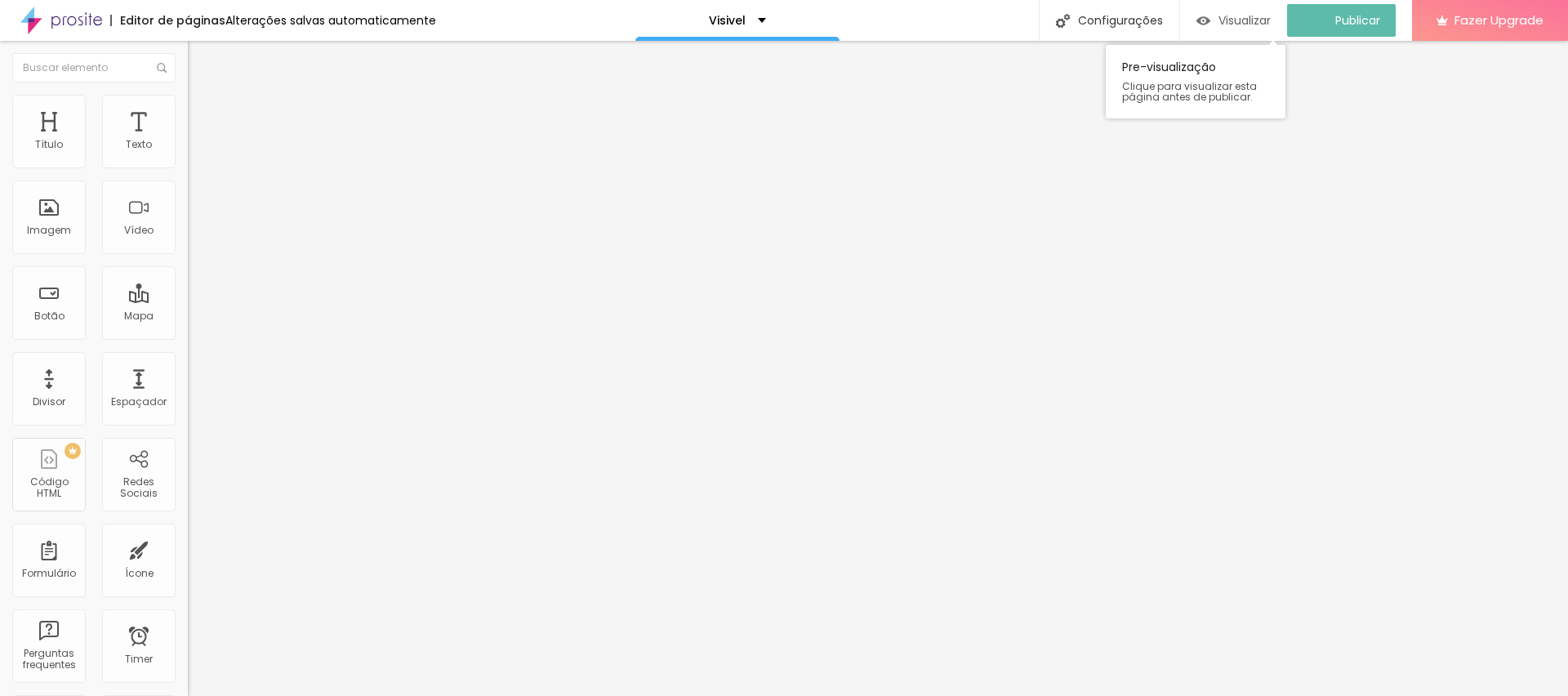
click at [1268, 20] on span "Visualizar" at bounding box center [1245, 21] width 52 height 13
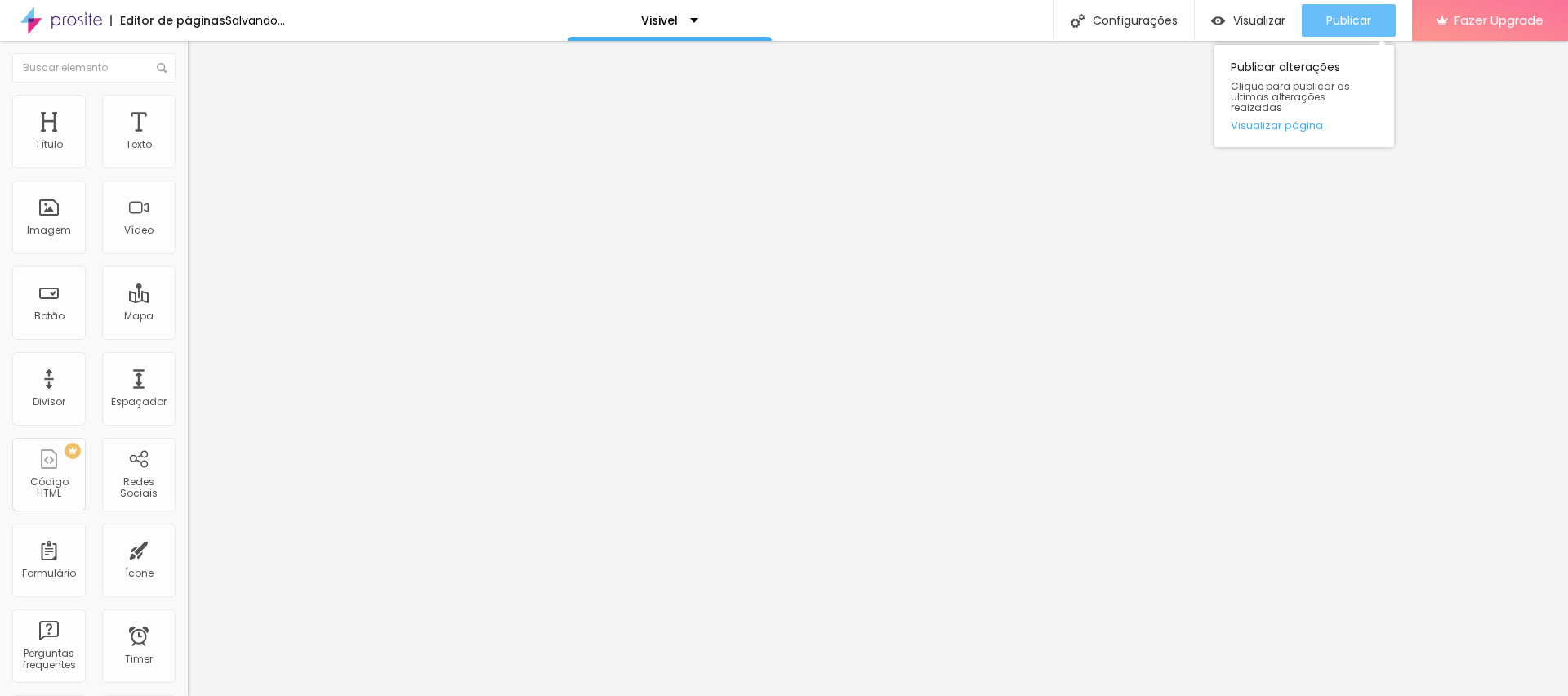
click at [1352, 22] on span "Publicar" at bounding box center [1349, 21] width 45 height 13
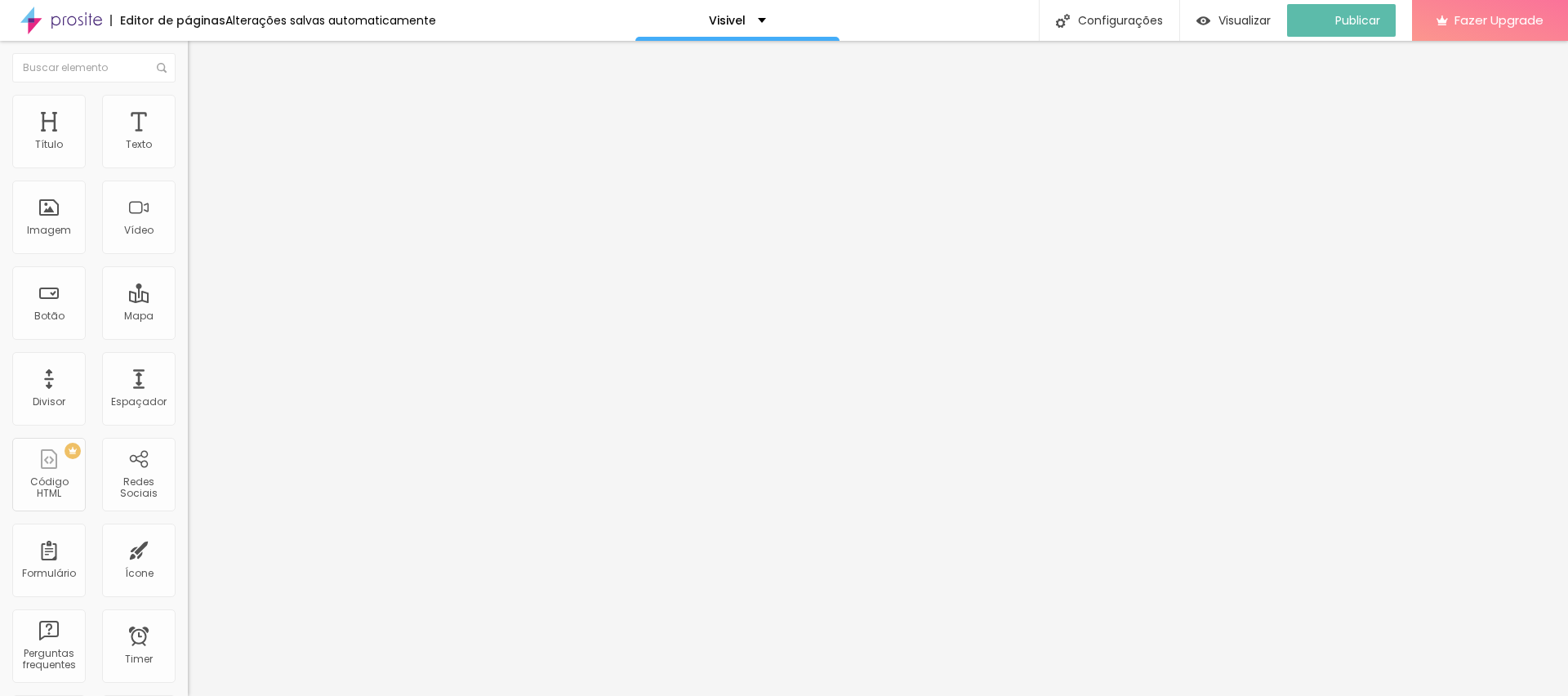
click at [202, 115] on span "Avançado" at bounding box center [229, 122] width 54 height 14
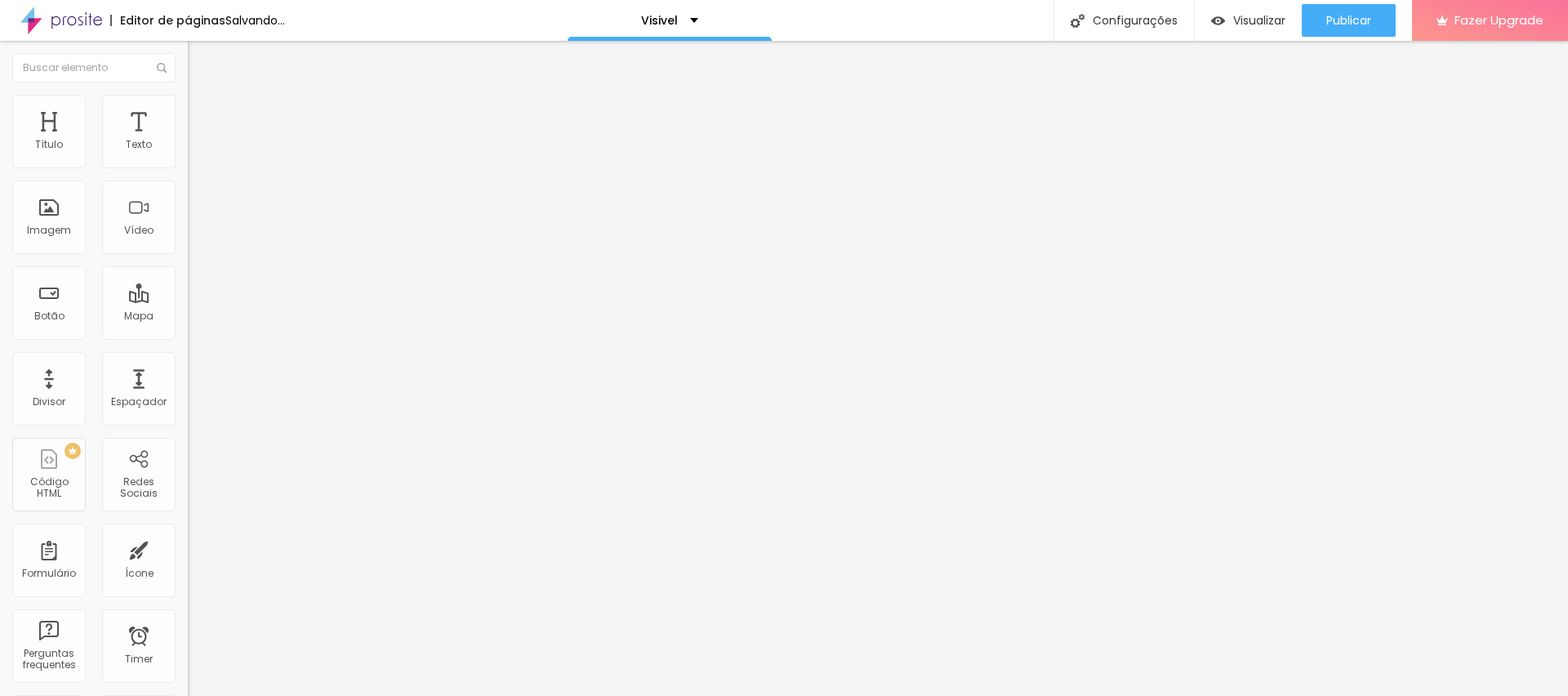
click at [188, 548] on input "range" at bounding box center [241, 555] width 106 height 13
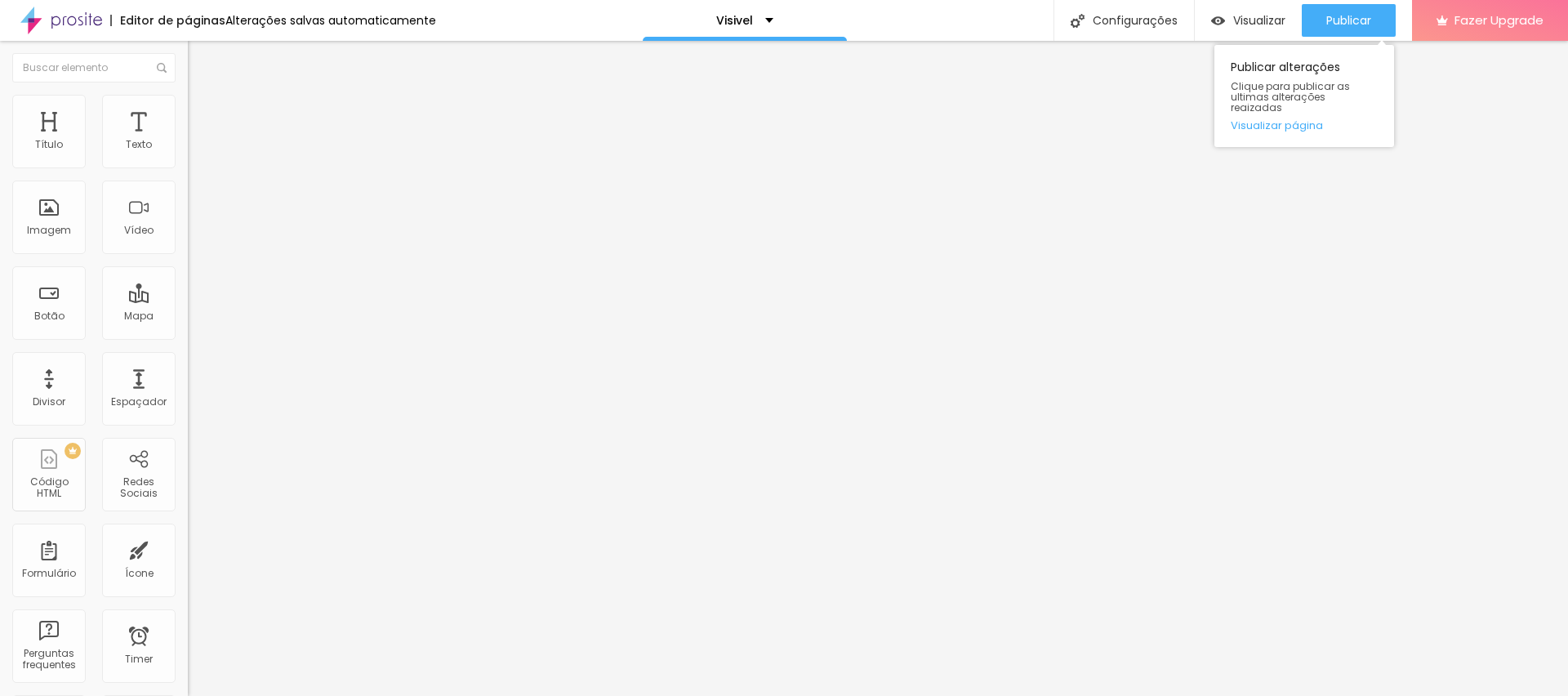
click at [1357, 3] on div "Publicar Publicar alterações Clique para publicar as ultimas alterações reaizad…" at bounding box center [1349, 21] width 94 height 41
click at [1363, 9] on div "Publicar" at bounding box center [1349, 20] width 45 height 33
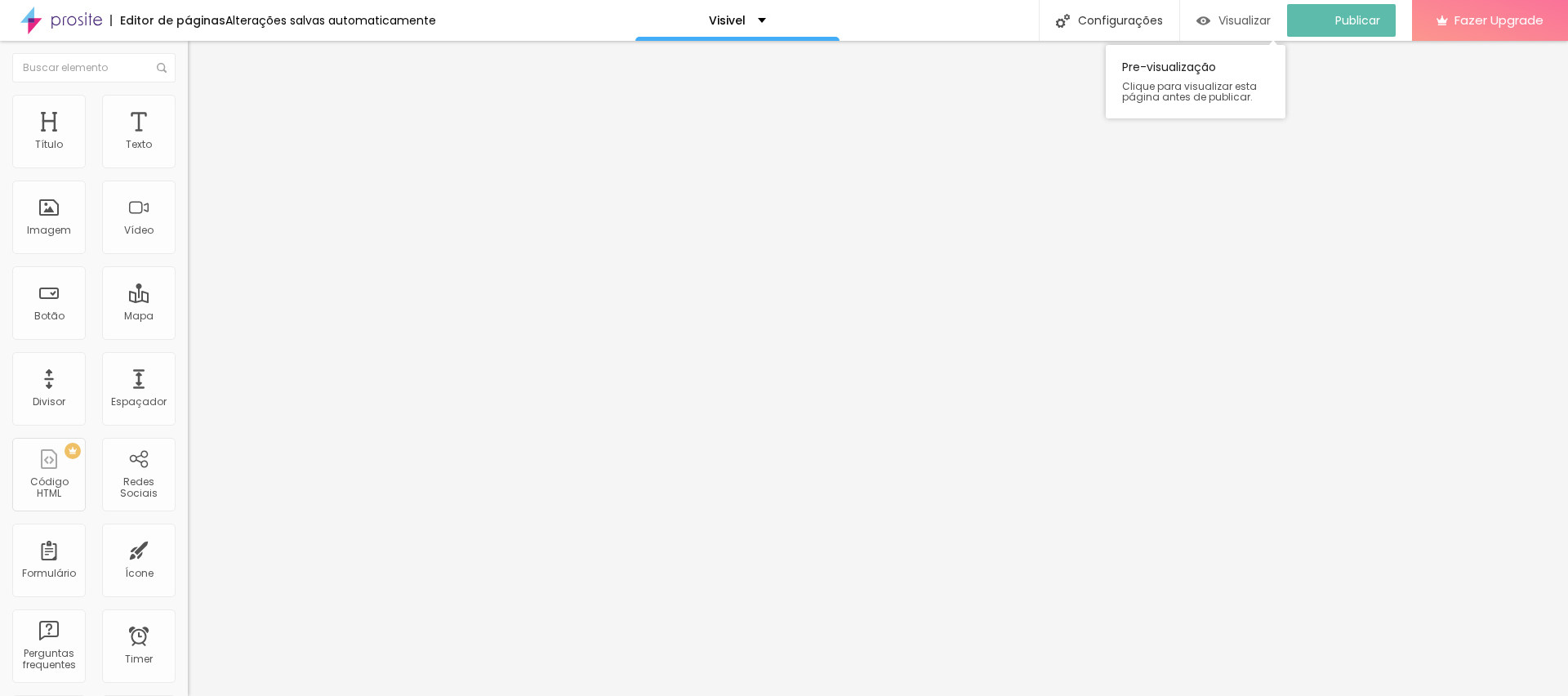
click at [1248, 16] on span "Visualizar" at bounding box center [1245, 21] width 52 height 13
click at [188, 111] on li "Avançado" at bounding box center [282, 119] width 188 height 16
click at [188, 548] on input "range" at bounding box center [241, 555] width 106 height 13
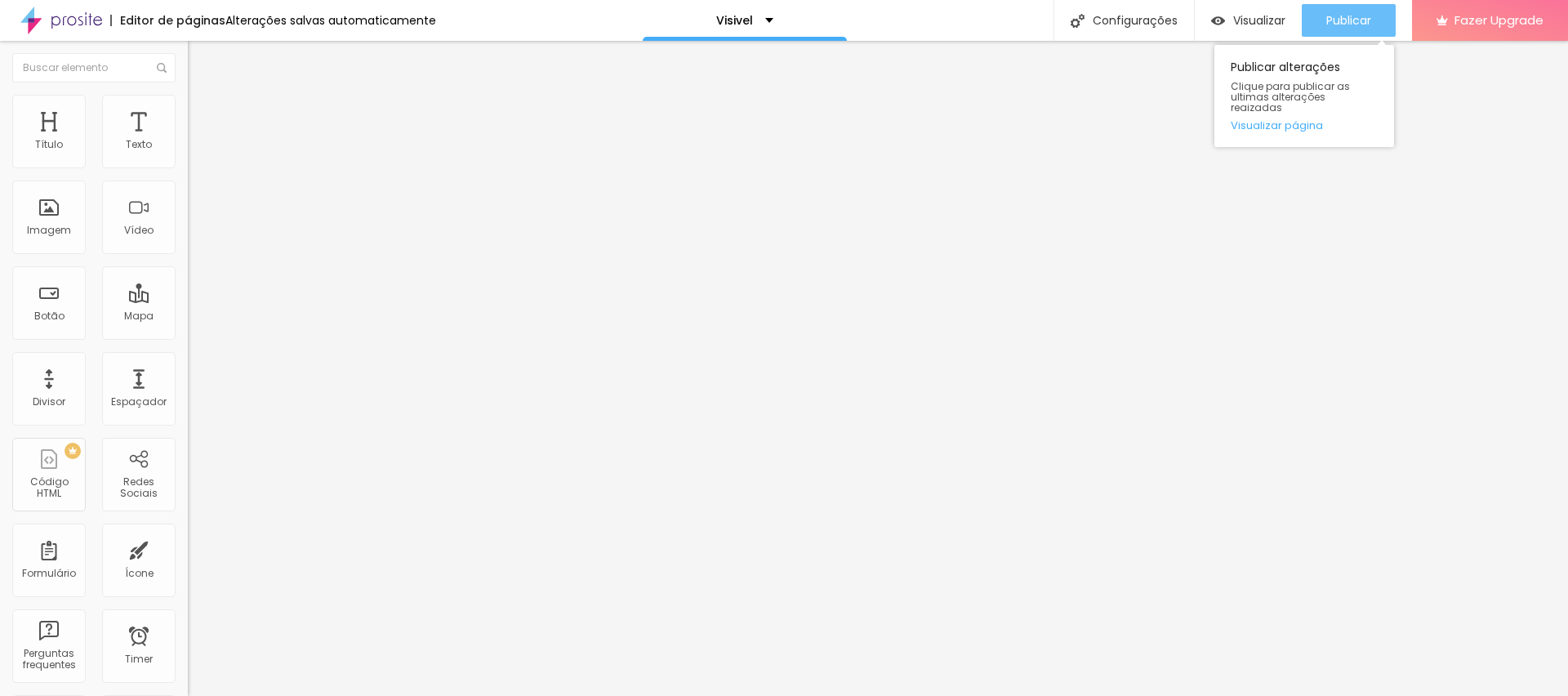
click at [1333, 9] on div "Publicar" at bounding box center [1349, 20] width 45 height 33
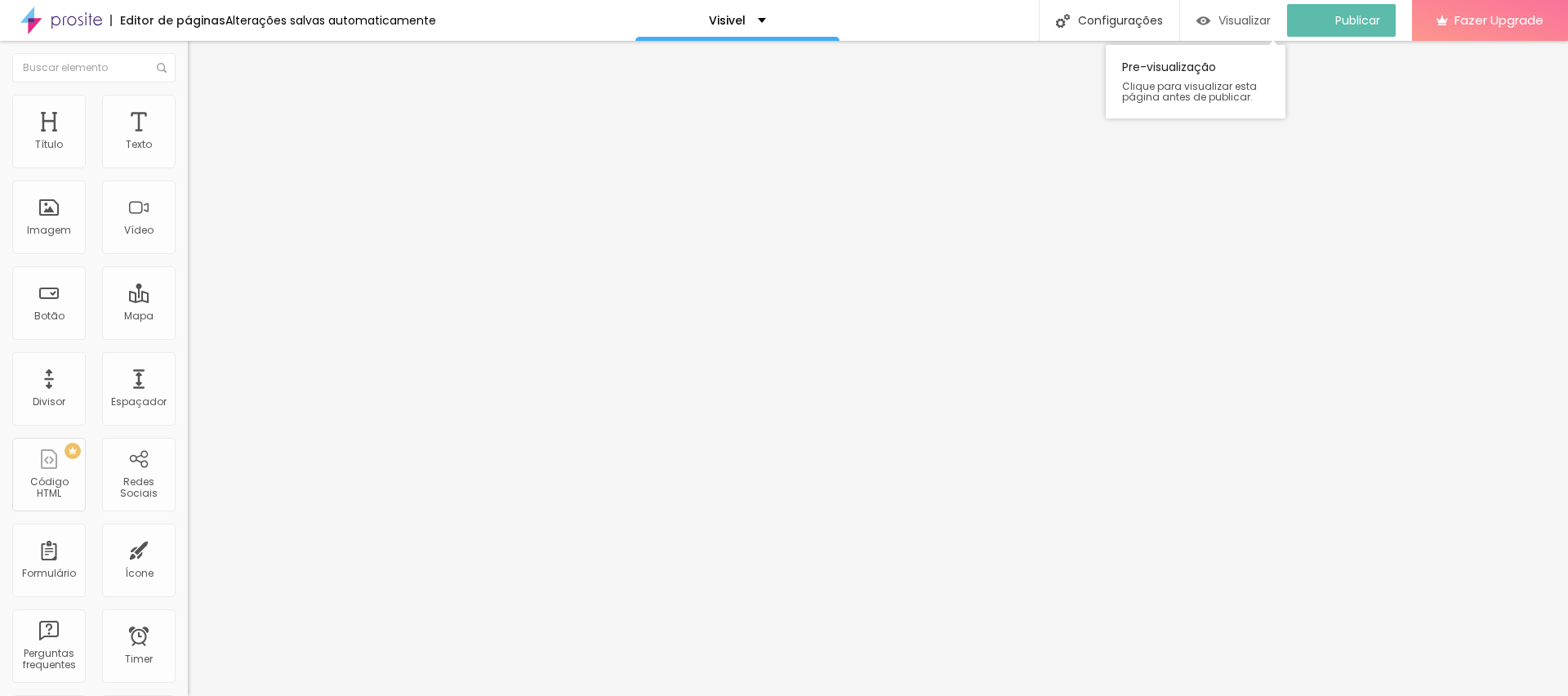
click at [1245, 16] on span "Visualizar" at bounding box center [1245, 21] width 52 height 13
click at [202, 112] on span "Avançado" at bounding box center [229, 106] width 54 height 14
drag, startPoint x: 37, startPoint y: 160, endPoint x: 78, endPoint y: 160, distance: 41.0
click at [188, 301] on input "range" at bounding box center [241, 307] width 106 height 13
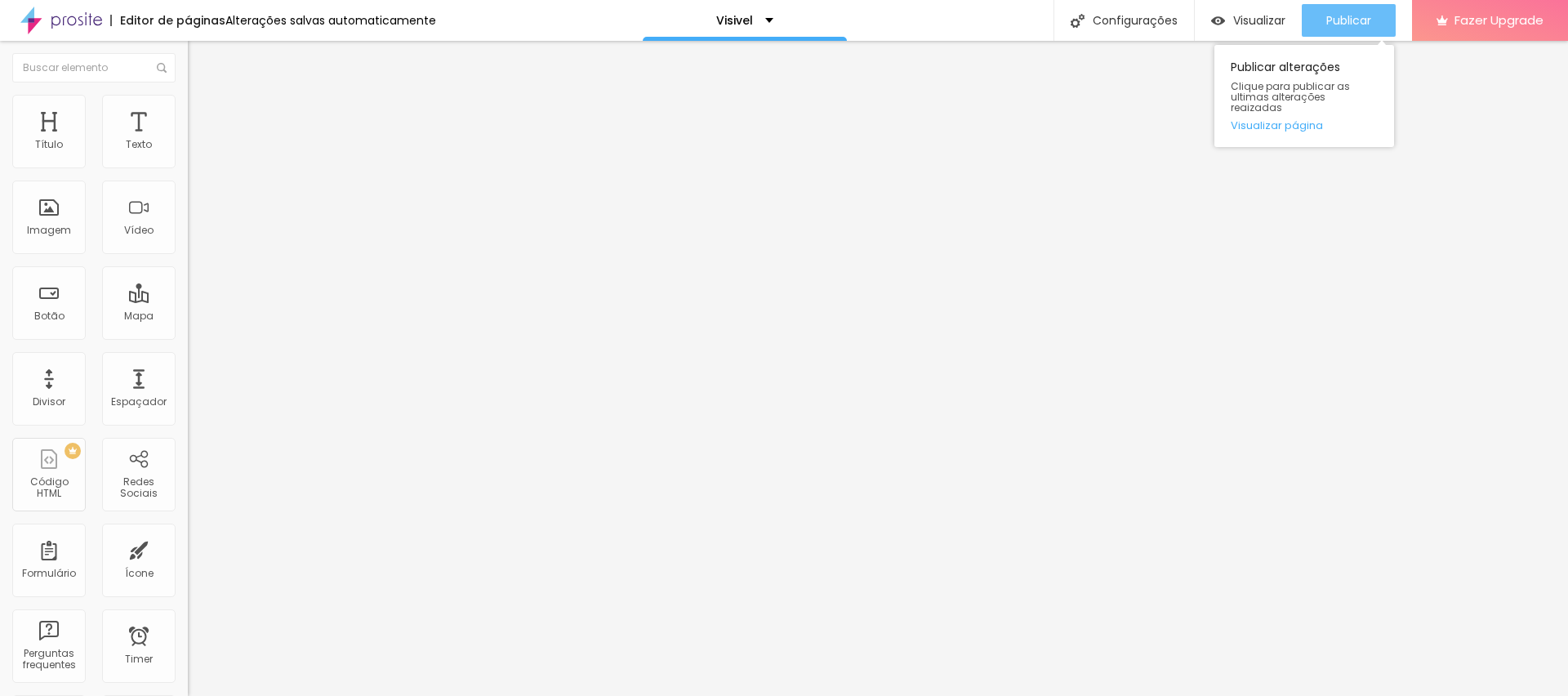
click at [1328, 14] on span "Publicar" at bounding box center [1349, 21] width 45 height 13
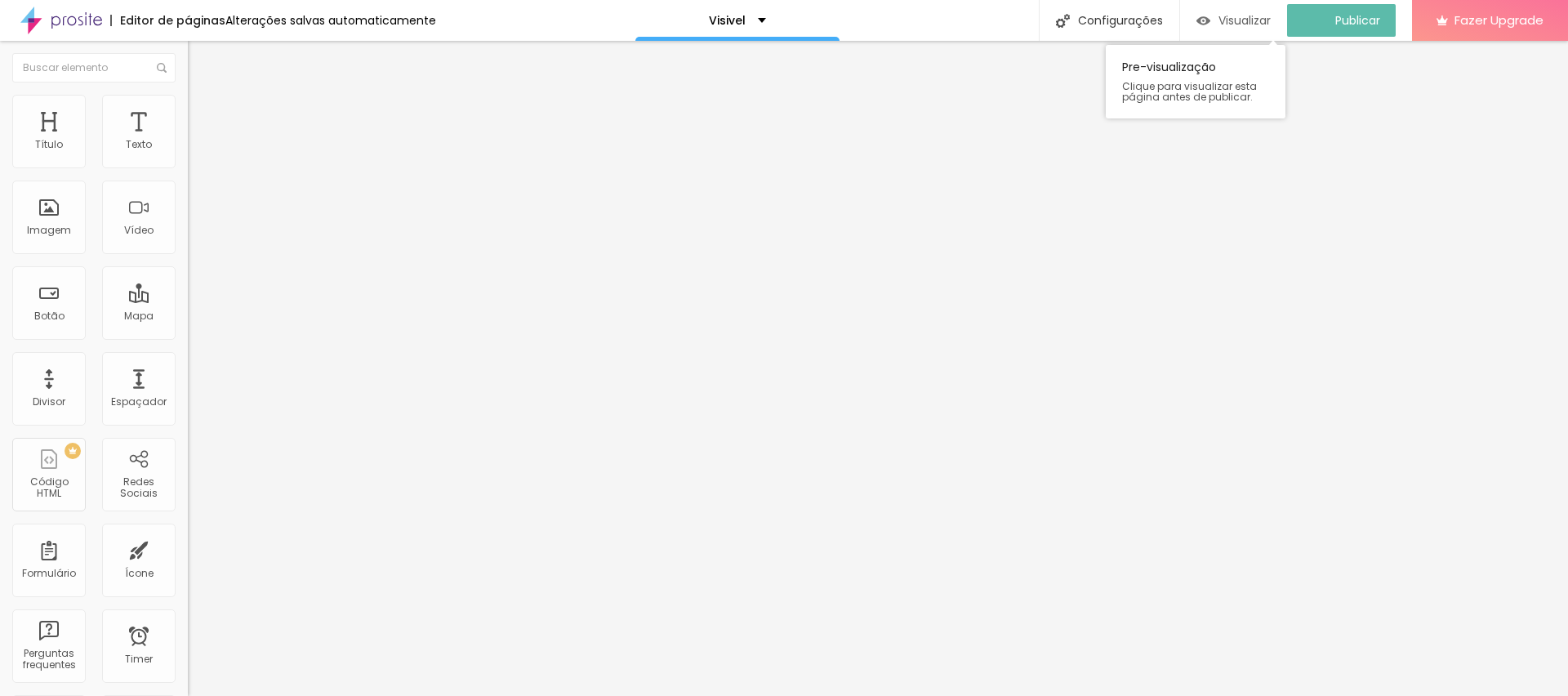
click at [1253, 23] on span "Visualizar" at bounding box center [1245, 21] width 52 height 13
click at [188, 111] on img at bounding box center [196, 119] width 15 height 15
drag, startPoint x: 32, startPoint y: 157, endPoint x: 50, endPoint y: 157, distance: 18.0
click at [188, 317] on input "range" at bounding box center [241, 323] width 106 height 13
click at [202, 115] on span "Avançado" at bounding box center [229, 122] width 54 height 14
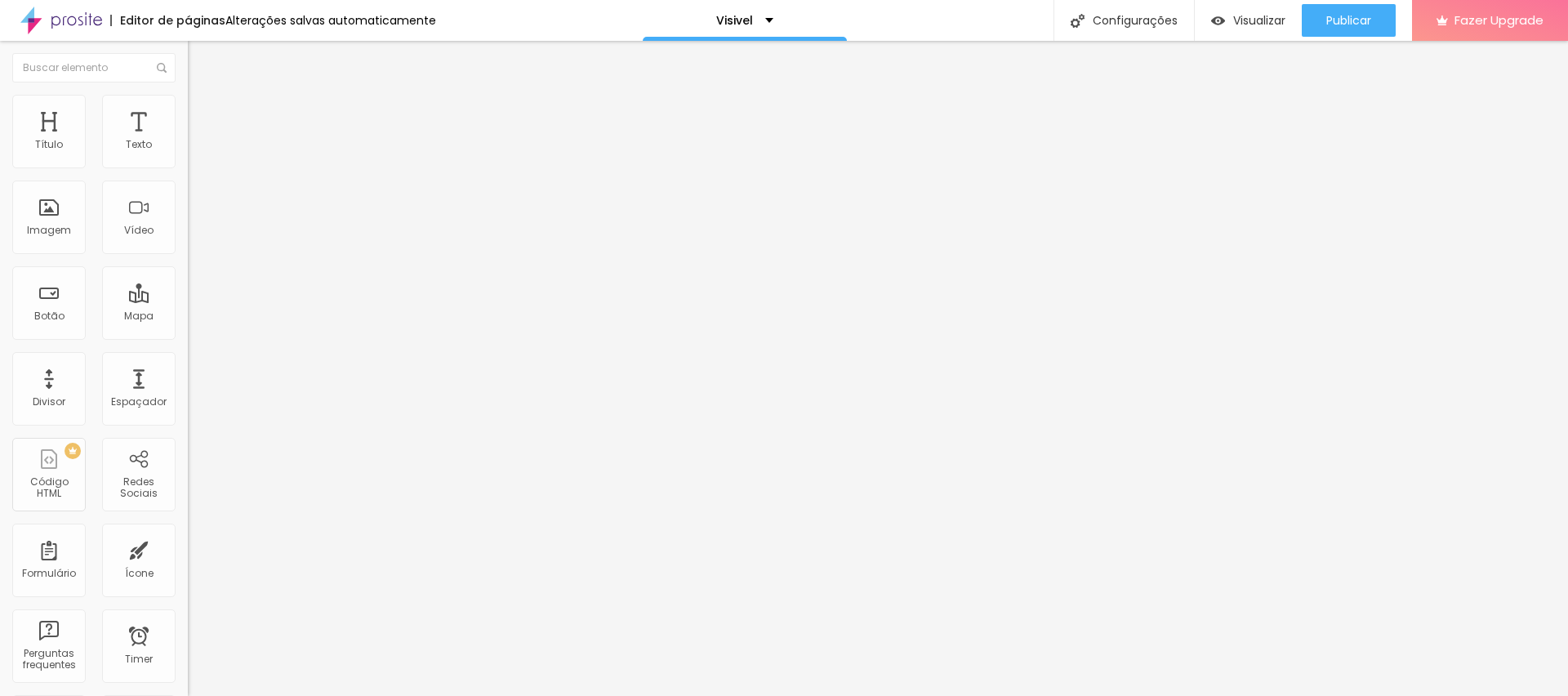
drag, startPoint x: 35, startPoint y: 159, endPoint x: 48, endPoint y: 159, distance: 13.0
click at [188, 317] on input "range" at bounding box center [241, 323] width 106 height 13
click at [188, 111] on img at bounding box center [196, 119] width 15 height 15
drag, startPoint x: 39, startPoint y: 156, endPoint x: 49, endPoint y: 156, distance: 10.0
click at [188, 317] on input "range" at bounding box center [241, 323] width 106 height 13
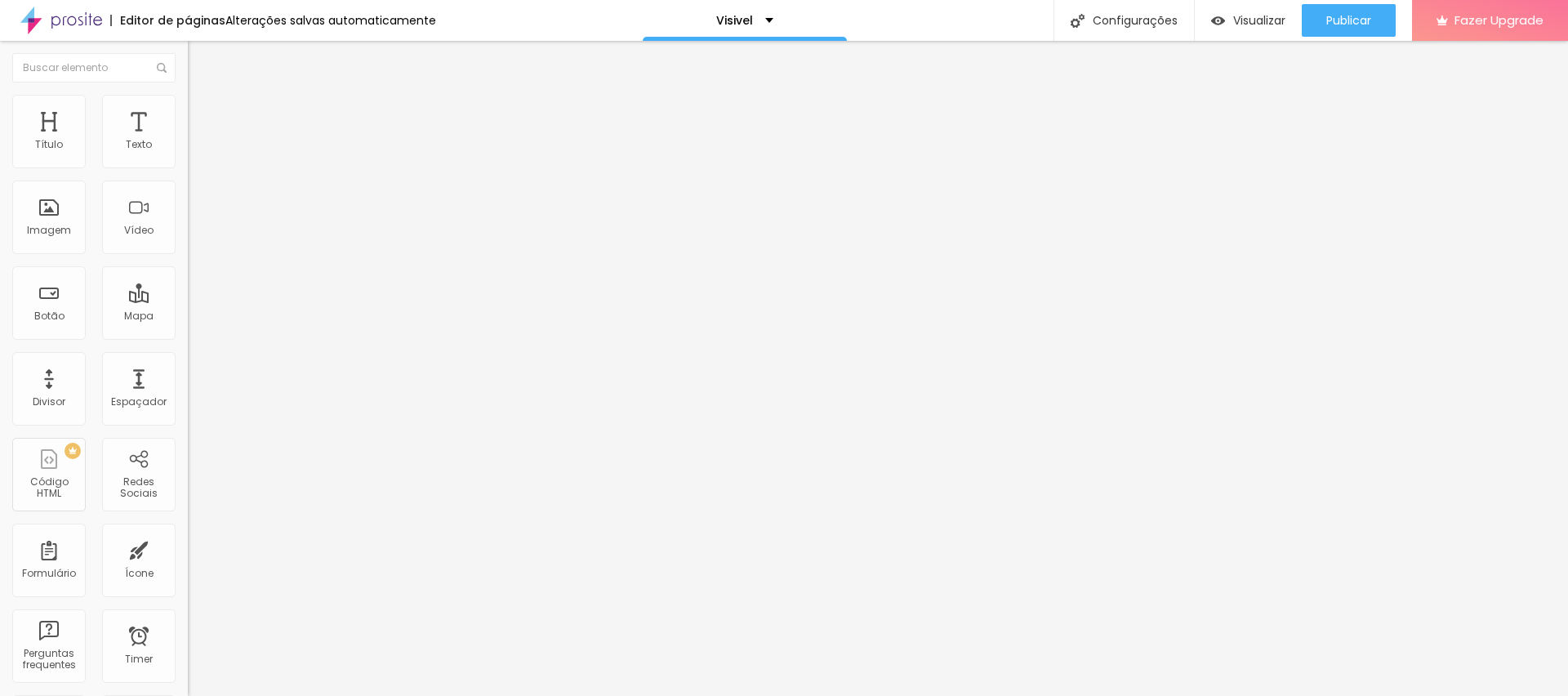
click at [188, 111] on li "Avançado" at bounding box center [282, 119] width 188 height 16
drag, startPoint x: 36, startPoint y: 161, endPoint x: 52, endPoint y: 160, distance: 16.0
click at [188, 317] on input "range" at bounding box center [241, 323] width 106 height 13
click at [1353, 29] on div "Publicar" at bounding box center [1349, 20] width 45 height 33
click at [1352, 29] on div "Publicar" at bounding box center [1349, 20] width 45 height 33
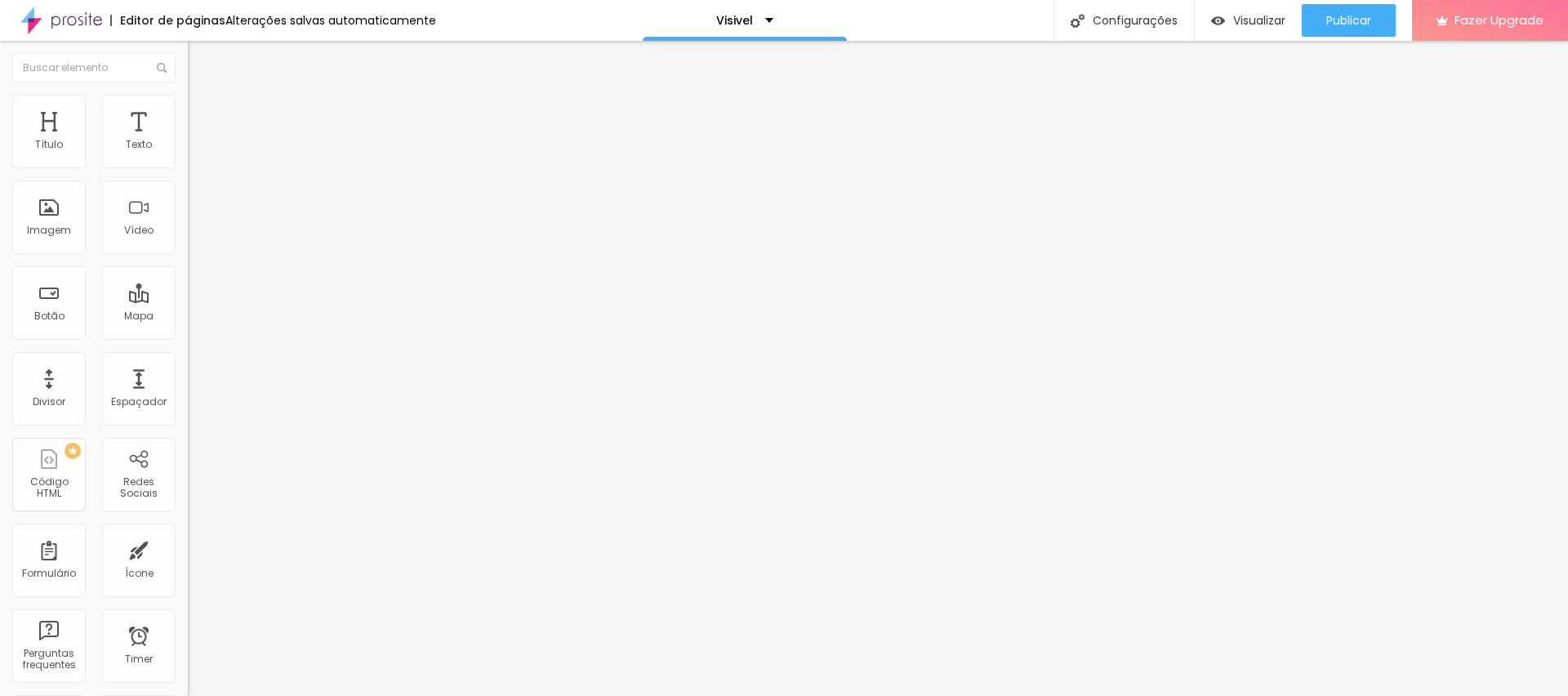
click at [202, 121] on span "Avançado" at bounding box center [229, 122] width 54 height 14
drag, startPoint x: 43, startPoint y: 157, endPoint x: 88, endPoint y: 157, distance: 45.0
click at [188, 317] on input "range" at bounding box center [241, 323] width 106 height 13
click at [1366, 17] on span "Publicar" at bounding box center [1349, 21] width 45 height 13
click at [188, 111] on img at bounding box center [196, 119] width 15 height 15
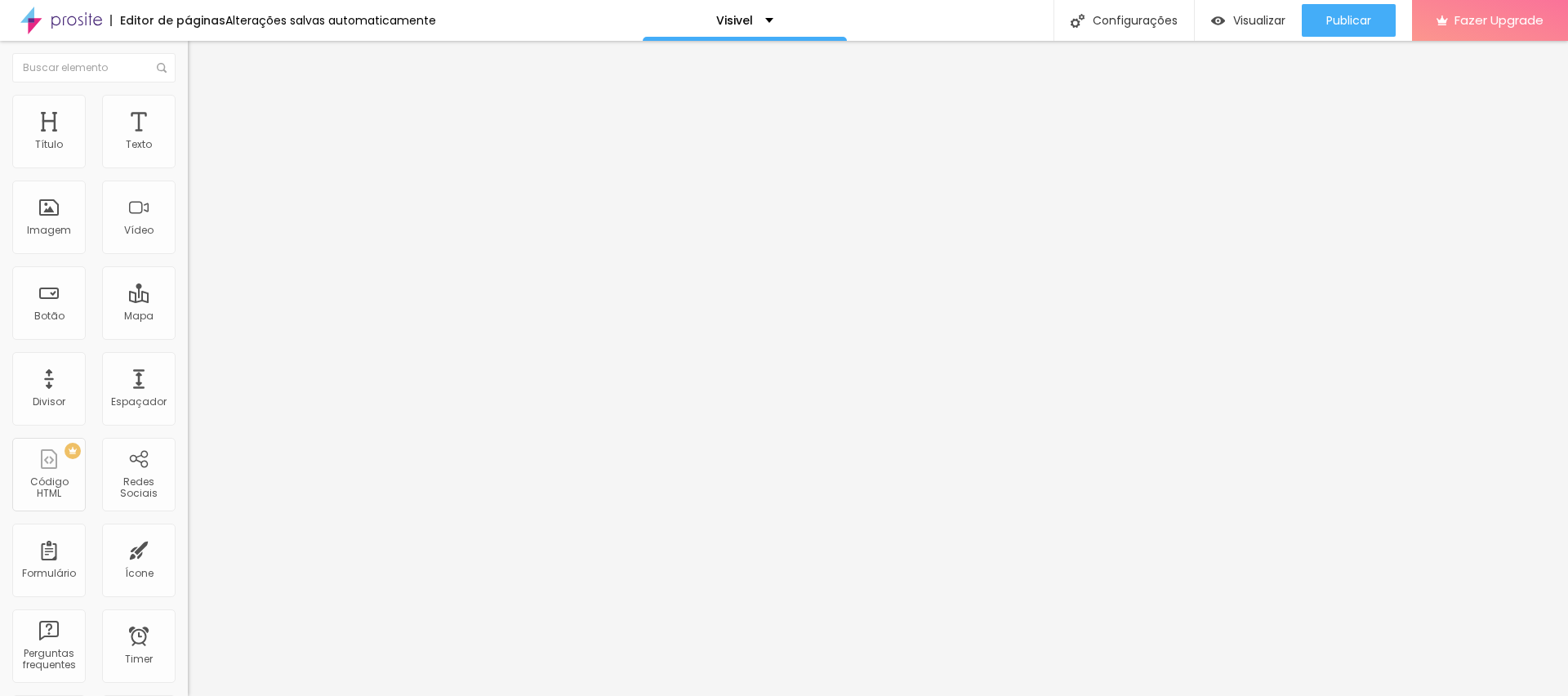
drag, startPoint x: 82, startPoint y: 158, endPoint x: 96, endPoint y: 158, distance: 14.0
click at [188, 317] on input "range" at bounding box center [241, 323] width 106 height 13
click at [202, 115] on span "Avançado" at bounding box center [229, 122] width 54 height 14
drag, startPoint x: 58, startPoint y: 163, endPoint x: 145, endPoint y: 163, distance: 87.0
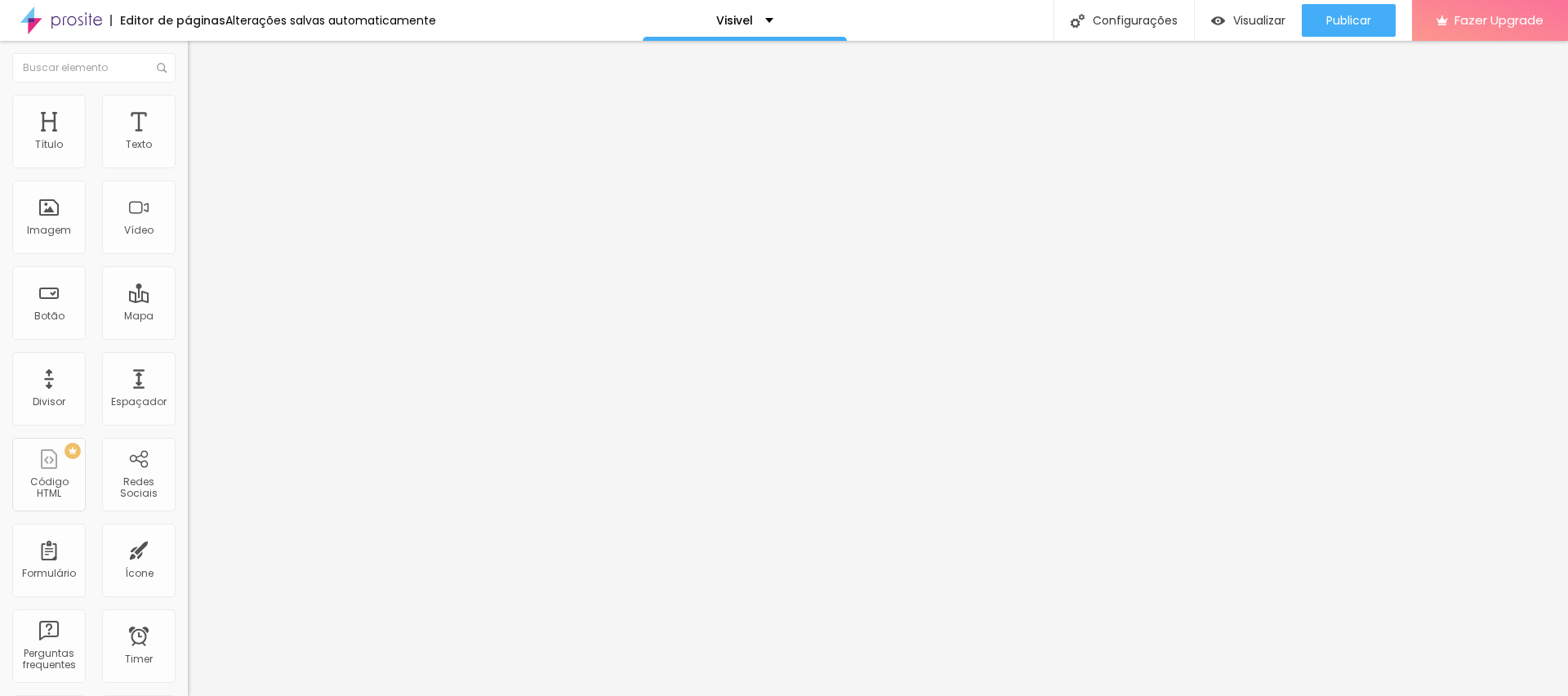
click at [188, 317] on input "range" at bounding box center [241, 323] width 106 height 13
click at [1319, 17] on button "Publicar" at bounding box center [1349, 20] width 94 height 33
drag, startPoint x: 154, startPoint y: 114, endPoint x: 126, endPoint y: 133, distance: 33.8
click at [202, 115] on span "Avançado" at bounding box center [229, 122] width 54 height 14
click at [188, 695] on div at bounding box center [282, 703] width 188 height 0
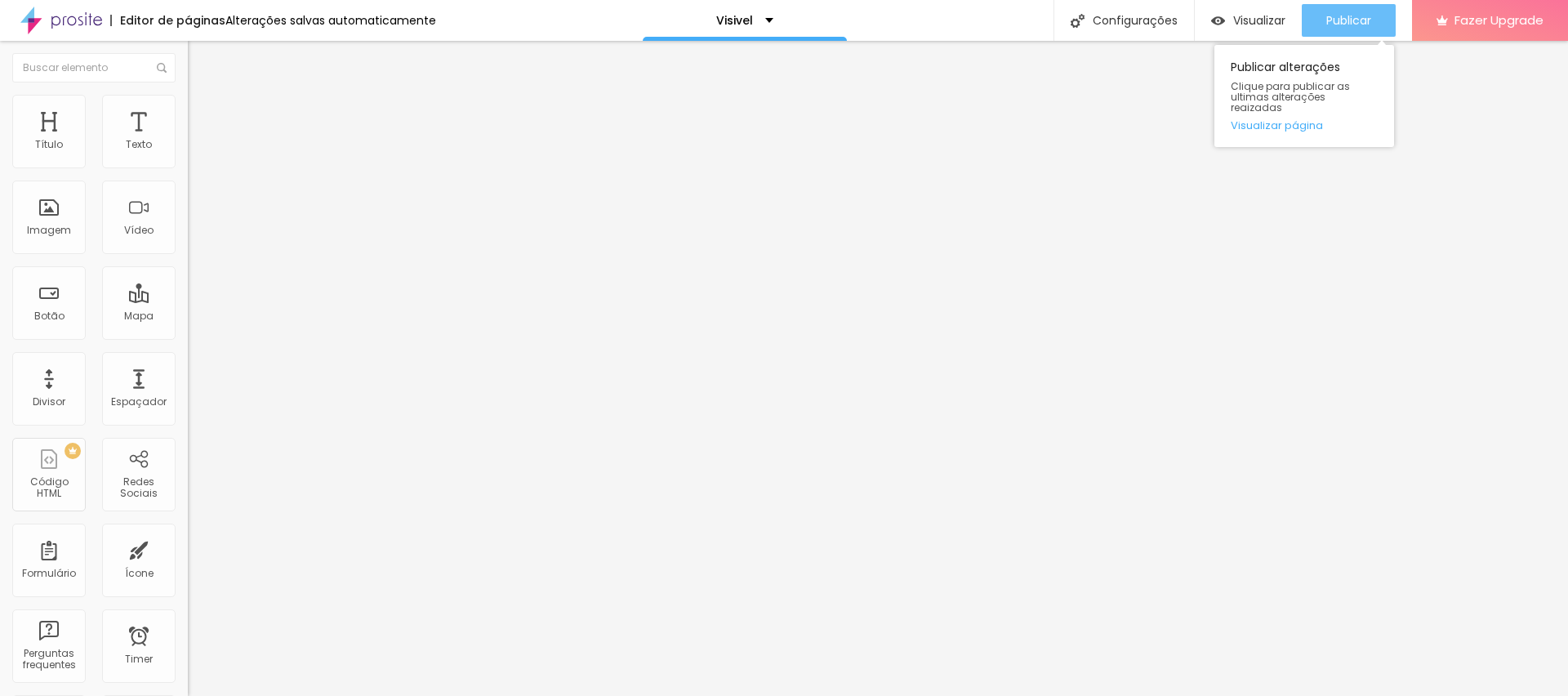
click at [1361, 27] on span "Publicar" at bounding box center [1349, 21] width 45 height 13
click at [202, 115] on span "Avançado" at bounding box center [229, 122] width 54 height 14
click at [188, 111] on li "Avançado" at bounding box center [282, 119] width 188 height 16
drag, startPoint x: 63, startPoint y: 166, endPoint x: 156, endPoint y: 172, distance: 93.2
click at [188, 172] on div "10 px Espaçamento Interno" at bounding box center [282, 243] width 188 height 231
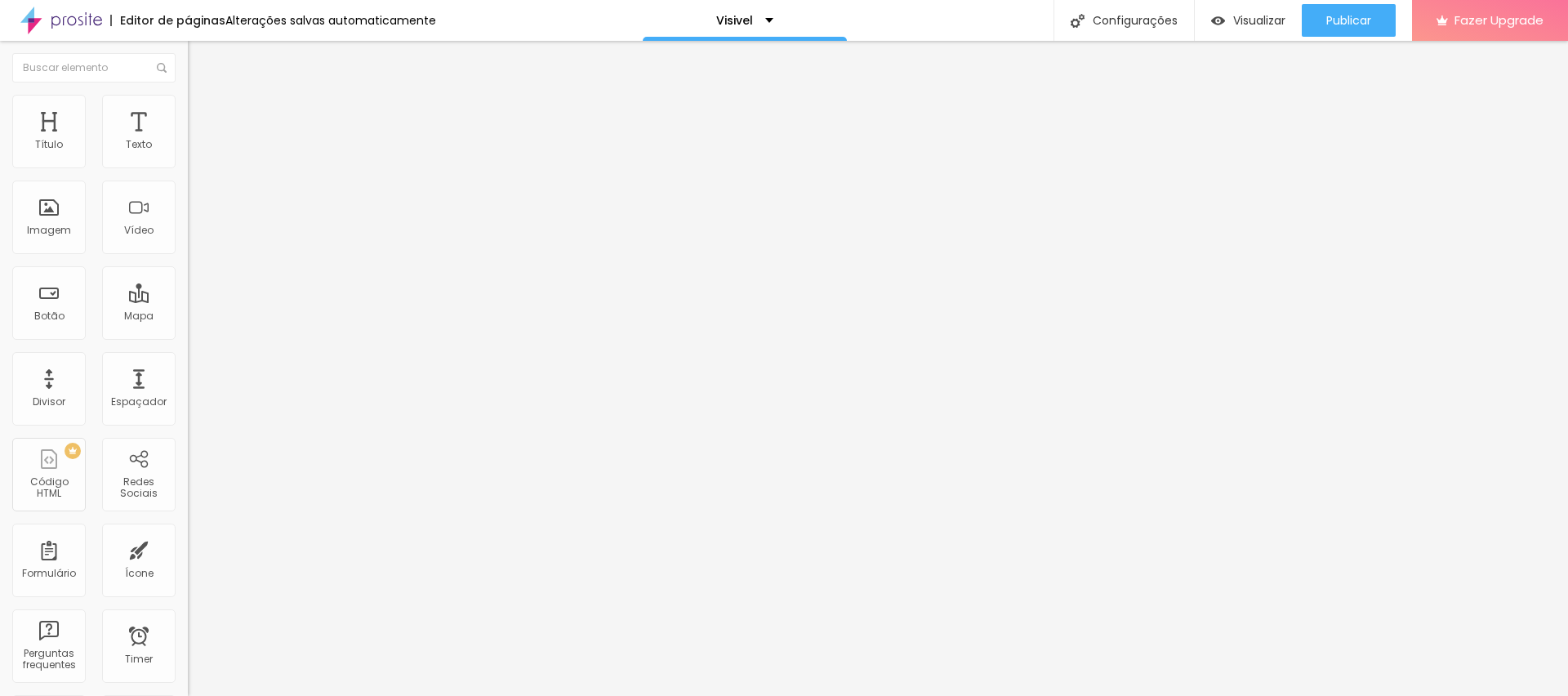
drag, startPoint x: 140, startPoint y: 164, endPoint x: 185, endPoint y: 164, distance: 45.0
click at [188, 317] on input "range" at bounding box center [241, 323] width 106 height 13
drag, startPoint x: 150, startPoint y: 100, endPoint x: 111, endPoint y: 119, distance: 43.4
click at [188, 111] on img at bounding box center [196, 119] width 15 height 15
drag, startPoint x: 54, startPoint y: 161, endPoint x: 188, endPoint y: 170, distance: 134.3
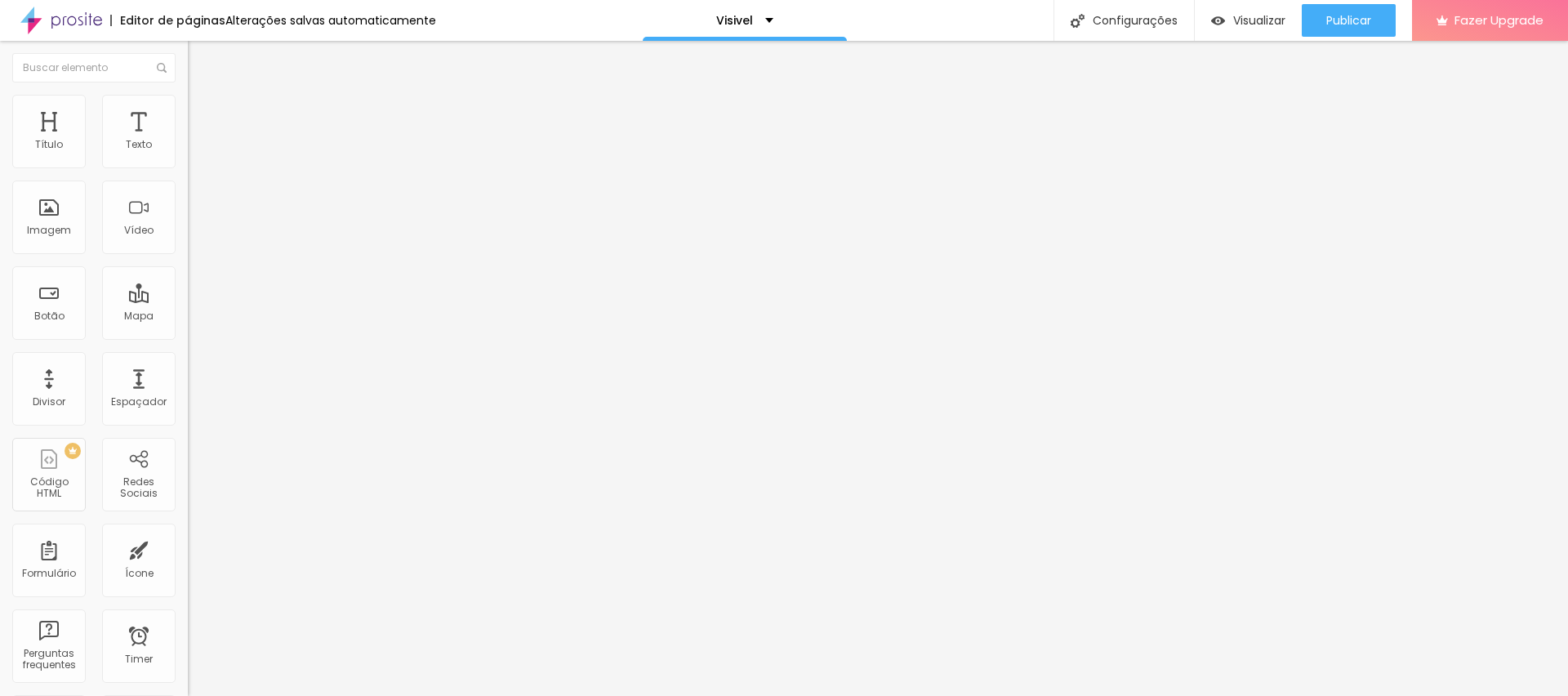
click at [188, 317] on input "range" at bounding box center [241, 323] width 106 height 13
click at [202, 115] on span "Avançado" at bounding box center [229, 122] width 54 height 14
drag, startPoint x: 112, startPoint y: 154, endPoint x: 152, endPoint y: 155, distance: 40.0
click at [188, 155] on div "10 px Espaçamento Interno" at bounding box center [282, 243] width 188 height 231
drag, startPoint x: 99, startPoint y: 156, endPoint x: 191, endPoint y: 159, distance: 92.0
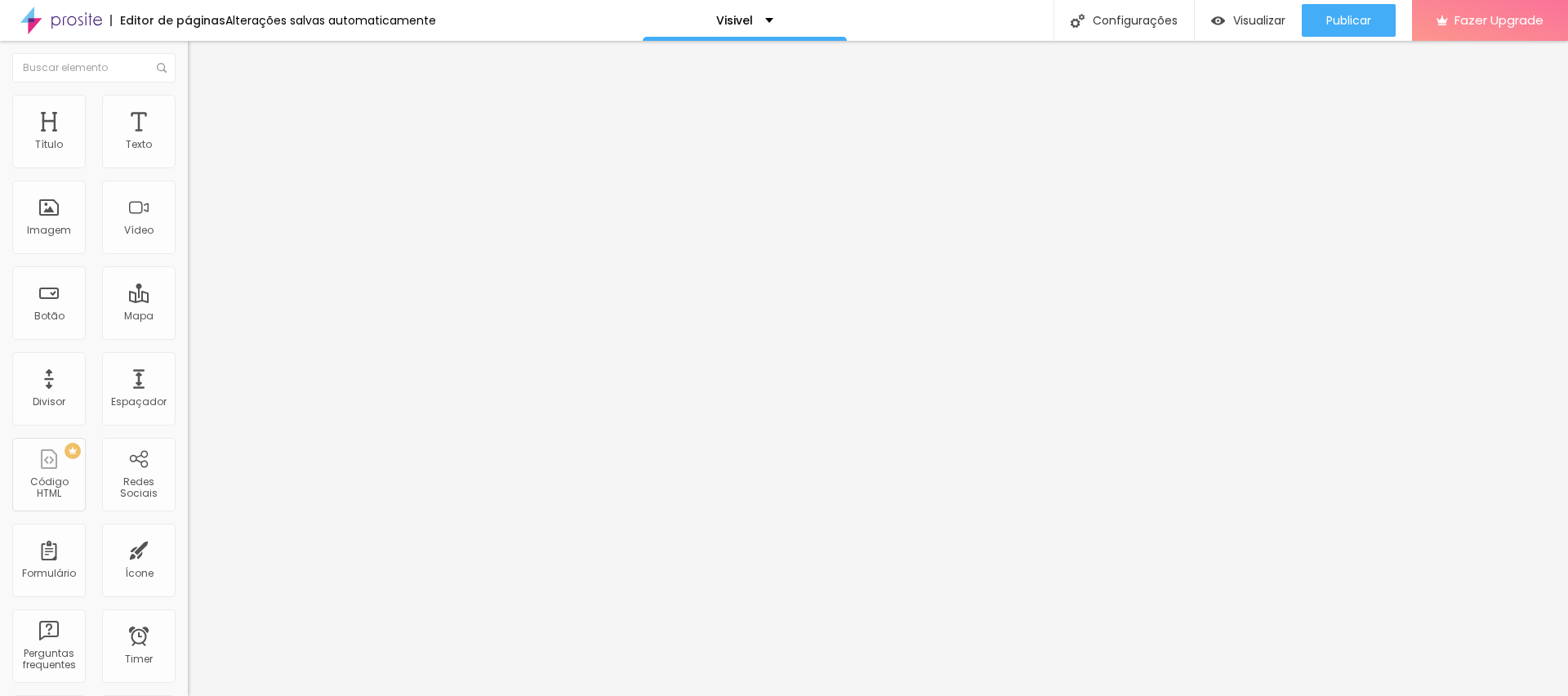
click at [191, 317] on input "range" at bounding box center [241, 323] width 106 height 13
click at [1373, 19] on button "Publicar" at bounding box center [1349, 20] width 94 height 33
click at [188, 111] on li "Avançado" at bounding box center [282, 119] width 188 height 16
click at [1365, 22] on span "Publicar" at bounding box center [1349, 21] width 45 height 13
click at [188, 156] on button "button" at bounding box center [200, 148] width 22 height 17
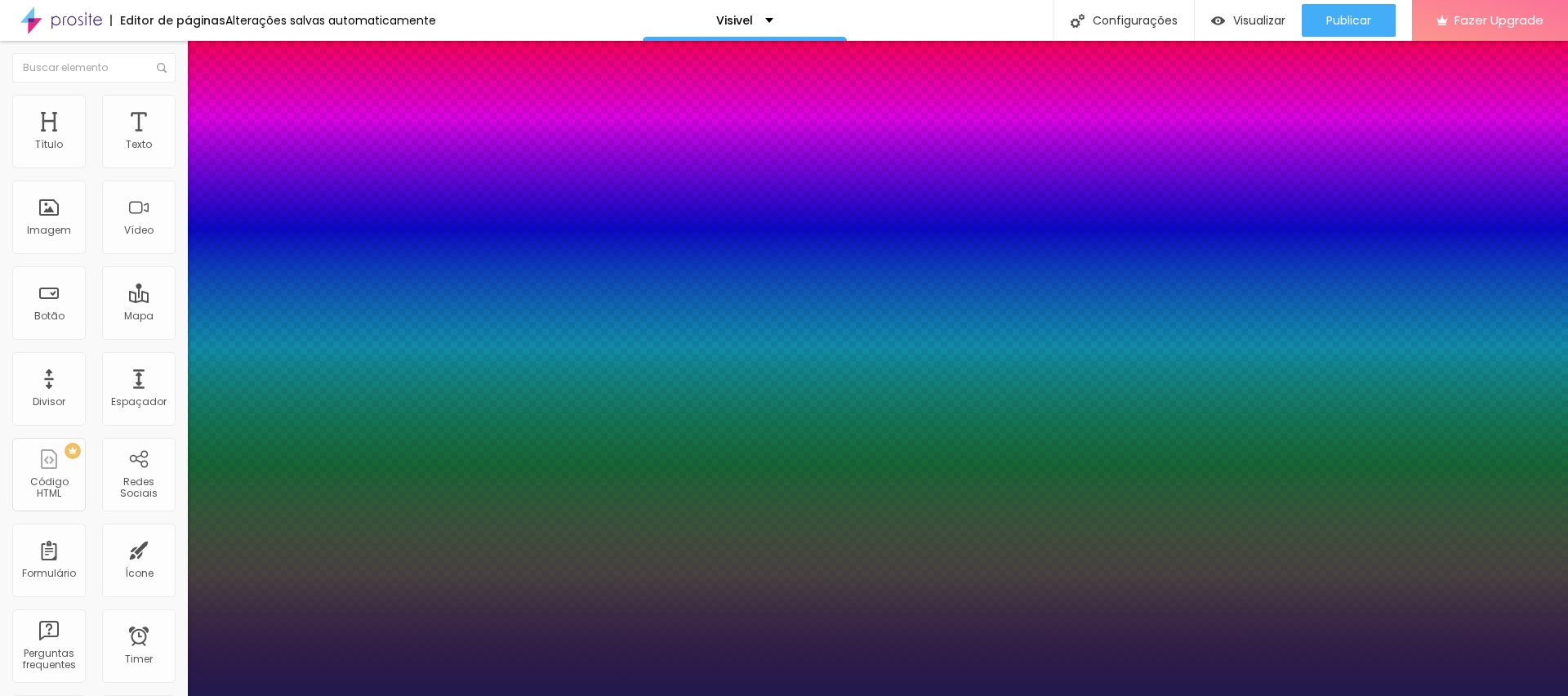
click at [1005, 695] on div at bounding box center [784, 696] width 1568 height 0
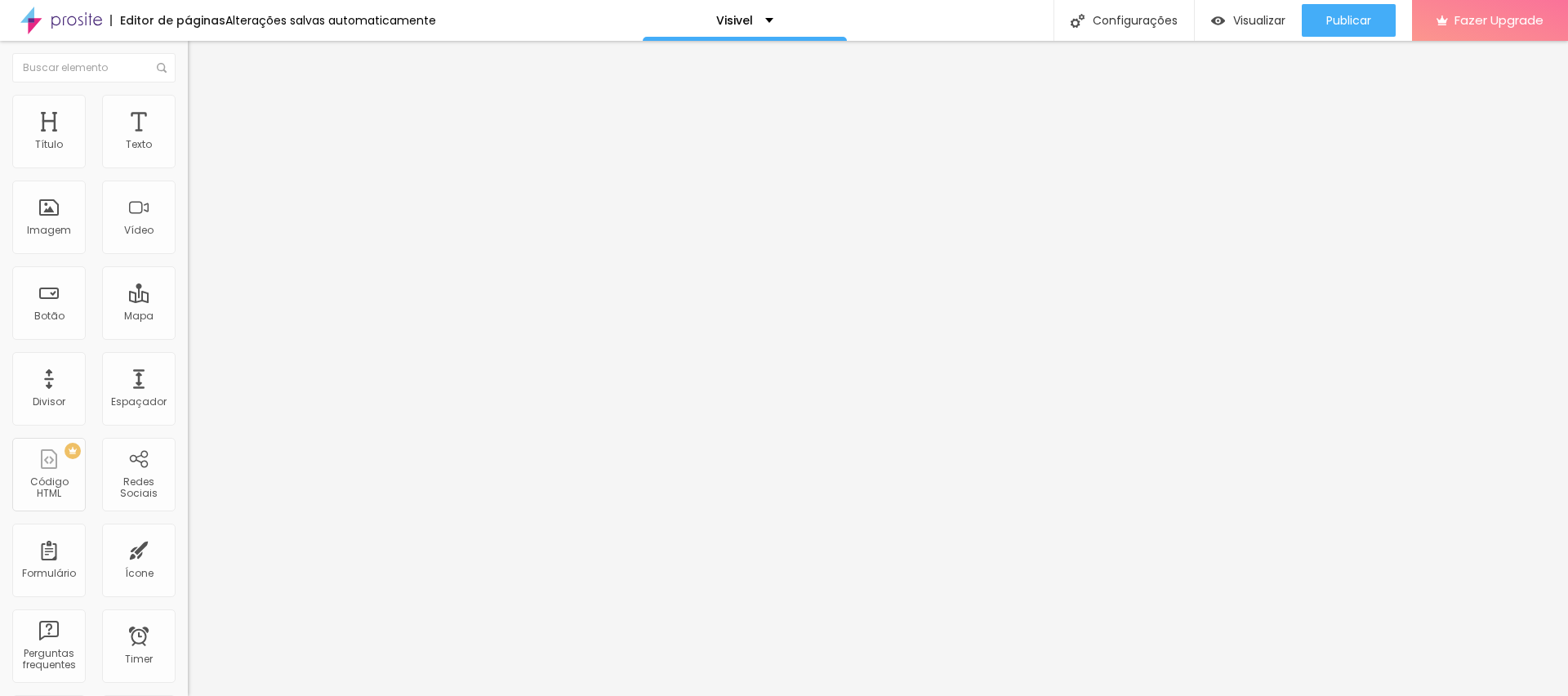
click at [195, 152] on icon "button" at bounding box center [200, 147] width 9 height 9
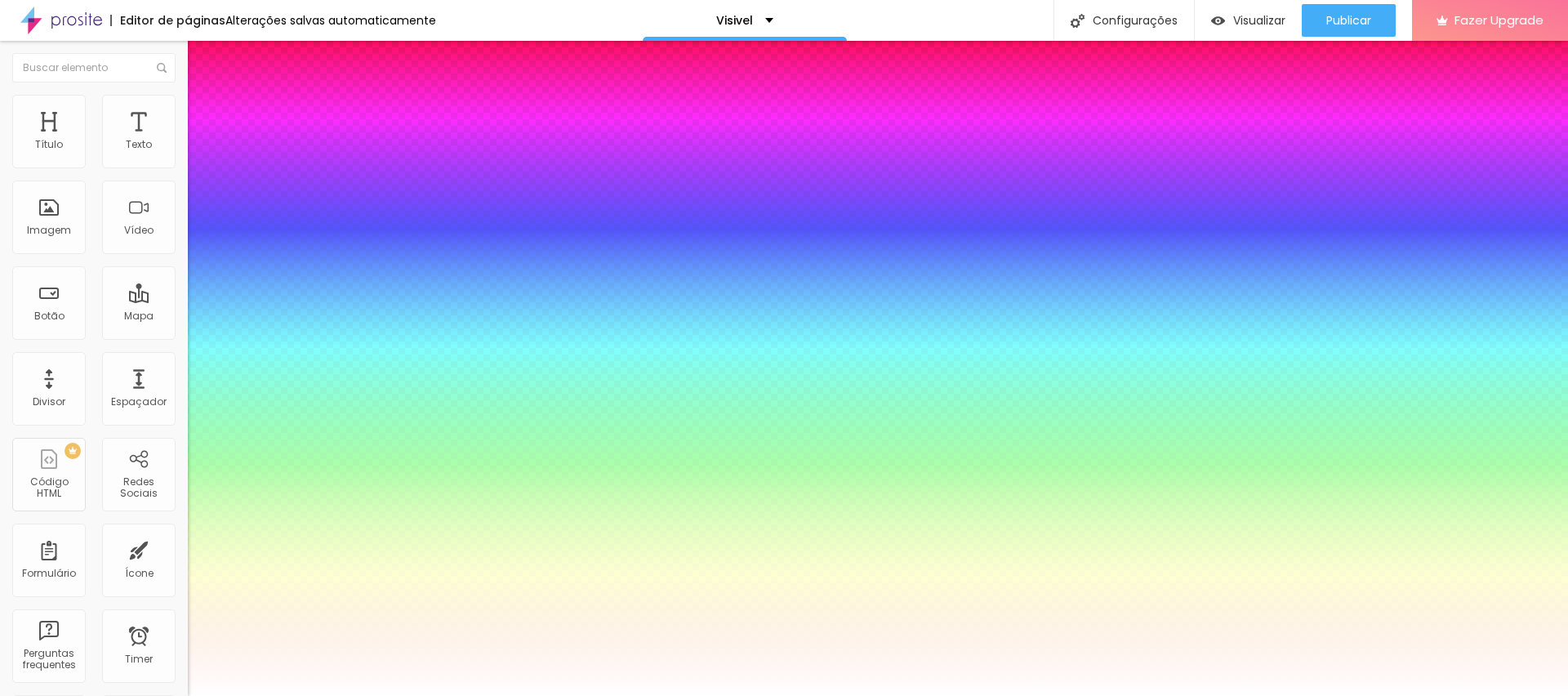
drag, startPoint x: 210, startPoint y: 313, endPoint x: 222, endPoint y: 313, distance: 12.0
drag, startPoint x: 276, startPoint y: 392, endPoint x: 288, endPoint y: 392, distance: 12.0
click at [1332, 695] on div at bounding box center [784, 696] width 1568 height 0
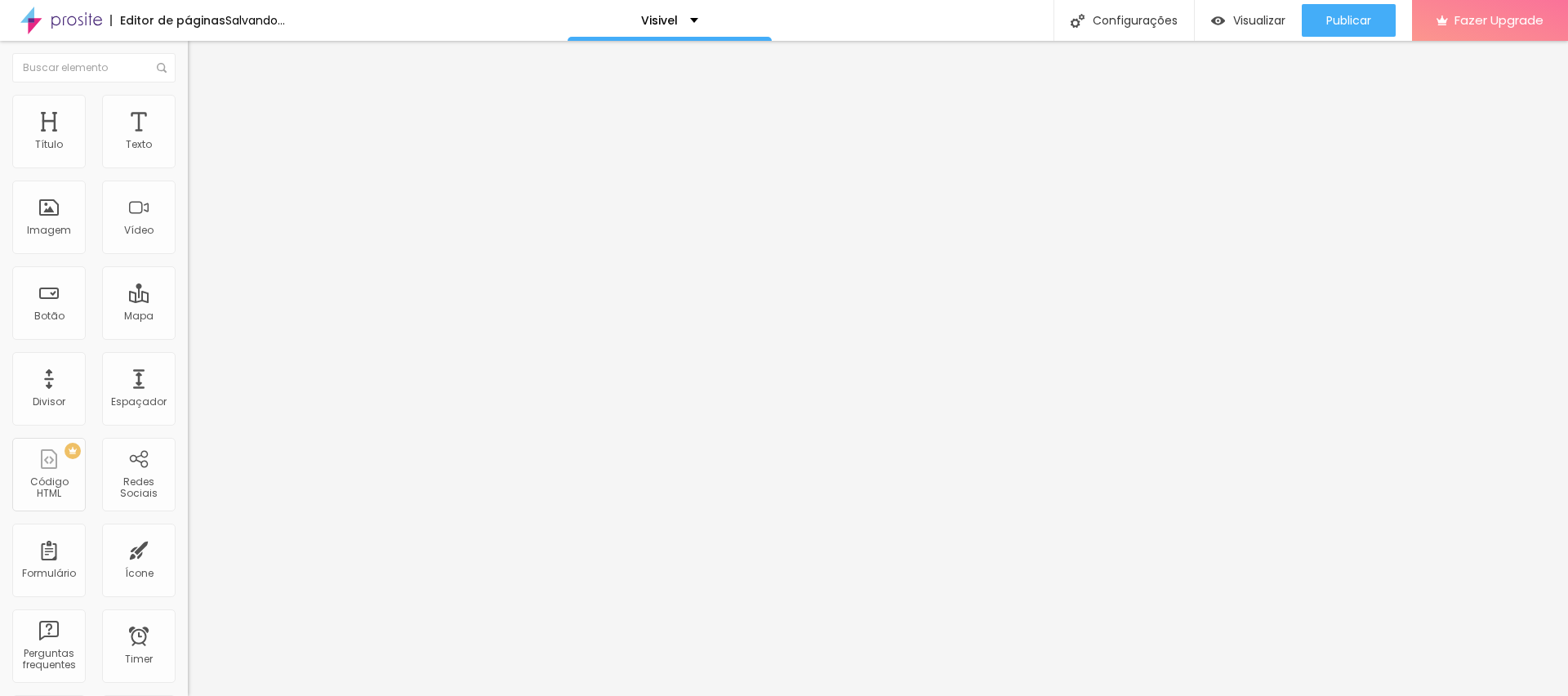
click at [1332, 22] on span "Publicar" at bounding box center [1349, 21] width 45 height 13
click at [196, 150] on icon "button" at bounding box center [199, 146] width 7 height 7
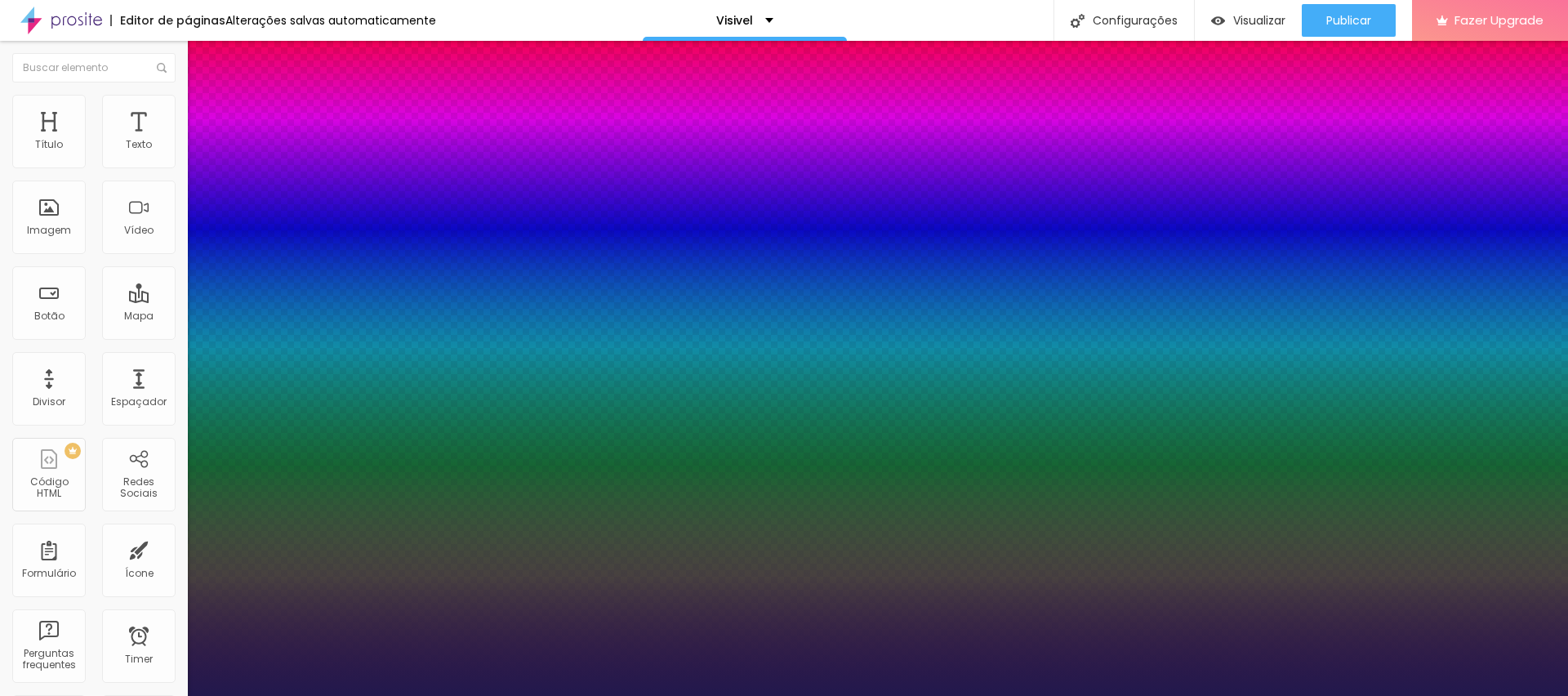
drag, startPoint x: 275, startPoint y: 392, endPoint x: 285, endPoint y: 392, distance: 10.0
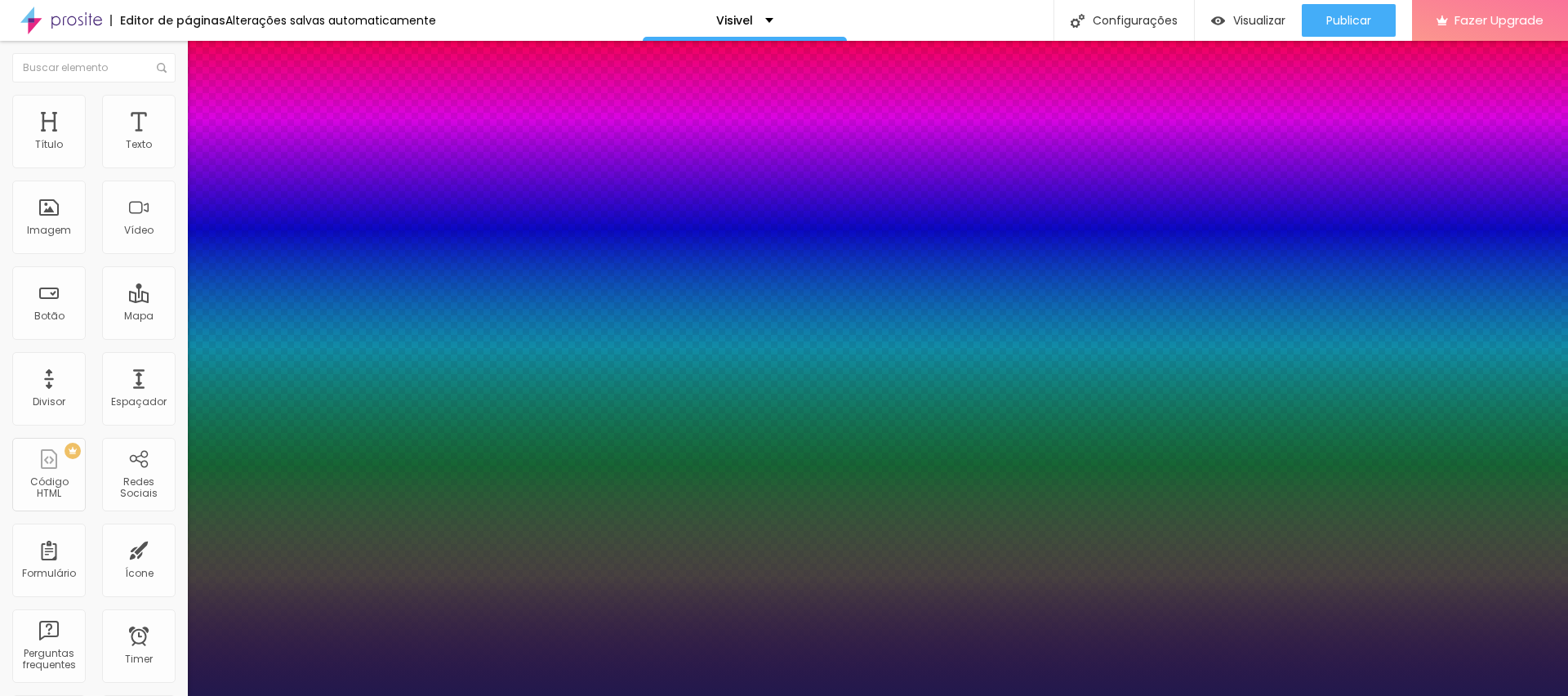
click at [881, 695] on div at bounding box center [784, 696] width 1568 height 0
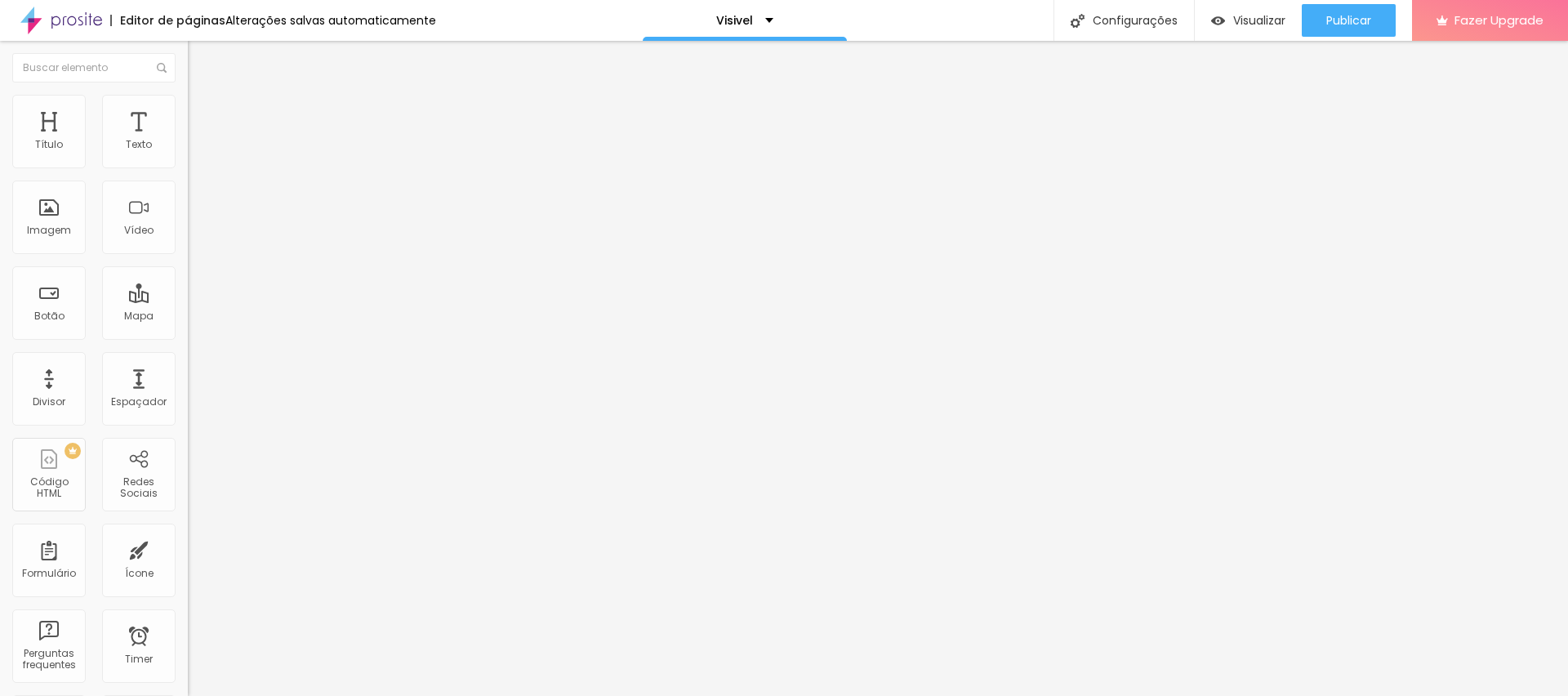
click at [188, 156] on button "button" at bounding box center [200, 148] width 22 height 17
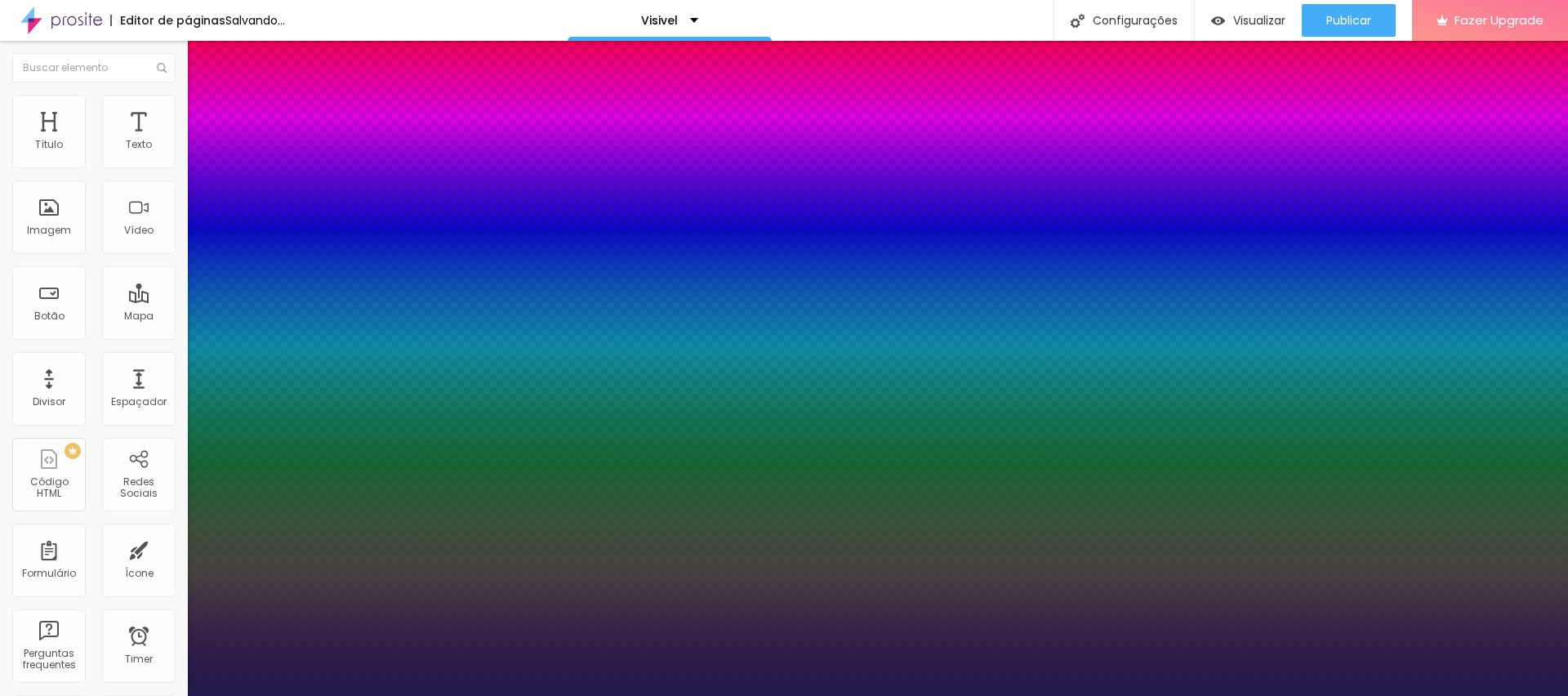
drag, startPoint x: 275, startPoint y: 393, endPoint x: 285, endPoint y: 393, distance: 10.0
click at [1351, 695] on div at bounding box center [784, 696] width 1568 height 0
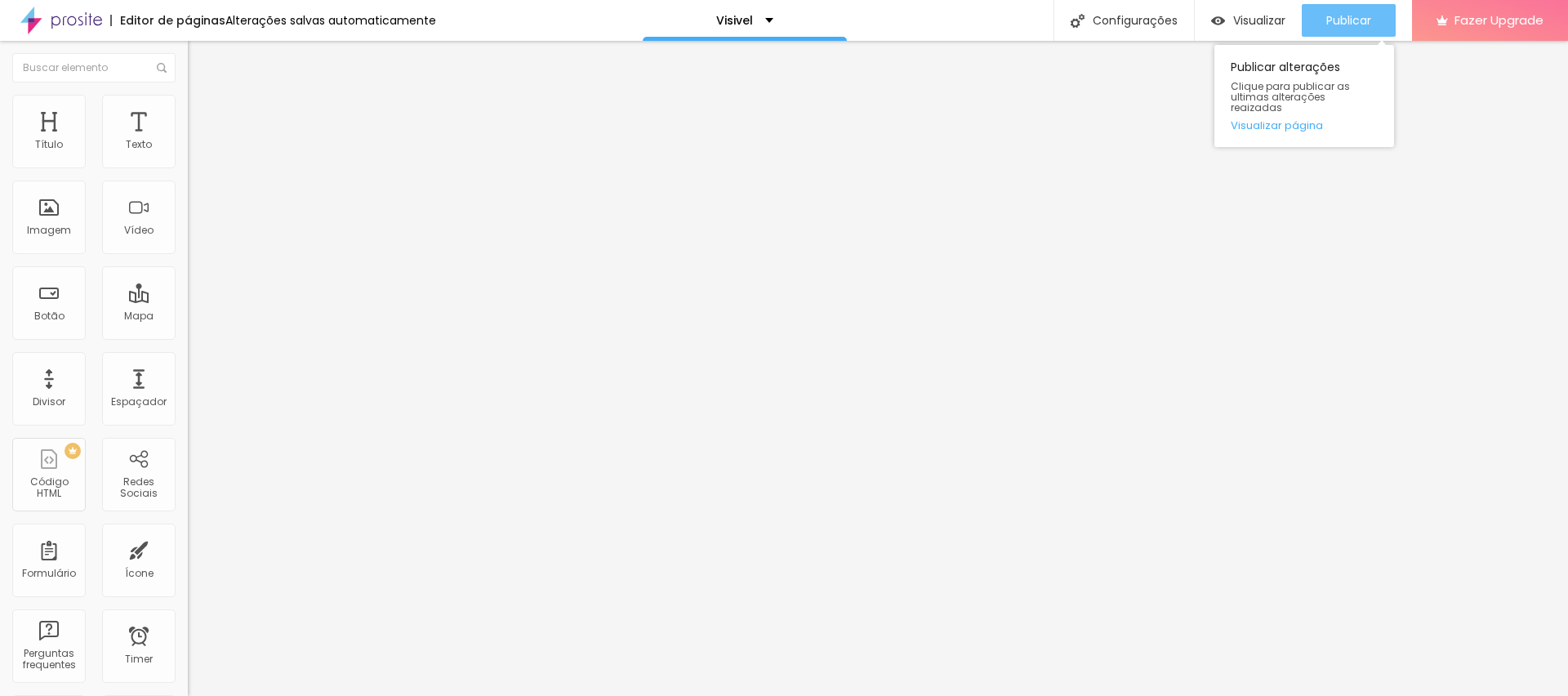
click at [1354, 21] on span "Publicar" at bounding box center [1349, 21] width 45 height 13
click at [196, 150] on icon "button" at bounding box center [199, 146] width 7 height 7
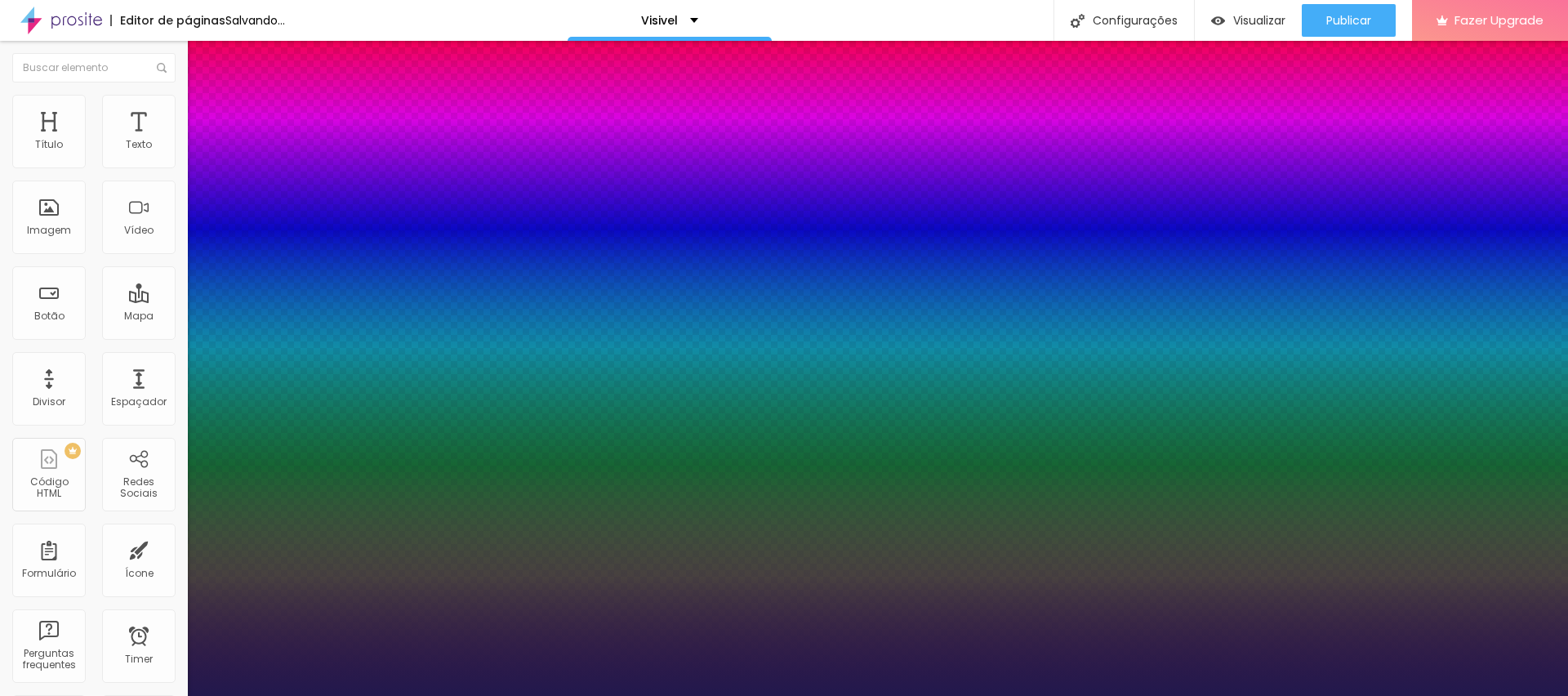
drag, startPoint x: 213, startPoint y: 314, endPoint x: 225, endPoint y: 315, distance: 12.0
drag, startPoint x: 274, startPoint y: 389, endPoint x: 285, endPoint y: 389, distance: 11.0
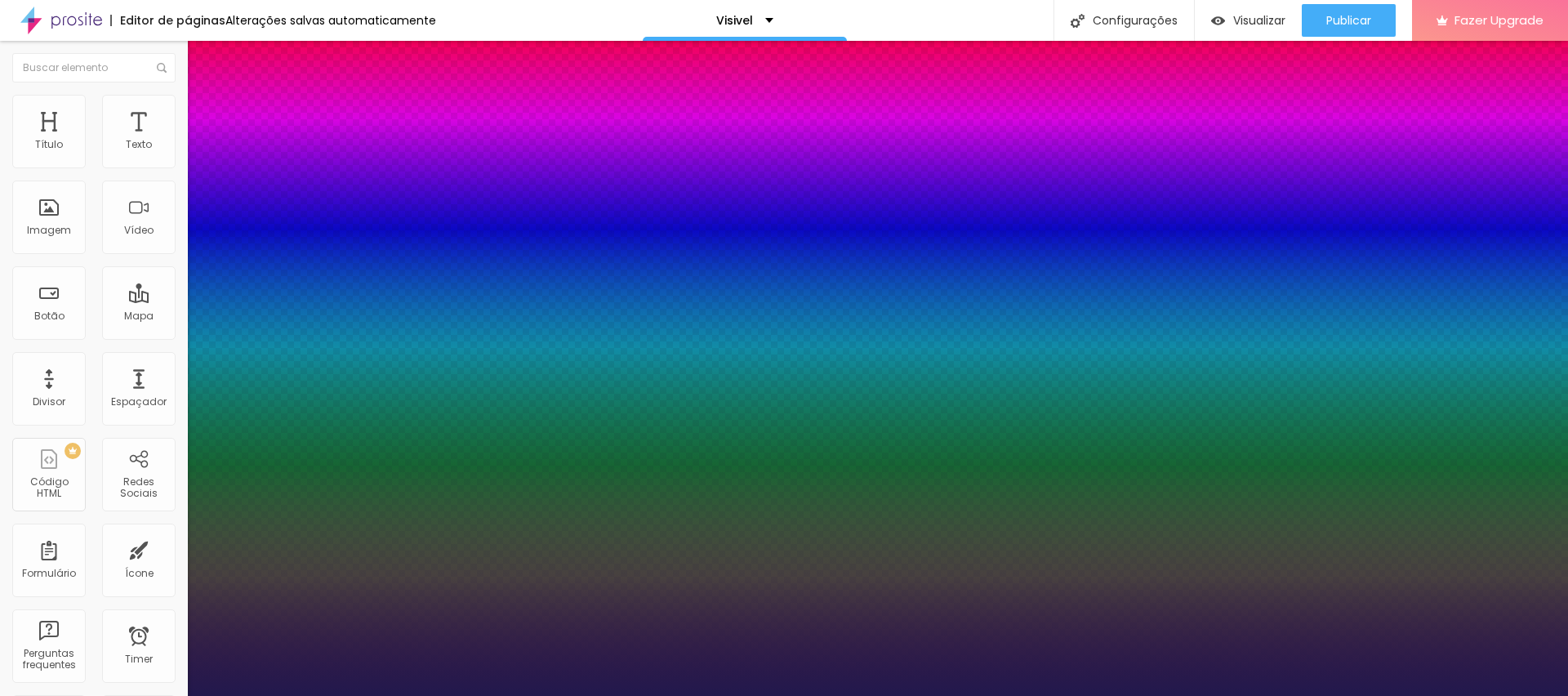
click at [1364, 695] on div at bounding box center [784, 696] width 1568 height 0
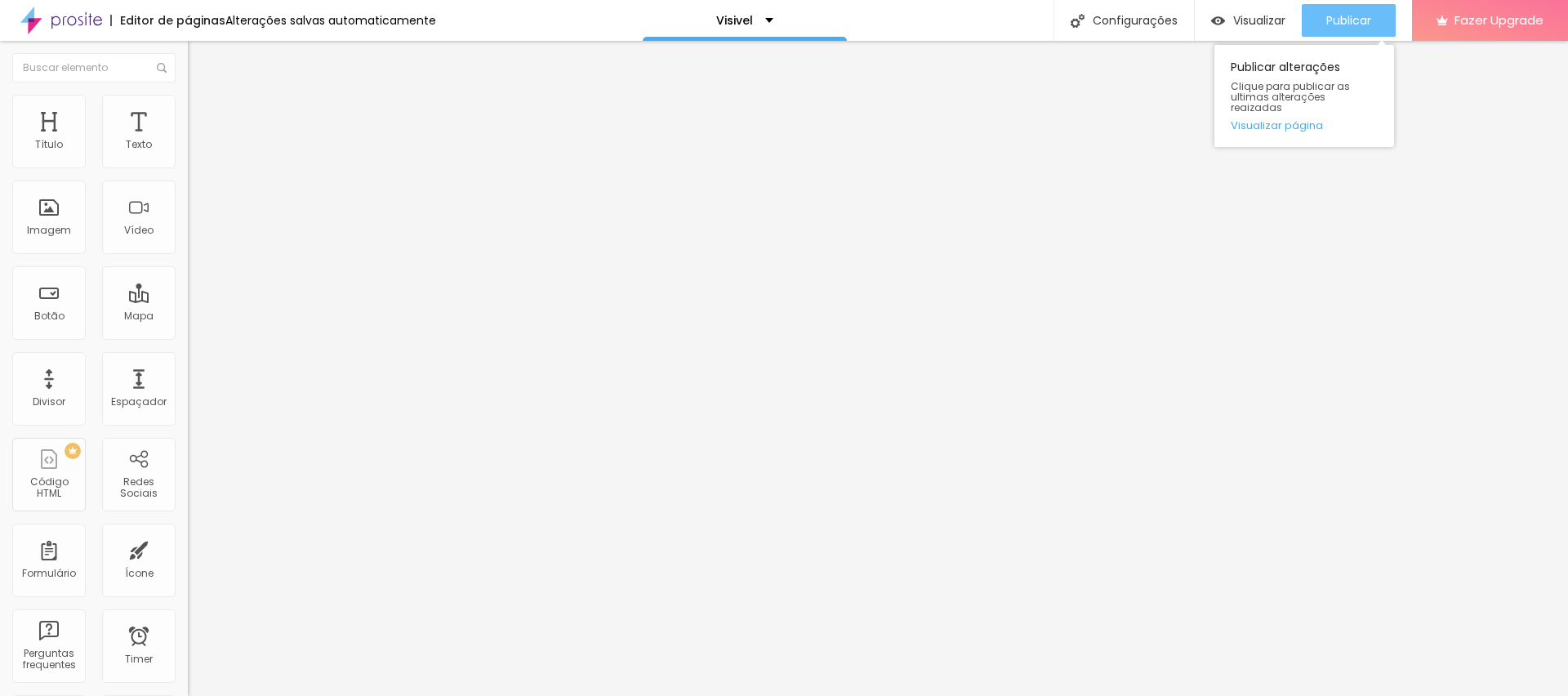
click at [1363, 16] on span "Publicar" at bounding box center [1349, 21] width 45 height 13
click at [202, 123] on span "Estilo" at bounding box center [214, 118] width 25 height 14
click at [195, 421] on icon "button" at bounding box center [200, 425] width 9 height 9
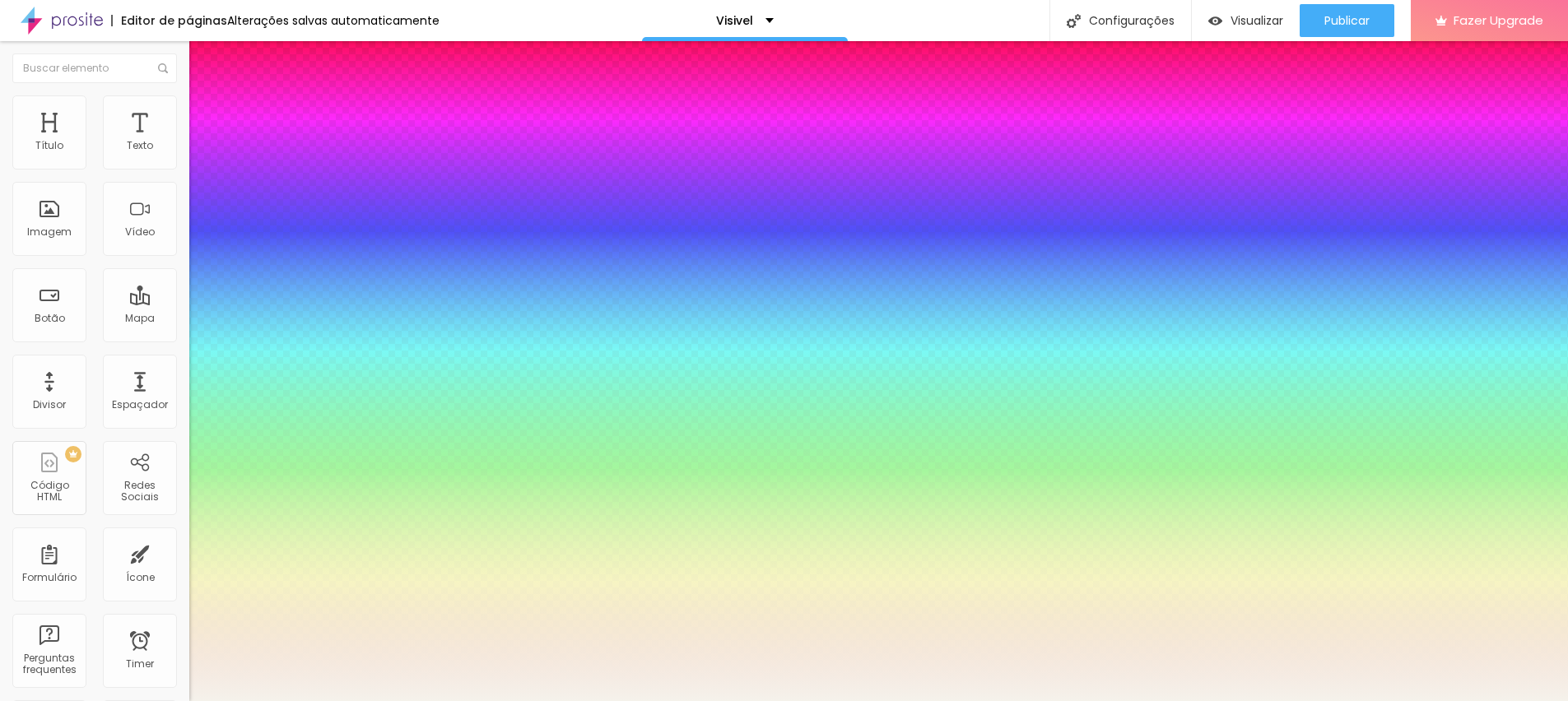
click at [1354, 700] on div at bounding box center [784, 701] width 1568 height 0
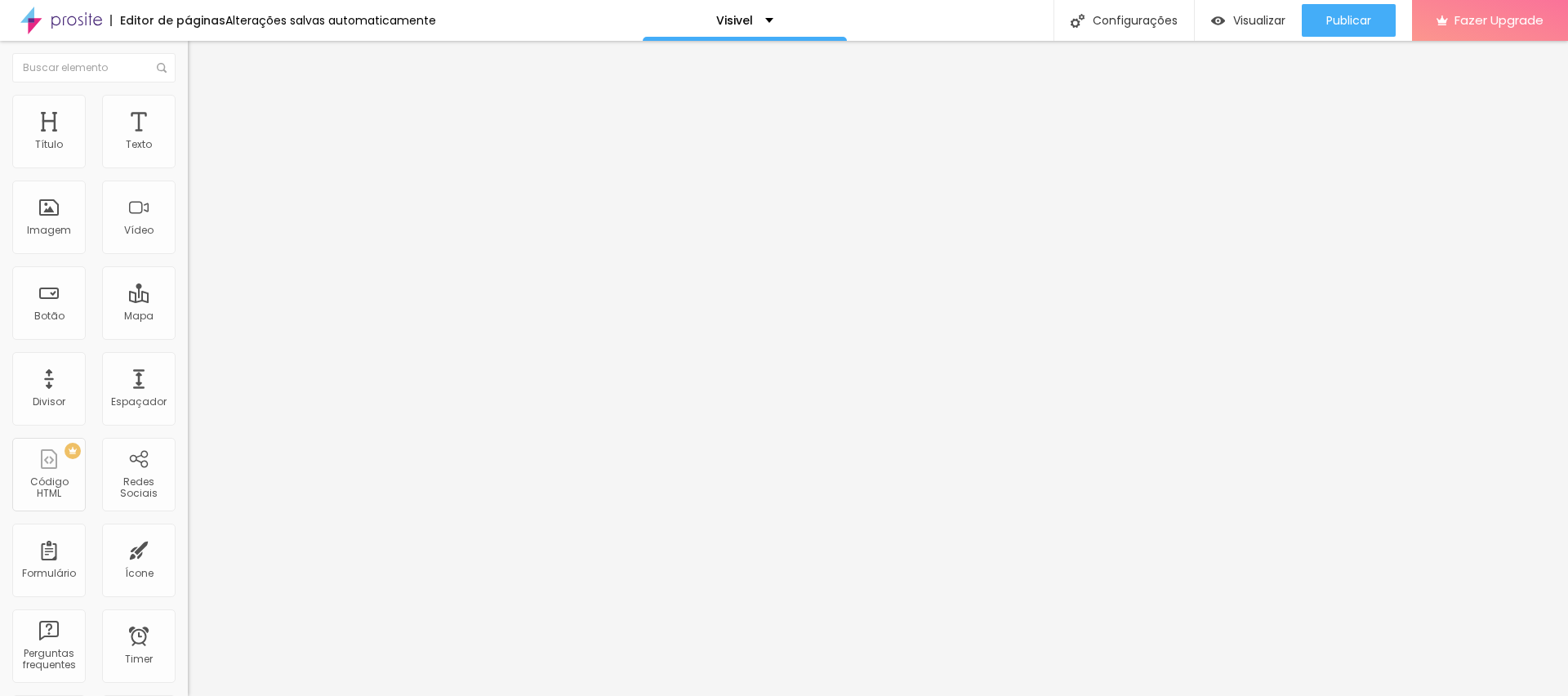
click at [1343, 21] on span "Publicar" at bounding box center [1349, 21] width 45 height 13
click at [195, 152] on icon "button" at bounding box center [200, 147] width 9 height 9
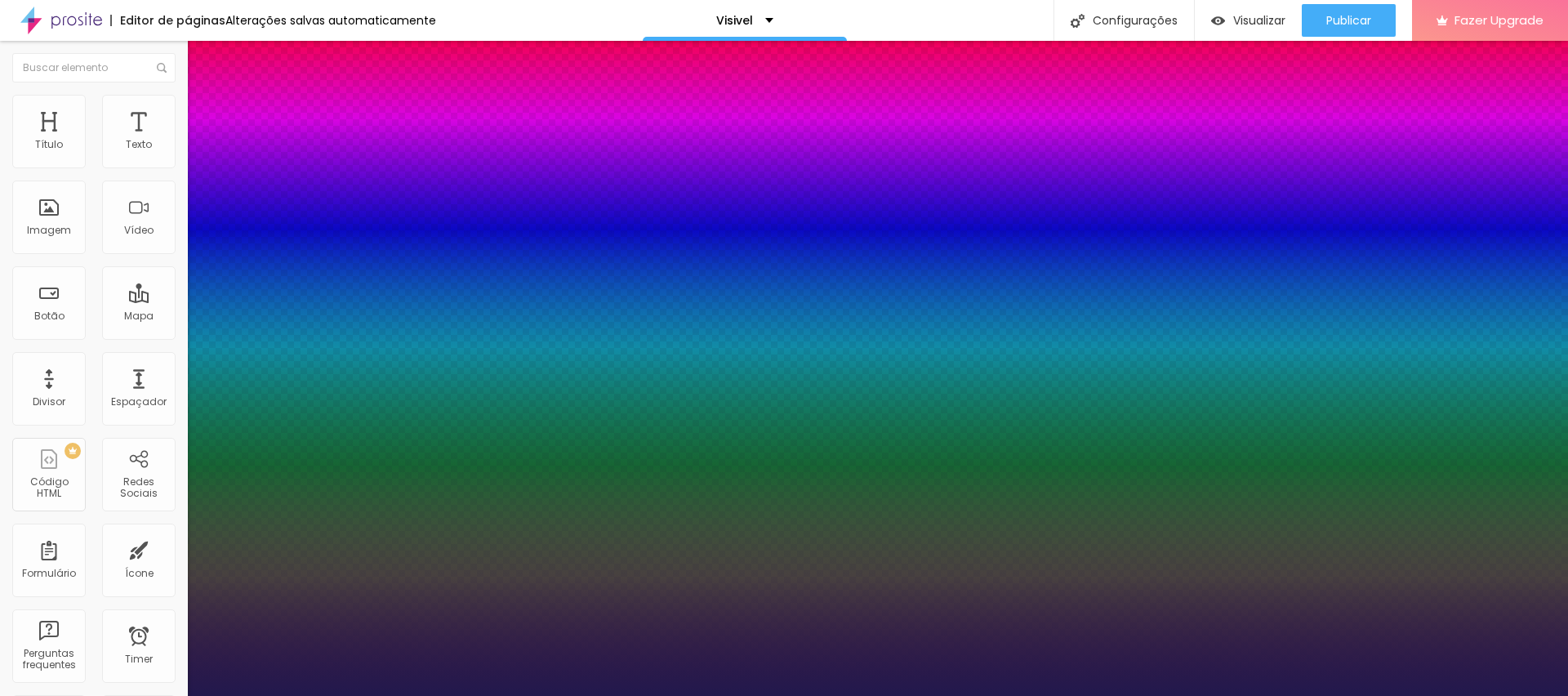
drag, startPoint x: 210, startPoint y: 318, endPoint x: 222, endPoint y: 318, distance: 12.0
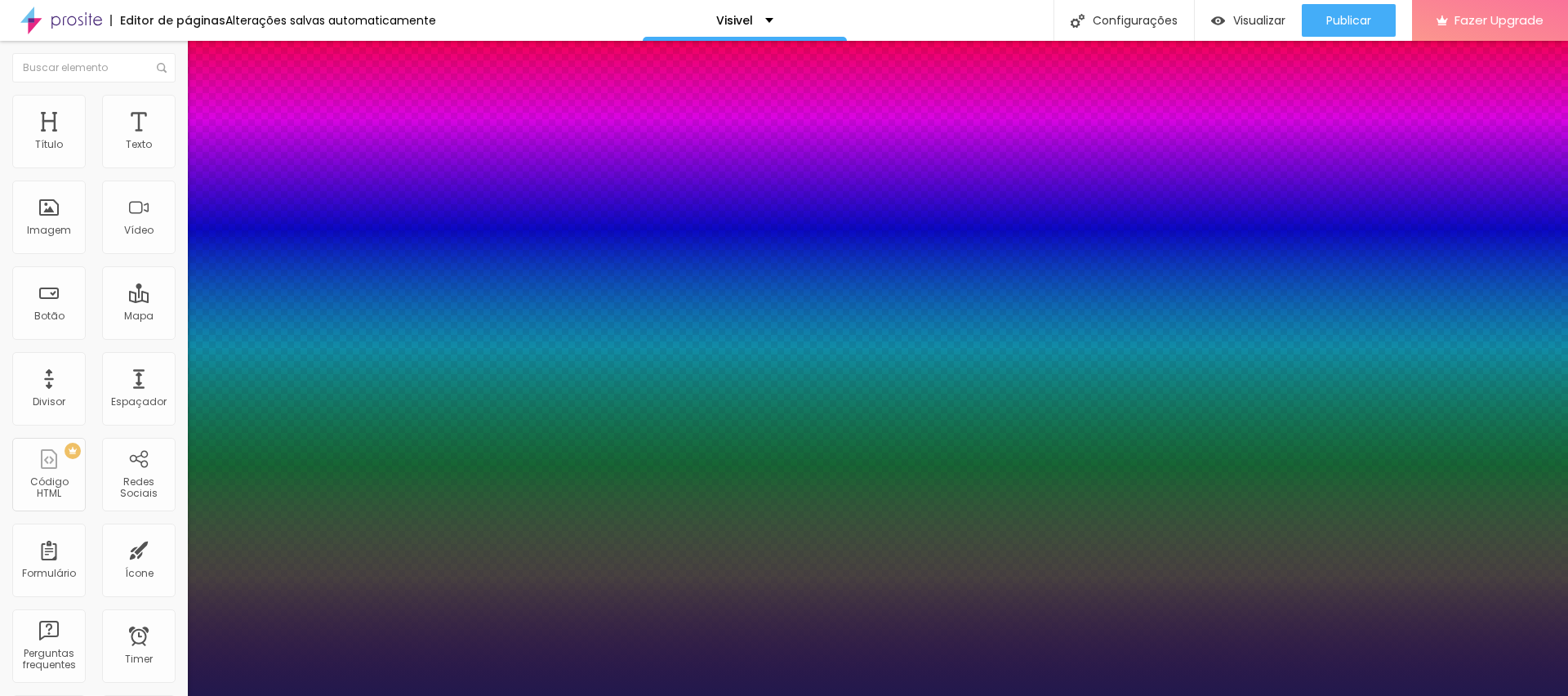
click at [734, 695] on div at bounding box center [784, 696] width 1568 height 0
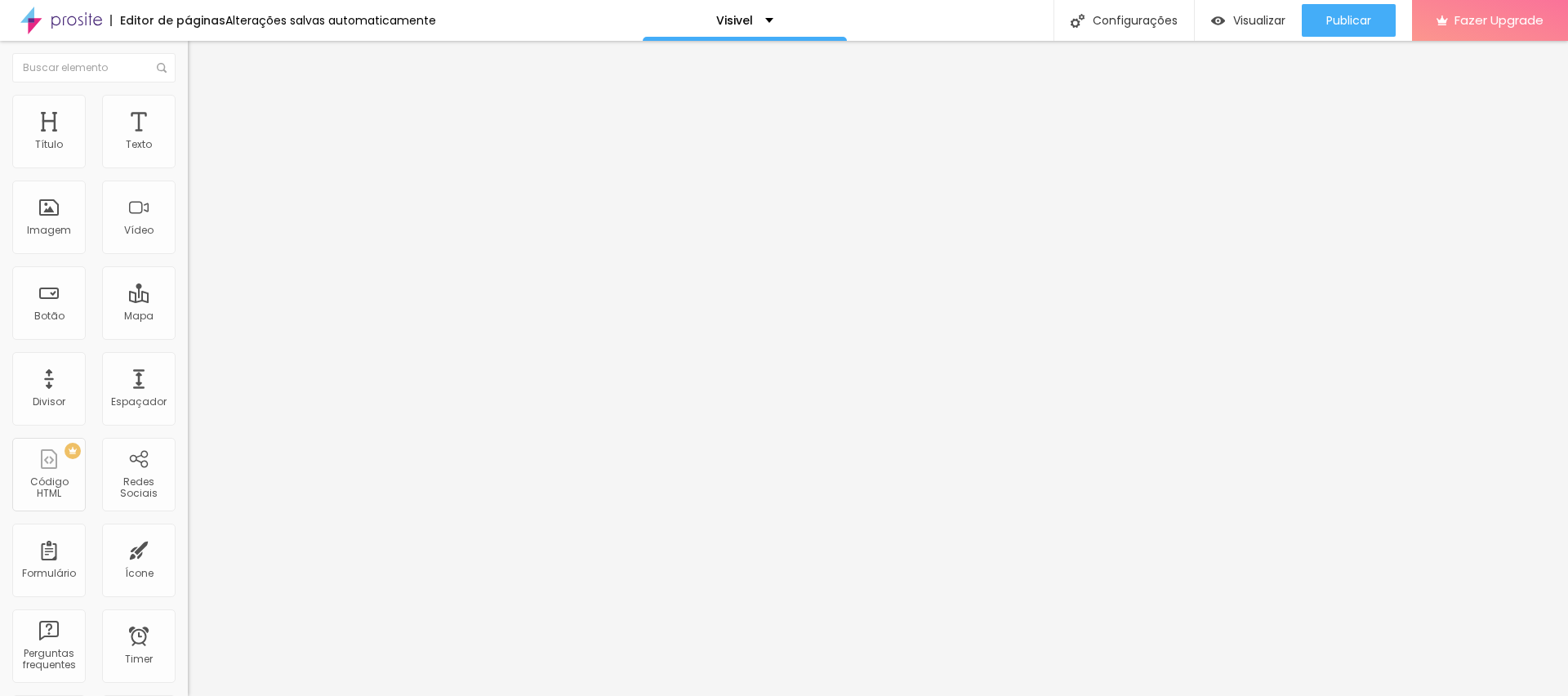
click at [195, 152] on icon "button" at bounding box center [200, 147] width 9 height 9
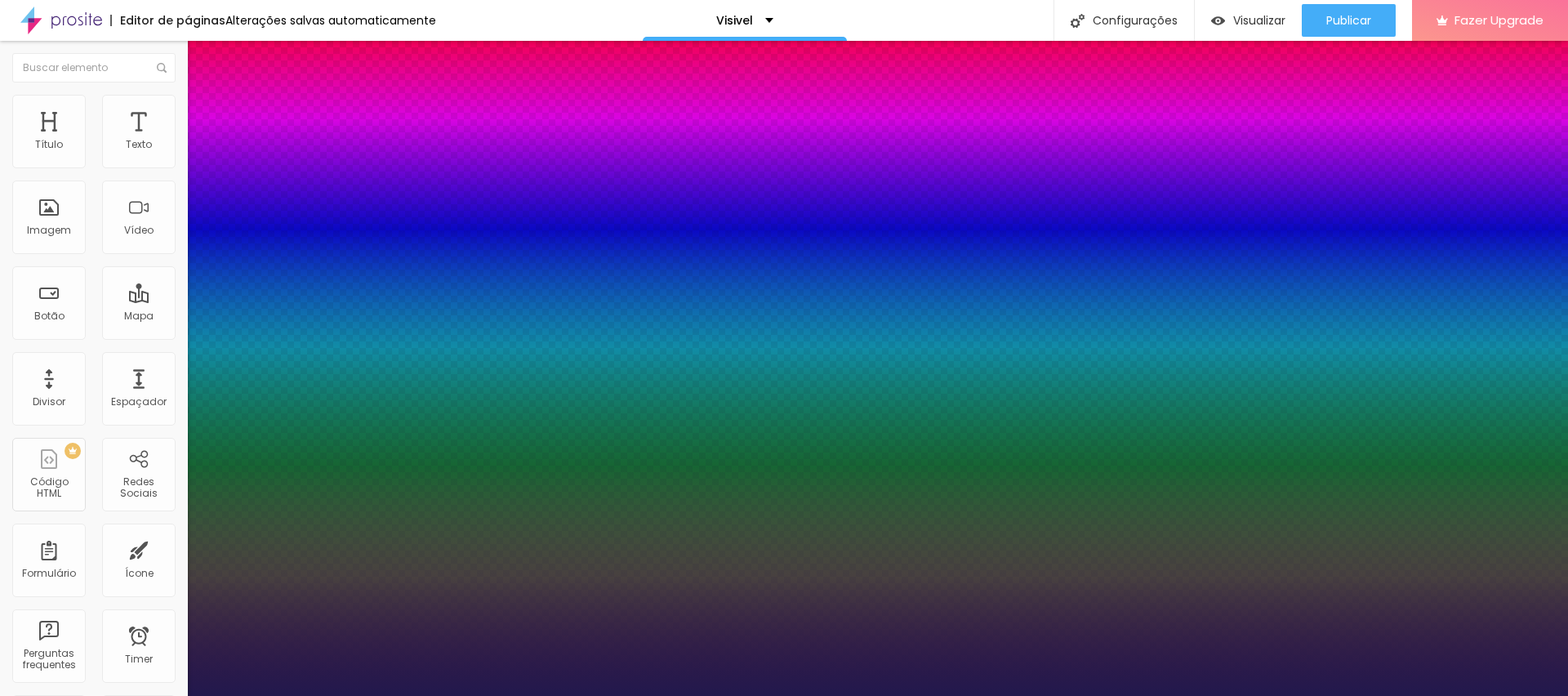
drag, startPoint x: 273, startPoint y: 389, endPoint x: 283, endPoint y: 389, distance: 10.0
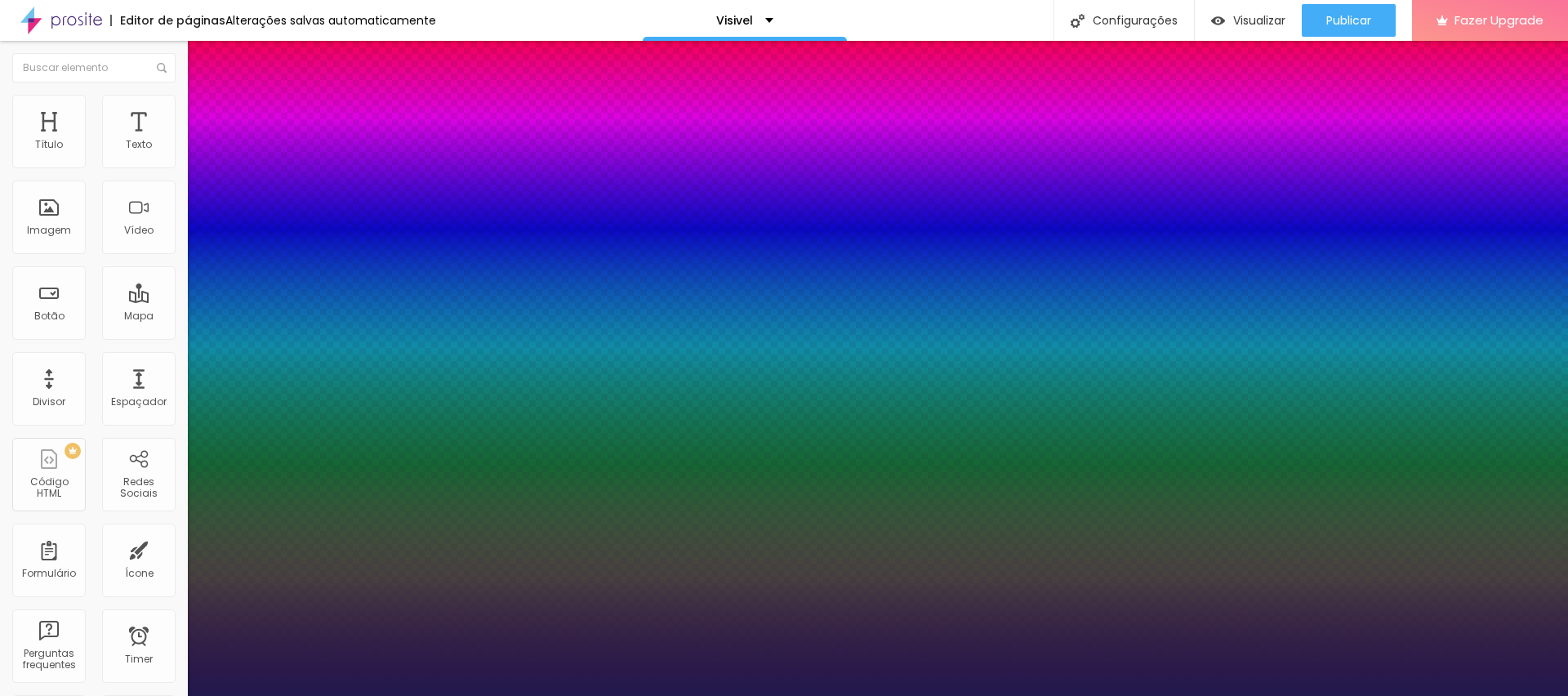
click at [1354, 695] on div at bounding box center [784, 696] width 1568 height 0
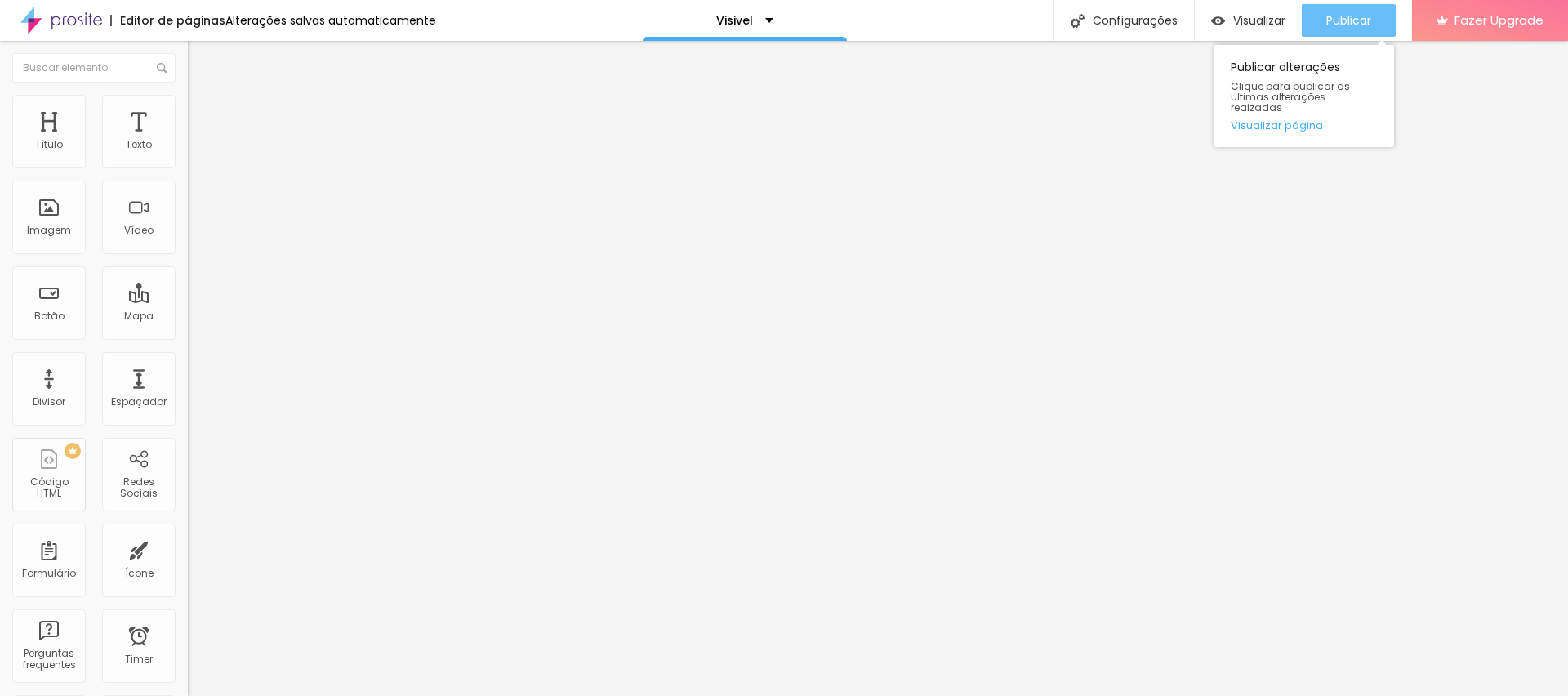
click at [1357, 22] on span "Publicar" at bounding box center [1349, 21] width 45 height 13
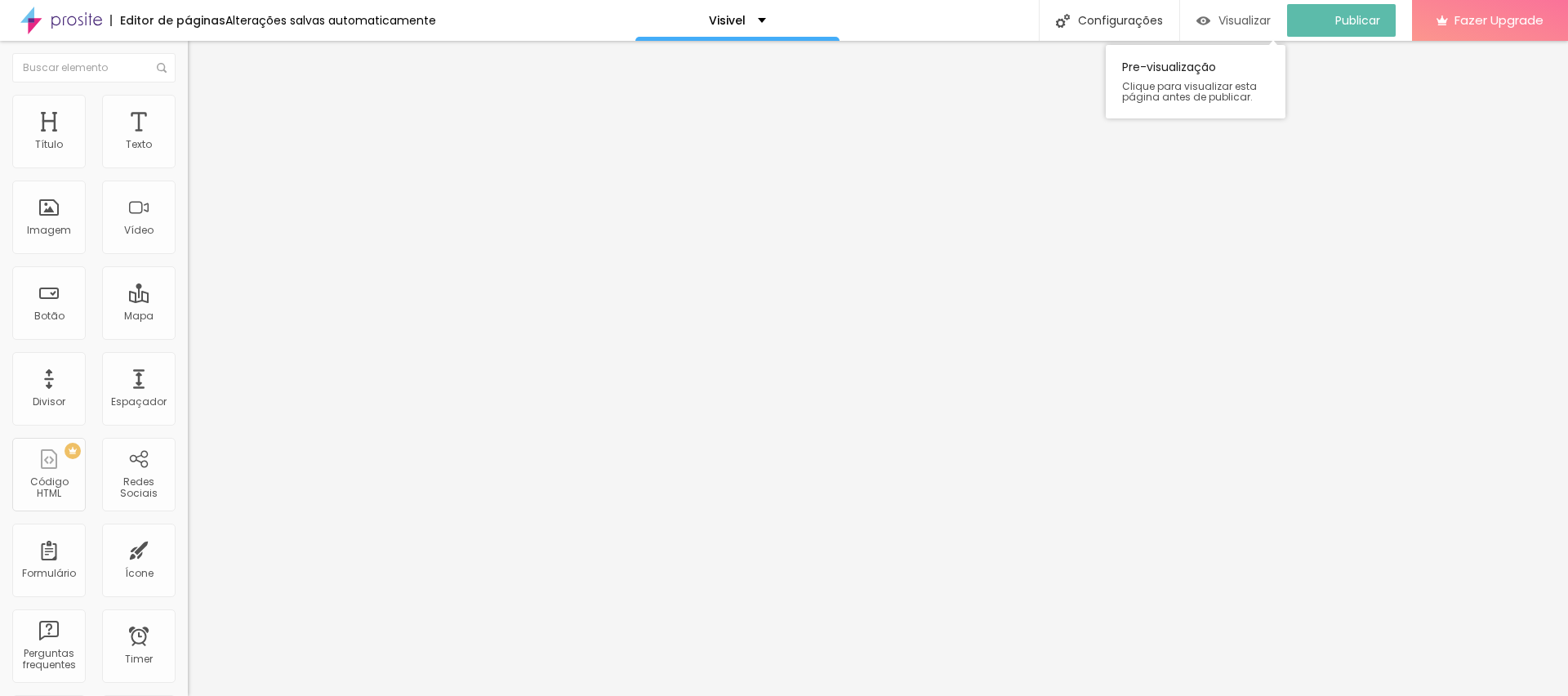
click at [1247, 23] on span "Visualizar" at bounding box center [1245, 21] width 52 height 13
click at [188, 338] on div "Editar Texto Estilo Avançado Tipografia Voltar ao padrão Sombra DESATIVADO Volt…" at bounding box center [282, 368] width 188 height 655
click at [188, 95] on img at bounding box center [196, 102] width 15 height 15
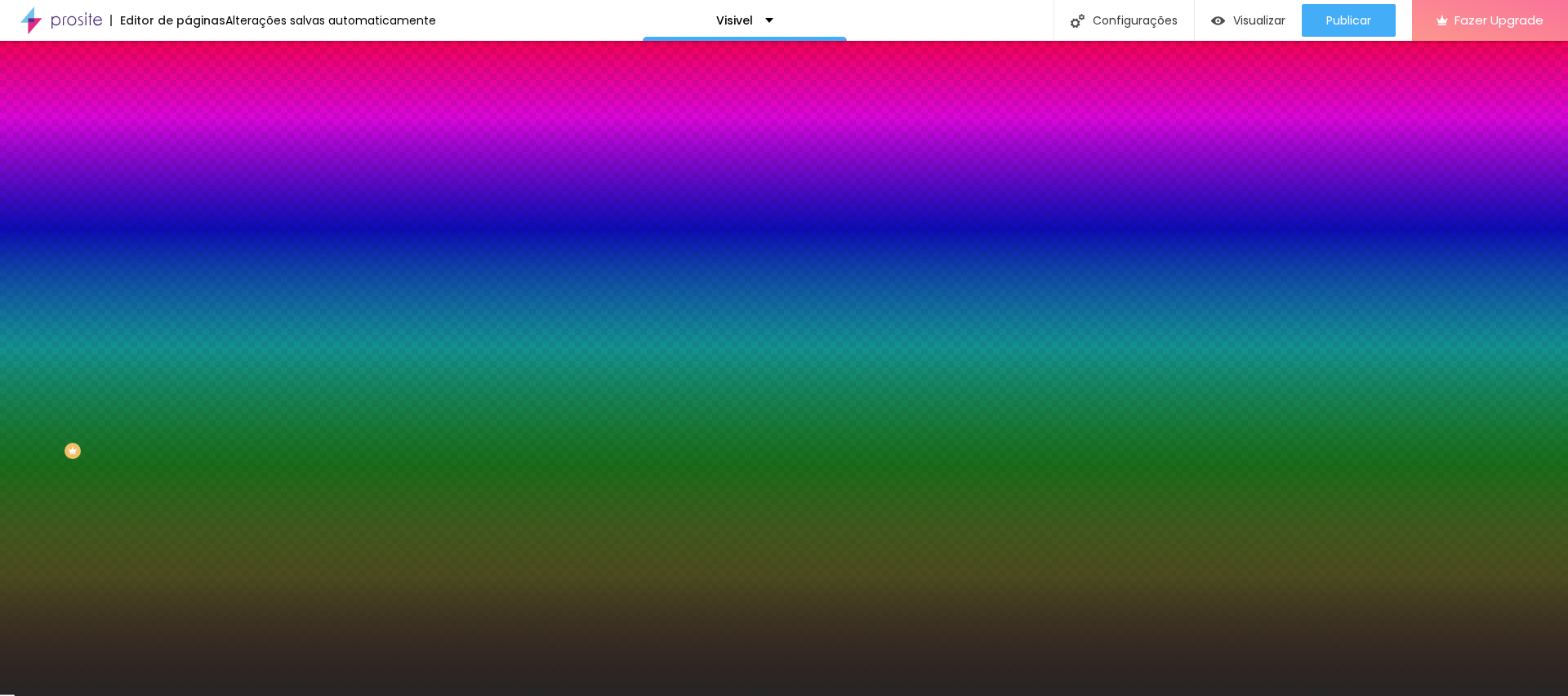
click at [188, 222] on div at bounding box center [282, 222] width 188 height 0
click at [163, 422] on div at bounding box center [784, 348] width 1568 height 696
drag, startPoint x: 163, startPoint y: 422, endPoint x: 160, endPoint y: 433, distance: 11.4
click at [15, 660] on div at bounding box center [6, 661] width 16 height 3
drag, startPoint x: 160, startPoint y: 433, endPoint x: 310, endPoint y: 763, distance: 362.5
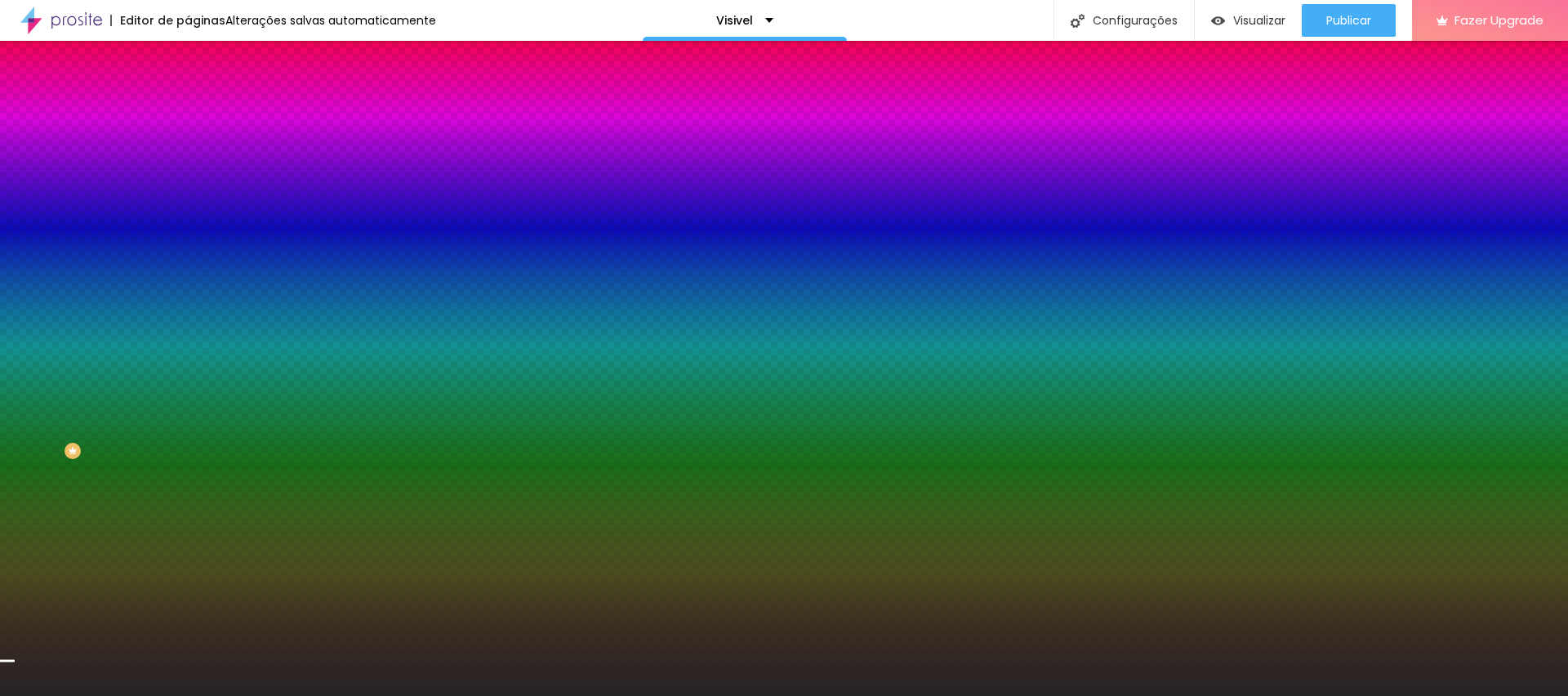
click at [310, 695] on html "Editor de páginas Alterações [PERSON_NAME] automaticamente Visivel Configuraçõe…" at bounding box center [784, 348] width 1568 height 696
click at [188, 239] on input "#262525" at bounding box center [286, 230] width 196 height 16
click at [188, 222] on div at bounding box center [282, 222] width 188 height 0
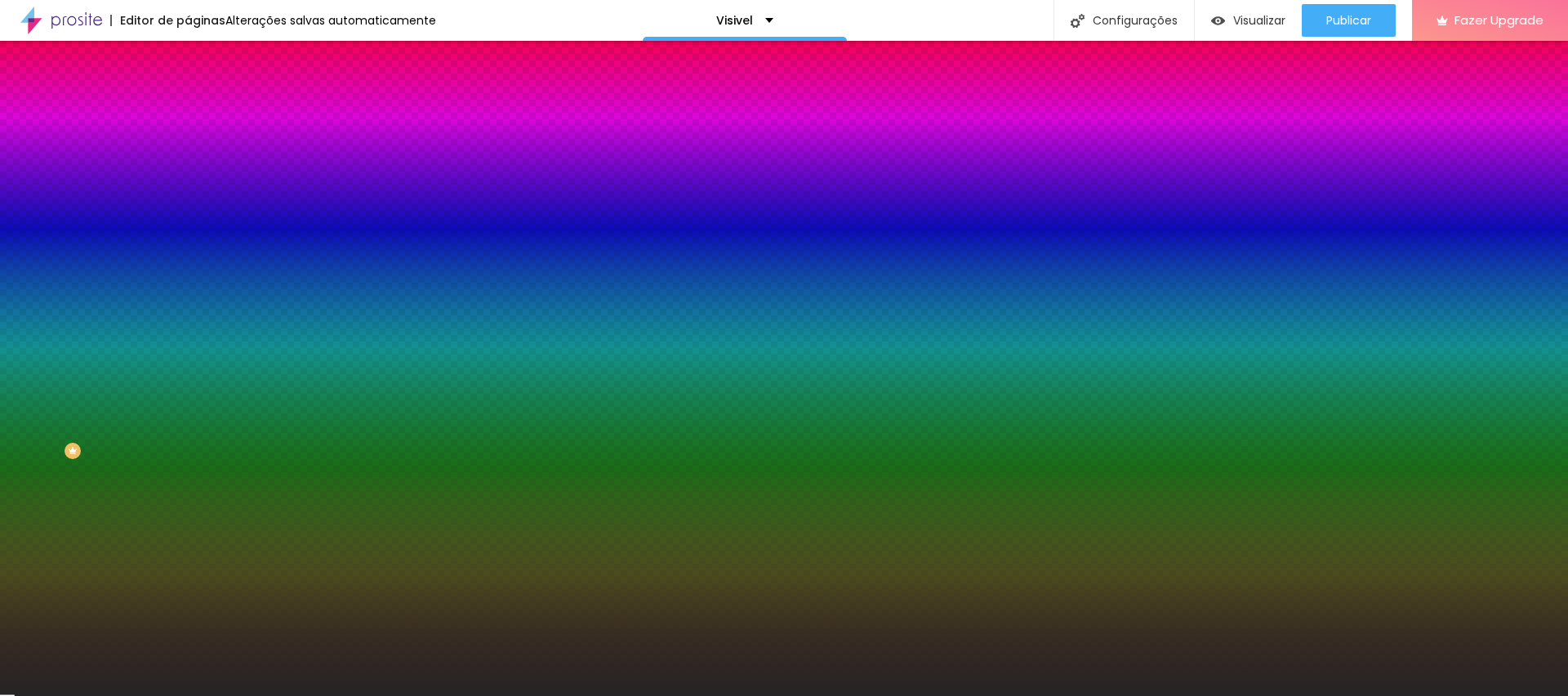
drag, startPoint x: 103, startPoint y: 298, endPoint x: 111, endPoint y: 302, distance: 8.9
click at [188, 222] on div at bounding box center [282, 222] width 188 height 0
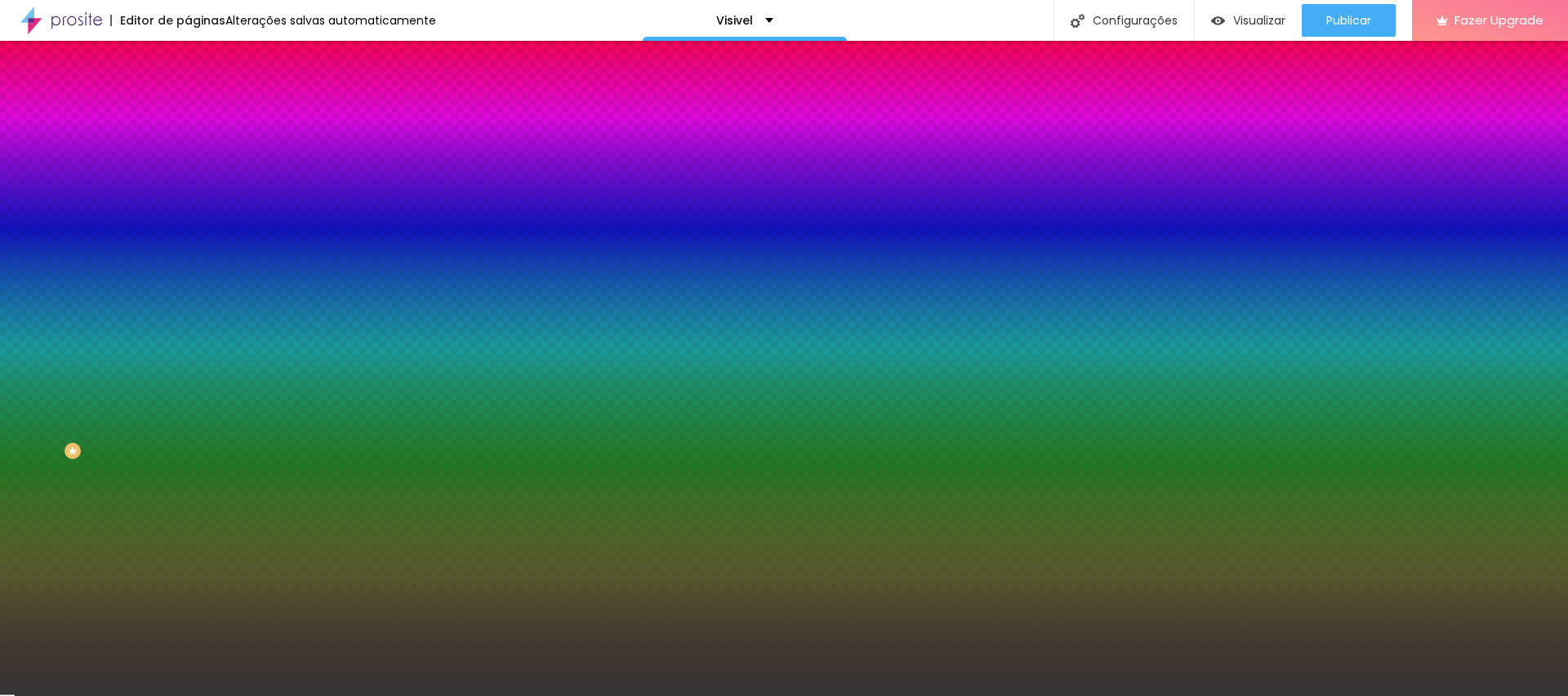
click at [188, 239] on div at bounding box center [282, 239] width 188 height 0
click at [188, 239] on input "#353535" at bounding box center [286, 230] width 196 height 16
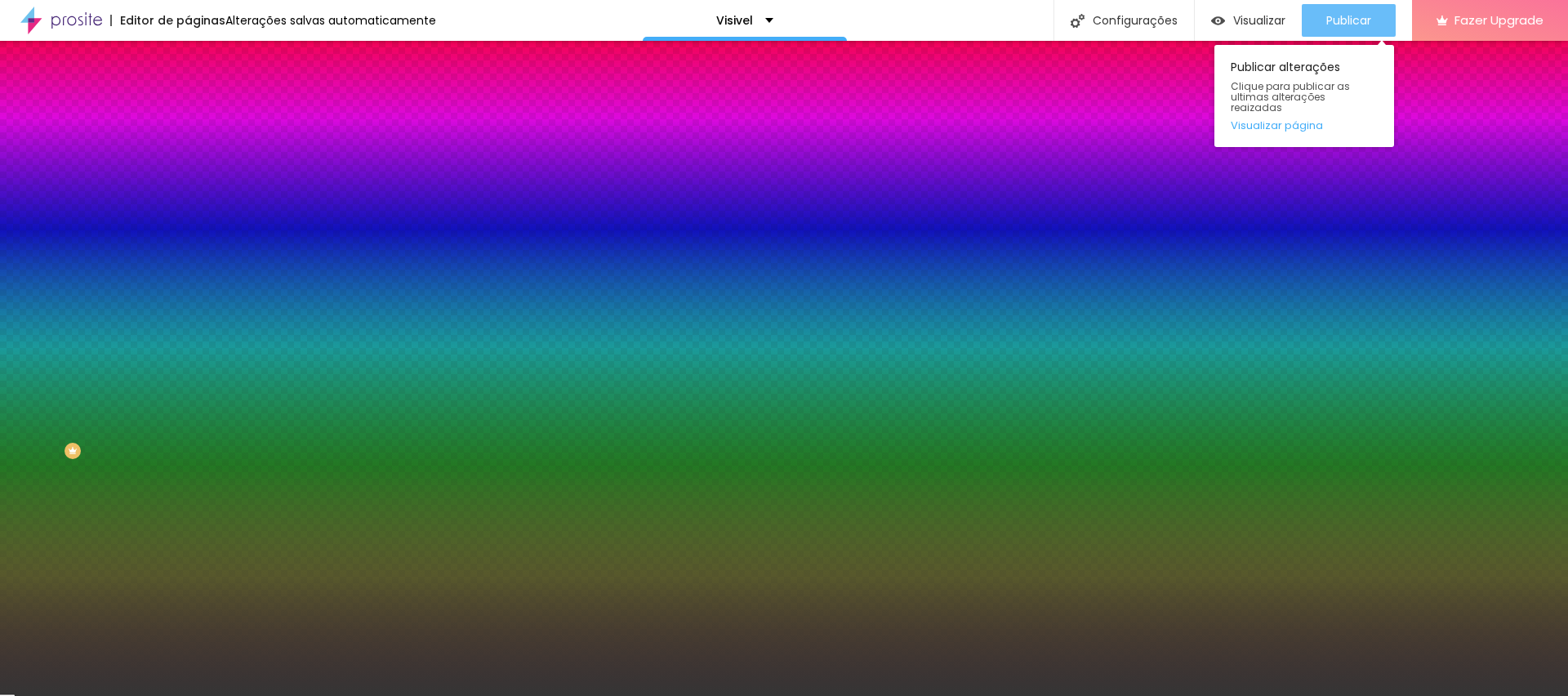
click at [1364, 22] on span "Publicar" at bounding box center [1349, 21] width 45 height 13
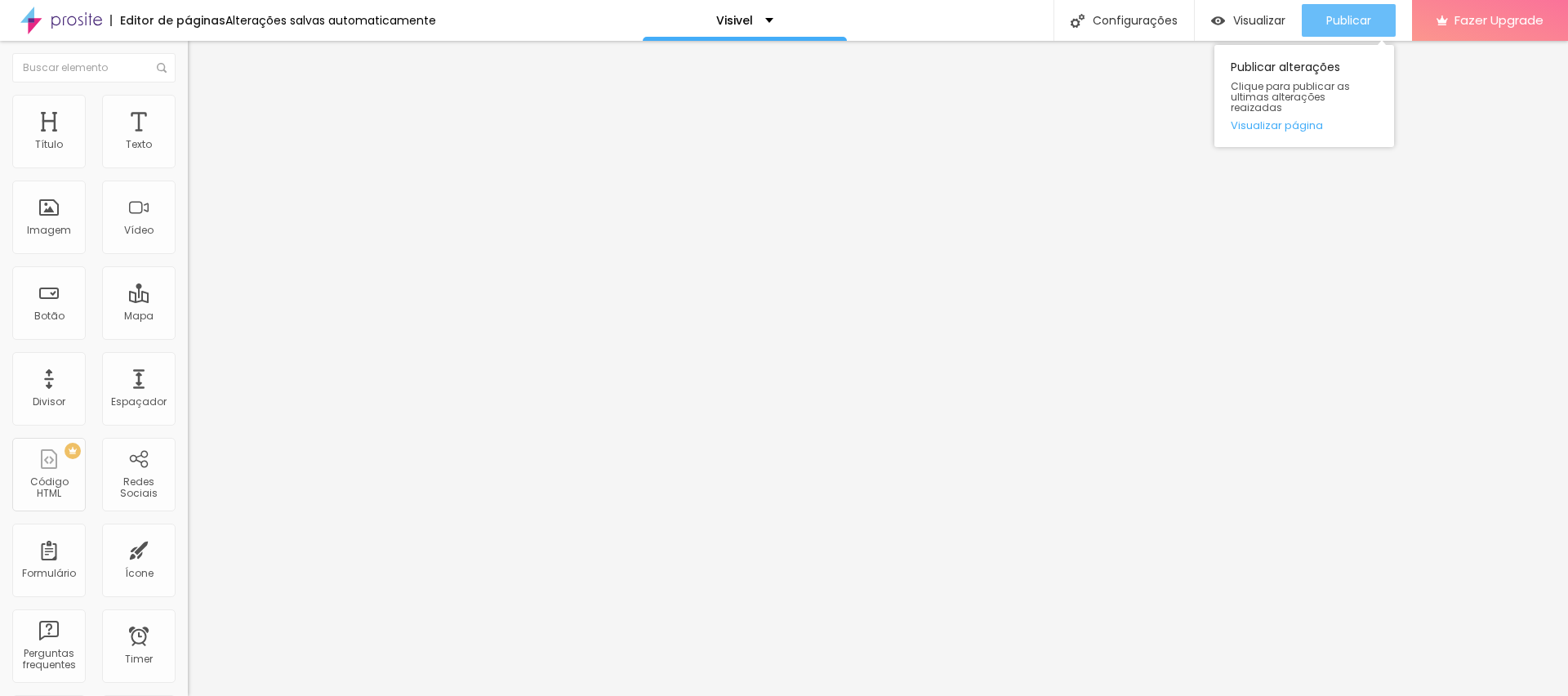
click at [1343, 22] on span "Publicar" at bounding box center [1349, 21] width 45 height 13
click at [188, 106] on li "Estilo" at bounding box center [282, 102] width 188 height 16
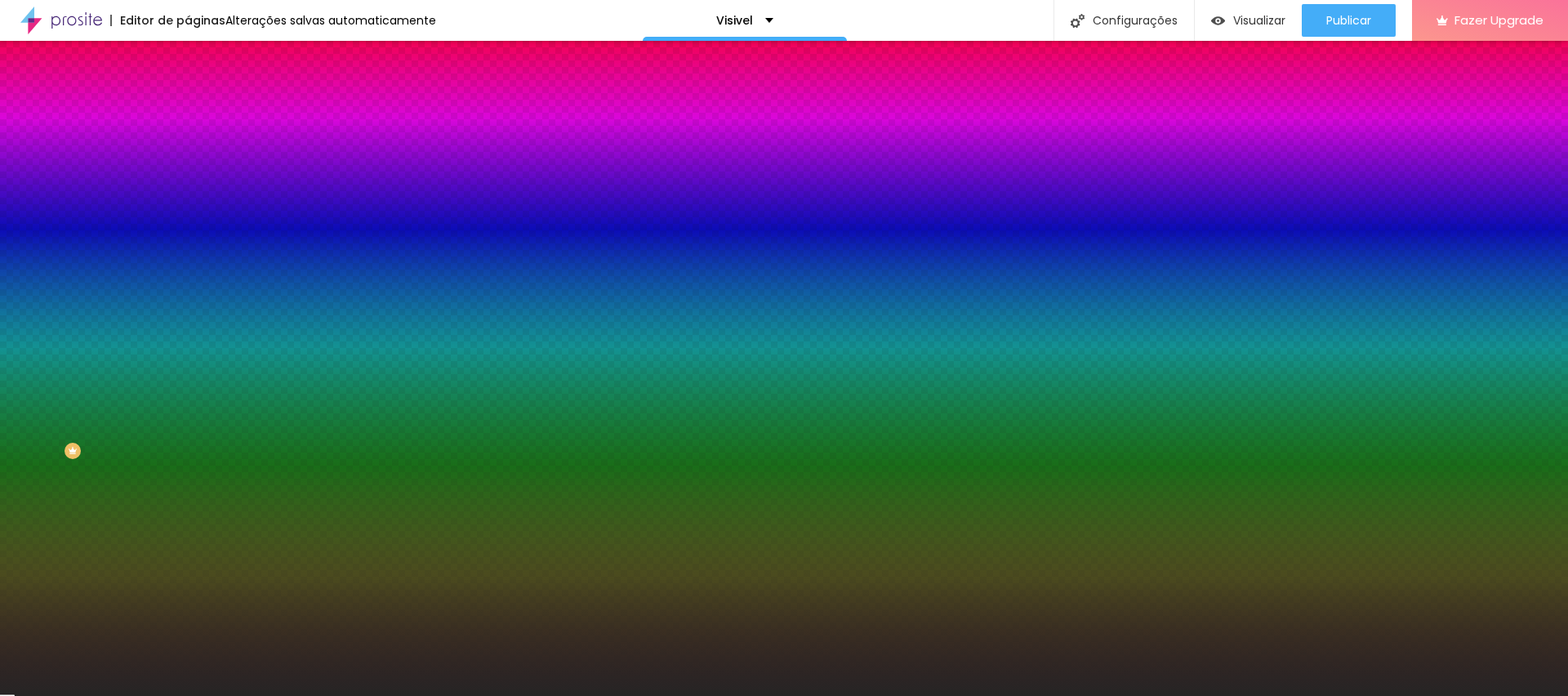
click at [188, 239] on input "#262525" at bounding box center [286, 230] width 196 height 16
paste input "35353"
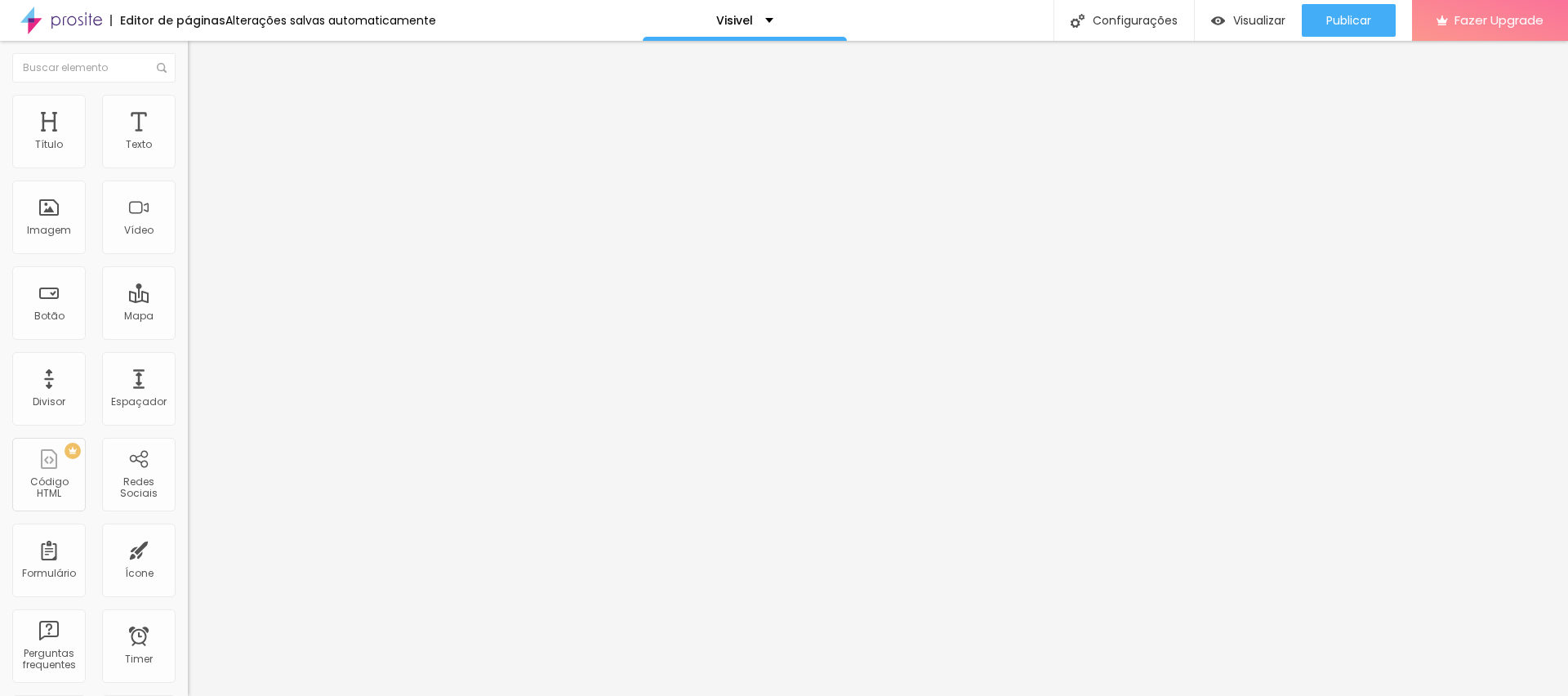
click at [188, 106] on li "Estilo" at bounding box center [282, 102] width 188 height 16
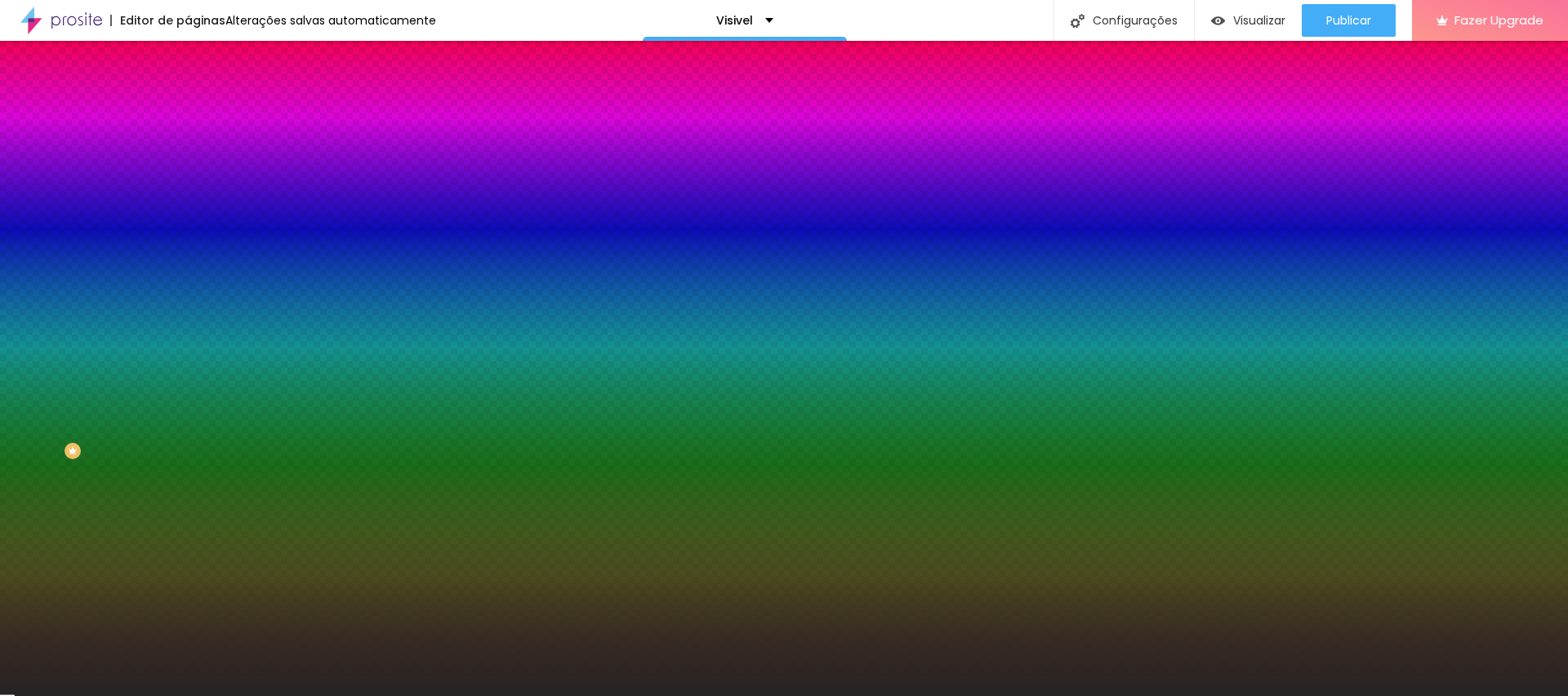
click at [188, 239] on input "#262525" at bounding box center [286, 230] width 196 height 16
paste input "35353"
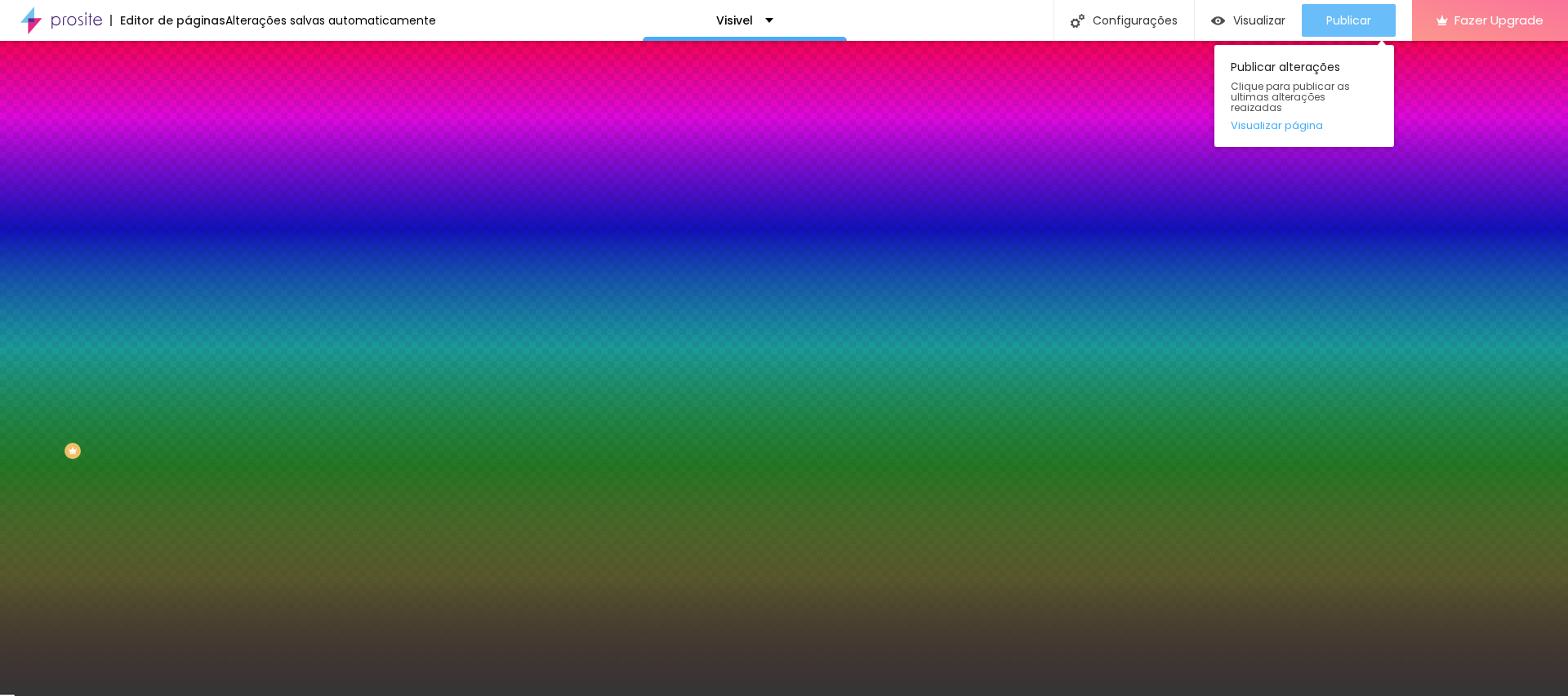
click at [1332, 23] on span "Publicar" at bounding box center [1349, 21] width 45 height 13
click at [1355, 16] on span "Publicar" at bounding box center [1349, 21] width 45 height 13
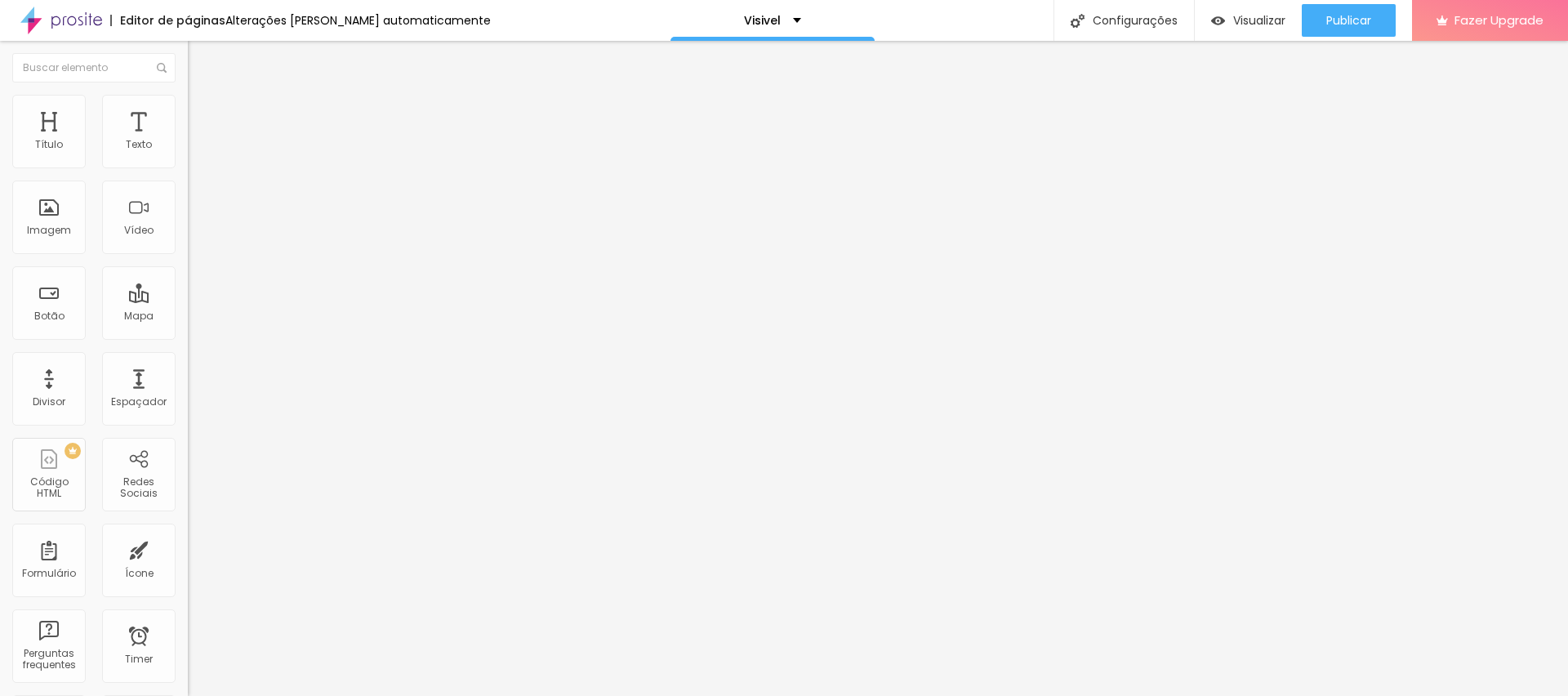
click at [195, 152] on icon "button" at bounding box center [200, 147] width 9 height 9
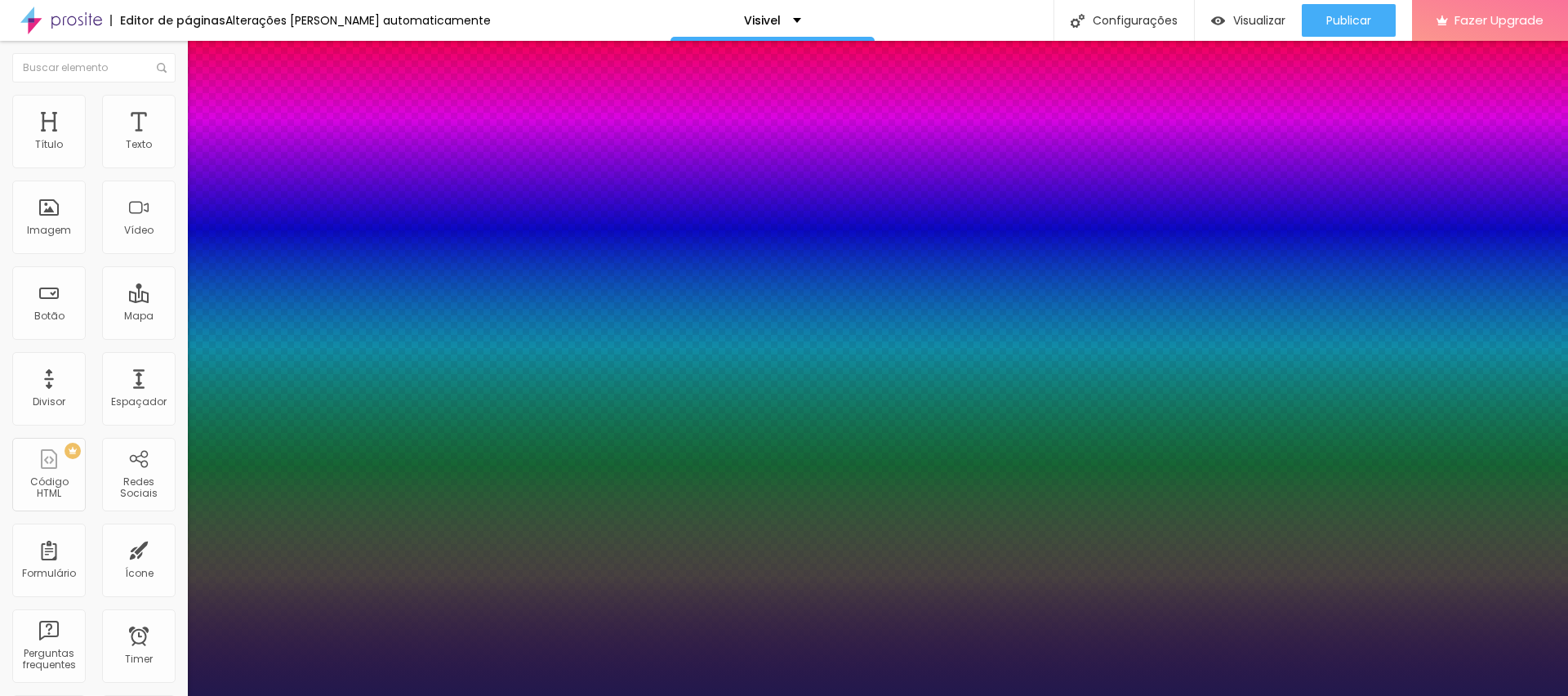
type input "1"
click at [939, 695] on div at bounding box center [784, 696] width 1568 height 0
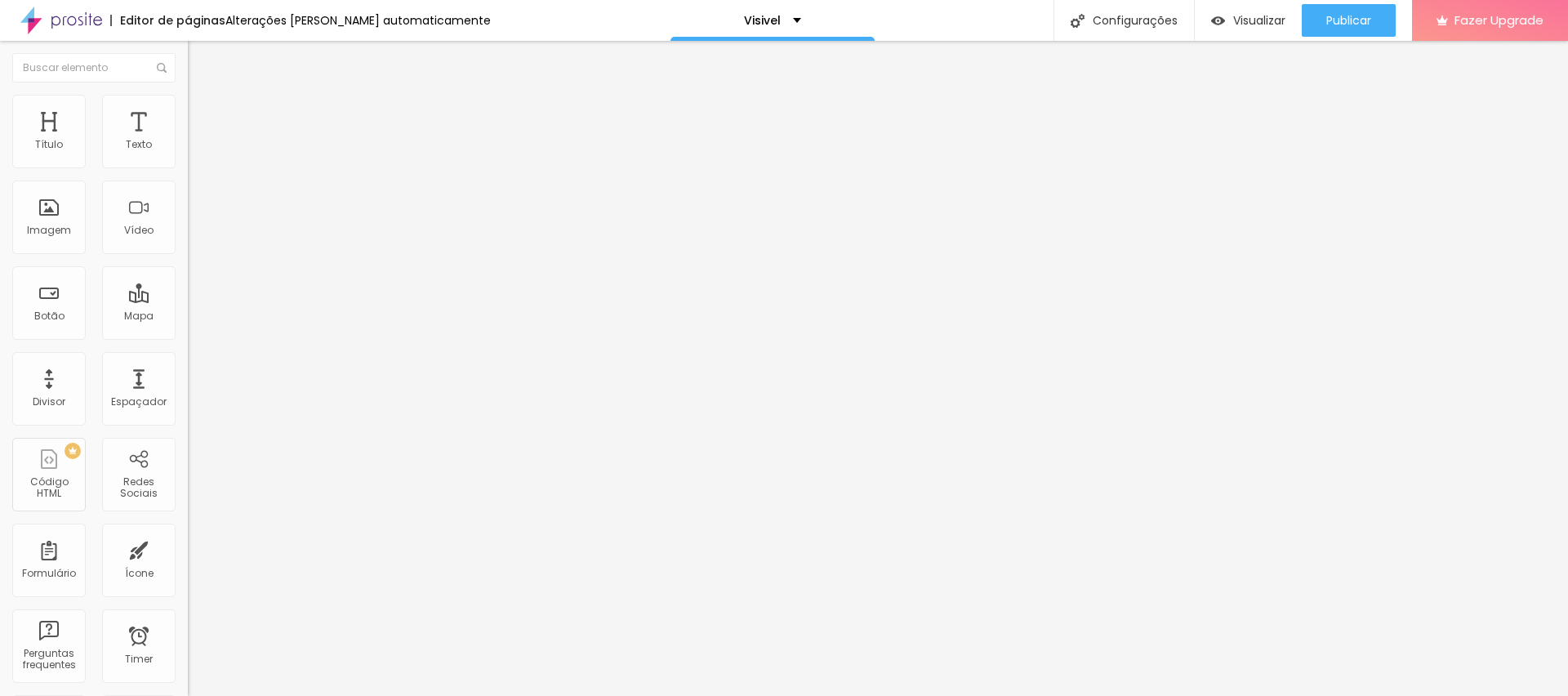
click at [188, 167] on div "Tipografia Voltar ao padrão Sombra DESATIVADO Voltar ao padrão" at bounding box center [282, 161] width 188 height 100
click at [195, 152] on icon "button" at bounding box center [200, 147] width 9 height 9
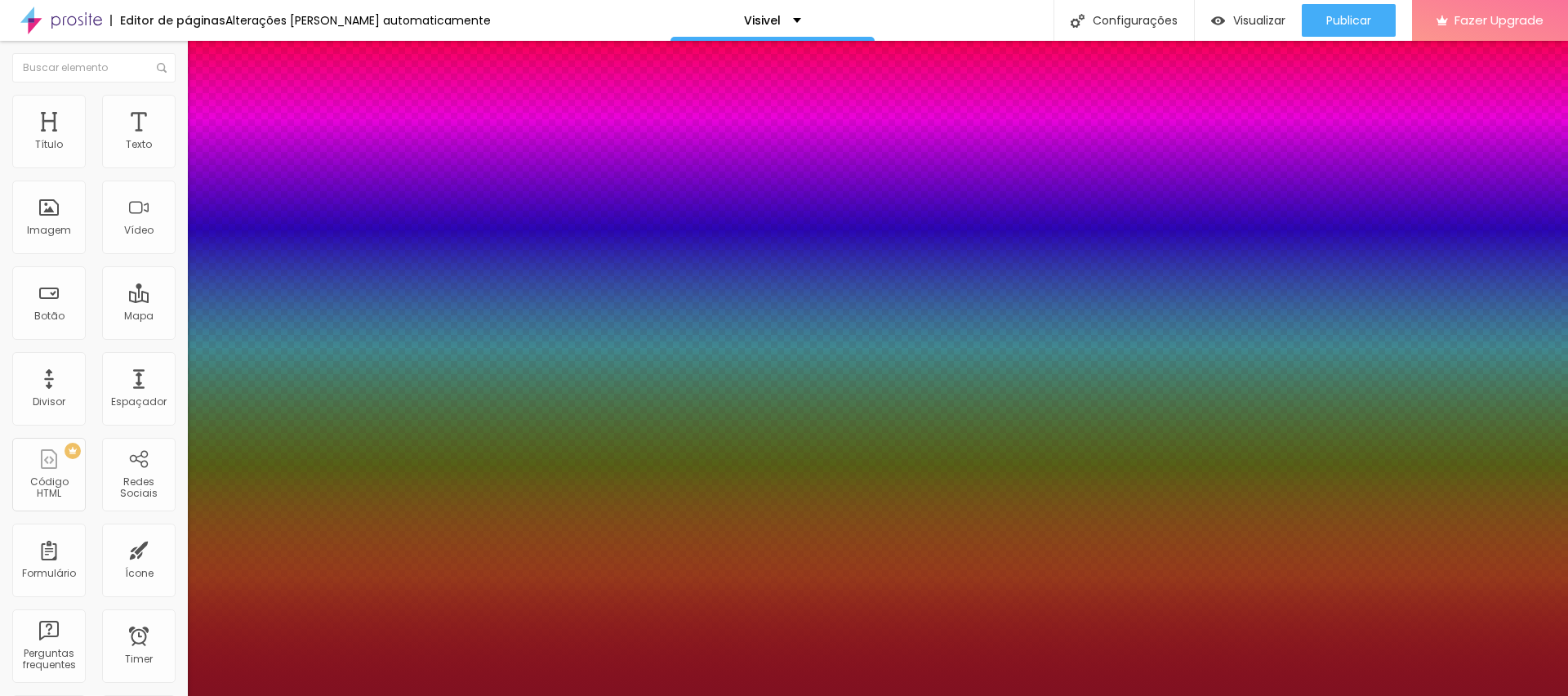
type input "1"
click at [539, 695] on div at bounding box center [784, 696] width 1568 height 0
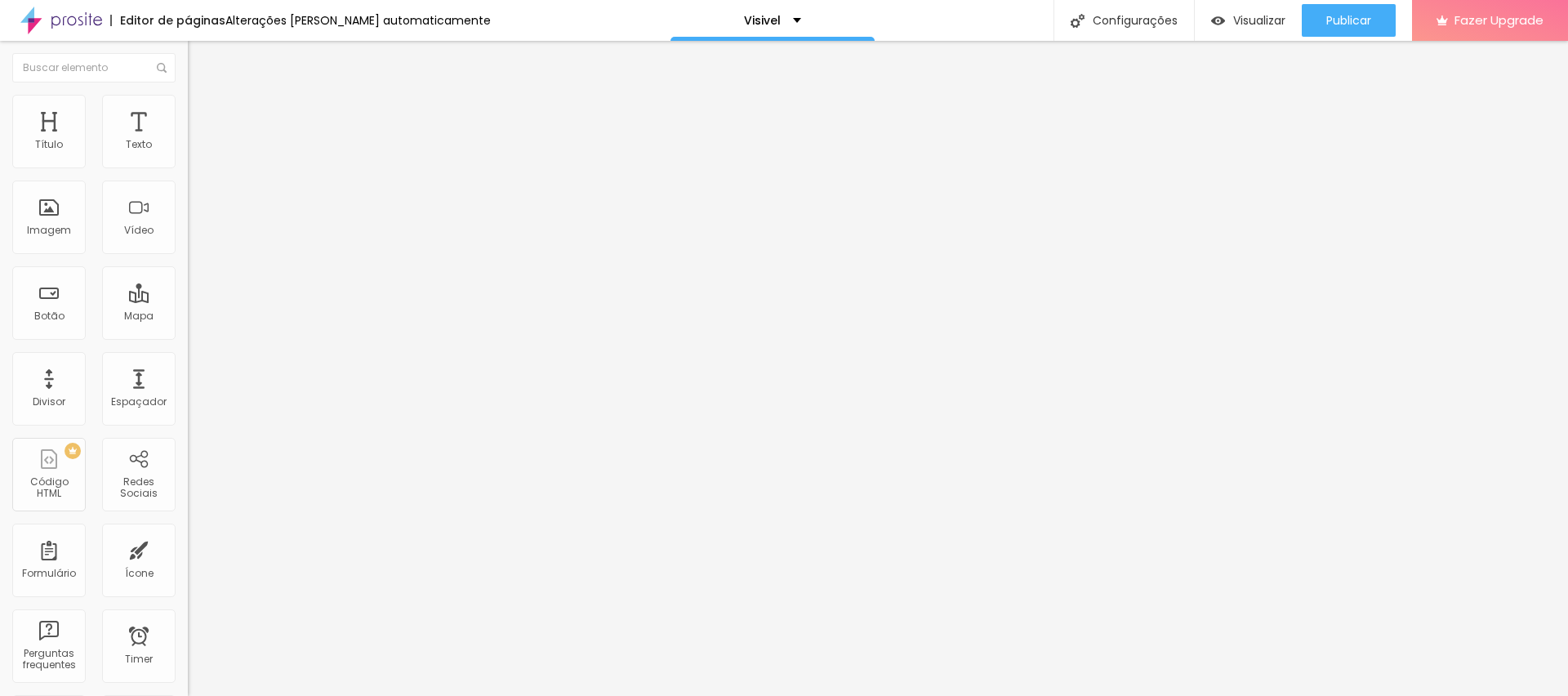
click at [188, 102] on li "Estilo" at bounding box center [282, 102] width 188 height 16
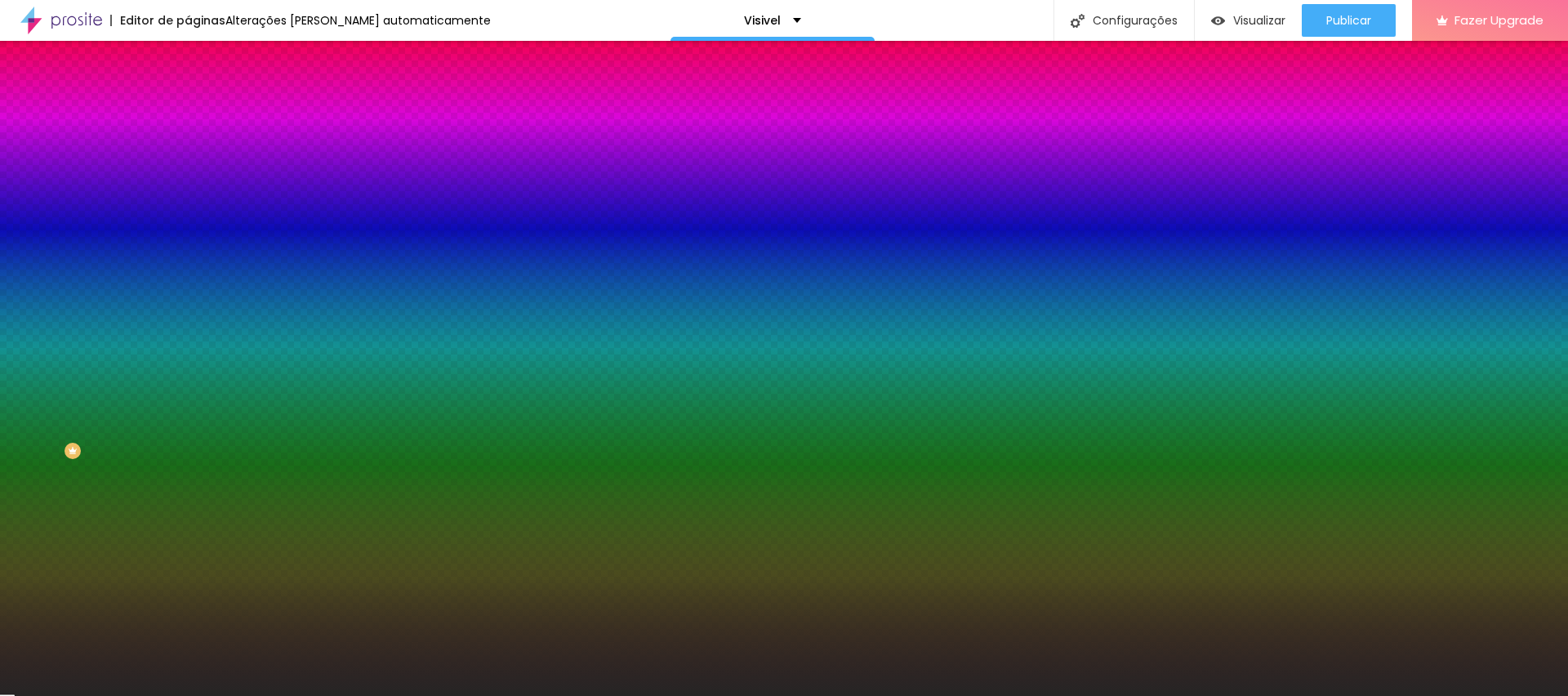
click at [188, 239] on input "#262525" at bounding box center [286, 230] width 196 height 16
